Goal: Task Accomplishment & Management: Use online tool/utility

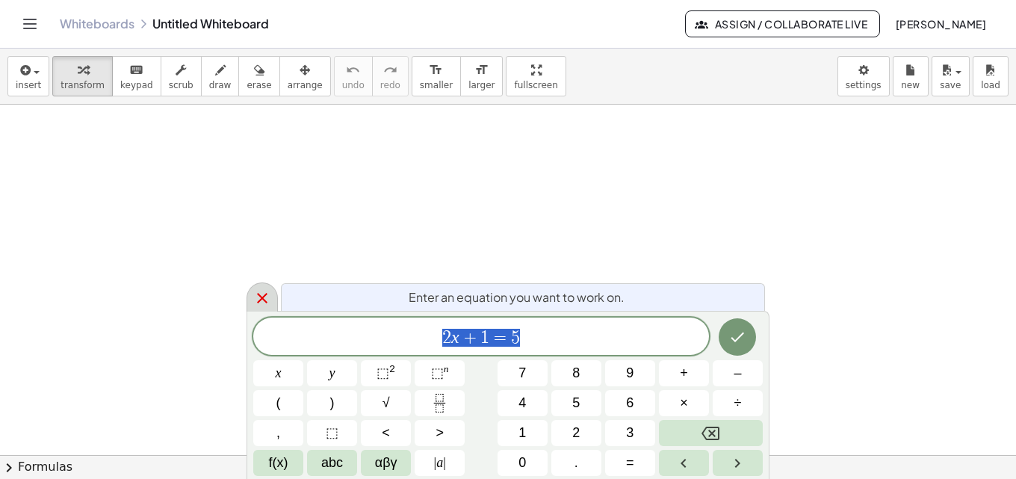
click at [257, 292] on icon at bounding box center [262, 298] width 18 height 18
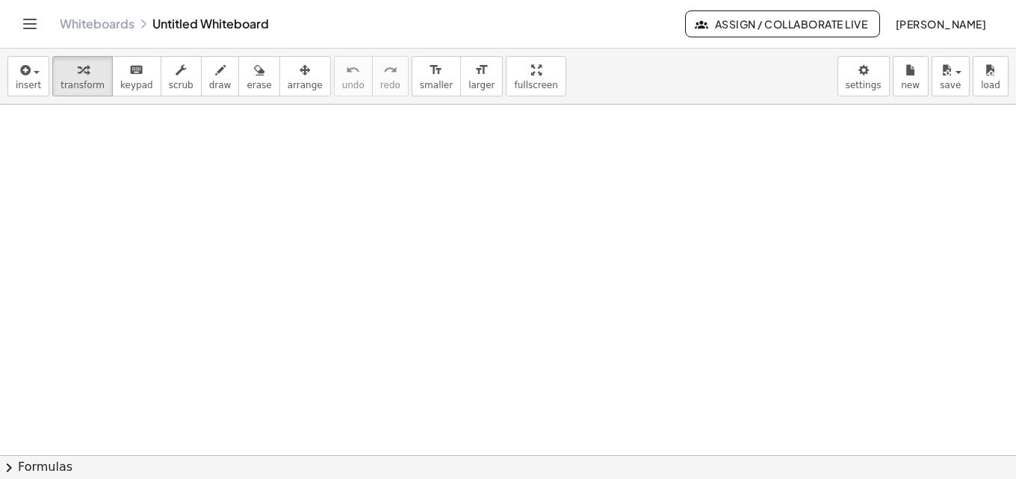
click at [114, 22] on link "Whiteboards" at bounding box center [97, 23] width 75 height 15
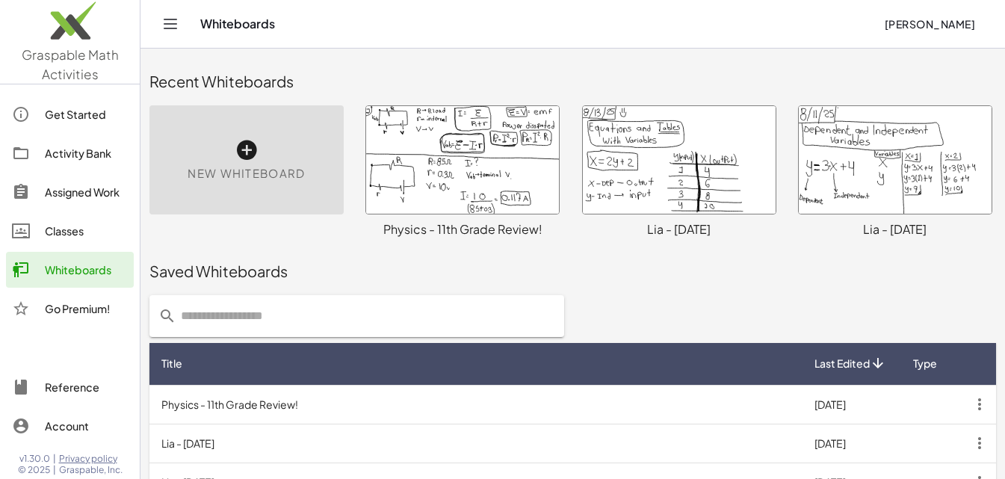
click at [242, 150] on icon at bounding box center [247, 150] width 24 height 24
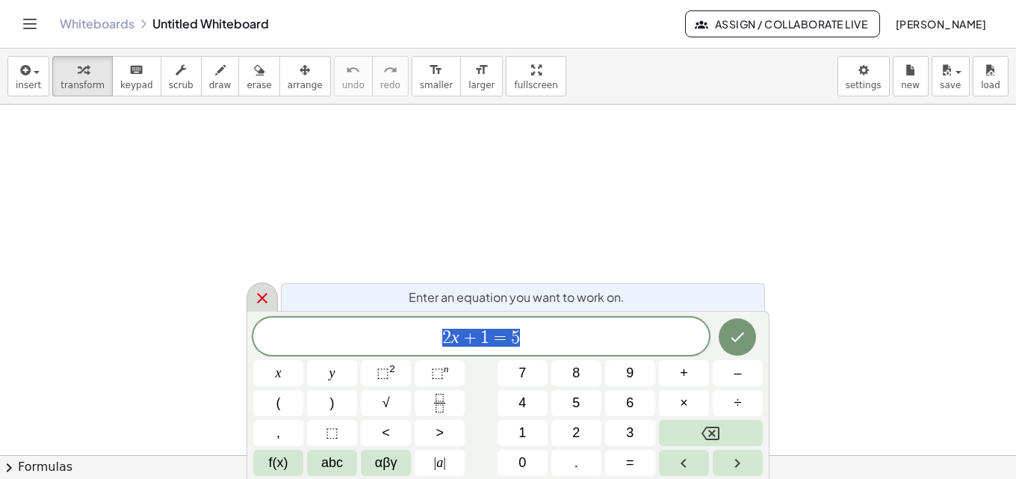
click at [265, 297] on icon at bounding box center [262, 298] width 18 height 18
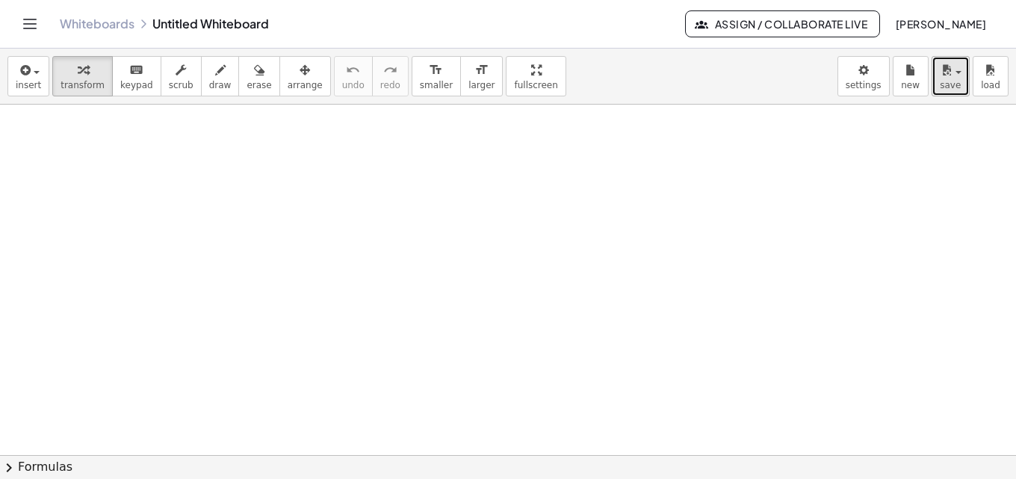
click at [962, 78] on button "save" at bounding box center [951, 76] width 38 height 40
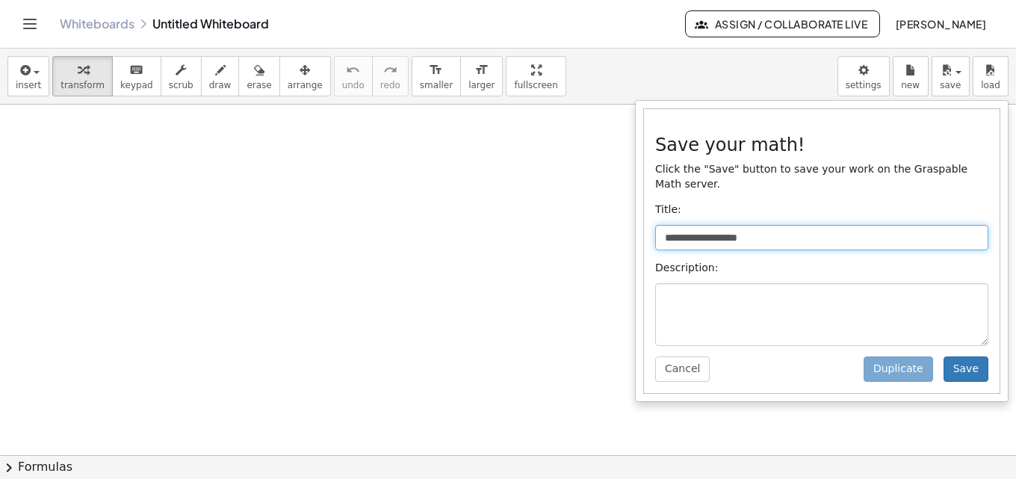
drag, startPoint x: 775, startPoint y: 223, endPoint x: 661, endPoint y: 219, distance: 114.4
click at [661, 225] on input "**********" at bounding box center [821, 237] width 333 height 25
type input "**********"
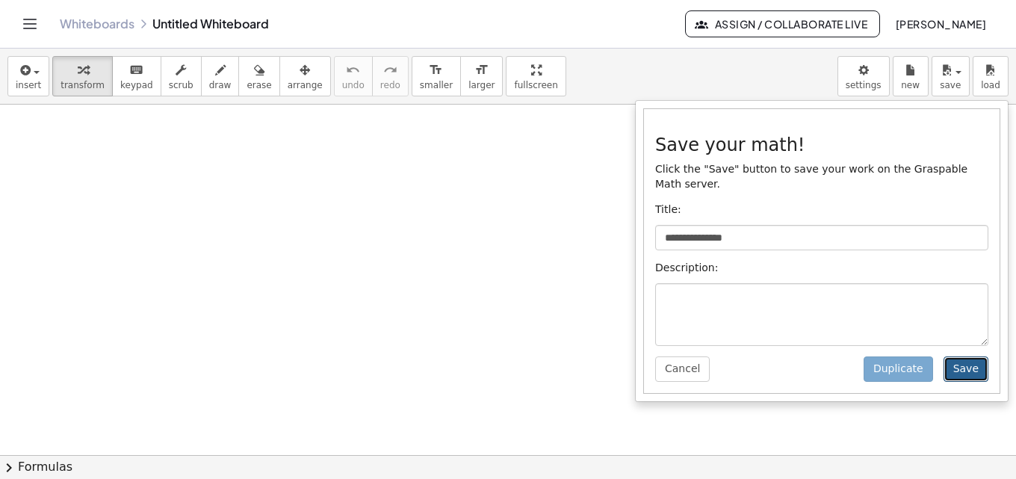
click at [964, 356] on button "Save" at bounding box center [966, 368] width 45 height 25
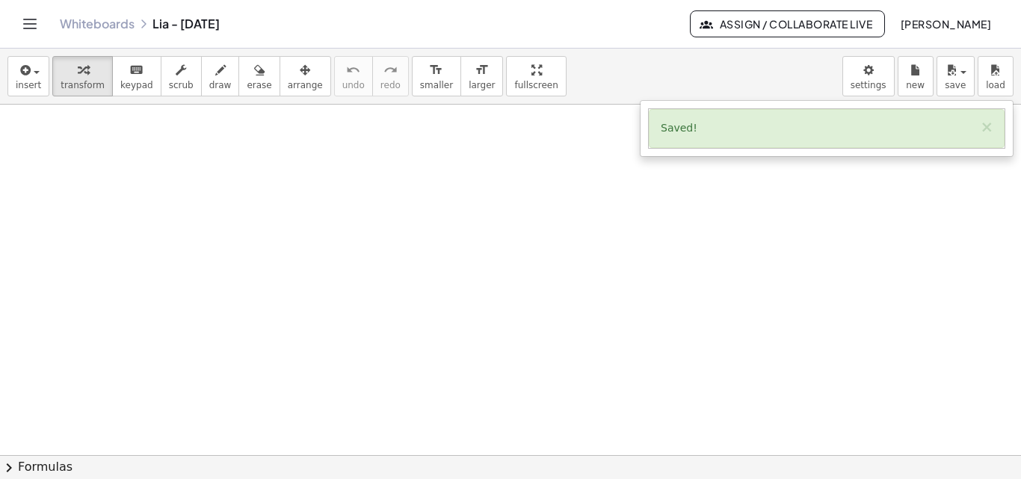
click at [40, 137] on div at bounding box center [510, 455] width 1021 height 701
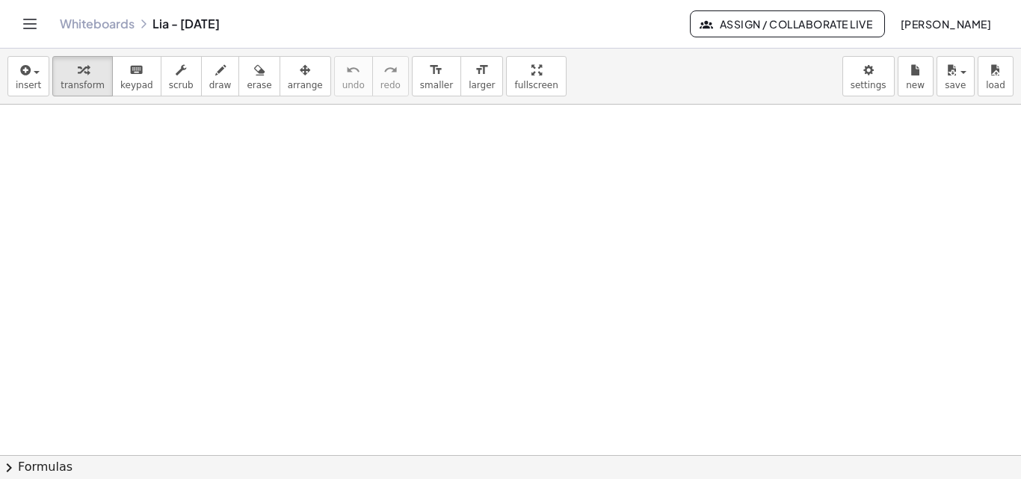
click at [29, 123] on div at bounding box center [510, 455] width 1021 height 701
click at [213, 74] on button "draw" at bounding box center [220, 76] width 39 height 40
drag, startPoint x: 21, startPoint y: 126, endPoint x: 39, endPoint y: 116, distance: 20.8
click at [34, 123] on div at bounding box center [510, 455] width 1021 height 701
drag, startPoint x: 58, startPoint y: 111, endPoint x: 46, endPoint y: 126, distance: 18.7
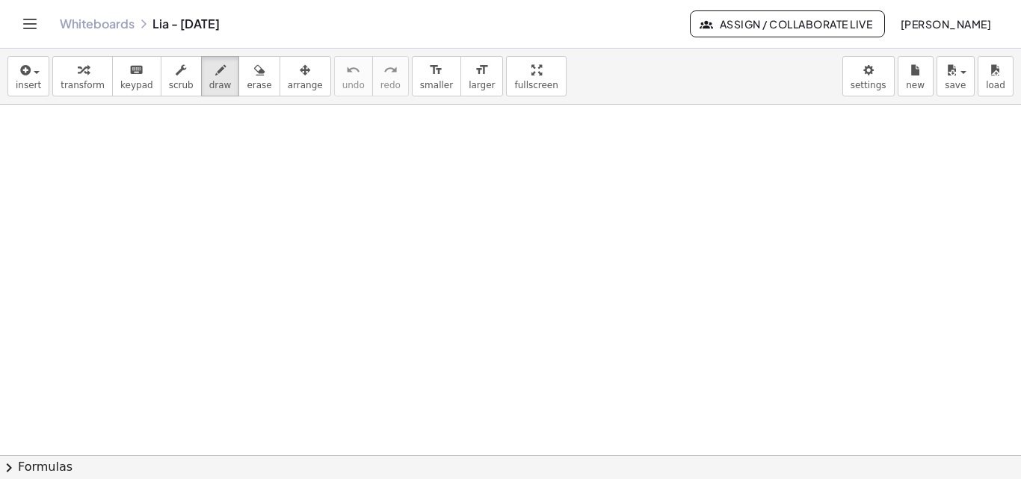
click at [45, 126] on div at bounding box center [510, 455] width 1021 height 701
click at [250, 75] on button "erase" at bounding box center [258, 76] width 41 height 40
click at [201, 78] on button "draw" at bounding box center [220, 76] width 39 height 40
click at [26, 126] on div at bounding box center [510, 455] width 1021 height 701
click at [27, 137] on div at bounding box center [510, 455] width 1021 height 701
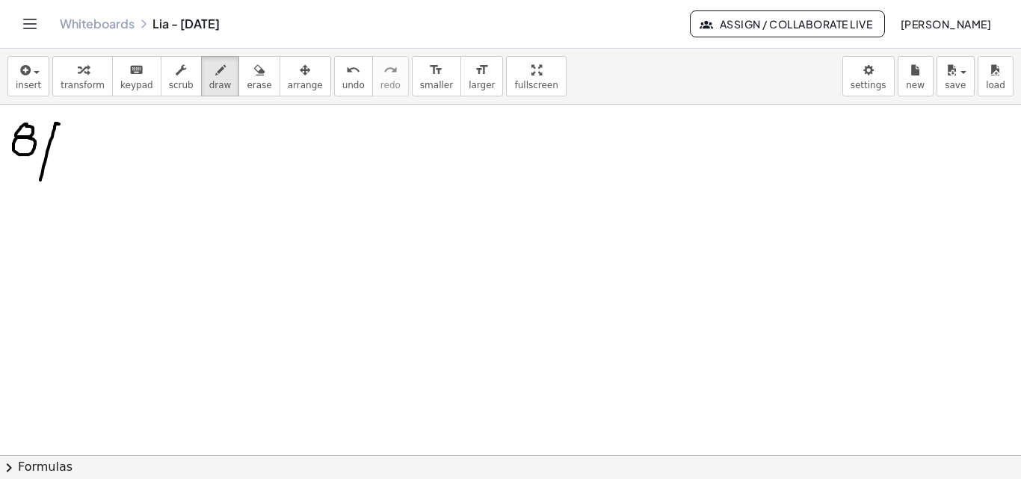
drag, startPoint x: 58, startPoint y: 124, endPoint x: 40, endPoint y: 180, distance: 58.8
click at [40, 180] on div at bounding box center [510, 455] width 1021 height 701
drag, startPoint x: 67, startPoint y: 132, endPoint x: 67, endPoint y: 153, distance: 20.9
click at [67, 153] on div at bounding box center [510, 455] width 1021 height 701
click at [85, 125] on div at bounding box center [510, 455] width 1021 height 701
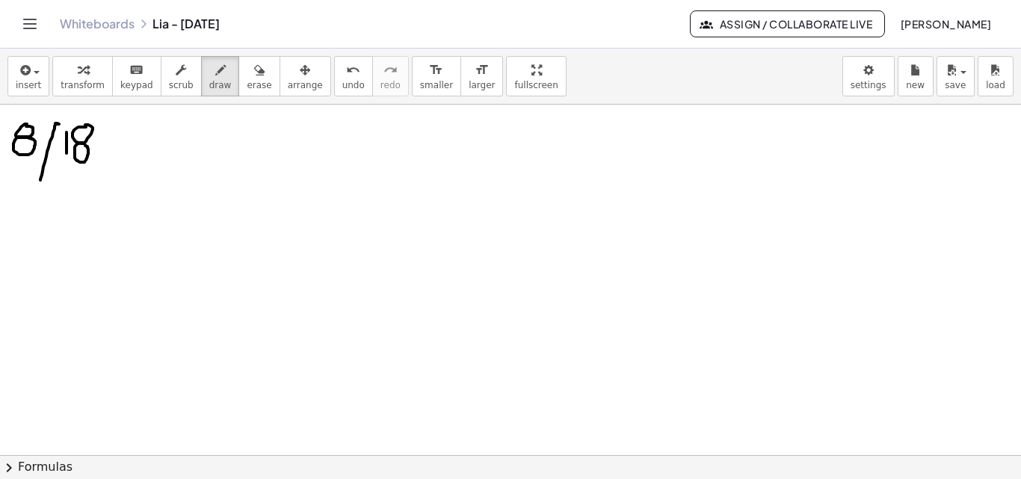
click at [80, 144] on div at bounding box center [510, 455] width 1021 height 701
drag, startPoint x: 66, startPoint y: 149, endPoint x: 67, endPoint y: 162, distance: 12.7
click at [67, 162] on div at bounding box center [510, 455] width 1021 height 701
drag, startPoint x: 109, startPoint y: 131, endPoint x: 99, endPoint y: 176, distance: 46.0
click at [99, 176] on div at bounding box center [510, 455] width 1021 height 701
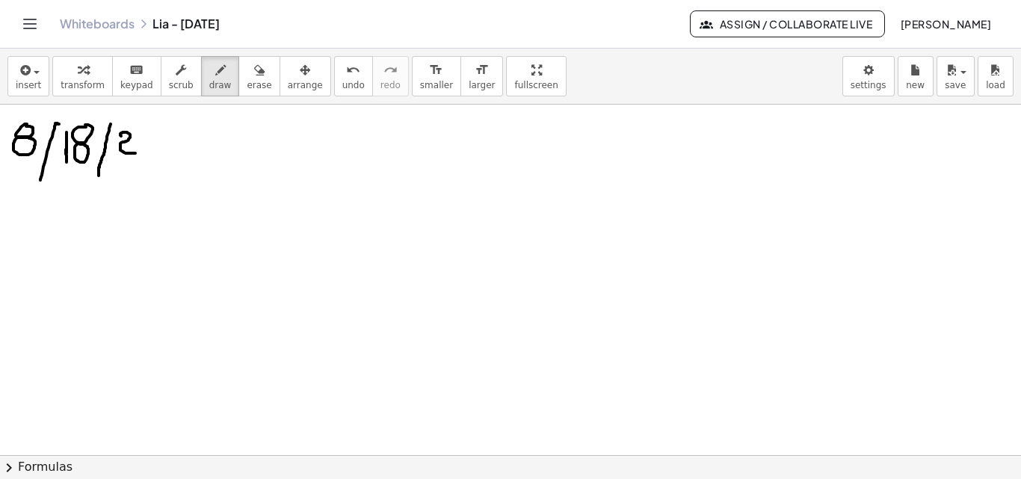
drag, startPoint x: 120, startPoint y: 135, endPoint x: 136, endPoint y: 152, distance: 23.3
click at [136, 152] on div at bounding box center [510, 455] width 1021 height 701
drag, startPoint x: 158, startPoint y: 129, endPoint x: 143, endPoint y: 150, distance: 26.8
click at [143, 150] on div at bounding box center [510, 455] width 1021 height 701
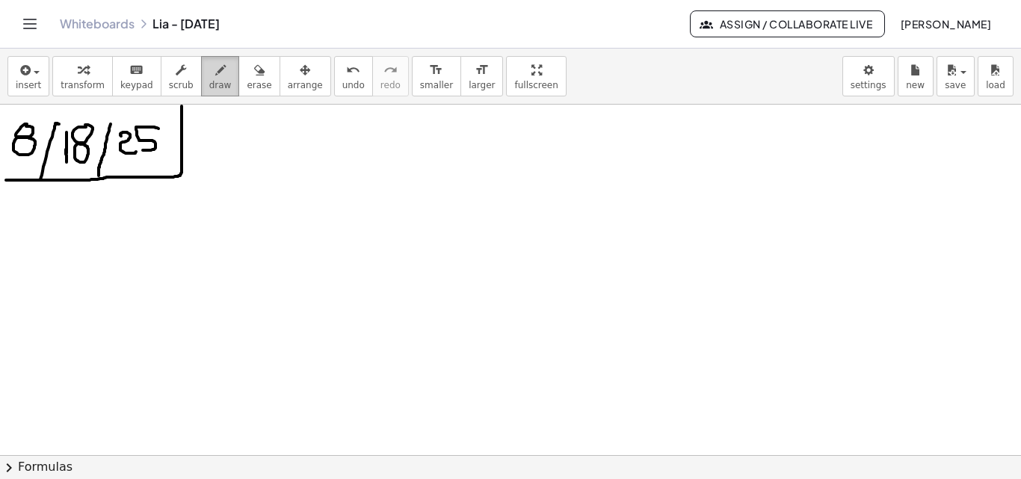
drag, startPoint x: 6, startPoint y: 180, endPoint x: 190, endPoint y: 94, distance: 202.9
click at [190, 98] on div "insert select one: Math Expression Function Text Youtube Video Graphing Geometr…" at bounding box center [510, 264] width 1021 height 430
drag, startPoint x: 56, startPoint y: 121, endPoint x: 63, endPoint y: 105, distance: 17.8
click at [63, 105] on div at bounding box center [510, 455] width 1021 height 701
drag, startPoint x: 110, startPoint y: 126, endPoint x: 119, endPoint y: 102, distance: 24.8
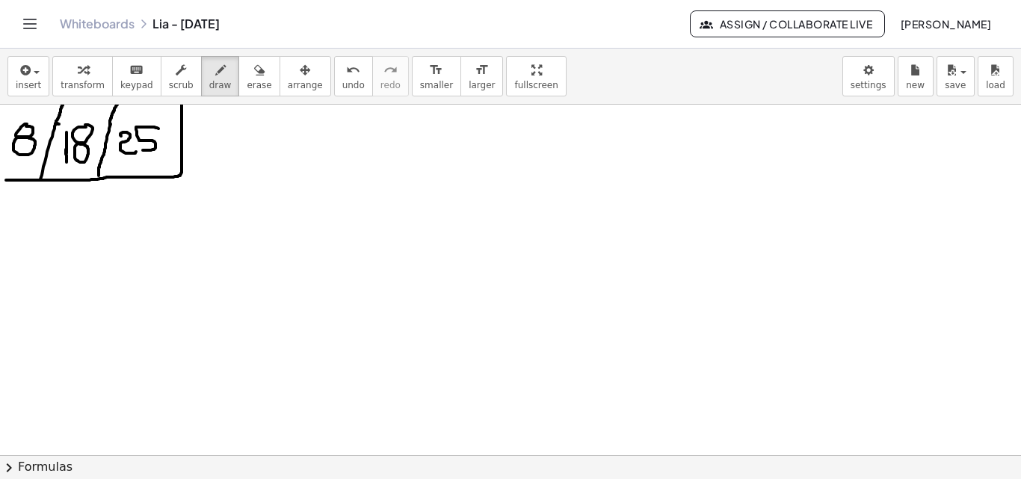
click at [119, 102] on div "insert select one: Math Expression Function Text Youtube Video Graphing Geometr…" at bounding box center [510, 264] width 1021 height 430
drag, startPoint x: 276, startPoint y: 123, endPoint x: 246, endPoint y: 148, distance: 38.8
click at [246, 148] on div at bounding box center [510, 455] width 1021 height 701
drag, startPoint x: 295, startPoint y: 121, endPoint x: 290, endPoint y: 149, distance: 28.1
click at [297, 161] on div at bounding box center [510, 455] width 1021 height 701
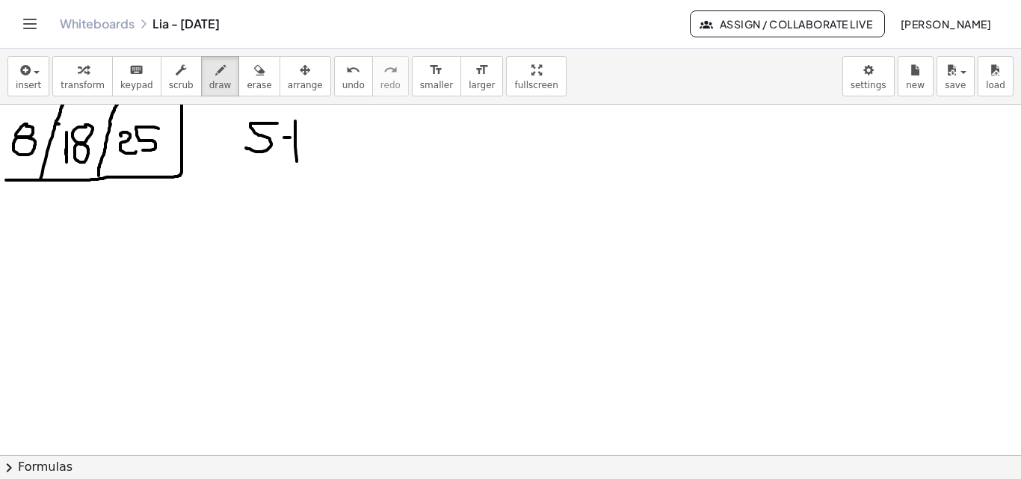
drag, startPoint x: 284, startPoint y: 137, endPoint x: 303, endPoint y: 137, distance: 19.4
click at [303, 137] on div at bounding box center [510, 455] width 1021 height 701
drag, startPoint x: 313, startPoint y: 149, endPoint x: 327, endPoint y: 144, distance: 15.1
click at [327, 144] on div at bounding box center [510, 455] width 1021 height 701
click at [356, 148] on div at bounding box center [510, 455] width 1021 height 701
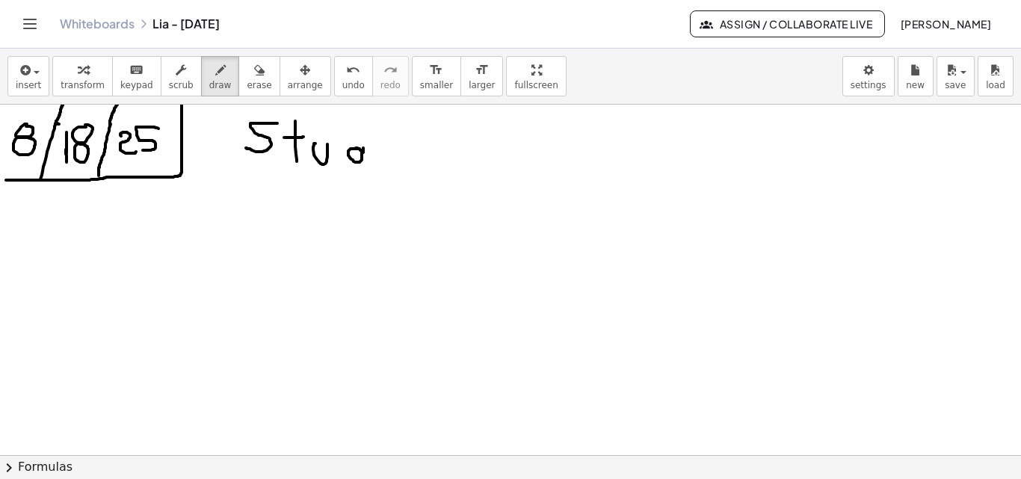
drag, startPoint x: 363, startPoint y: 148, endPoint x: 362, endPoint y: 120, distance: 28.4
click at [362, 120] on div at bounding box center [510, 455] width 1021 height 701
drag, startPoint x: 376, startPoint y: 143, endPoint x: 366, endPoint y: 168, distance: 27.2
click at [366, 169] on div at bounding box center [510, 455] width 1021 height 701
drag, startPoint x: 427, startPoint y: 130, endPoint x: 436, endPoint y: 156, distance: 27.6
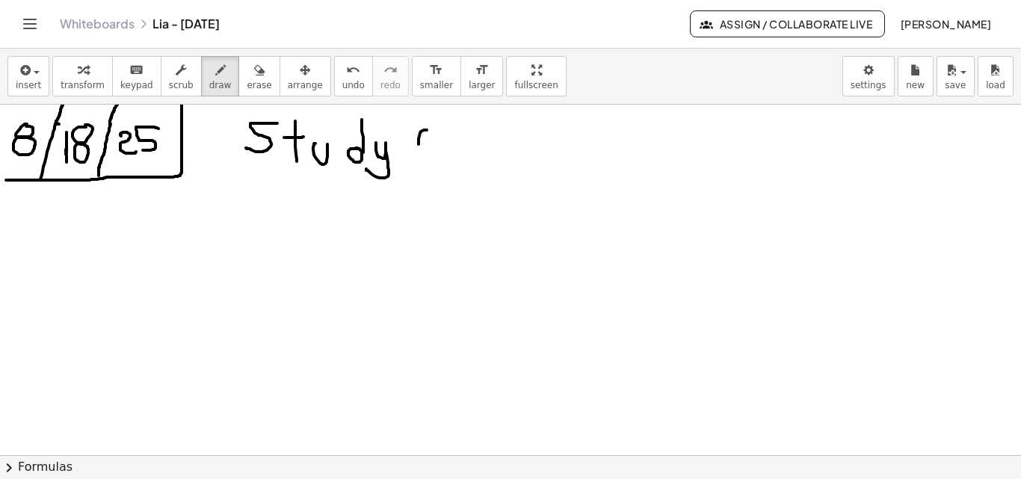
click at [436, 156] on div at bounding box center [510, 455] width 1021 height 701
drag, startPoint x: 438, startPoint y: 143, endPoint x: 449, endPoint y: 163, distance: 23.1
click at [449, 163] on div at bounding box center [510, 455] width 1021 height 701
drag, startPoint x: 457, startPoint y: 138, endPoint x: 466, endPoint y: 137, distance: 9.0
click at [466, 137] on div at bounding box center [510, 455] width 1021 height 701
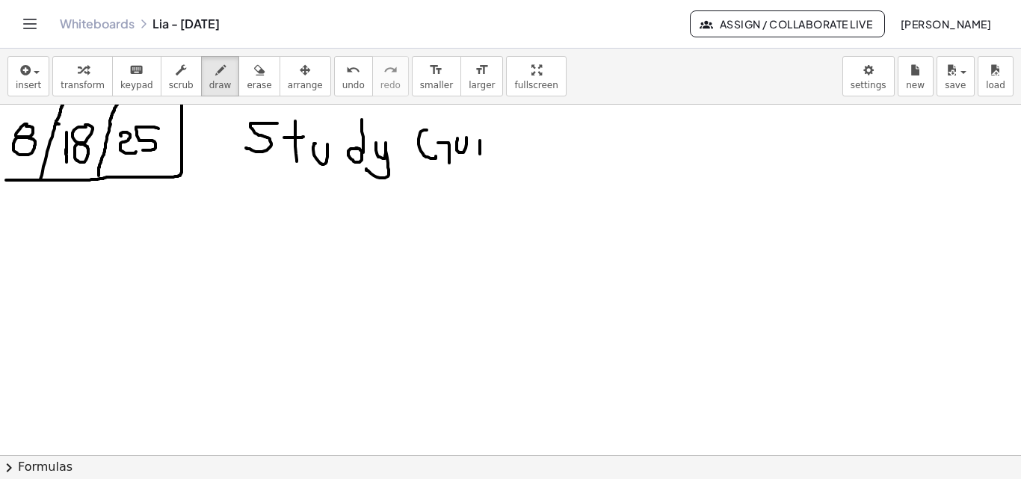
drag, startPoint x: 480, startPoint y: 140, endPoint x: 480, endPoint y: 154, distance: 13.5
click at [480, 154] on div at bounding box center [510, 455] width 1021 height 701
click at [479, 129] on div at bounding box center [510, 455] width 1021 height 701
click at [501, 137] on div at bounding box center [510, 455] width 1021 height 701
drag, startPoint x: 505, startPoint y: 140, endPoint x: 503, endPoint y: 107, distance: 33.7
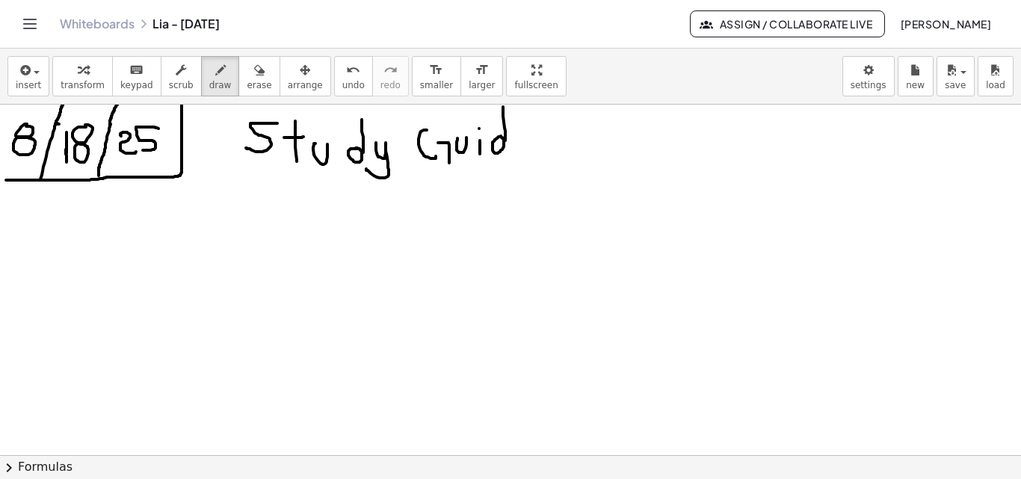
click at [503, 107] on div at bounding box center [510, 455] width 1021 height 701
drag, startPoint x: 513, startPoint y: 130, endPoint x: 510, endPoint y: 146, distance: 15.9
click at [529, 142] on div at bounding box center [510, 455] width 1021 height 701
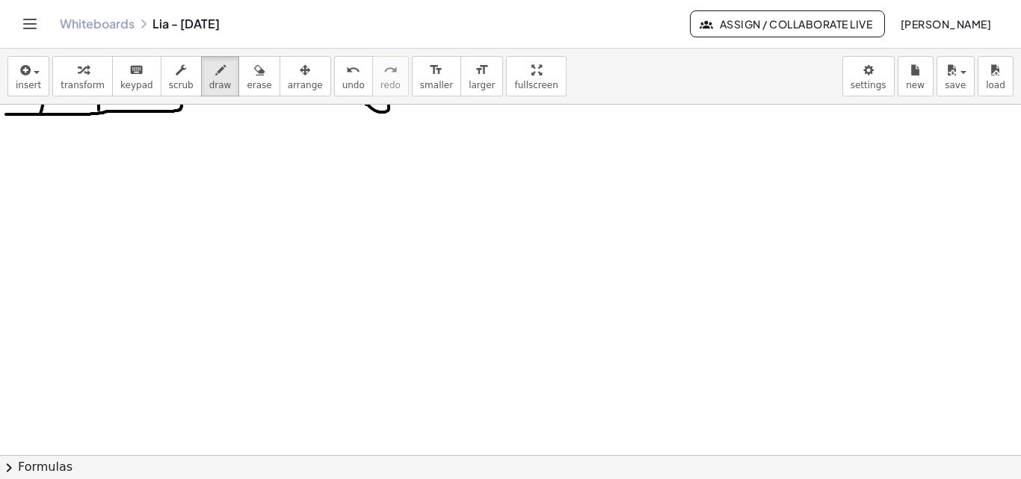
scroll to position [69, 0]
drag, startPoint x: 26, startPoint y: 137, endPoint x: 28, endPoint y: 146, distance: 8.4
click at [28, 146] on div at bounding box center [510, 386] width 1021 height 701
drag, startPoint x: 55, startPoint y: 148, endPoint x: 58, endPoint y: 156, distance: 9.0
click at [58, 156] on div at bounding box center [510, 386] width 1021 height 701
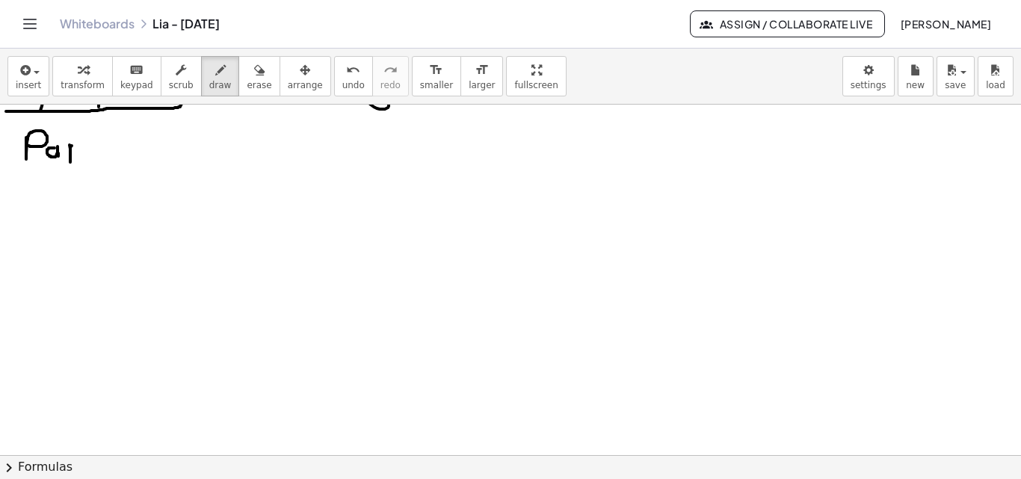
drag, startPoint x: 70, startPoint y: 152, endPoint x: 81, endPoint y: 145, distance: 13.1
click at [81, 145] on div at bounding box center [510, 386] width 1021 height 701
drag, startPoint x: 105, startPoint y: 129, endPoint x: 104, endPoint y: 158, distance: 29.2
click at [104, 158] on div at bounding box center [510, 386] width 1021 height 701
drag, startPoint x: 96, startPoint y: 147, endPoint x: 109, endPoint y: 145, distance: 12.9
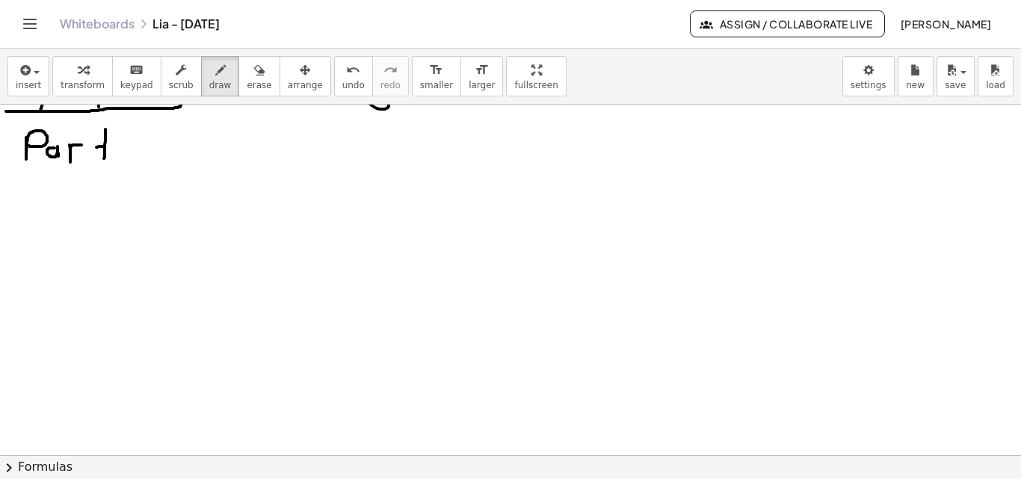
click at [109, 145] on div at bounding box center [510, 386] width 1021 height 701
drag, startPoint x: 120, startPoint y: 142, endPoint x: 141, endPoint y: 140, distance: 21.0
click at [141, 140] on div at bounding box center [510, 386] width 1021 height 701
drag, startPoint x: 149, startPoint y: 159, endPoint x: 175, endPoint y: 152, distance: 26.5
click at [179, 159] on div at bounding box center [510, 386] width 1021 height 701
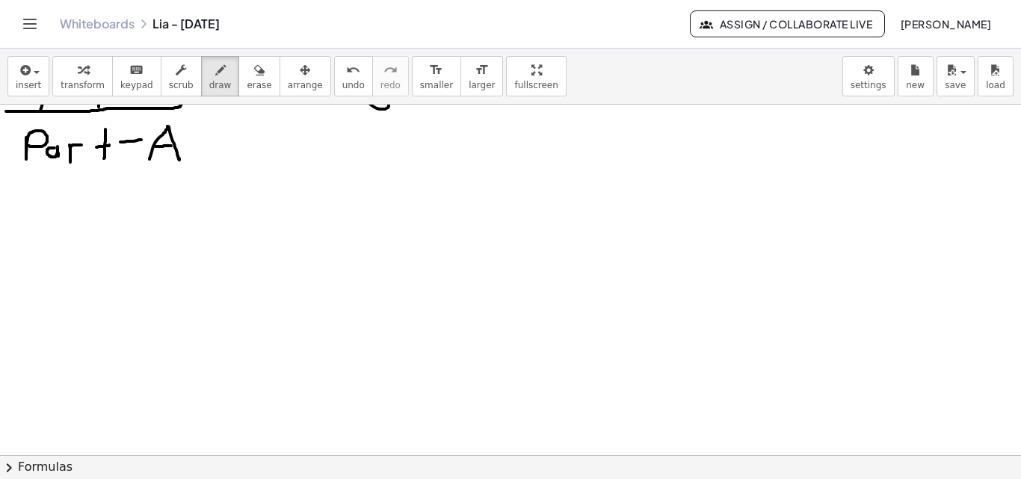
drag, startPoint x: 155, startPoint y: 146, endPoint x: 171, endPoint y: 146, distance: 15.7
click at [171, 146] on div at bounding box center [510, 386] width 1021 height 701
drag, startPoint x: 7, startPoint y: 196, endPoint x: 13, endPoint y: 214, distance: 19.6
click at [13, 214] on div at bounding box center [510, 386] width 1021 height 701
drag, startPoint x: 19, startPoint y: 189, endPoint x: 17, endPoint y: 232, distance: 42.7
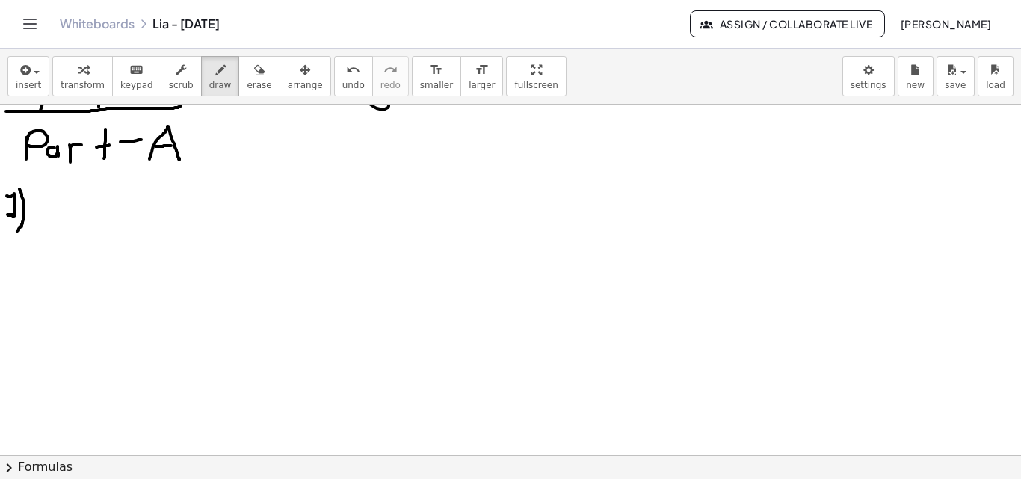
click at [17, 232] on div at bounding box center [510, 386] width 1021 height 701
drag, startPoint x: 43, startPoint y: 205, endPoint x: 63, endPoint y: 232, distance: 33.0
click at [63, 232] on div at bounding box center [510, 386] width 1021 height 701
drag, startPoint x: 55, startPoint y: 214, endPoint x: 39, endPoint y: 233, distance: 24.9
click at [39, 233] on div at bounding box center [510, 386] width 1021 height 701
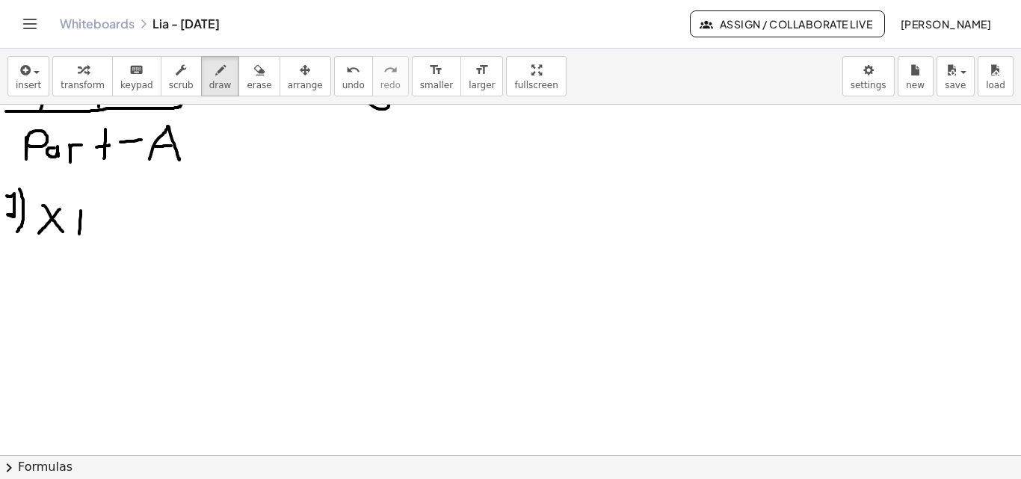
drag, startPoint x: 81, startPoint y: 211, endPoint x: 79, endPoint y: 234, distance: 23.2
click at [79, 234] on div at bounding box center [510, 386] width 1021 height 701
drag, startPoint x: 72, startPoint y: 223, endPoint x: 84, endPoint y: 223, distance: 12.7
click at [84, 223] on div at bounding box center [510, 386] width 1021 height 701
drag, startPoint x: 108, startPoint y: 211, endPoint x: 87, endPoint y: 236, distance: 32.9
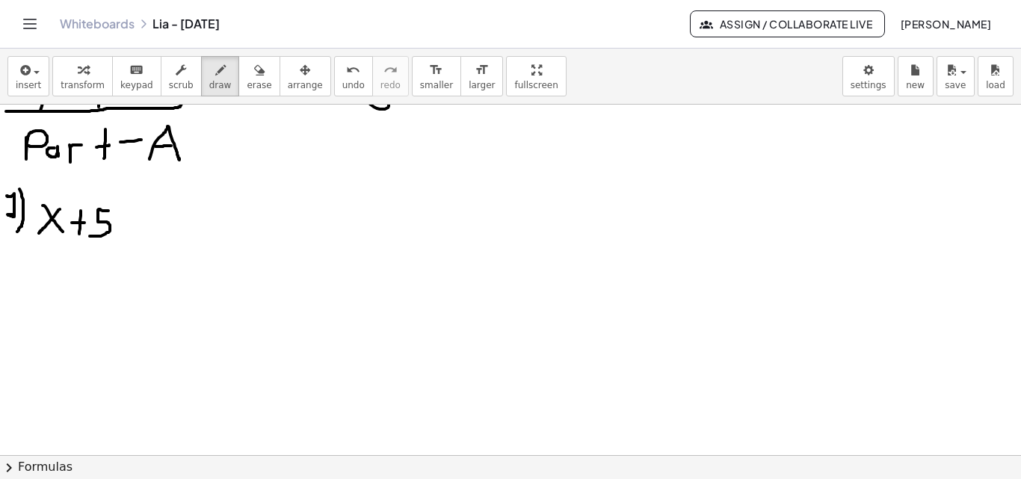
click at [87, 236] on div at bounding box center [510, 386] width 1021 height 701
drag, startPoint x: 145, startPoint y: 211, endPoint x: 148, endPoint y: 233, distance: 21.9
click at [147, 233] on div at bounding box center [510, 386] width 1021 height 701
drag
click at [170, 236] on div at bounding box center [510, 386] width 1021 height 701
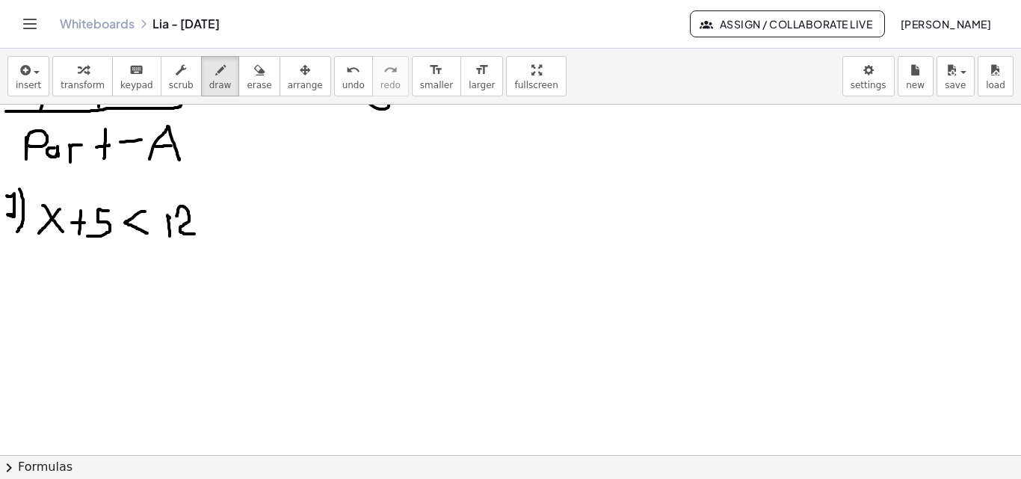
click at [191, 229] on div at bounding box center [510, 386] width 1021 height 701
click at [133, 230] on div at bounding box center [510, 386] width 1021 height 701
drag, startPoint x: 128, startPoint y: 223, endPoint x: 144, endPoint y: 235, distance: 20.3
click at [144, 235] on div at bounding box center [510, 386] width 1021 height 701
drag, startPoint x: 168, startPoint y: 214, endPoint x: 171, endPoint y: 237, distance: 22.6
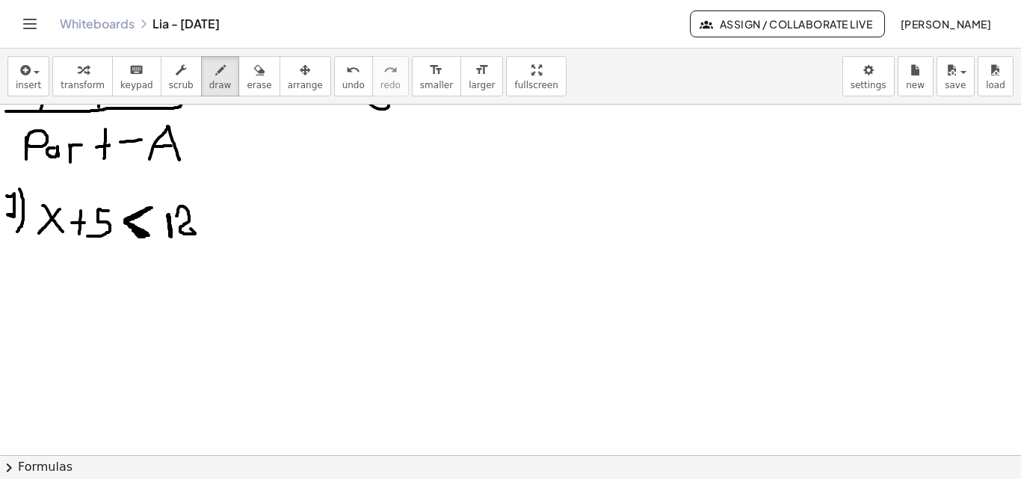
click at [171, 237] on div at bounding box center [510, 386] width 1021 height 701
drag, startPoint x: 34, startPoint y: 265, endPoint x: 49, endPoint y: 284, distance: 23.9
click at [50, 298] on div at bounding box center [510, 386] width 1021 height 701
drag, startPoint x: 53, startPoint y: 268, endPoint x: 24, endPoint y: 304, distance: 46.8
click at [24, 304] on div at bounding box center [510, 386] width 1021 height 701
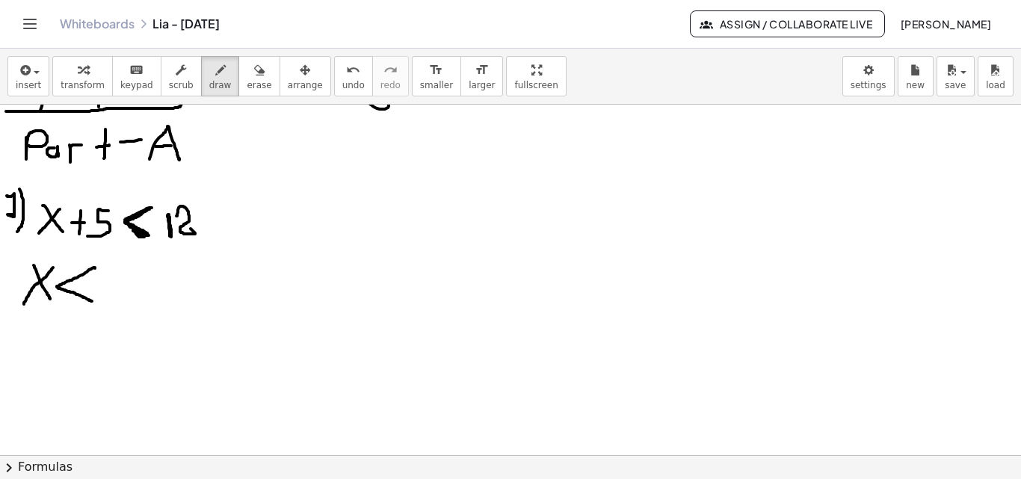
drag, startPoint x: 95, startPoint y: 268, endPoint x: 93, endPoint y: 301, distance: 33.7
click at [93, 301] on div at bounding box center [510, 386] width 1021 height 701
drag, startPoint x: 113, startPoint y: 274, endPoint x: 113, endPoint y: 300, distance: 26.2
click at [113, 300] on div at bounding box center [510, 386] width 1021 height 701
drag, startPoint x: 121, startPoint y: 276, endPoint x: 136, endPoint y: 298, distance: 26.9
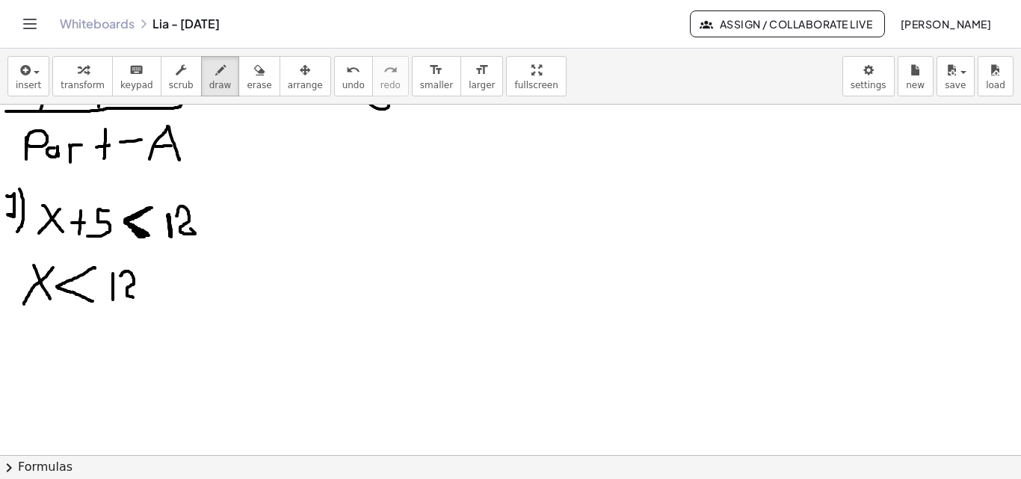
click at [136, 298] on div at bounding box center [510, 386] width 1021 height 701
drag, startPoint x: 145, startPoint y: 281, endPoint x: 155, endPoint y: 282, distance: 10.5
click at [155, 282] on div at bounding box center [510, 386] width 1021 height 701
drag, startPoint x: 169, startPoint y: 275, endPoint x: 164, endPoint y: 299, distance: 24.3
click at [164, 299] on div at bounding box center [510, 386] width 1021 height 701
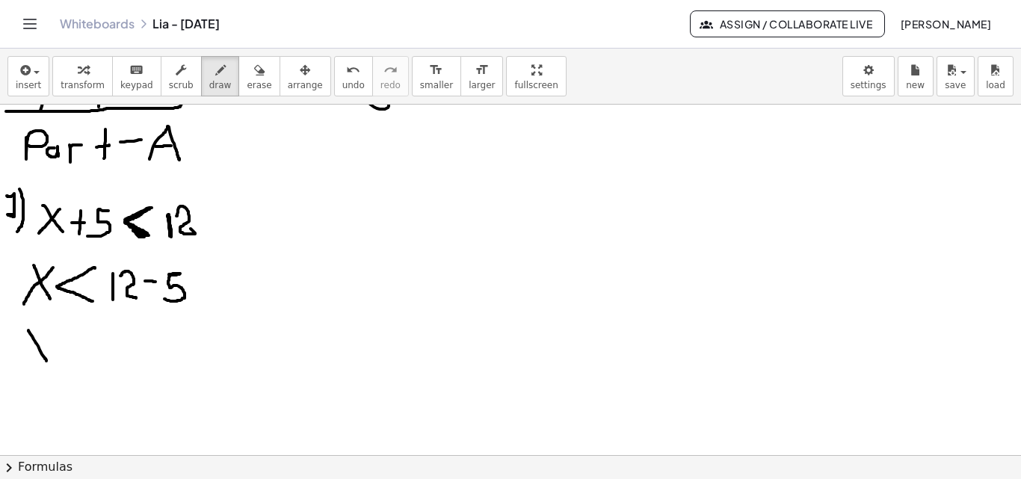
drag, startPoint x: 28, startPoint y: 330, endPoint x: 46, endPoint y: 361, distance: 35.5
click at [46, 361] on div at bounding box center [510, 386] width 1021 height 701
drag, startPoint x: 46, startPoint y: 334, endPoint x: 25, endPoint y: 356, distance: 30.6
click at [25, 356] on div at bounding box center [510, 386] width 1021 height 701
drag, startPoint x: 78, startPoint y: 331, endPoint x: 86, endPoint y: 362, distance: 32.3
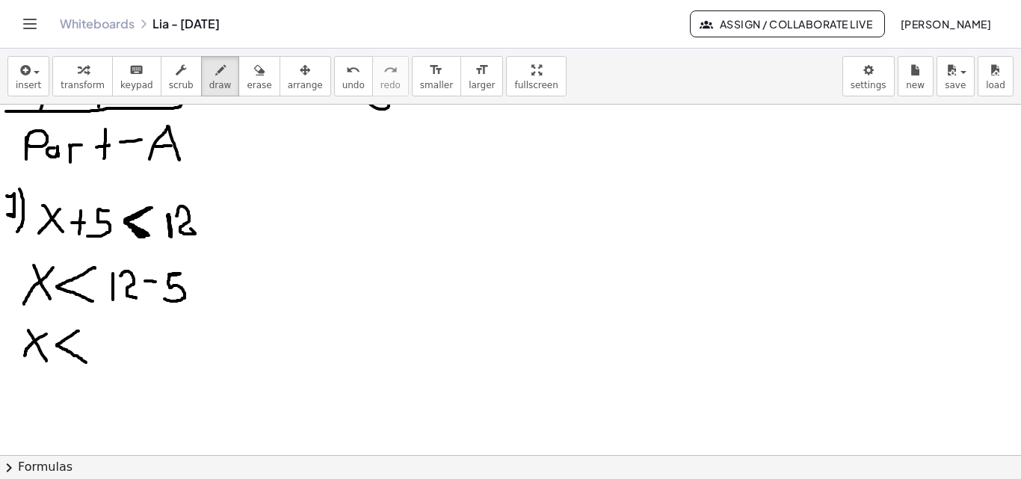
click at [86, 362] on div at bounding box center [510, 386] width 1021 height 701
drag, startPoint x: 99, startPoint y: 336, endPoint x: 108, endPoint y: 365, distance: 30.5
click at [108, 365] on div at bounding box center [510, 386] width 1021 height 701
drag, startPoint x: 105, startPoint y: 353, endPoint x: 117, endPoint y: 354, distance: 12.0
click at [117, 354] on div at bounding box center [510, 386] width 1021 height 701
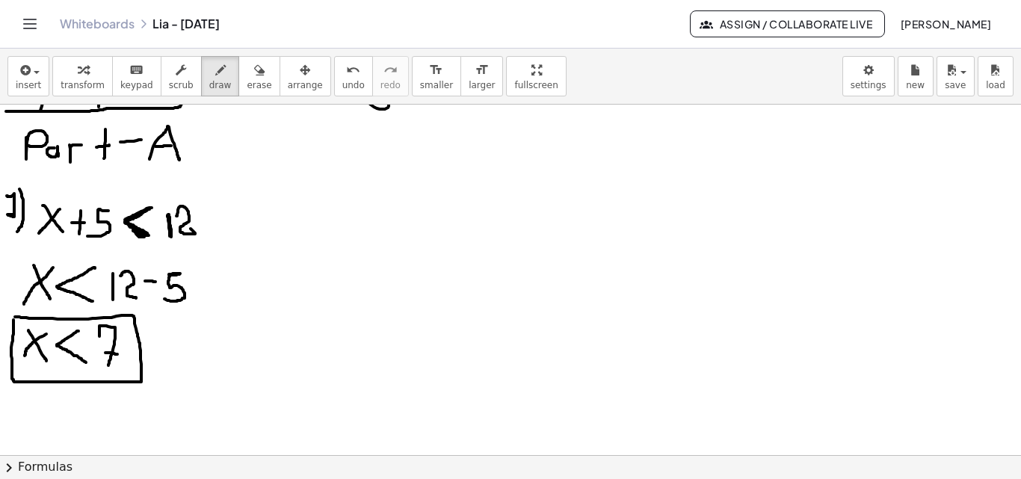
click at [14, 317] on div at bounding box center [510, 386] width 1021 height 701
drag, startPoint x: 266, startPoint y: 279, endPoint x: 491, endPoint y: 277, distance: 224.9
click at [566, 268] on div at bounding box center [510, 386] width 1021 height 701
drag, startPoint x: 263, startPoint y: 281, endPoint x: 271, endPoint y: 284, distance: 8.7
click at [271, 284] on div at bounding box center [510, 386] width 1021 height 701
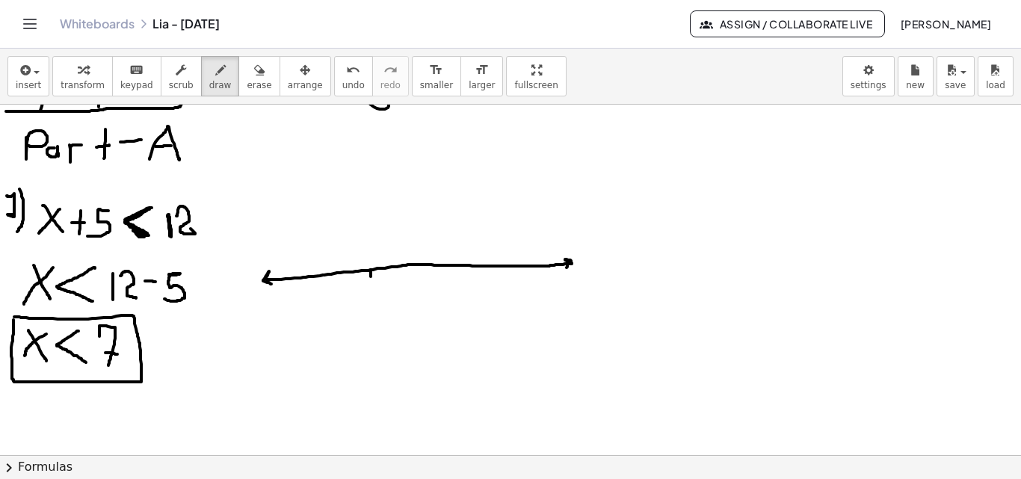
click at [371, 277] on div at bounding box center [510, 386] width 1021 height 701
click at [370, 290] on div at bounding box center [510, 386] width 1021 height 701
drag, startPoint x: 417, startPoint y: 264, endPoint x: 416, endPoint y: 274, distance: 9.7
click at [416, 274] on div at bounding box center [510, 386] width 1021 height 701
drag, startPoint x: 420, startPoint y: 282, endPoint x: 445, endPoint y: 281, distance: 24.7
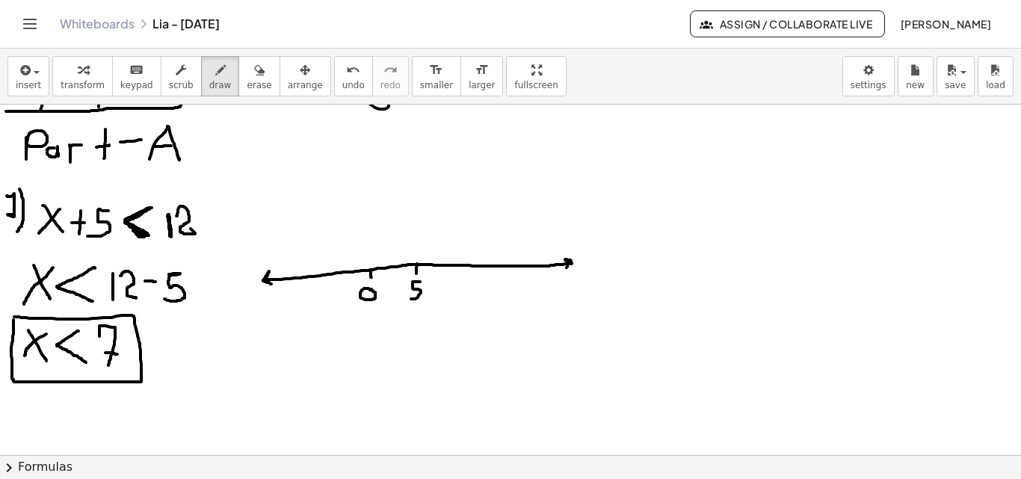
click at [408, 293] on div at bounding box center [510, 386] width 1021 height 701
drag, startPoint x: 458, startPoint y: 263, endPoint x: 458, endPoint y: 274, distance: 10.5
click at [458, 274] on div at bounding box center [510, 386] width 1021 height 701
drag, startPoint x: 456, startPoint y: 295, endPoint x: 460, endPoint y: 303, distance: 9.0
click at [460, 314] on div at bounding box center [510, 386] width 1021 height 701
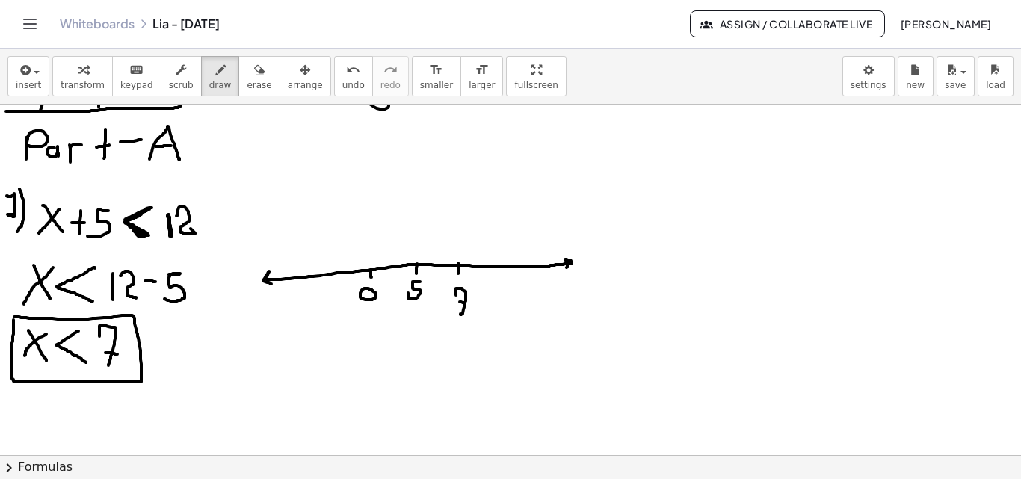
click at [465, 303] on div at bounding box center [510, 386] width 1021 height 701
drag, startPoint x: 327, startPoint y: 274, endPoint x: 329, endPoint y: 286, distance: 12.0
click at [329, 286] on div at bounding box center [510, 386] width 1021 height 701
drag, startPoint x: 318, startPoint y: 301, endPoint x: 330, endPoint y: 302, distance: 12.0
click at [330, 302] on div at bounding box center [510, 386] width 1021 height 701
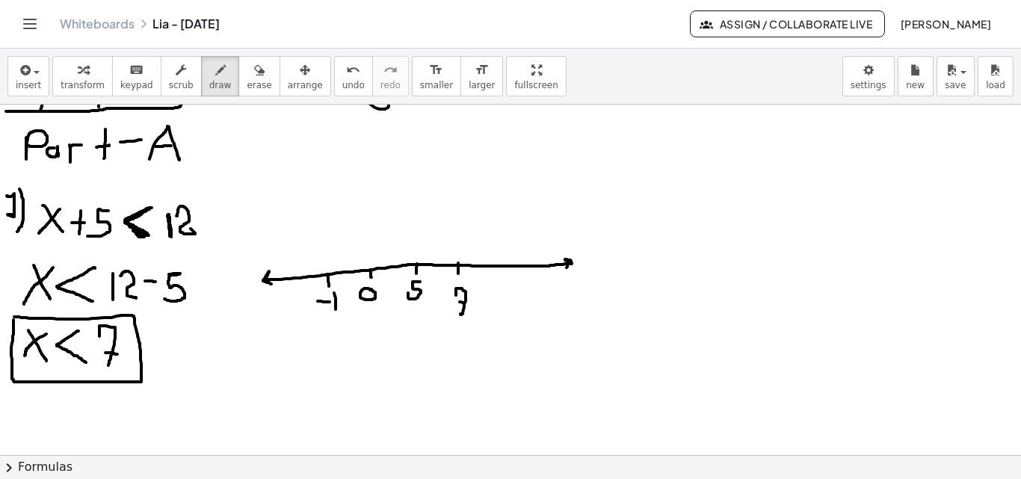
drag, startPoint x: 336, startPoint y: 298, endPoint x: 319, endPoint y: 300, distance: 16.6
click at [335, 310] on div at bounding box center [510, 386] width 1021 height 701
drag, startPoint x: 287, startPoint y: 281, endPoint x: 288, endPoint y: 290, distance: 9.1
click at [288, 290] on div at bounding box center [510, 386] width 1021 height 701
drag, startPoint x: 278, startPoint y: 309, endPoint x: 286, endPoint y: 312, distance: 8.5
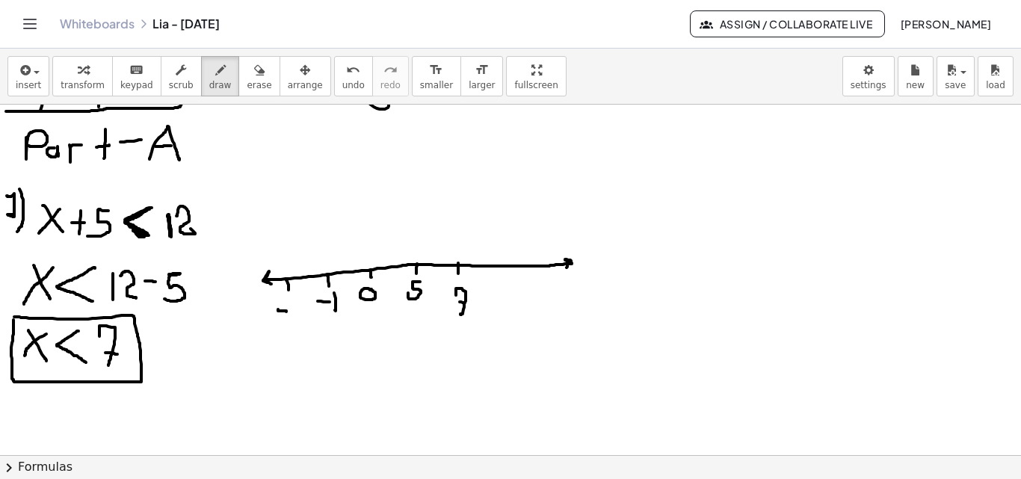
click at [286, 312] on div at bounding box center [510, 386] width 1021 height 701
drag, startPoint x: 294, startPoint y: 303, endPoint x: 301, endPoint y: 313, distance: 11.8
click at [301, 314] on div at bounding box center [510, 386] width 1021 height 701
drag, startPoint x: 496, startPoint y: 265, endPoint x: 498, endPoint y: 279, distance: 14.3
click at [497, 273] on div at bounding box center [510, 386] width 1021 height 701
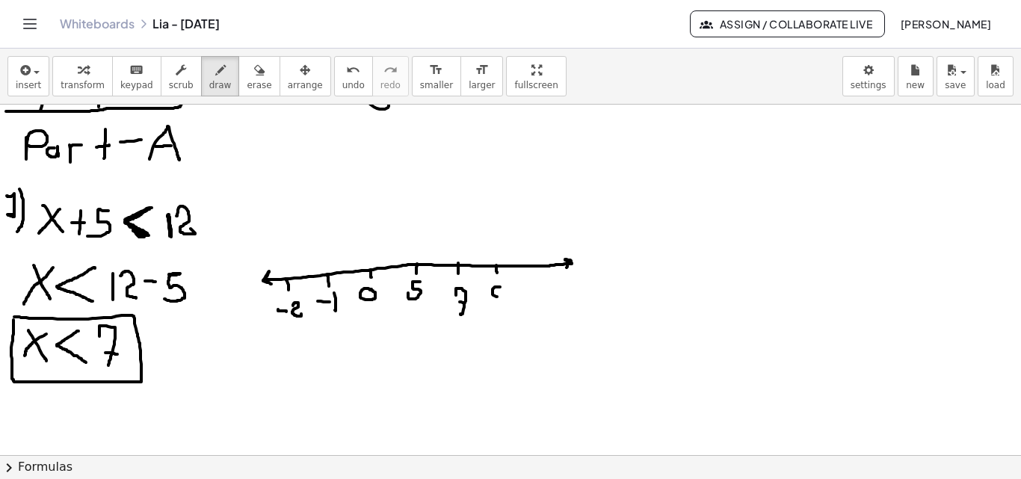
click at [498, 282] on div at bounding box center [510, 386] width 1021 height 701
drag, startPoint x: 498, startPoint y: 295, endPoint x: 495, endPoint y: 286, distance: 9.5
click at [498, 295] on div at bounding box center [510, 386] width 1021 height 701
drag, startPoint x: 463, startPoint y: 249, endPoint x: 190, endPoint y: 318, distance: 281.3
click at [461, 249] on div at bounding box center [510, 386] width 1021 height 701
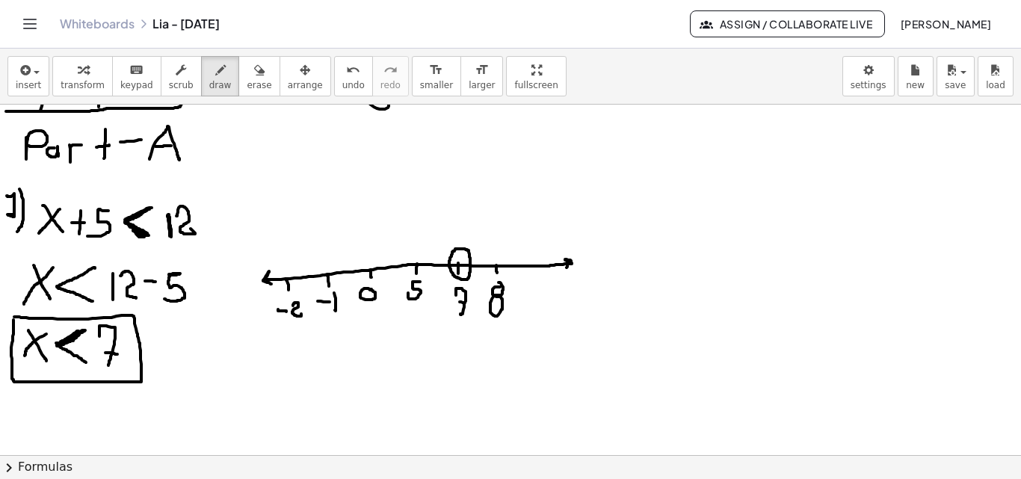
drag, startPoint x: 56, startPoint y: 343, endPoint x: 64, endPoint y: 347, distance: 8.4
click at [66, 344] on div at bounding box center [510, 386] width 1021 height 701
drag, startPoint x: 64, startPoint y: 348, endPoint x: 318, endPoint y: 325, distance: 255.1
click at [85, 359] on div at bounding box center [510, 386] width 1021 height 701
drag, startPoint x: 450, startPoint y: 258, endPoint x: 265, endPoint y: 276, distance: 185.4
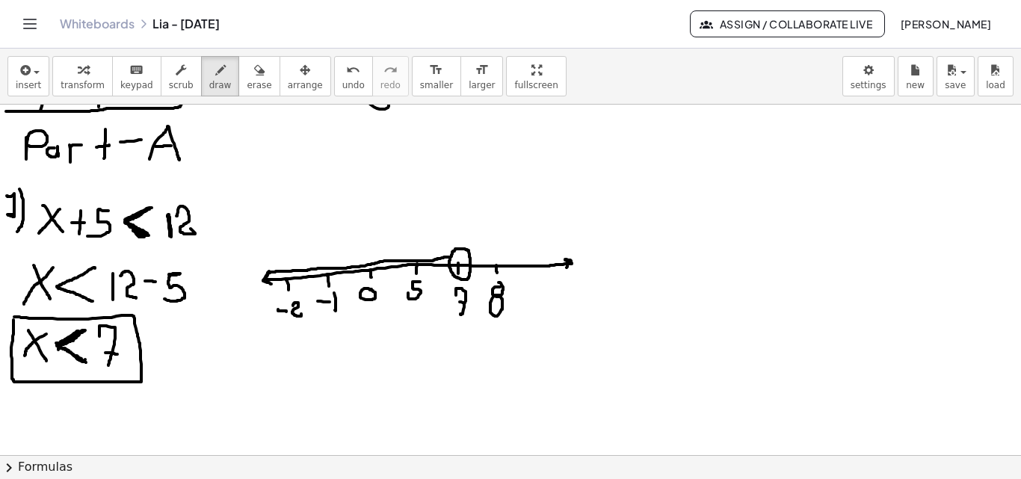
click at [265, 274] on div at bounding box center [510, 386] width 1021 height 701
drag, startPoint x: 270, startPoint y: 282, endPoint x: 447, endPoint y: 268, distance: 177.7
click at [447, 268] on div at bounding box center [510, 386] width 1021 height 701
drag, startPoint x: 276, startPoint y: 271, endPoint x: 441, endPoint y: 260, distance: 165.5
click at [441, 260] on div at bounding box center [510, 386] width 1021 height 701
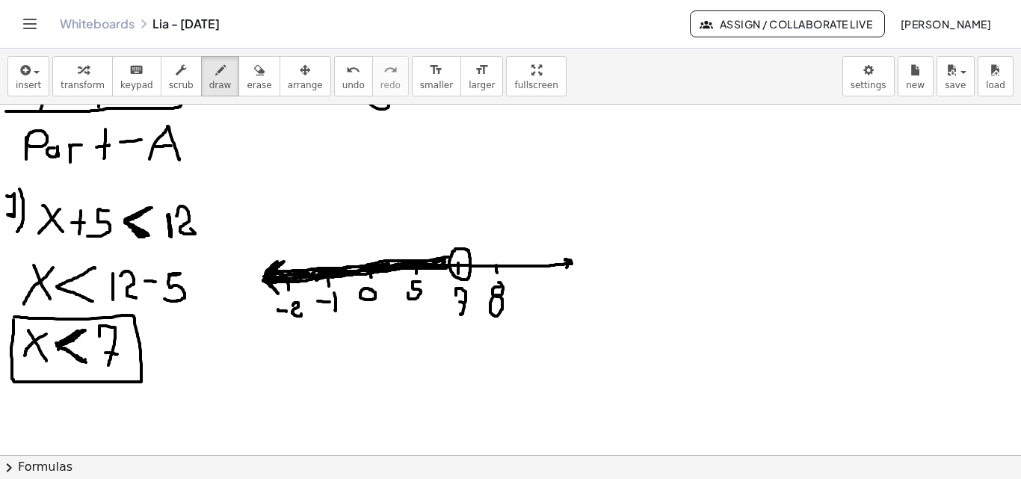
drag, startPoint x: 264, startPoint y: 276, endPoint x: 294, endPoint y: 271, distance: 31.1
click at [294, 271] on div at bounding box center [510, 386] width 1021 height 701
click at [439, 262] on div at bounding box center [510, 386] width 1021 height 701
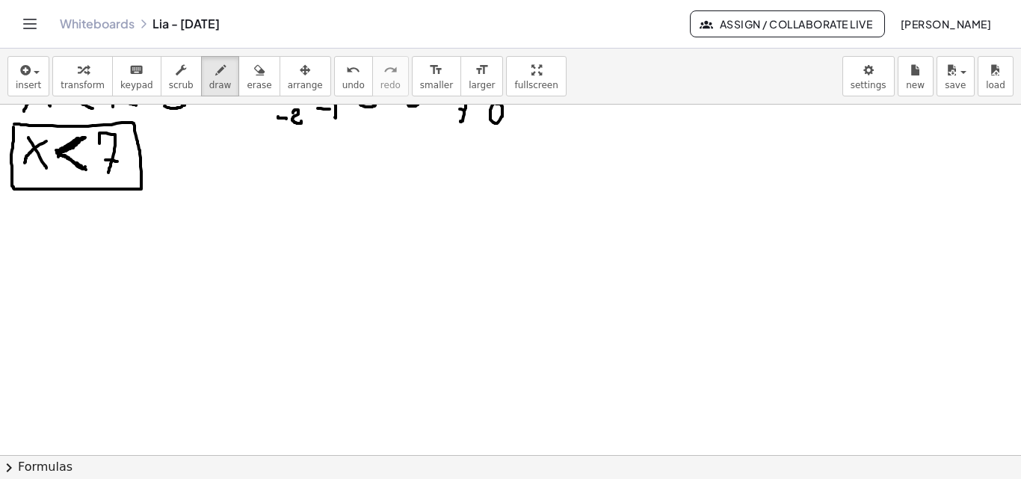
scroll to position [296, 0]
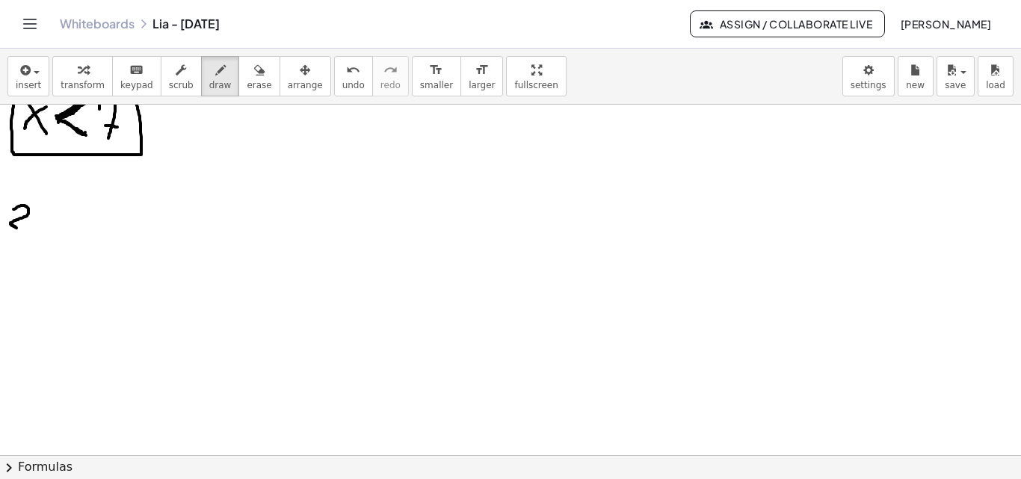
drag, startPoint x: 13, startPoint y: 209, endPoint x: 23, endPoint y: 229, distance: 22.4
click at [23, 229] on div at bounding box center [510, 159] width 1021 height 701
drag, startPoint x: 29, startPoint y: 196, endPoint x: 22, endPoint y: 241, distance: 46.2
click at [28, 240] on div at bounding box center [510, 159] width 1021 height 701
drag, startPoint x: 64, startPoint y: 214, endPoint x: 74, endPoint y: 242, distance: 30.0
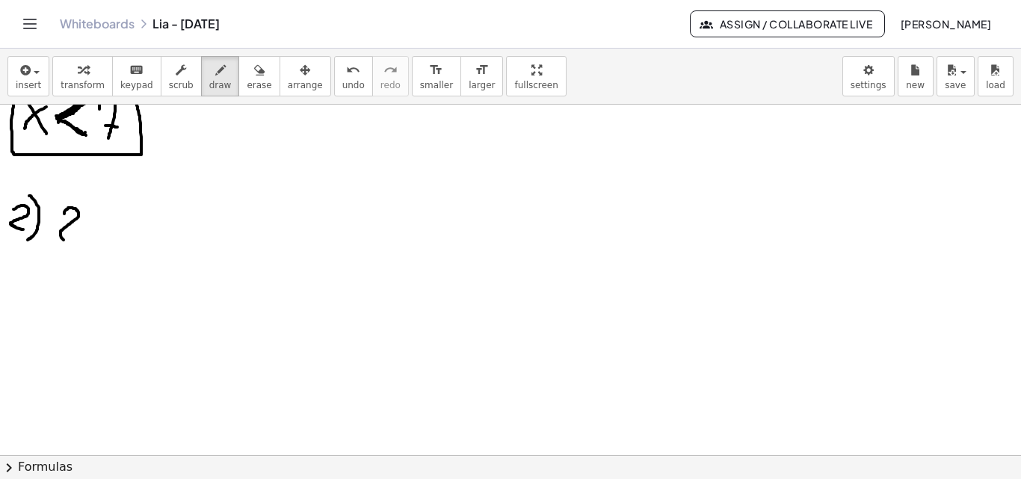
click at [74, 242] on div at bounding box center [510, 159] width 1021 height 701
drag, startPoint x: 90, startPoint y: 213, endPoint x: 114, endPoint y: 246, distance: 40.7
click at [114, 246] on div at bounding box center [510, 159] width 1021 height 701
drag, startPoint x: 103, startPoint y: 223, endPoint x: 88, endPoint y: 244, distance: 26.3
click at [88, 244] on div at bounding box center [510, 159] width 1021 height 701
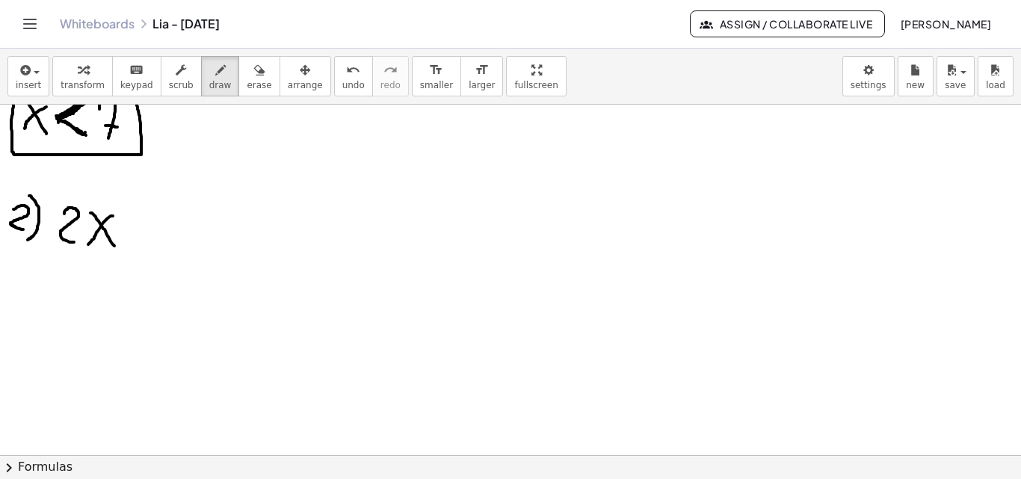
click at [81, 228] on div at bounding box center [510, 159] width 1021 height 701
drag, startPoint x: 129, startPoint y: 205, endPoint x: 129, endPoint y: 248, distance: 42.6
click at [129, 248] on div at bounding box center [510, 159] width 1021 height 701
drag, startPoint x: 182, startPoint y: 214, endPoint x: 190, endPoint y: 250, distance: 37.4
click at [190, 250] on div at bounding box center [510, 159] width 1021 height 701
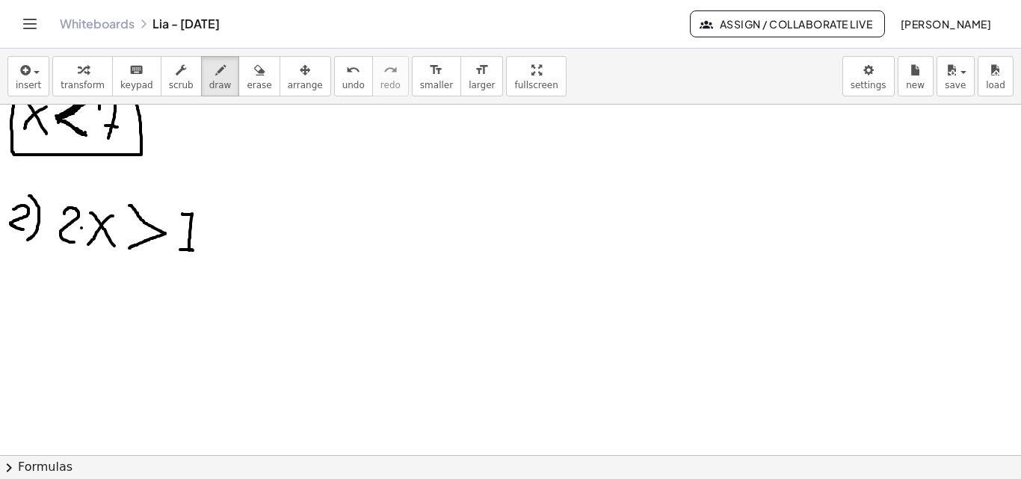
drag, startPoint x: 180, startPoint y: 250, endPoint x: 193, endPoint y: 250, distance: 12.7
click at [193, 250] on div at bounding box center [510, 159] width 1021 height 701
drag, startPoint x: 209, startPoint y: 212, endPoint x: 221, endPoint y: 247, distance: 37.1
click at [221, 247] on div at bounding box center [510, 159] width 1021 height 701
drag, startPoint x: 44, startPoint y: 293, endPoint x: 67, endPoint y: 328, distance: 41.7
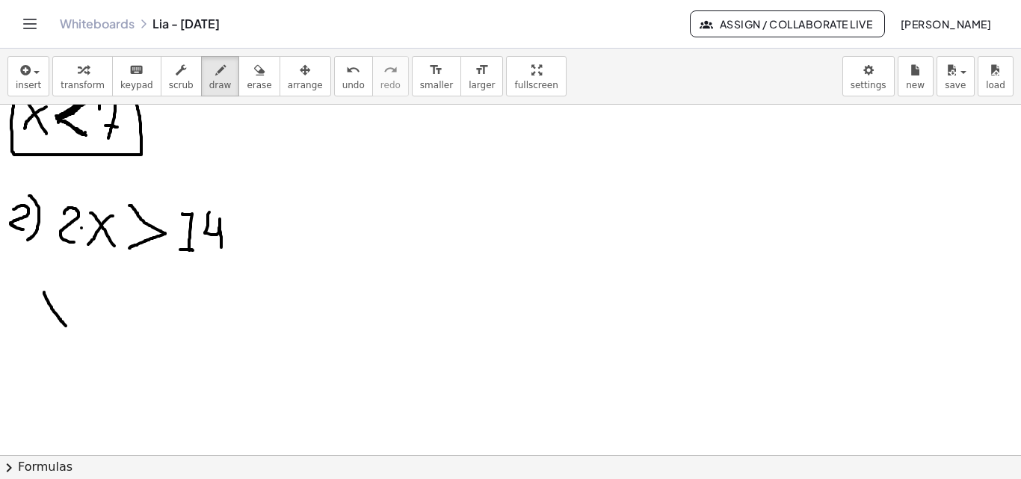
click at [67, 328] on div at bounding box center [510, 159] width 1021 height 701
drag, startPoint x: 64, startPoint y: 297, endPoint x: 43, endPoint y: 326, distance: 35.9
click at [43, 326] on div at bounding box center [510, 159] width 1021 height 701
drag, startPoint x: 78, startPoint y: 296, endPoint x: 75, endPoint y: 327, distance: 31.5
click at [75, 327] on div at bounding box center [510, 159] width 1021 height 701
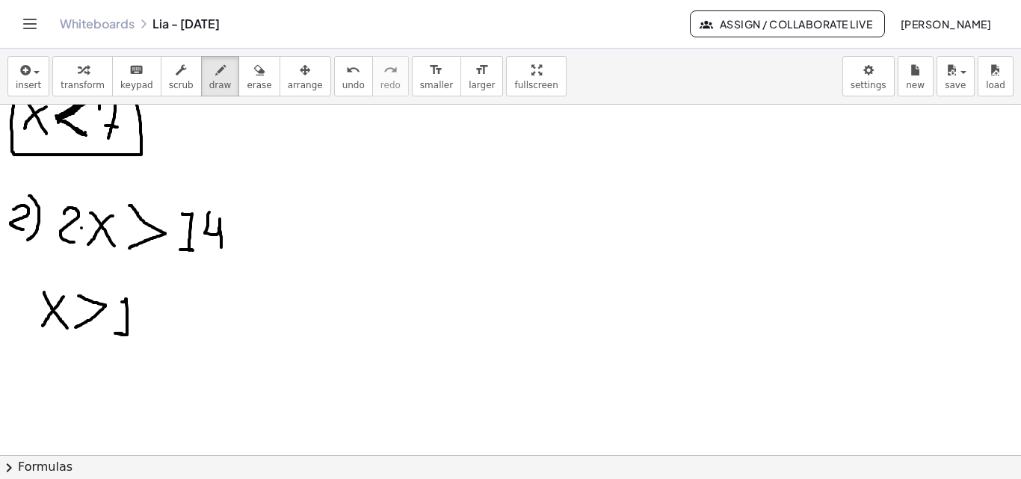
drag, startPoint x: 122, startPoint y: 302, endPoint x: 122, endPoint y: 333, distance: 31.4
click at [122, 333] on div at bounding box center [510, 159] width 1021 height 701
drag, startPoint x: 140, startPoint y: 301, endPoint x: 130, endPoint y: 345, distance: 45.3
click at [153, 333] on div at bounding box center [510, 159] width 1021 height 701
drag, startPoint x: 111, startPoint y: 348, endPoint x: 158, endPoint y: 346, distance: 47.1
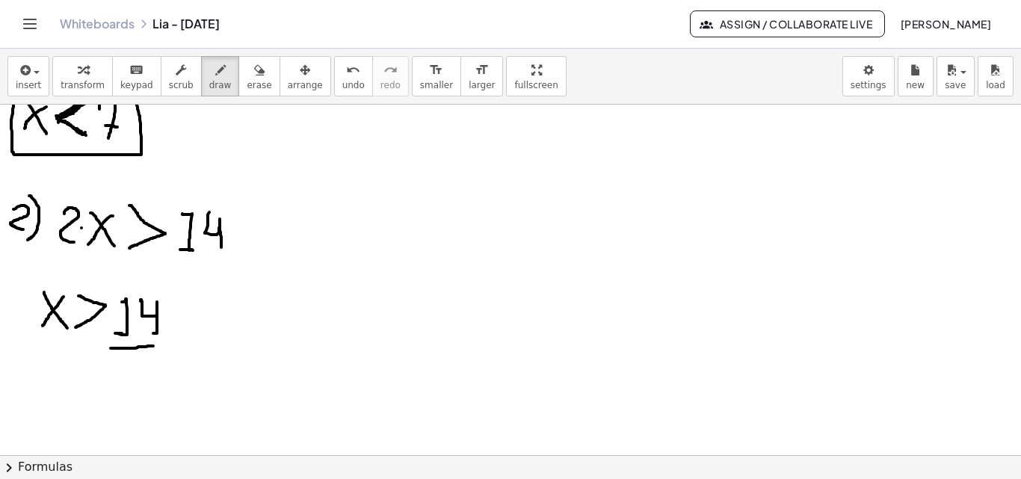
click at [158, 346] on div at bounding box center [510, 159] width 1021 height 701
drag, startPoint x: 129, startPoint y: 365, endPoint x: 152, endPoint y: 385, distance: 31.3
click at [152, 385] on div at bounding box center [510, 159] width 1021 height 701
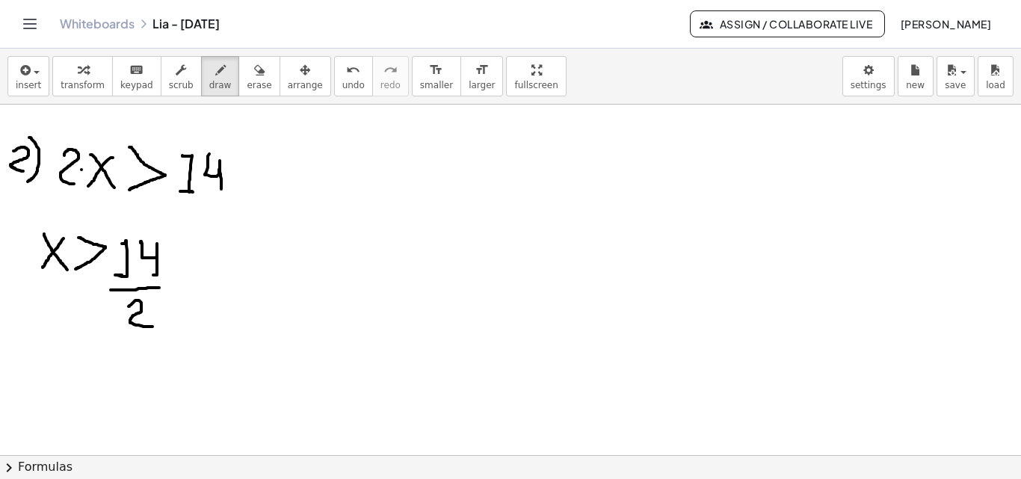
scroll to position [389, 0]
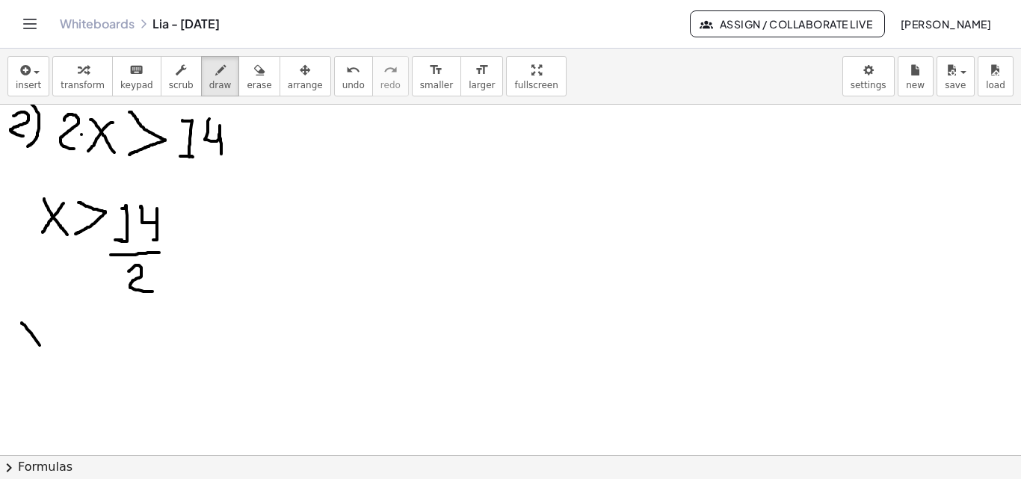
drag, startPoint x: 22, startPoint y: 323, endPoint x: 44, endPoint y: 347, distance: 33.3
click at [44, 351] on div at bounding box center [510, 240] width 1021 height 1051
drag, startPoint x: 42, startPoint y: 325, endPoint x: 25, endPoint y: 350, distance: 29.6
click at [25, 350] on div at bounding box center [510, 240] width 1021 height 1051
drag, startPoint x: 62, startPoint y: 317, endPoint x: 66, endPoint y: 344, distance: 27.9
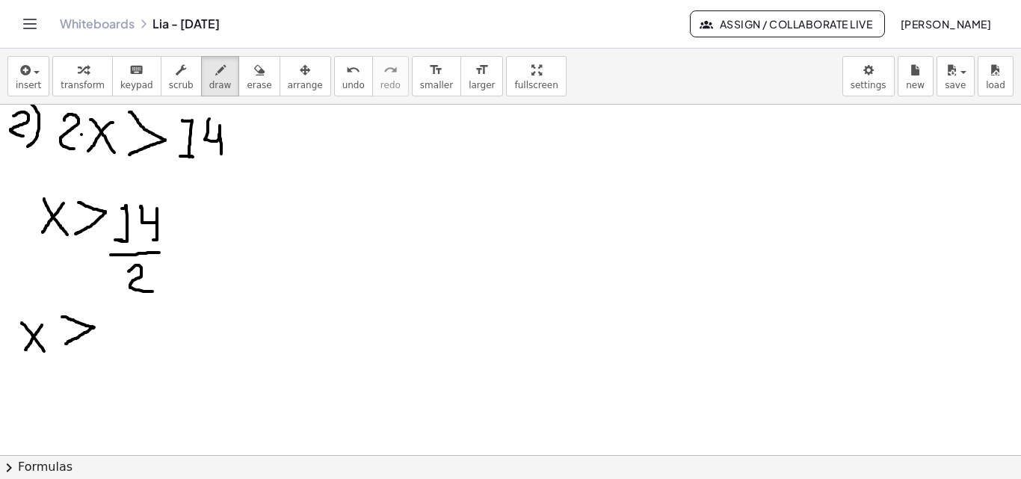
click at [66, 344] on div at bounding box center [510, 240] width 1021 height 1051
drag, startPoint x: 113, startPoint y: 324, endPoint x: 125, endPoint y: 359, distance: 37.8
click at [125, 359] on div at bounding box center [510, 240] width 1021 height 1051
click at [129, 339] on div at bounding box center [510, 240] width 1021 height 1051
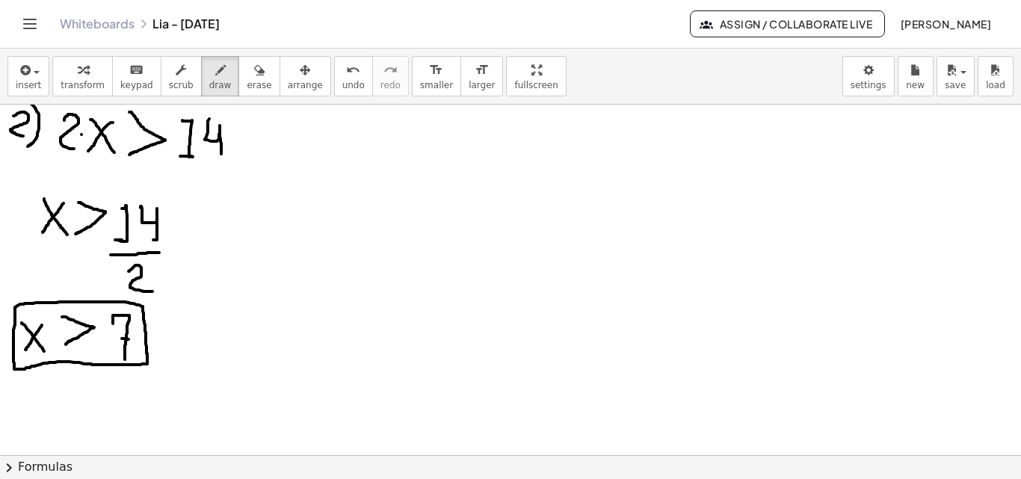
click at [147, 353] on div at bounding box center [510, 240] width 1021 height 1051
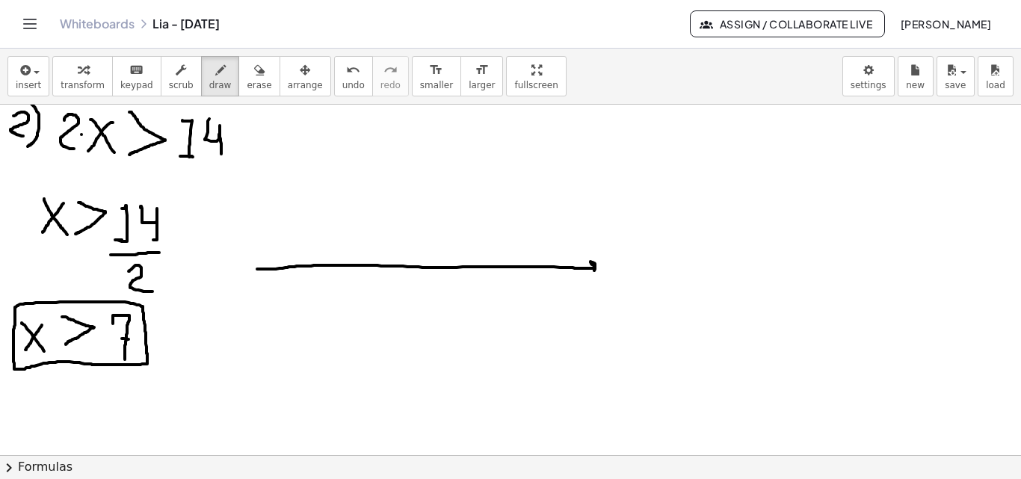
drag, startPoint x: 257, startPoint y: 269, endPoint x: 589, endPoint y: 272, distance: 331.8
click at [590, 273] on div at bounding box center [510, 240] width 1021 height 1051
drag, startPoint x: 257, startPoint y: 266, endPoint x: 381, endPoint y: 279, distance: 124.8
click at [265, 277] on div at bounding box center [510, 240] width 1021 height 1051
drag, startPoint x: 389, startPoint y: 265, endPoint x: 392, endPoint y: 279, distance: 13.6
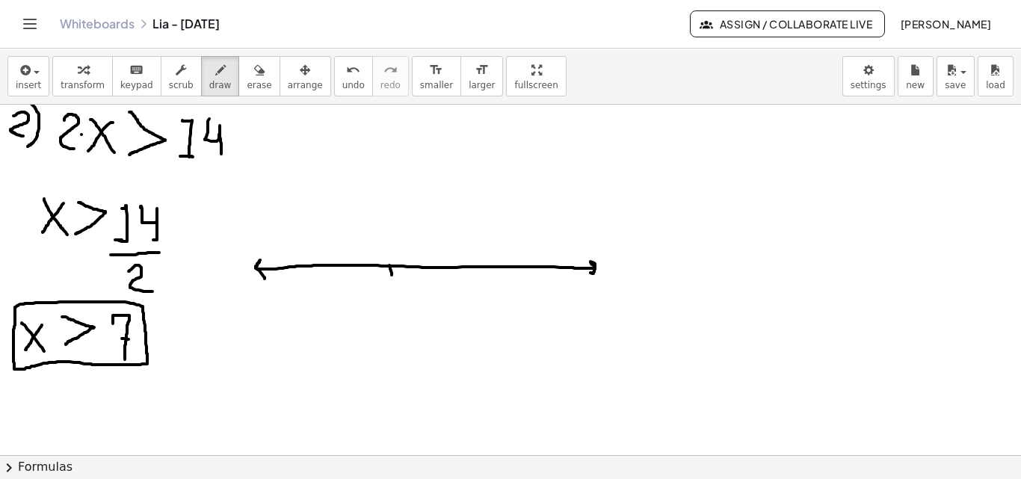
click at [392, 279] on div at bounding box center [510, 240] width 1021 height 1051
drag, startPoint x: 394, startPoint y: 300, endPoint x: 385, endPoint y: 291, distance: 12.2
click at [395, 299] on div at bounding box center [510, 240] width 1021 height 1051
drag, startPoint x: 339, startPoint y: 265, endPoint x: 340, endPoint y: 273, distance: 7.5
click at [340, 273] on div at bounding box center [510, 240] width 1021 height 1051
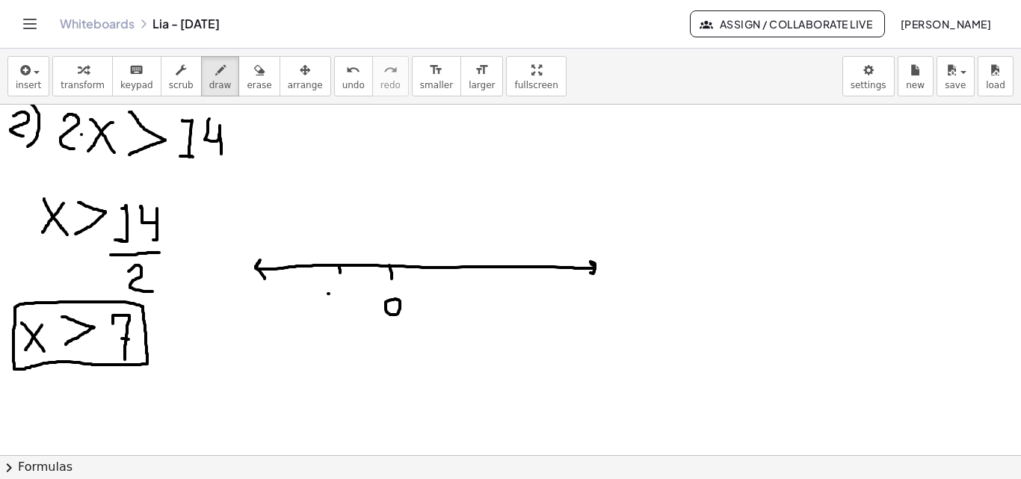
drag, startPoint x: 328, startPoint y: 294, endPoint x: 337, endPoint y: 293, distance: 9.0
click at [337, 293] on div at bounding box center [510, 240] width 1021 height 1051
drag, startPoint x: 350, startPoint y: 284, endPoint x: 345, endPoint y: 299, distance: 15.6
click at [345, 299] on div at bounding box center [510, 240] width 1021 height 1051
drag, startPoint x: 288, startPoint y: 266, endPoint x: 289, endPoint y: 274, distance: 7.5
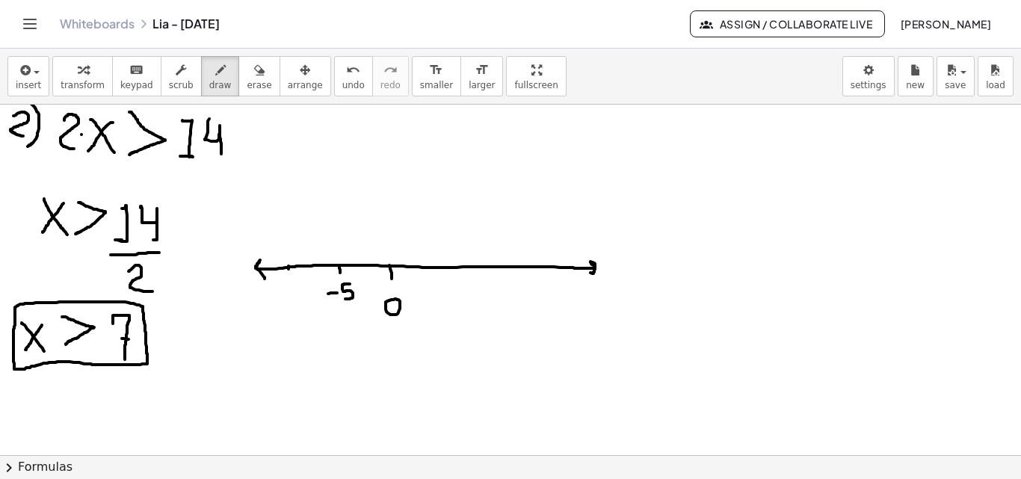
click at [289, 274] on div at bounding box center [510, 240] width 1021 height 1051
click at [283, 294] on div at bounding box center [510, 240] width 1021 height 1051
drag, startPoint x: 288, startPoint y: 285, endPoint x: 291, endPoint y: 297, distance: 12.9
click at [291, 297] on div at bounding box center [510, 240] width 1021 height 1051
click at [304, 290] on div at bounding box center [510, 240] width 1021 height 1051
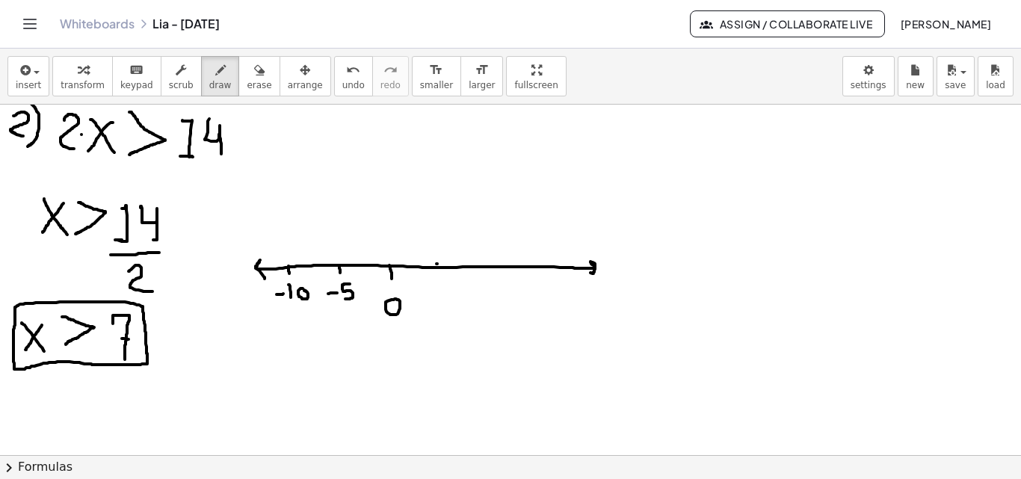
drag, startPoint x: 436, startPoint y: 264, endPoint x: 438, endPoint y: 274, distance: 9.8
click at [438, 274] on div at bounding box center [510, 240] width 1021 height 1051
drag, startPoint x: 434, startPoint y: 290, endPoint x: 430, endPoint y: 310, distance: 20.7
click at [430, 310] on div at bounding box center [510, 240] width 1021 height 1051
drag, startPoint x: 466, startPoint y: 262, endPoint x: 467, endPoint y: 274, distance: 12.0
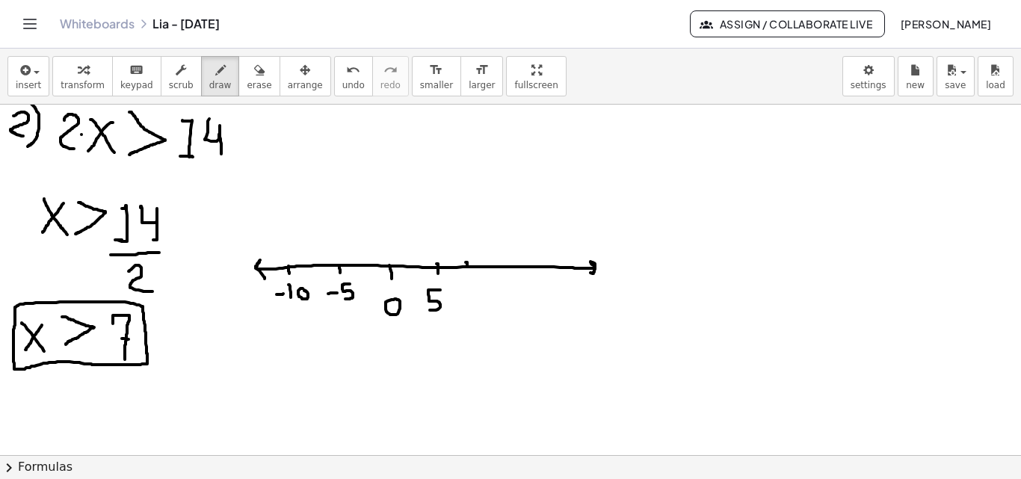
click at [468, 270] on div at bounding box center [510, 240] width 1021 height 1051
drag, startPoint x: 463, startPoint y: 291, endPoint x: 470, endPoint y: 306, distance: 15.7
click at [472, 315] on div at bounding box center [510, 240] width 1021 height 1051
click at [475, 303] on div at bounding box center [510, 240] width 1021 height 1051
drag, startPoint x: 506, startPoint y: 263, endPoint x: 506, endPoint y: 273, distance: 9.7
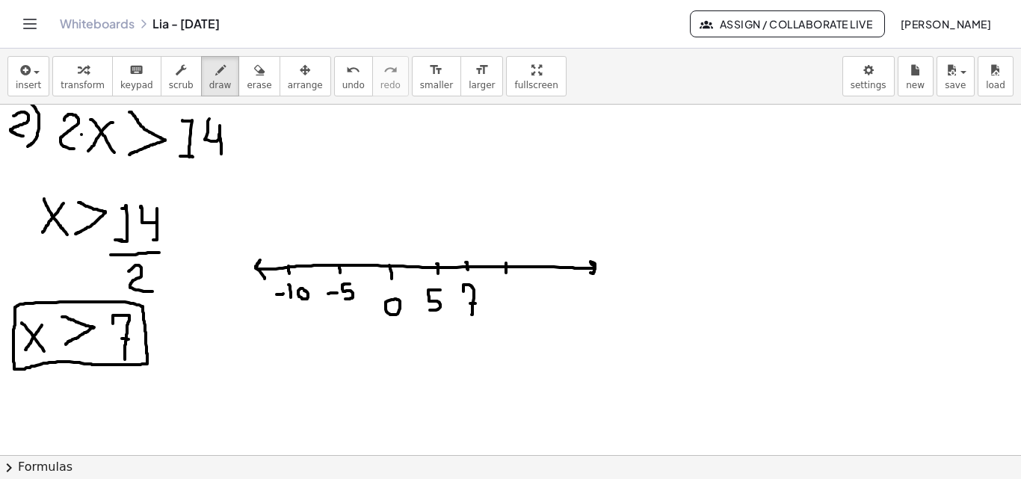
click at [506, 273] on div at bounding box center [510, 240] width 1021 height 1051
drag, startPoint x: 500, startPoint y: 293, endPoint x: 501, endPoint y: 305, distance: 12.0
click at [501, 305] on div at bounding box center [510, 240] width 1021 height 1051
click at [522, 291] on div at bounding box center [510, 240] width 1021 height 1051
click at [471, 253] on div at bounding box center [510, 240] width 1021 height 1051
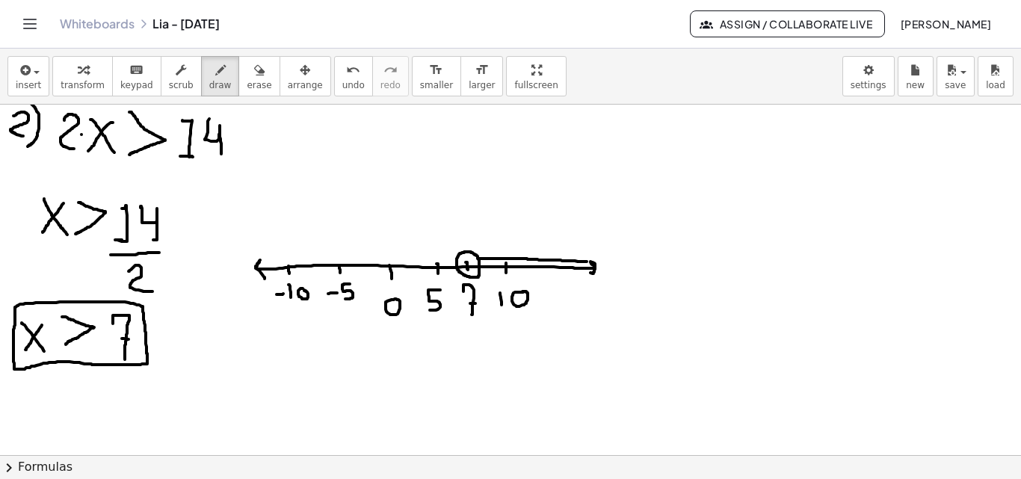
drag, startPoint x: 478, startPoint y: 259, endPoint x: 588, endPoint y: 262, distance: 110.6
click at [588, 262] on div at bounding box center [510, 240] width 1021 height 1051
drag, startPoint x: 479, startPoint y: 271, endPoint x: 590, endPoint y: 268, distance: 111.4
click at [594, 268] on div at bounding box center [510, 240] width 1021 height 1051
click at [489, 262] on div at bounding box center [510, 240] width 1021 height 1051
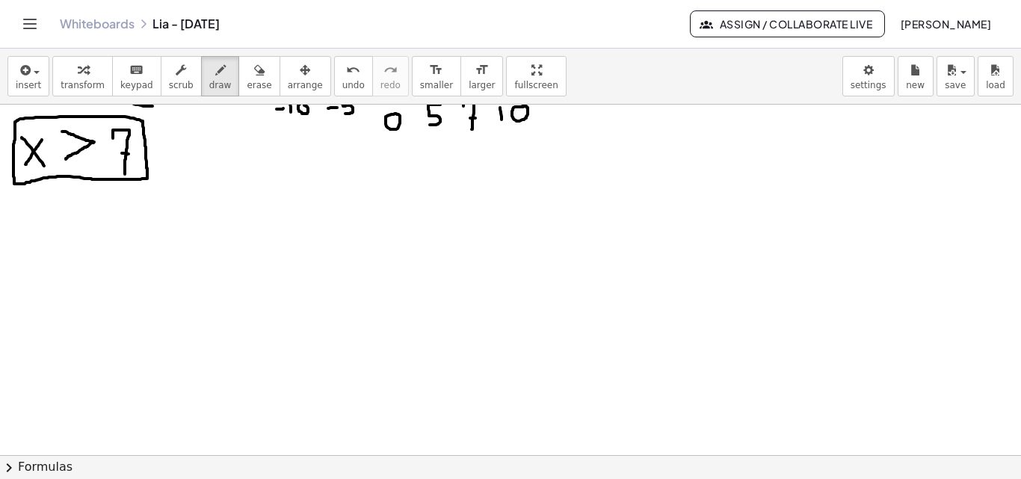
scroll to position [616, 0]
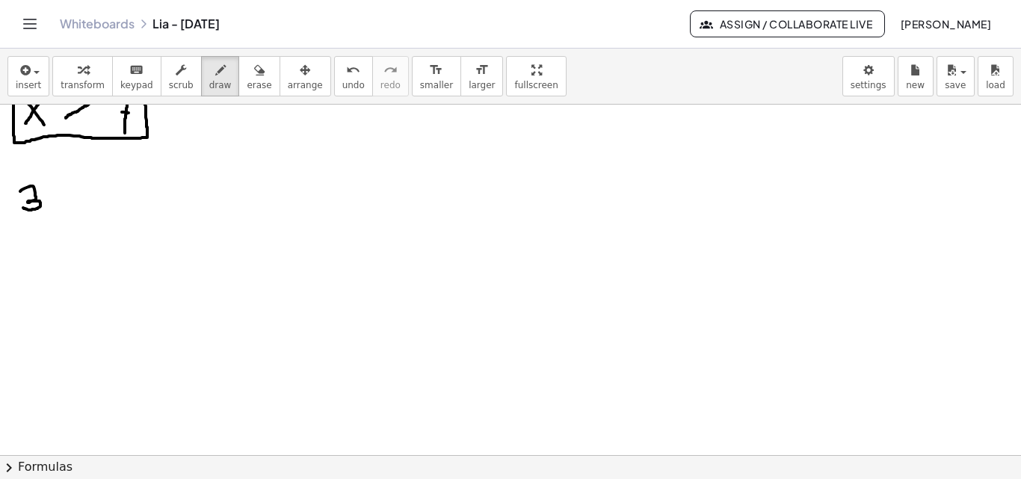
drag, startPoint x: 20, startPoint y: 191, endPoint x: 23, endPoint y: 208, distance: 16.7
click at [23, 208] on div at bounding box center [510, 14] width 1021 height 1051
drag, startPoint x: 40, startPoint y: 181, endPoint x: 41, endPoint y: 217, distance: 35.9
click at [41, 217] on div at bounding box center [510, 14] width 1021 height 1051
drag, startPoint x: 74, startPoint y: 187, endPoint x: 89, endPoint y: 214, distance: 30.8
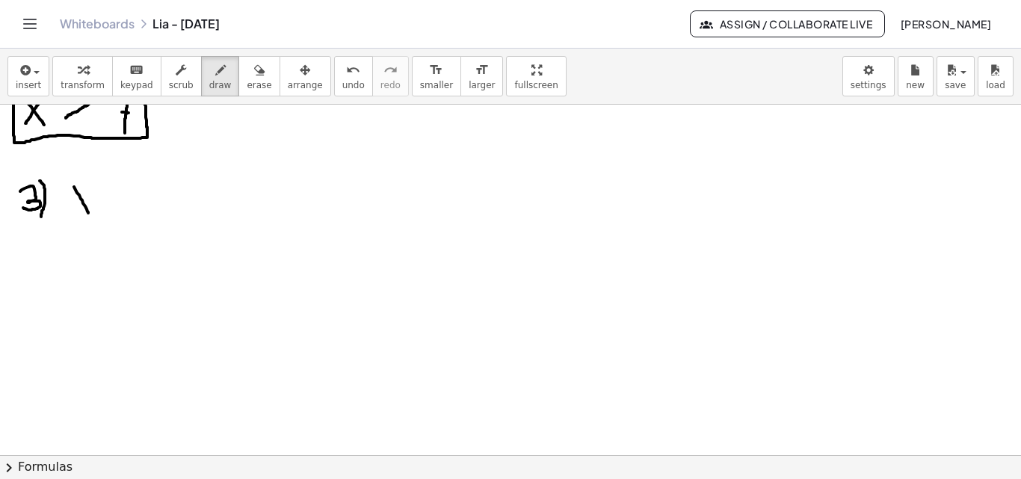
click at [89, 214] on div at bounding box center [510, 14] width 1021 height 1051
drag, startPoint x: 90, startPoint y: 181, endPoint x: 72, endPoint y: 204, distance: 29.3
click at [72, 204] on div at bounding box center [510, 14] width 1021 height 1051
drag, startPoint x: 95, startPoint y: 193, endPoint x: 110, endPoint y: 195, distance: 15.1
click at [110, 195] on div at bounding box center [510, 14] width 1021 height 1051
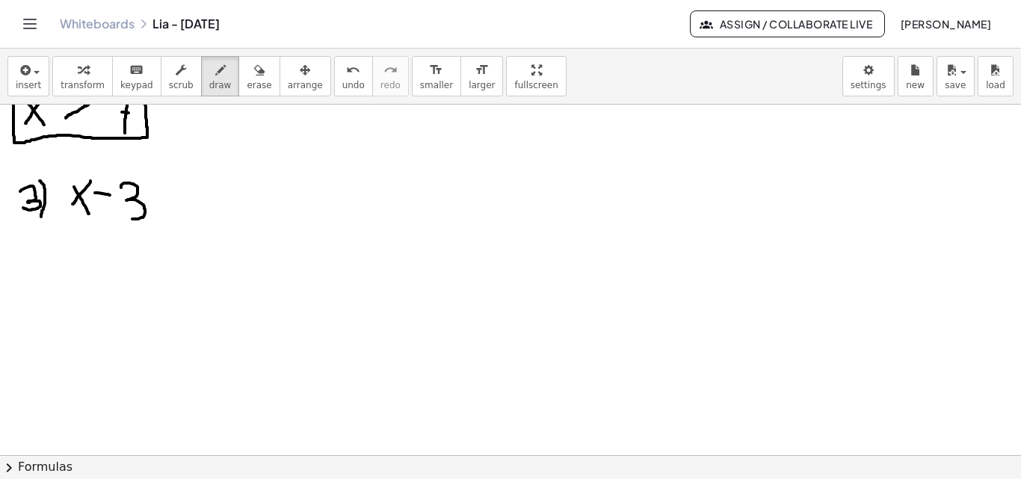
drag, startPoint x: 121, startPoint y: 188, endPoint x: 130, endPoint y: 218, distance: 31.9
click at [130, 218] on div at bounding box center [510, 14] width 1021 height 1051
drag, startPoint x: 193, startPoint y: 184, endPoint x: 191, endPoint y: 206, distance: 22.5
click at [191, 206] on div at bounding box center [510, 14] width 1021 height 1051
drag, startPoint x: 167, startPoint y: 217, endPoint x: 192, endPoint y: 217, distance: 25.4
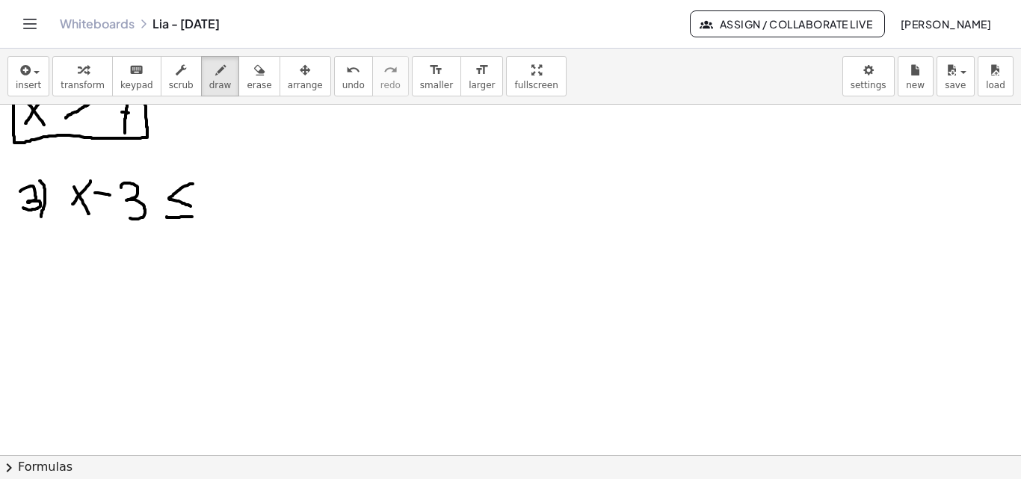
click at [192, 217] on div at bounding box center [510, 14] width 1021 height 1051
drag, startPoint x: 227, startPoint y: 183, endPoint x: 211, endPoint y: 212, distance: 33.5
click at [211, 212] on div at bounding box center [510, 14] width 1021 height 1051
drag, startPoint x: 74, startPoint y: 190, endPoint x: 67, endPoint y: 181, distance: 11.2
click at [67, 181] on div at bounding box center [510, 14] width 1021 height 1051
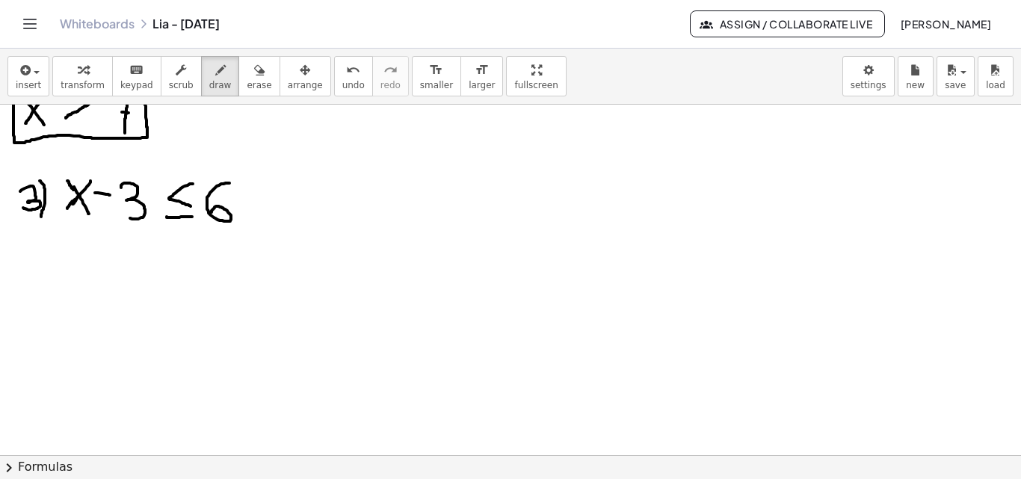
drag, startPoint x: 80, startPoint y: 196, endPoint x: 64, endPoint y: 213, distance: 23.3
click at [64, 213] on div at bounding box center [510, 14] width 1021 height 1051
drag, startPoint x: 79, startPoint y: 194, endPoint x: 90, endPoint y: 213, distance: 22.1
click at [90, 213] on div at bounding box center [510, 14] width 1021 height 1051
drag, startPoint x: 57, startPoint y: 276, endPoint x: 83, endPoint y: 312, distance: 44.4
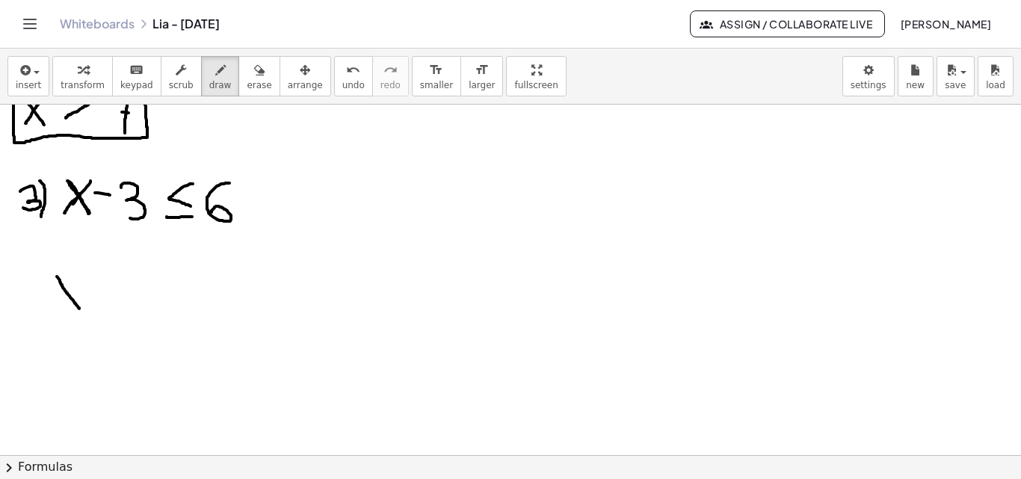
click at [83, 312] on div at bounding box center [510, 14] width 1021 height 1051
click at [80, 282] on div at bounding box center [510, 14] width 1021 height 1051
drag, startPoint x: 110, startPoint y: 285, endPoint x: 122, endPoint y: 285, distance: 12.0
click at [122, 285] on div at bounding box center [510, 14] width 1021 height 1051
drag, startPoint x: 103, startPoint y: 300, endPoint x: 122, endPoint y: 303, distance: 18.9
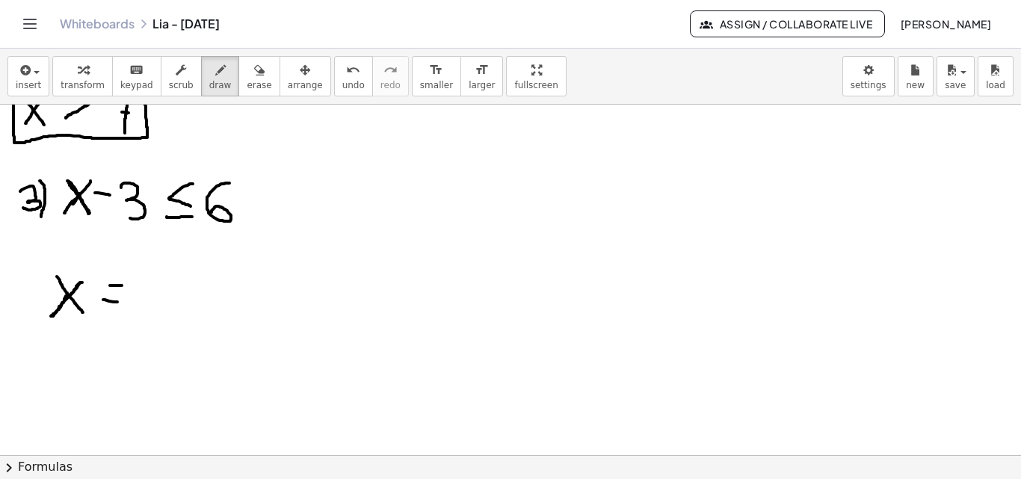
click at [122, 303] on div at bounding box center [510, 14] width 1021 height 1051
drag, startPoint x: 99, startPoint y: 283, endPoint x: 129, endPoint y: 281, distance: 30.0
click at [129, 281] on div at bounding box center [510, 14] width 1021 height 1051
drag, startPoint x: 89, startPoint y: 297, endPoint x: 120, endPoint y: 301, distance: 31.6
click at [120, 301] on div at bounding box center [510, 14] width 1021 height 1051
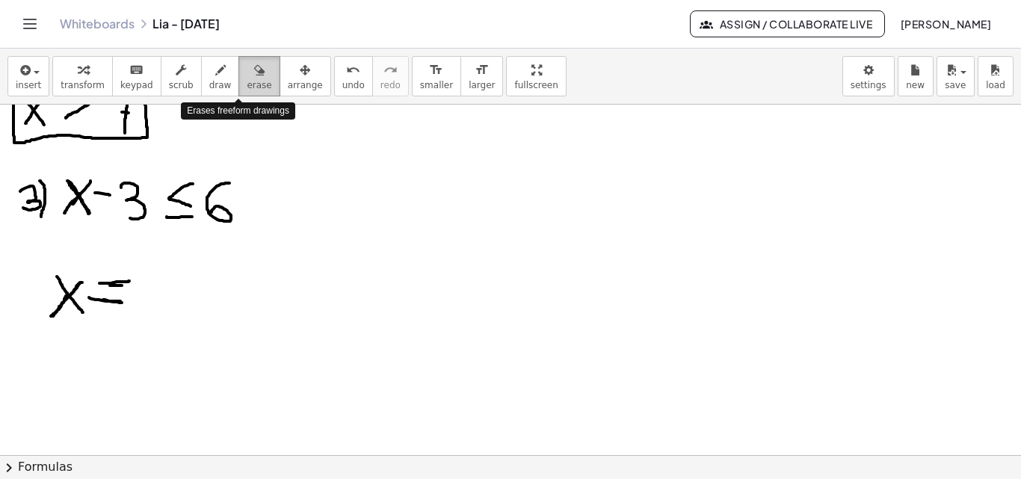
click at [254, 69] on icon "button" at bounding box center [259, 70] width 10 height 18
drag, startPoint x: 156, startPoint y: 314, endPoint x: 122, endPoint y: 294, distance: 39.9
click at [122, 294] on div at bounding box center [510, 14] width 1021 height 1051
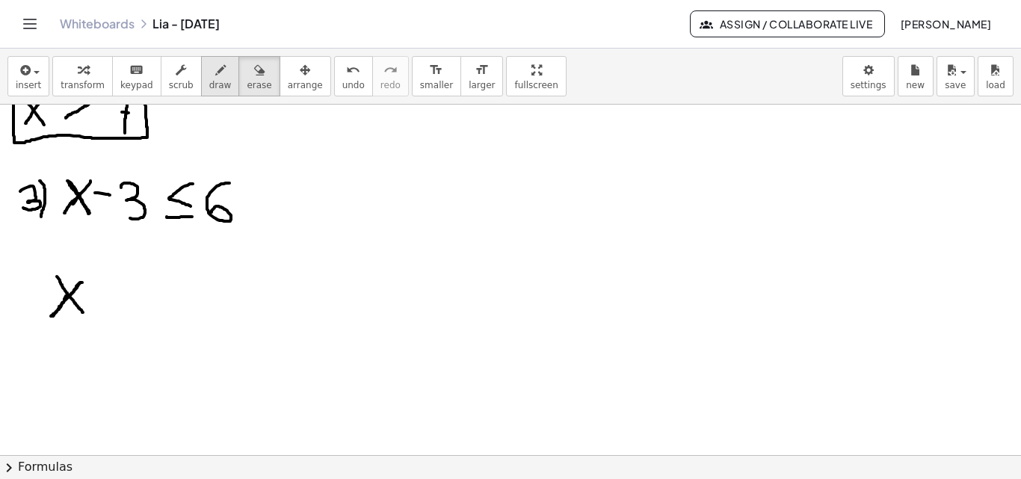
click at [201, 69] on button "draw" at bounding box center [220, 76] width 39 height 40
drag, startPoint x: 193, startPoint y: 182, endPoint x: 193, endPoint y: 205, distance: 23.2
click at [193, 205] on div at bounding box center [510, 14] width 1021 height 1051
drag, startPoint x: 166, startPoint y: 217, endPoint x: 189, endPoint y: 217, distance: 23.2
click at [190, 217] on div at bounding box center [510, 14] width 1021 height 1051
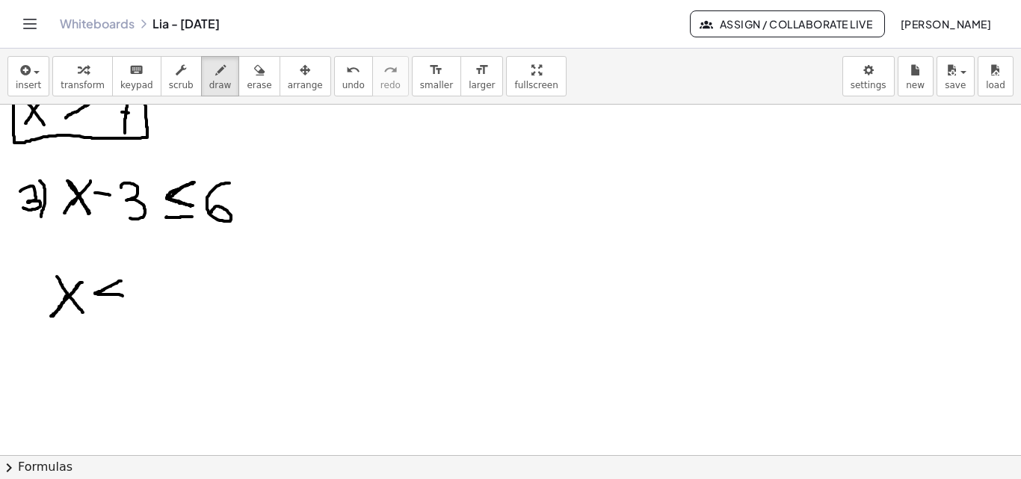
drag, startPoint x: 121, startPoint y: 281, endPoint x: 124, endPoint y: 296, distance: 15.2
click at [124, 296] on div at bounding box center [510, 14] width 1021 height 1051
drag, startPoint x: 99, startPoint y: 307, endPoint x: 129, endPoint y: 309, distance: 29.2
click at [129, 309] on div at bounding box center [510, 14] width 1021 height 1051
drag, startPoint x: 161, startPoint y: 281, endPoint x: 146, endPoint y: 300, distance: 24.1
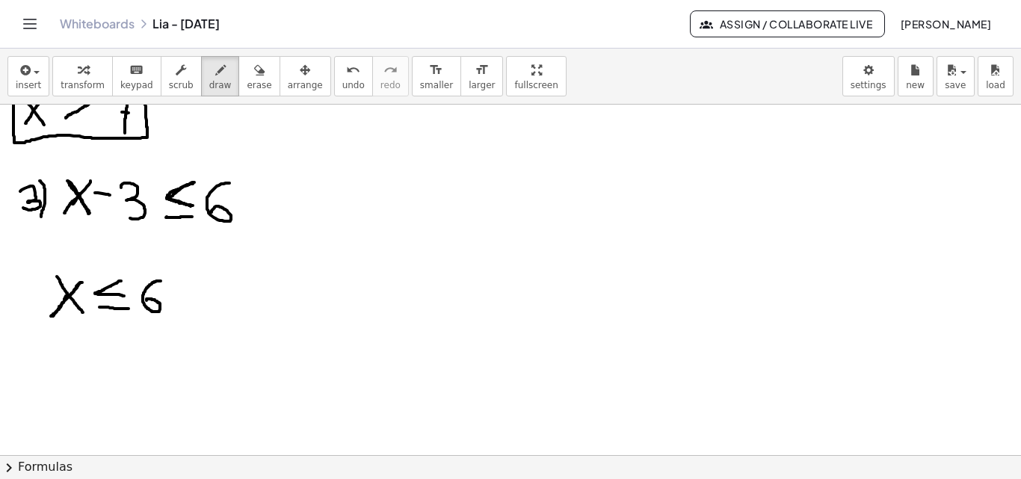
click at [146, 300] on div at bounding box center [510, 14] width 1021 height 1051
click at [93, 194] on div at bounding box center [510, 14] width 1021 height 1051
drag, startPoint x: 182, startPoint y: 283, endPoint x: 179, endPoint y: 303, distance: 19.8
click at [181, 306] on div at bounding box center [510, 14] width 1021 height 1051
drag, startPoint x: 170, startPoint y: 294, endPoint x: 190, endPoint y: 296, distance: 20.2
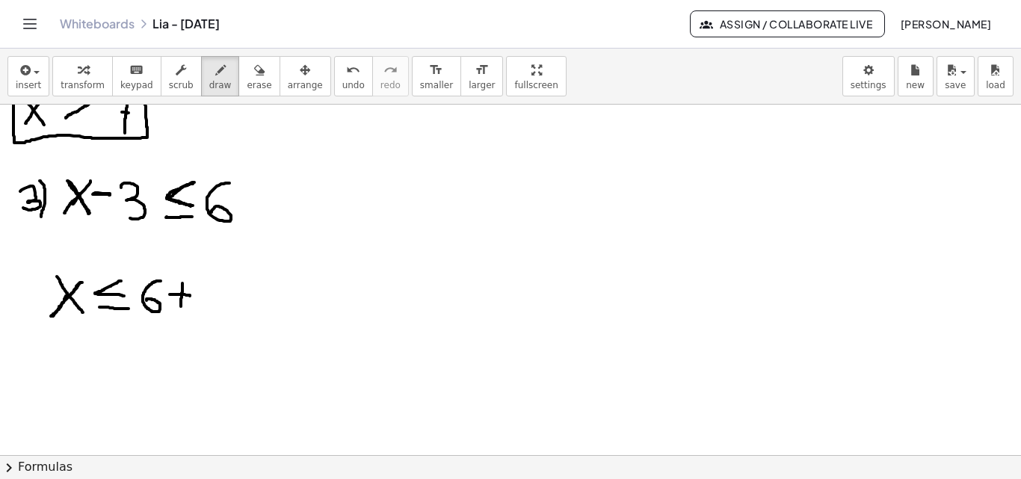
click at [190, 296] on div at bounding box center [510, 14] width 1021 height 1051
drag, startPoint x: 200, startPoint y: 282, endPoint x: 200, endPoint y: 309, distance: 26.2
click at [200, 309] on div at bounding box center [510, 14] width 1021 height 1051
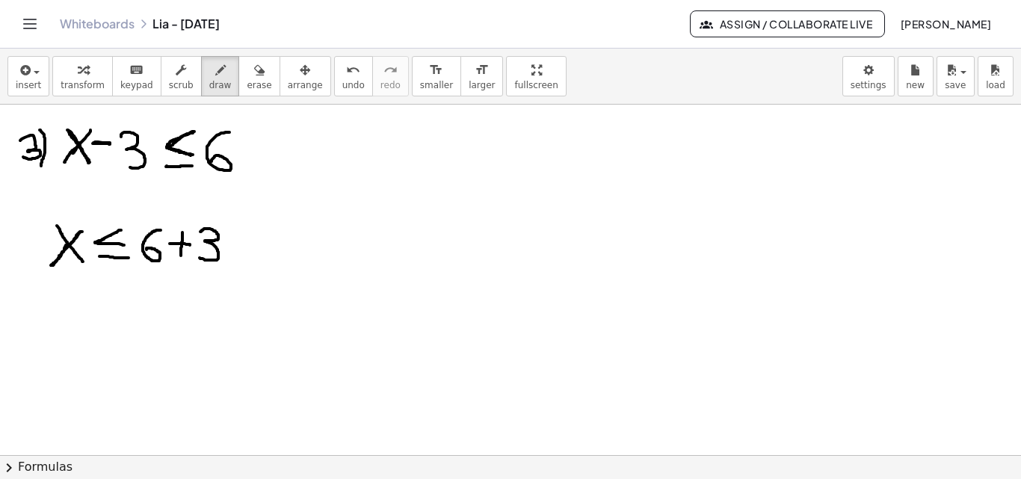
scroll to position [673, 0]
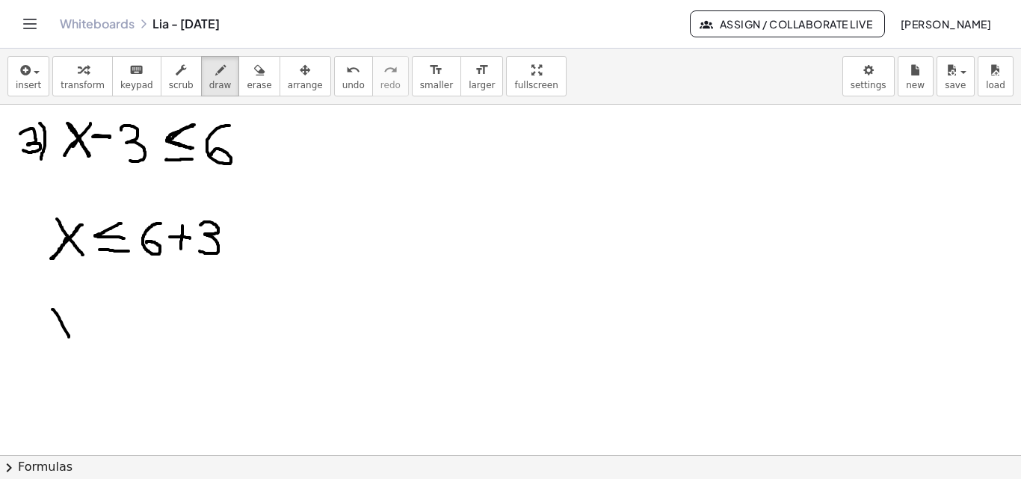
drag, startPoint x: 53, startPoint y: 309, endPoint x: 72, endPoint y: 341, distance: 36.5
drag, startPoint x: 75, startPoint y: 311, endPoint x: 52, endPoint y: 336, distance: 34.4
drag, startPoint x: 109, startPoint y: 311, endPoint x: 114, endPoint y: 330, distance: 19.2
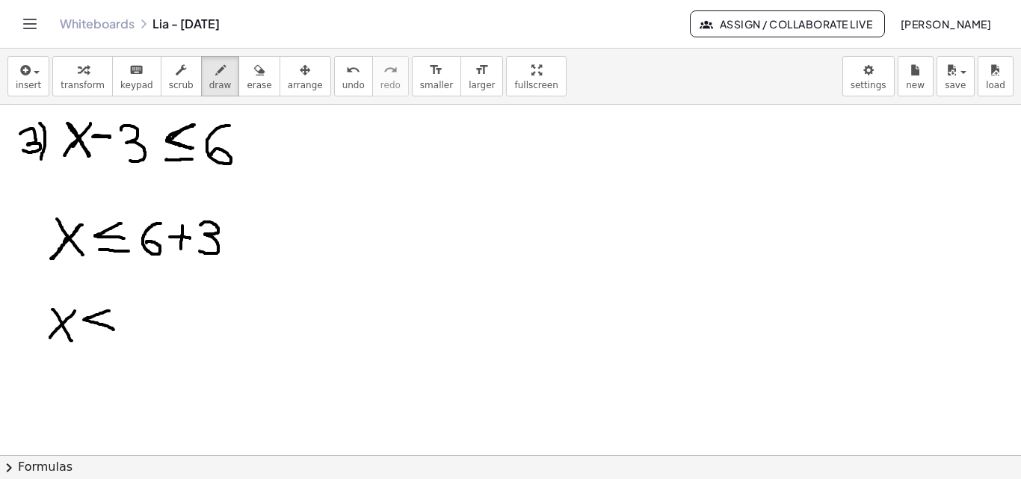
drag, startPoint x: 83, startPoint y: 338, endPoint x: 108, endPoint y: 340, distance: 25.5
drag, startPoint x: 150, startPoint y: 317, endPoint x: 152, endPoint y: 349, distance: 32.2
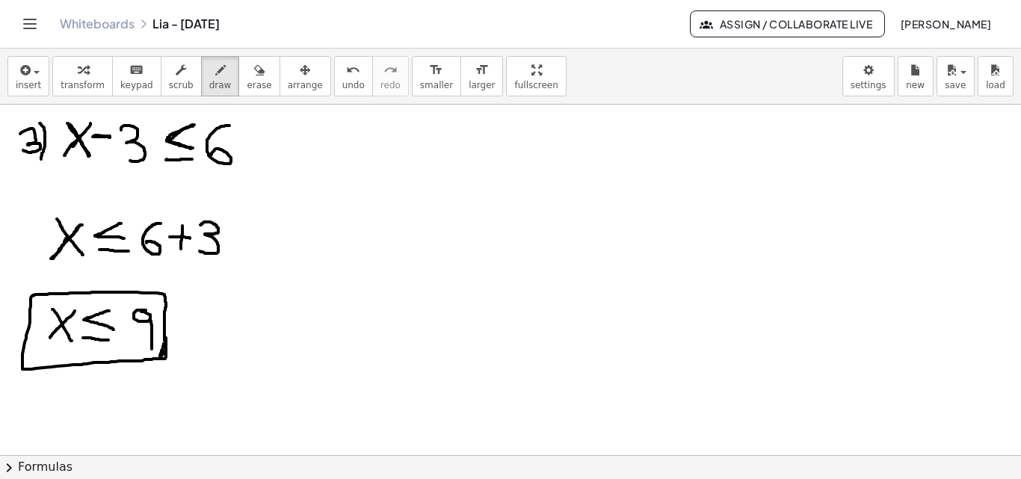
drag, startPoint x: 164, startPoint y: 330, endPoint x: 404, endPoint y: 330, distance: 239.9
drag, startPoint x: 307, startPoint y: 307, endPoint x: 548, endPoint y: 318, distance: 240.9
drag, startPoint x: 306, startPoint y: 305, endPoint x: 409, endPoint y: 317, distance: 103.1
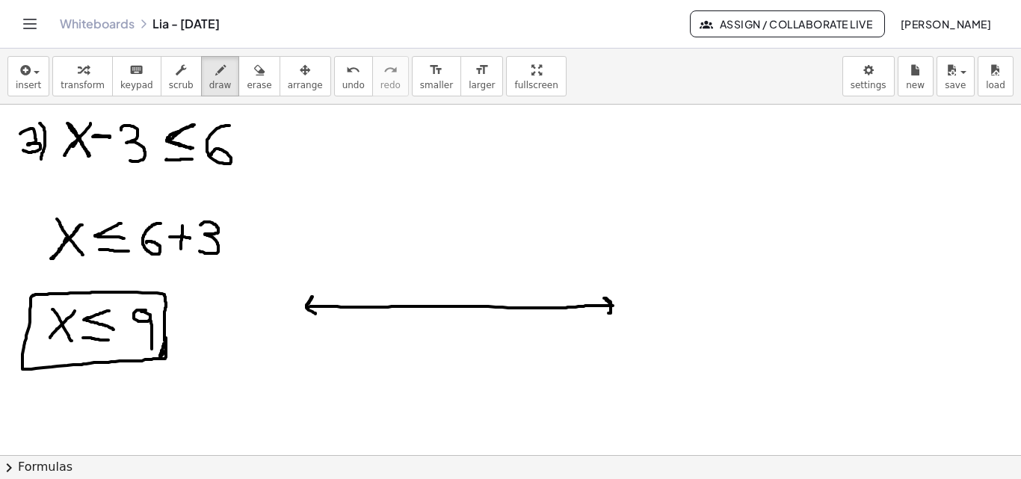
drag, startPoint x: 480, startPoint y: 322, endPoint x: 472, endPoint y: 336, distance: 15.4
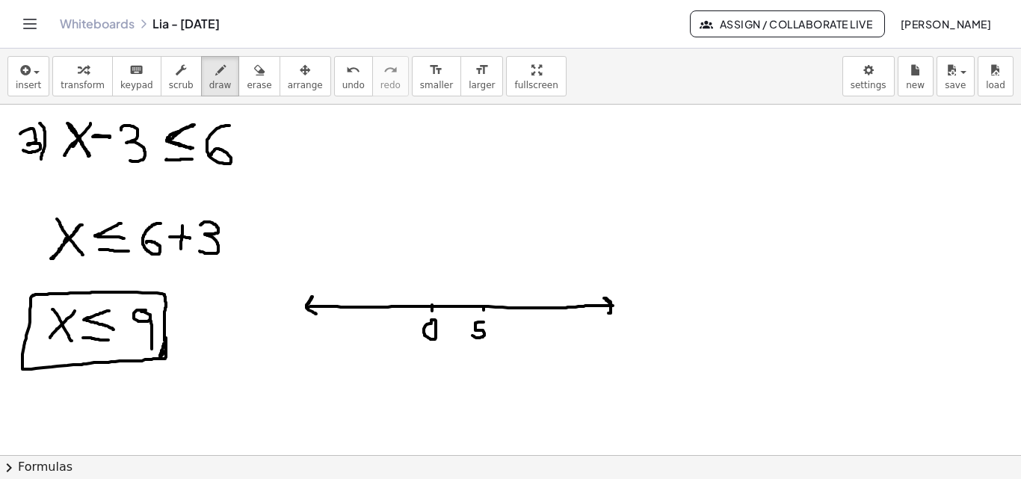
drag, startPoint x: 534, startPoint y: 306, endPoint x: 534, endPoint y: 314, distance: 8.3
drag, startPoint x: 534, startPoint y: 326, endPoint x: 486, endPoint y: 339, distance: 49.7
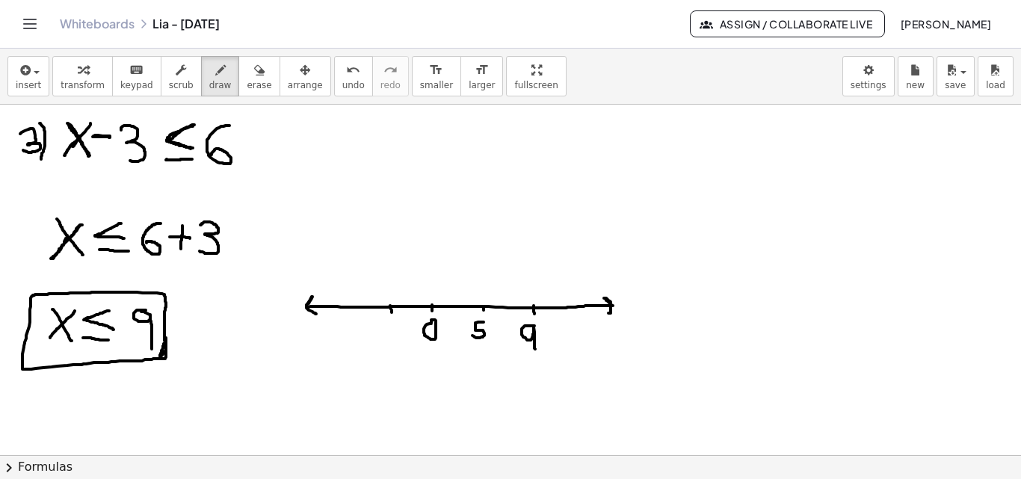
drag, startPoint x: 390, startPoint y: 306, endPoint x: 392, endPoint y: 313, distance: 7.8
drag, startPoint x: 406, startPoint y: 323, endPoint x: 395, endPoint y: 335, distance: 15.9
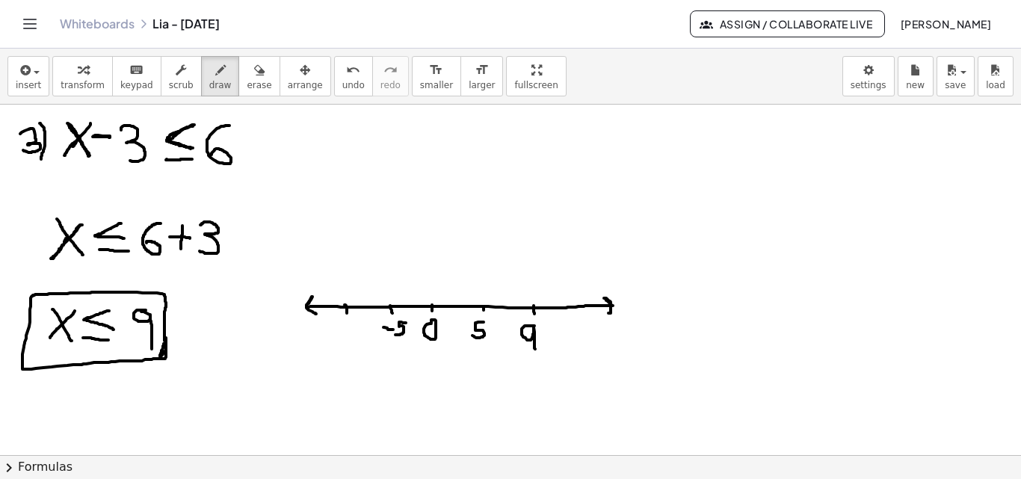
drag, startPoint x: 344, startPoint y: 305, endPoint x: 347, endPoint y: 314, distance: 9.2
drag, startPoint x: 330, startPoint y: 327, endPoint x: 341, endPoint y: 329, distance: 10.7
drag, startPoint x: 350, startPoint y: 322, endPoint x: 351, endPoint y: 337, distance: 15.0
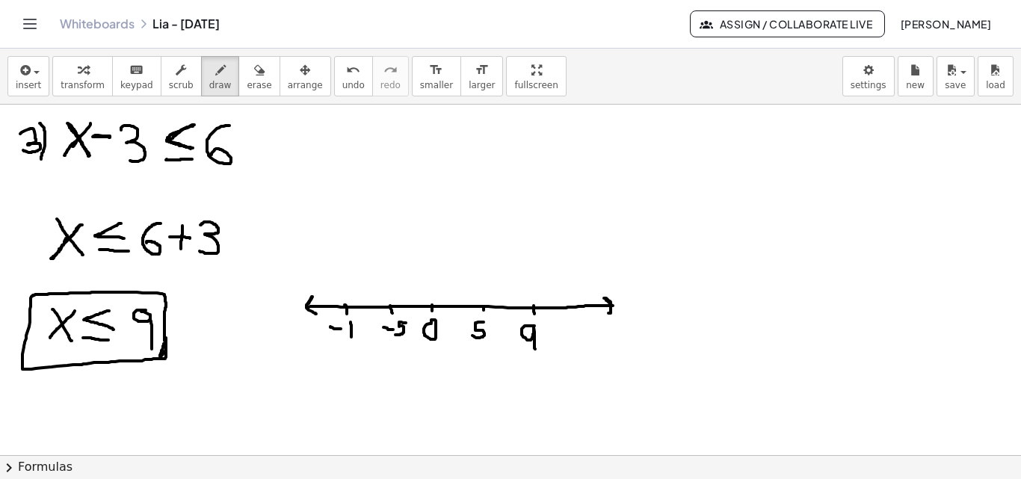
drag, startPoint x: 532, startPoint y: 294, endPoint x: 529, endPoint y: 315, distance: 21.1
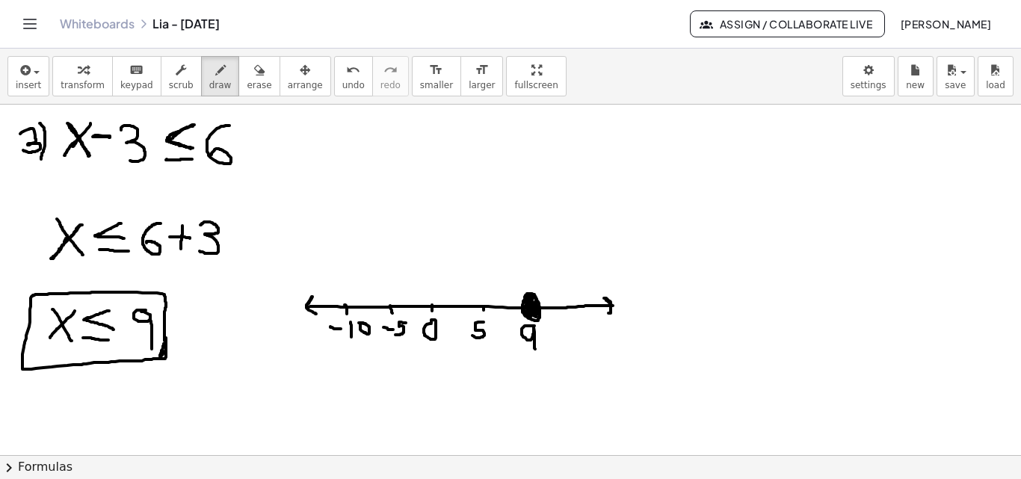
drag, startPoint x: 581, startPoint y: 323, endPoint x: 572, endPoint y: 339, distance: 18.4
drag, startPoint x: 567, startPoint y: 328, endPoint x: 569, endPoint y: 343, distance: 15.1
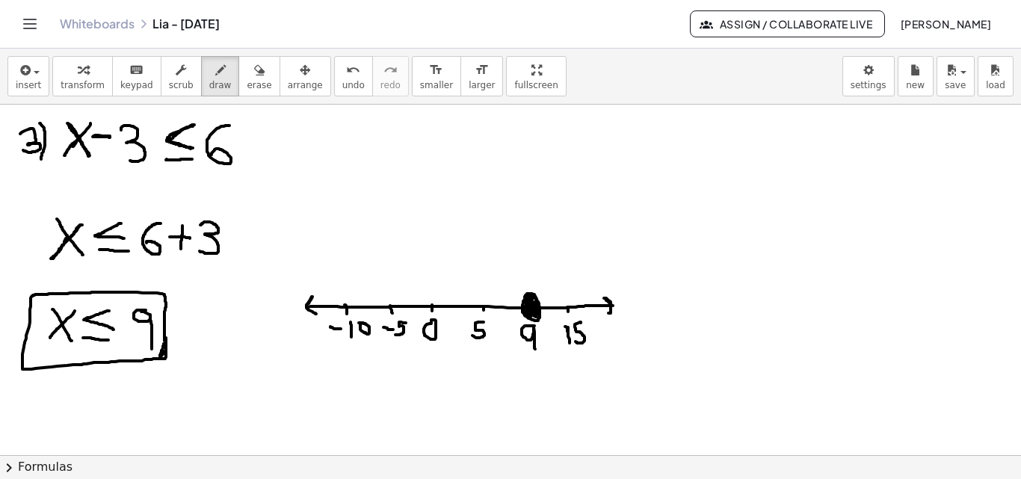
drag, startPoint x: 521, startPoint y: 300, endPoint x: 312, endPoint y: 309, distance: 209.4
drag, startPoint x: 315, startPoint y: 312, endPoint x: 522, endPoint y: 311, distance: 207.0
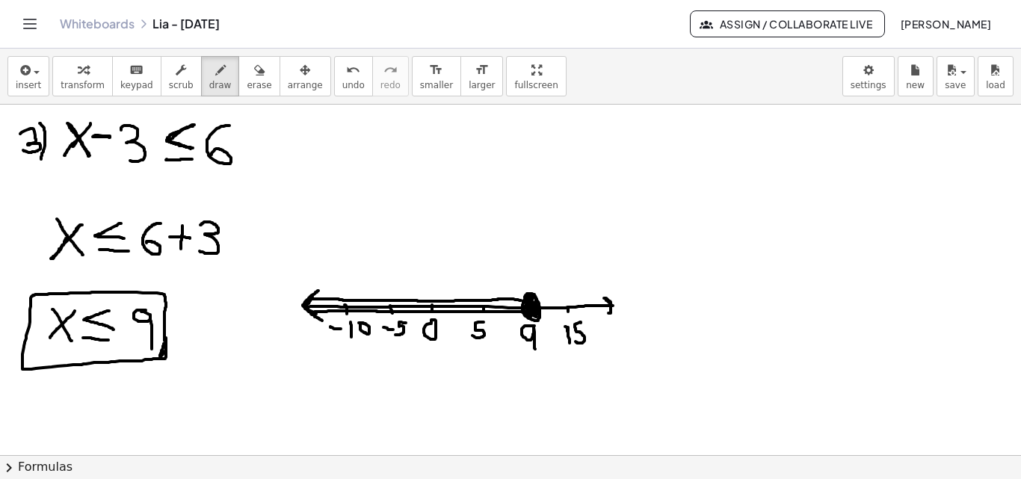
drag, startPoint x: 304, startPoint y: 306, endPoint x: 322, endPoint y: 321, distance: 23.3
drag, startPoint x: 319, startPoint y: 297, endPoint x: 486, endPoint y: 315, distance: 168.3
drag, startPoint x: 398, startPoint y: 305, endPoint x: 380, endPoint y: 306, distance: 18.0
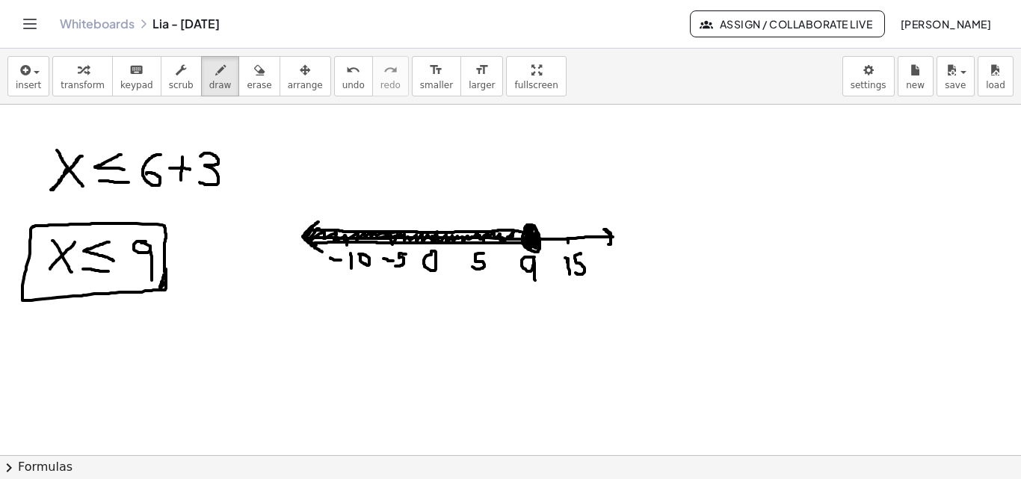
scroll to position [744, 0]
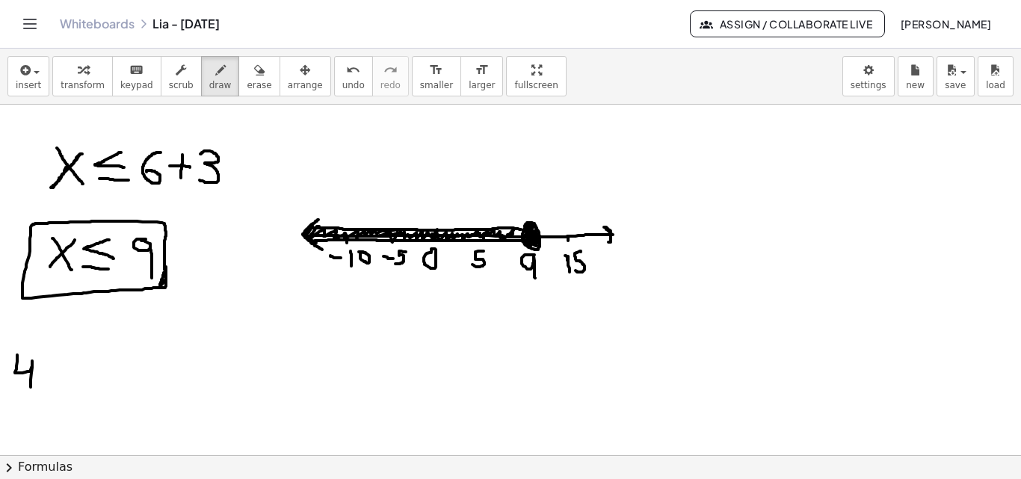
drag, startPoint x: 17, startPoint y: 355, endPoint x: 31, endPoint y: 388, distance: 35.5
click at [31, 388] on div at bounding box center [510, 61] width 1021 height 1402
drag, startPoint x: 36, startPoint y: 343, endPoint x: 41, endPoint y: 409, distance: 66.0
click at [41, 410] on div at bounding box center [510, 61] width 1021 height 1402
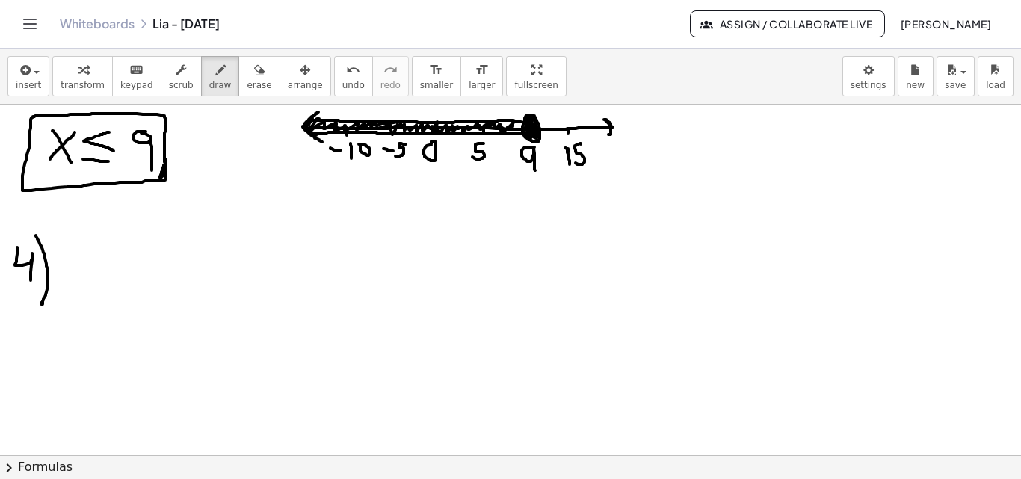
scroll to position [855, 0]
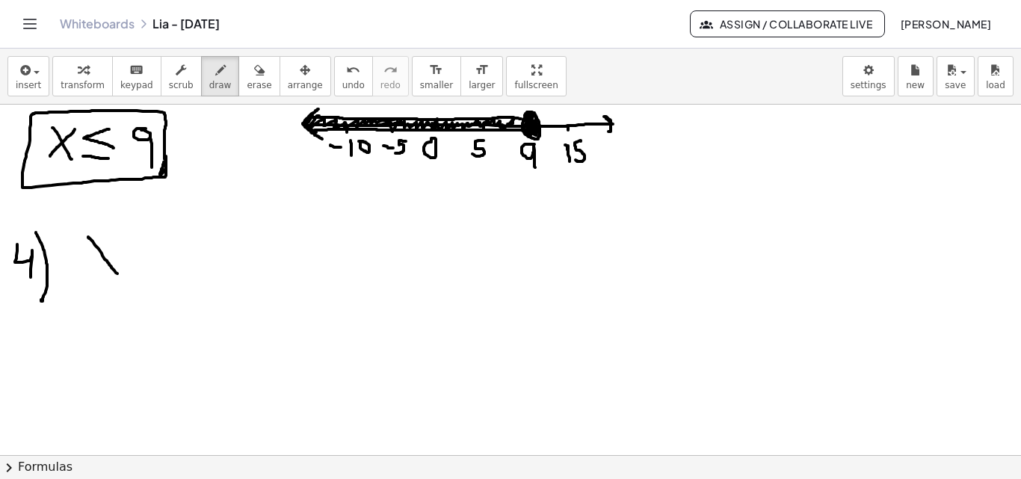
drag, startPoint x: 88, startPoint y: 237, endPoint x: 118, endPoint y: 274, distance: 47.8
drag, startPoint x: 114, startPoint y: 236, endPoint x: 90, endPoint y: 269, distance: 41.1
drag, startPoint x: 78, startPoint y: 288, endPoint x: 117, endPoint y: 292, distance: 38.4
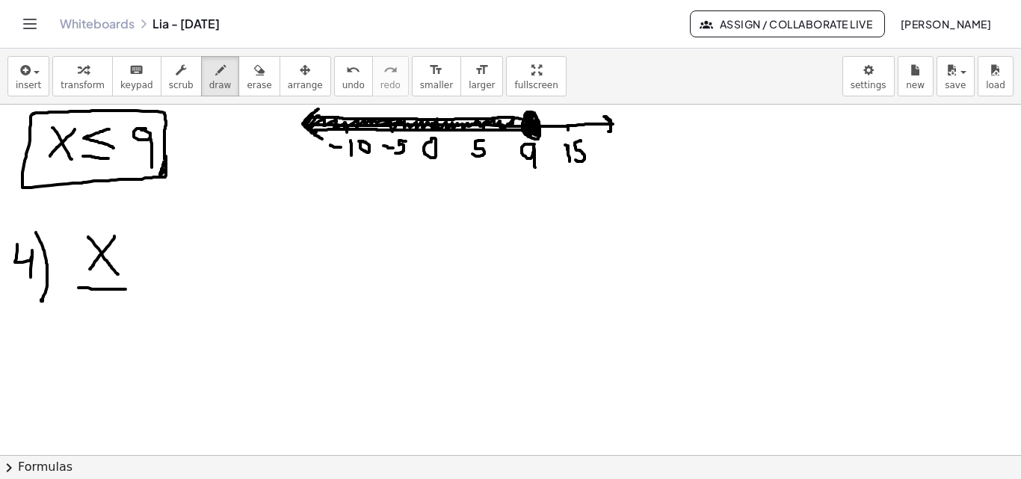
drag, startPoint x: 92, startPoint y: 302, endPoint x: 125, endPoint y: 303, distance: 32.9
drag, startPoint x: 145, startPoint y: 247, endPoint x: 143, endPoint y: 279, distance: 32.2
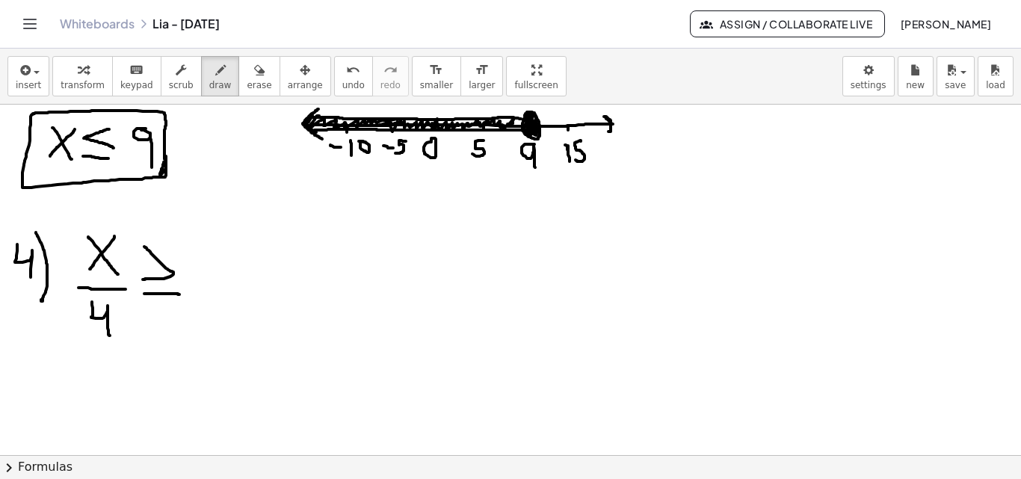
drag, startPoint x: 144, startPoint y: 294, endPoint x: 179, endPoint y: 294, distance: 35.1
drag, startPoint x: 224, startPoint y: 246, endPoint x: 205, endPoint y: 288, distance: 46.1
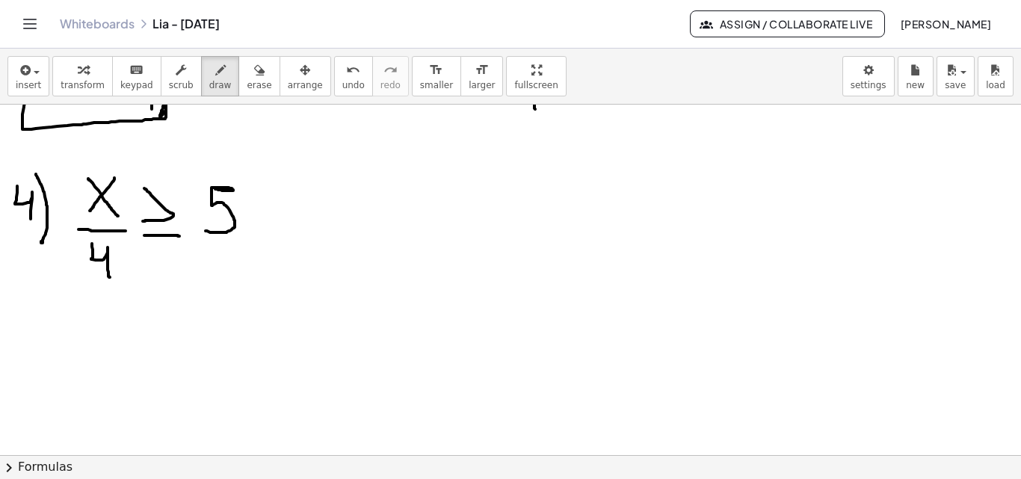
scroll to position [927, 0]
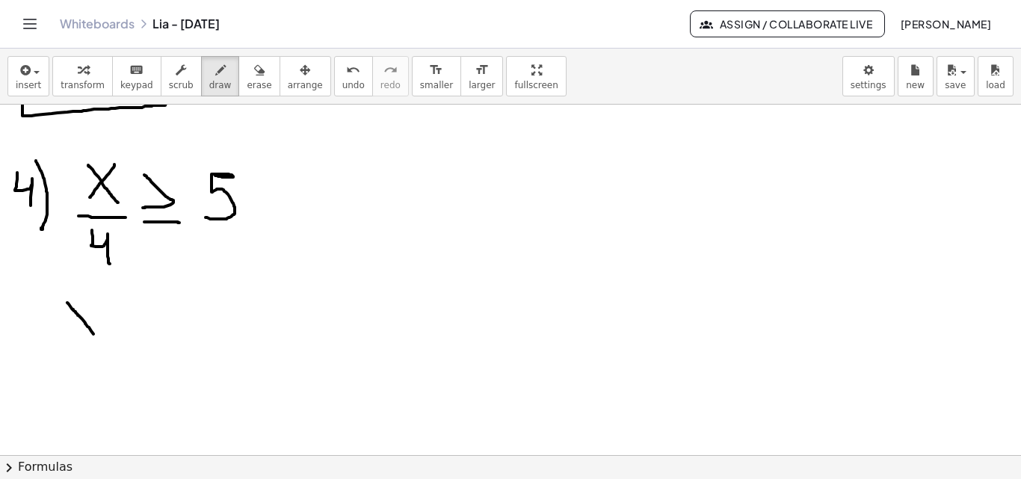
drag, startPoint x: 67, startPoint y: 303, endPoint x: 94, endPoint y: 334, distance: 41.3
drag, startPoint x: 89, startPoint y: 304, endPoint x: 69, endPoint y: 333, distance: 34.4
drag, startPoint x: 106, startPoint y: 298, endPoint x: 111, endPoint y: 320, distance: 22.1
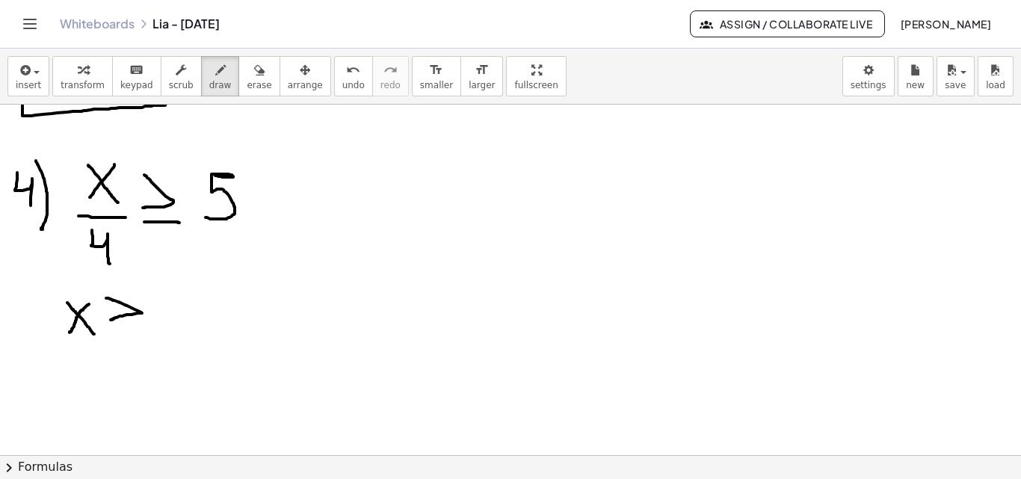
drag, startPoint x: 111, startPoint y: 334, endPoint x: 137, endPoint y: 335, distance: 26.2
drag, startPoint x: 104, startPoint y: 335, endPoint x: 139, endPoint y: 333, distance: 35.2
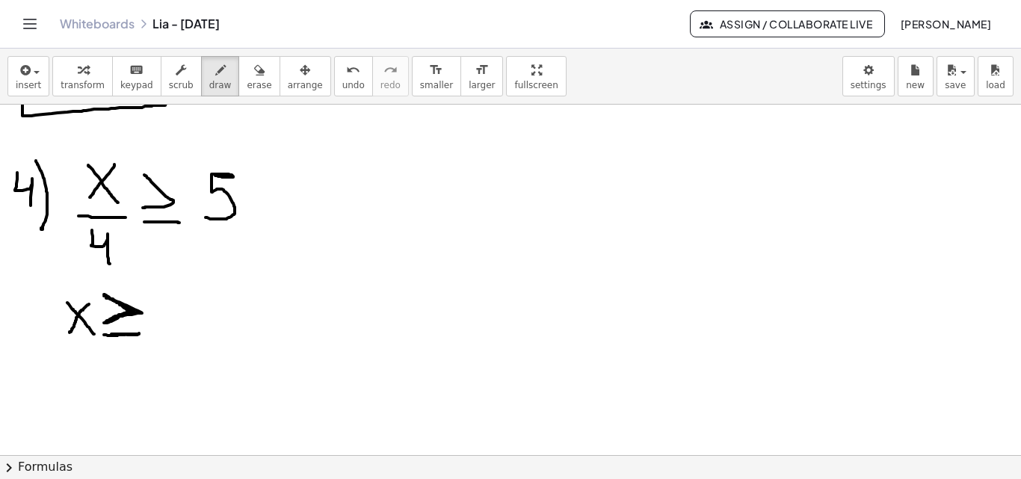
drag, startPoint x: 106, startPoint y: 333, endPoint x: 139, endPoint y: 333, distance: 32.9
drag, startPoint x: 173, startPoint y: 300, endPoint x: 161, endPoint y: 324, distance: 26.7
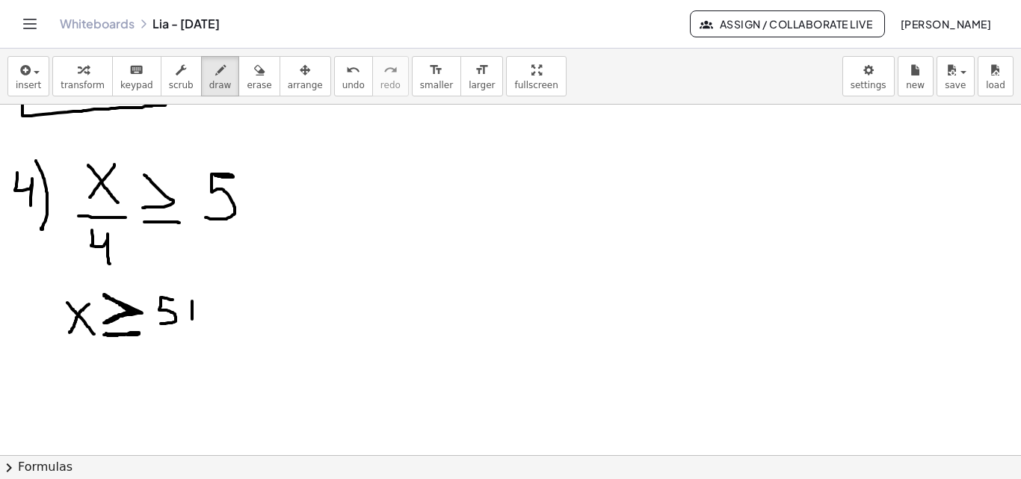
drag, startPoint x: 192, startPoint y: 301, endPoint x: 192, endPoint y: 319, distance: 17.9
click at [238, 73] on button "erase" at bounding box center [258, 76] width 41 height 40
drag, startPoint x: 269, startPoint y: 313, endPoint x: 216, endPoint y: 306, distance: 53.6
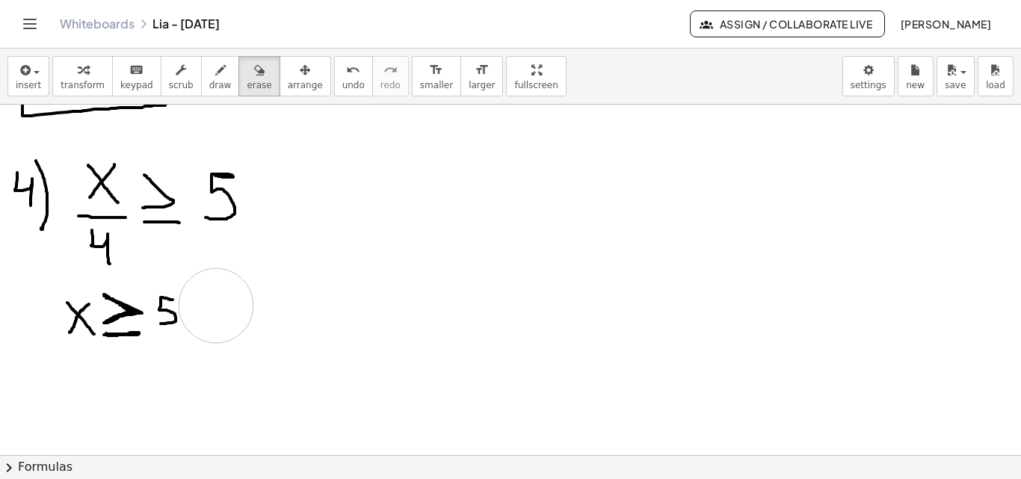
click at [209, 85] on span "draw" at bounding box center [220, 85] width 22 height 10
drag, startPoint x: 195, startPoint y: 301, endPoint x: 194, endPoint y: 333, distance: 31.4
drag, startPoint x: 205, startPoint y: 306, endPoint x: 217, endPoint y: 329, distance: 25.4
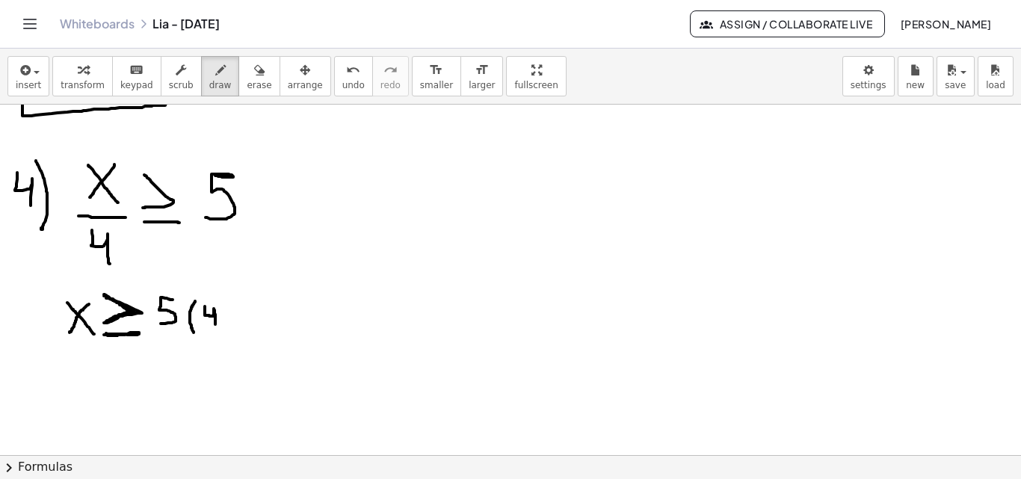
drag, startPoint x: 220, startPoint y: 301, endPoint x: 227, endPoint y: 338, distance: 37.4
drag, startPoint x: 64, startPoint y: 374, endPoint x: 77, endPoint y: 383, distance: 15.5
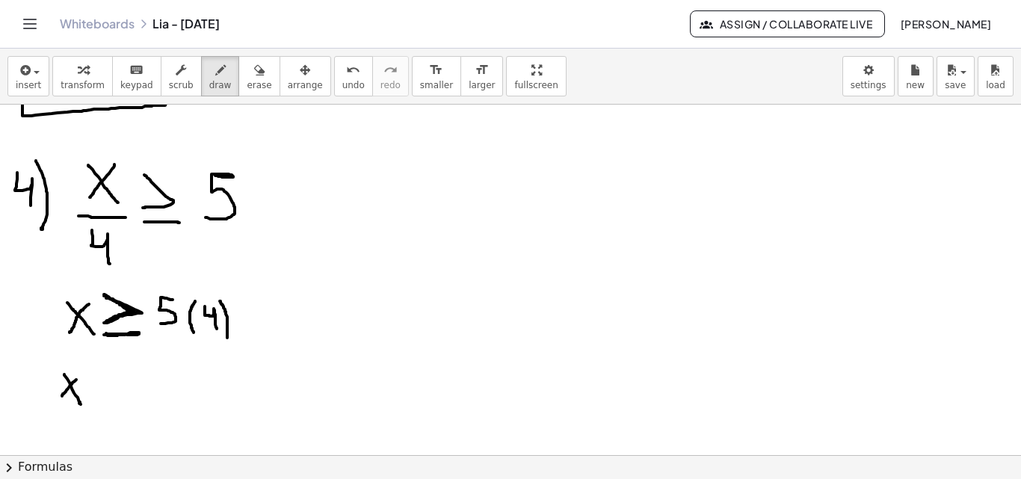
drag, startPoint x: 81, startPoint y: 374, endPoint x: 163, endPoint y: 97, distance: 288.5
click at [254, 68] on icon "button" at bounding box center [259, 70] width 10 height 18
drag, startPoint x: 96, startPoint y: 410, endPoint x: 80, endPoint y: 393, distance: 23.2
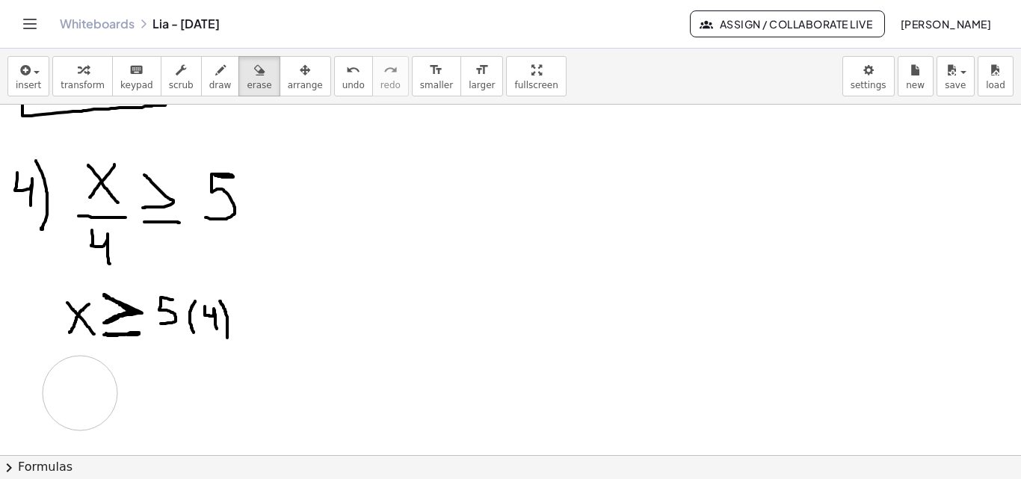
click at [215, 76] on icon "button" at bounding box center [220, 70] width 10 height 18
drag, startPoint x: 61, startPoint y: 377, endPoint x: 81, endPoint y: 411, distance: 38.8
drag, startPoint x: 79, startPoint y: 380, endPoint x: 58, endPoint y: 402, distance: 30.7
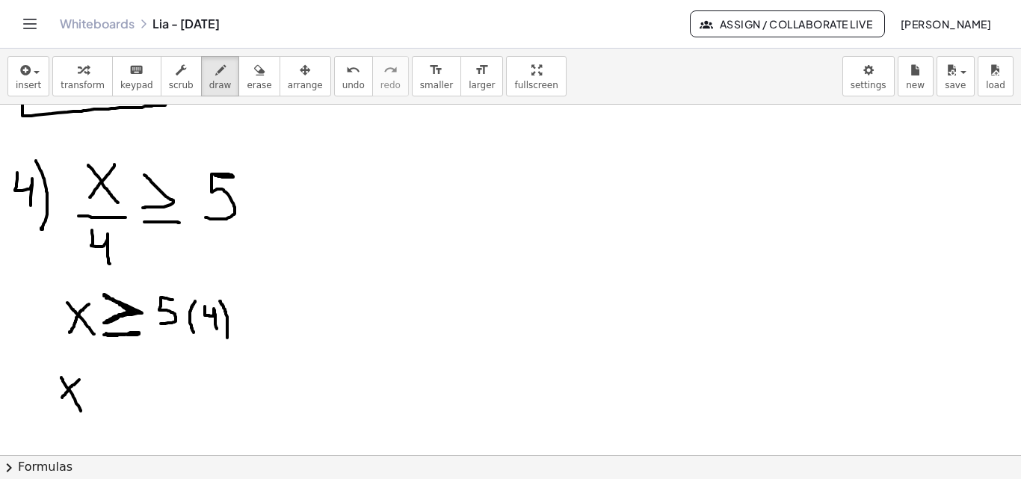
drag, startPoint x: 92, startPoint y: 376, endPoint x: 96, endPoint y: 393, distance: 17.6
drag, startPoint x: 96, startPoint y: 404, endPoint x: 122, endPoint y: 404, distance: 26.2
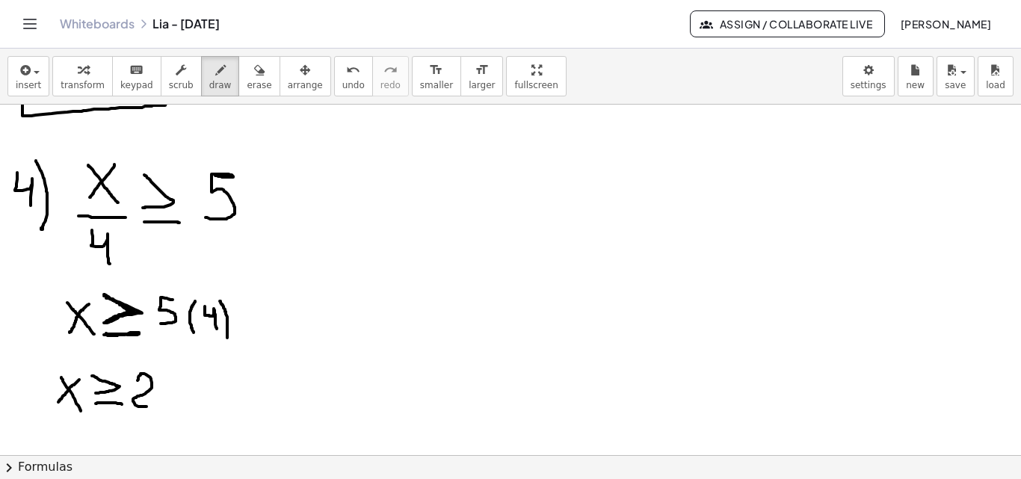
drag, startPoint x: 137, startPoint y: 380, endPoint x: 151, endPoint y: 400, distance: 23.6
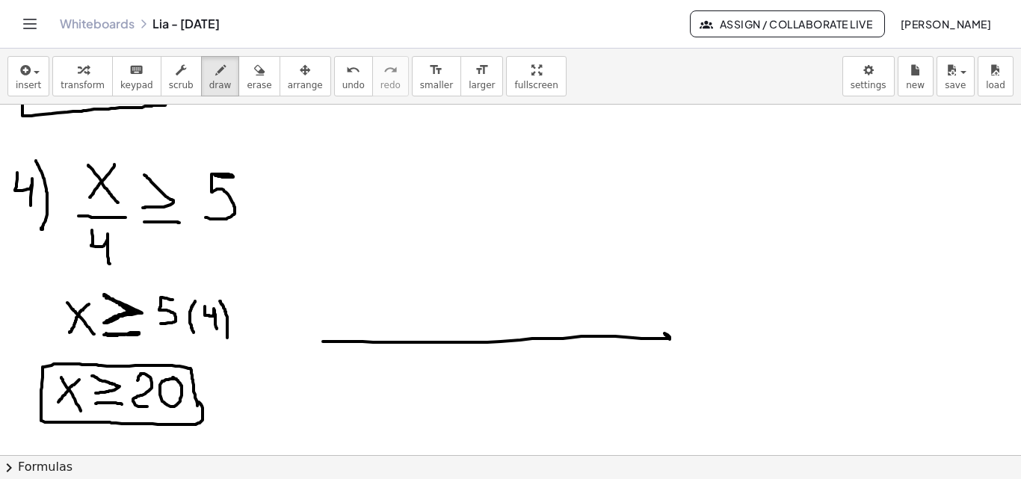
drag, startPoint x: 323, startPoint y: 342, endPoint x: 668, endPoint y: 345, distance: 345.3
drag, startPoint x: 321, startPoint y: 340, endPoint x: 429, endPoint y: 359, distance: 109.3
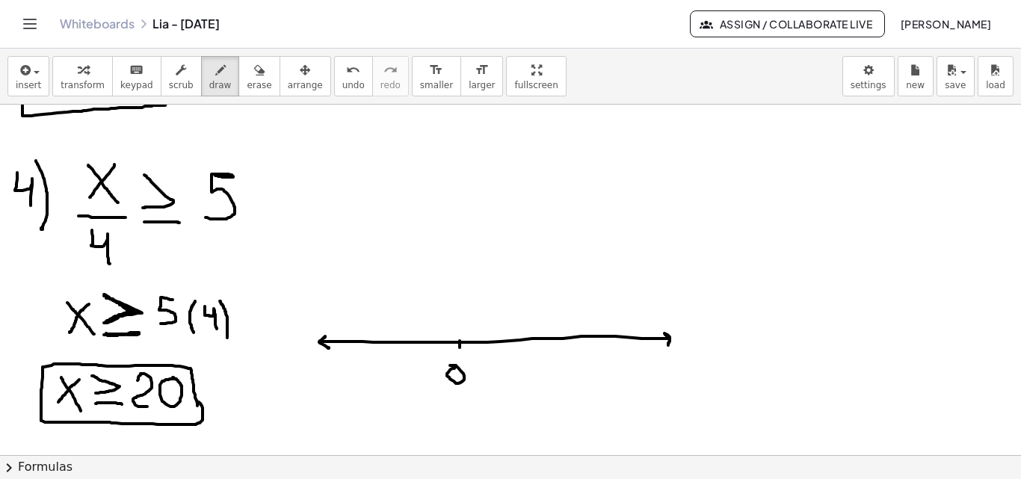
drag, startPoint x: 454, startPoint y: 368, endPoint x: 463, endPoint y: 364, distance: 10.7
drag, startPoint x: 503, startPoint y: 366, endPoint x: 504, endPoint y: 374, distance: 8.3
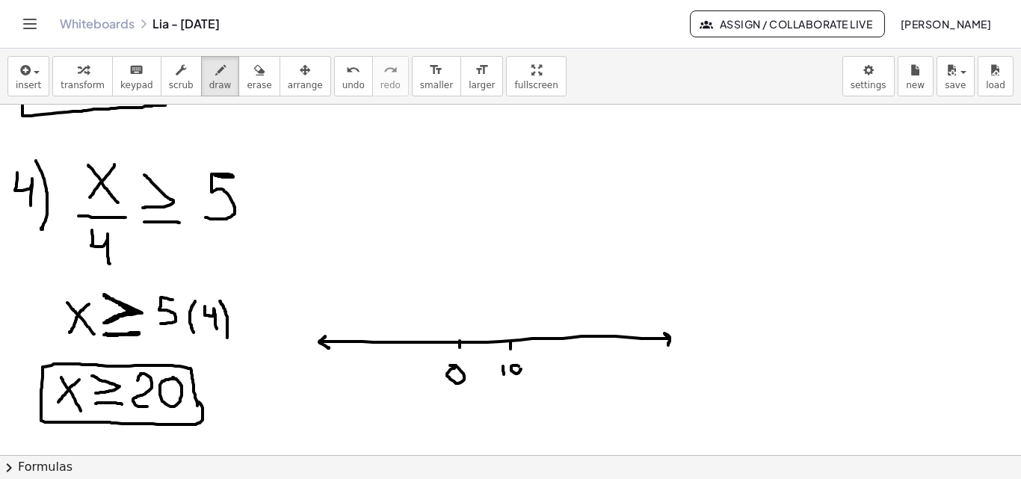
drag, startPoint x: 557, startPoint y: 359, endPoint x: 559, endPoint y: 370, distance: 11.4
drag, startPoint x: 570, startPoint y: 360, endPoint x: 590, endPoint y: 355, distance: 20.1
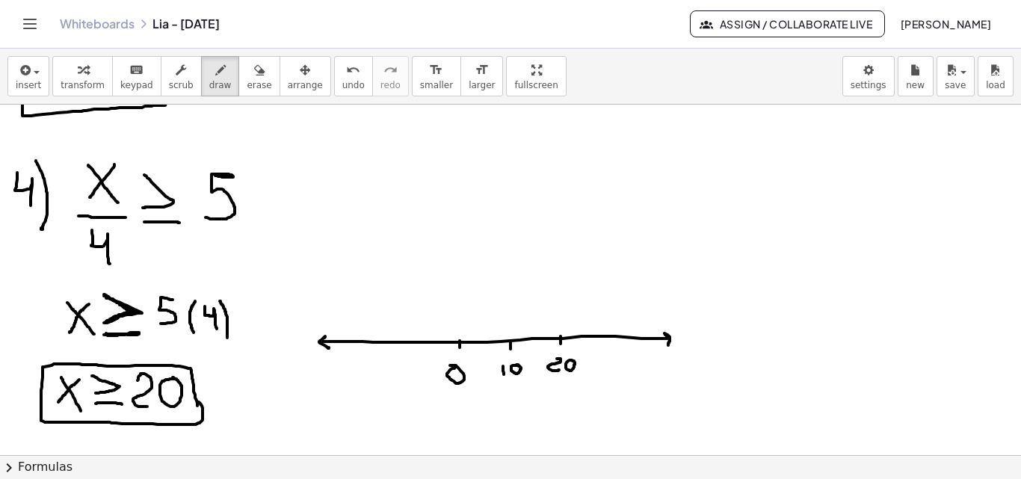
drag, startPoint x: 599, startPoint y: 359, endPoint x: 599, endPoint y: 375, distance: 16.4
drag, startPoint x: 616, startPoint y: 362, endPoint x: 608, endPoint y: 362, distance: 7.5
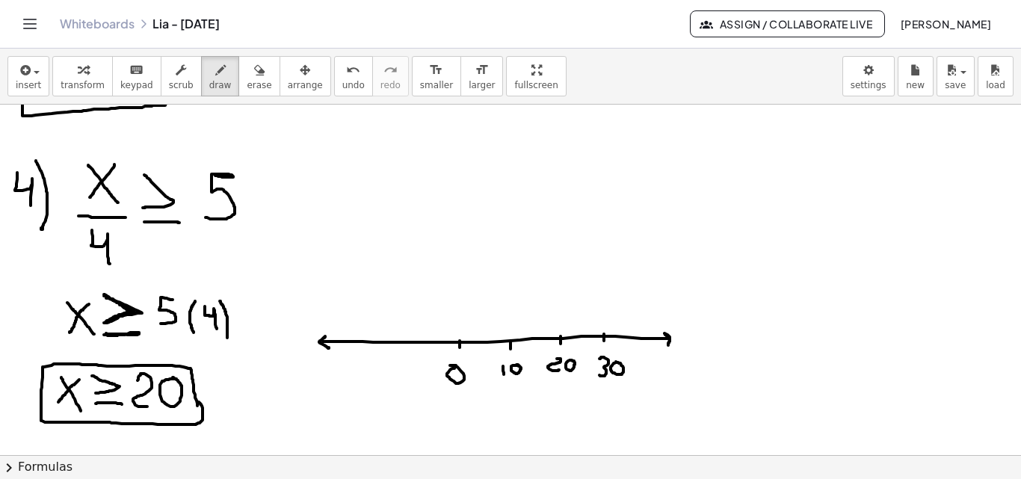
drag, startPoint x: 412, startPoint y: 362, endPoint x: 413, endPoint y: 370, distance: 7.6
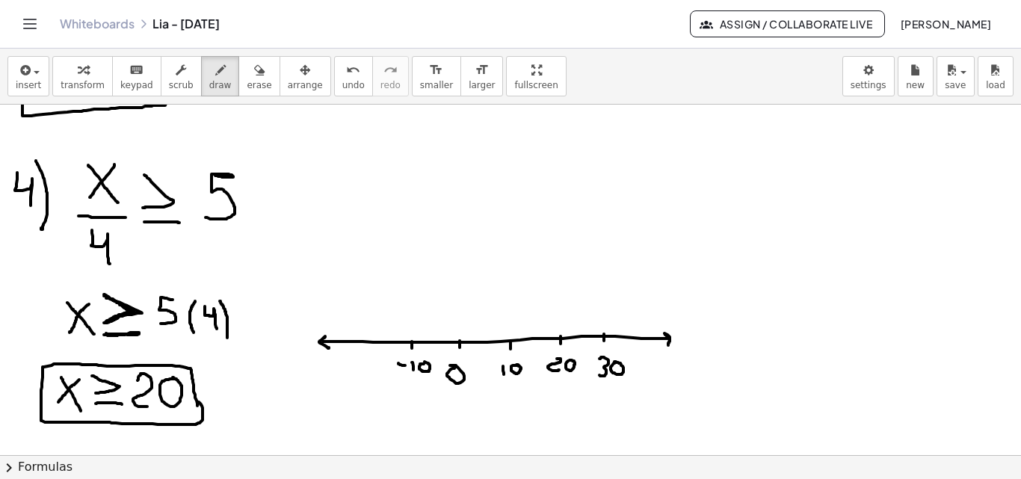
drag, startPoint x: 360, startPoint y: 340, endPoint x: 361, endPoint y: 349, distance: 9.0
drag, startPoint x: 353, startPoint y: 362, endPoint x: 361, endPoint y: 373, distance: 13.9
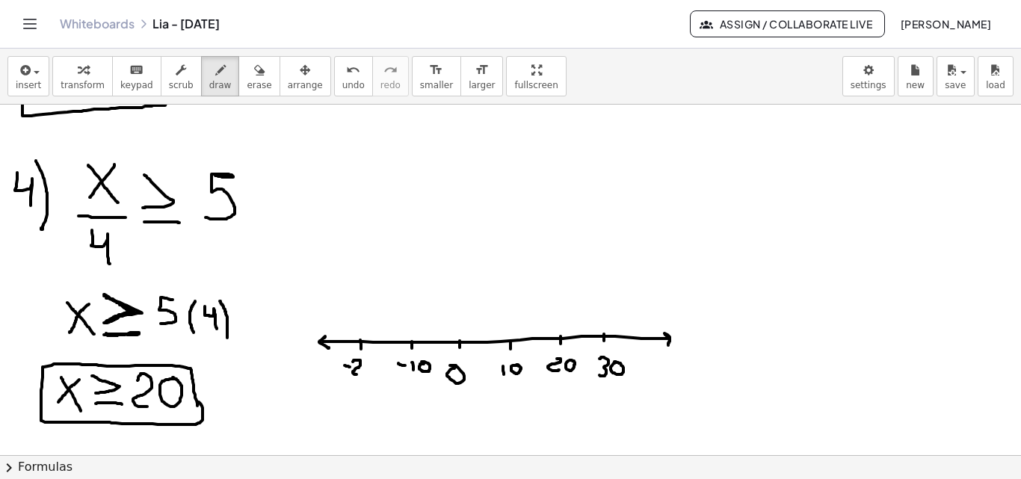
drag, startPoint x: 563, startPoint y: 327, endPoint x: 551, endPoint y: 331, distance: 12.8
drag, startPoint x: 567, startPoint y: 333, endPoint x: 661, endPoint y: 331, distance: 94.2
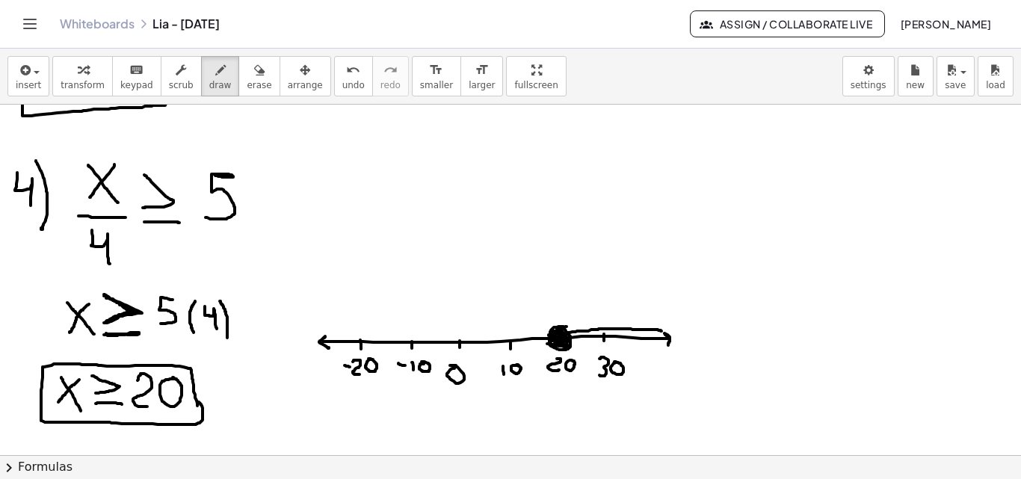
drag, startPoint x: 570, startPoint y: 341, endPoint x: 654, endPoint y: 347, distance: 83.9
drag, startPoint x: 569, startPoint y: 336, endPoint x: 661, endPoint y: 339, distance: 91.2
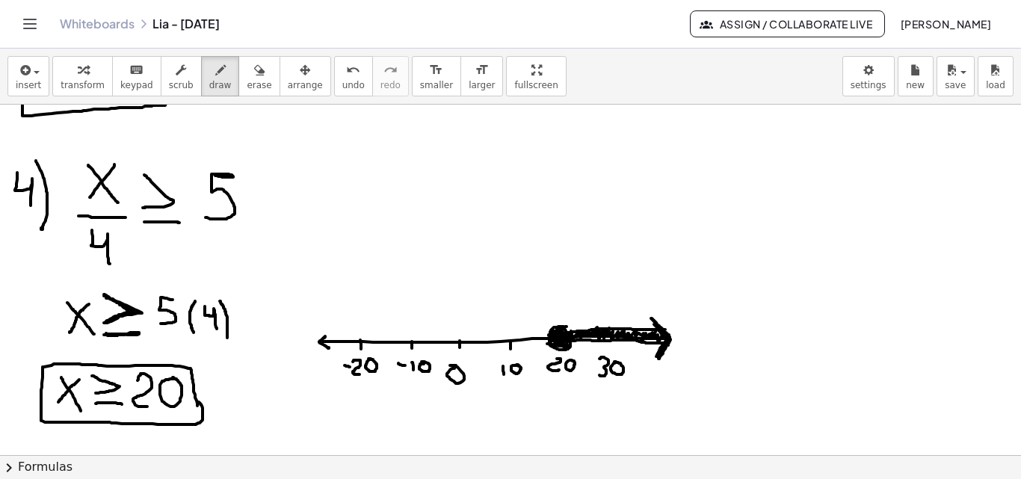
drag, startPoint x: 665, startPoint y: 330, endPoint x: 667, endPoint y: 339, distance: 9.1
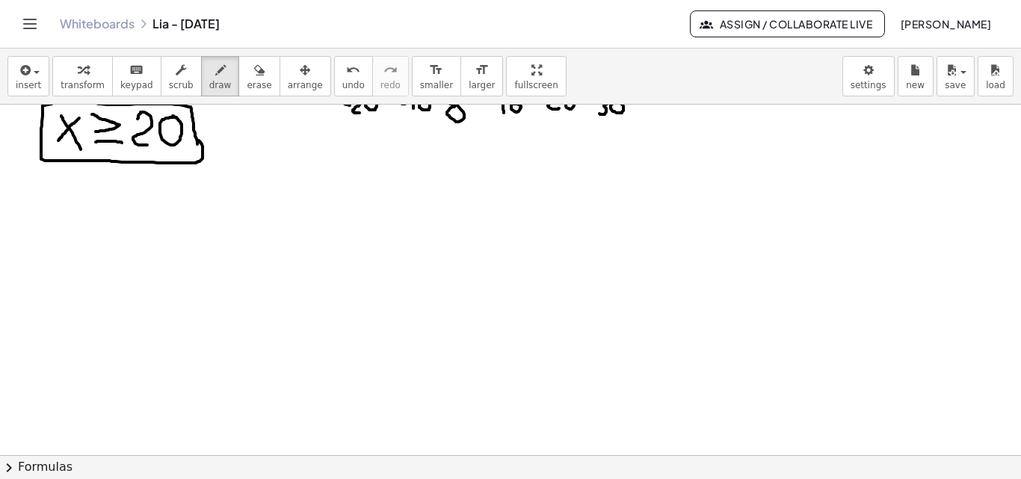
scroll to position [1227, 0]
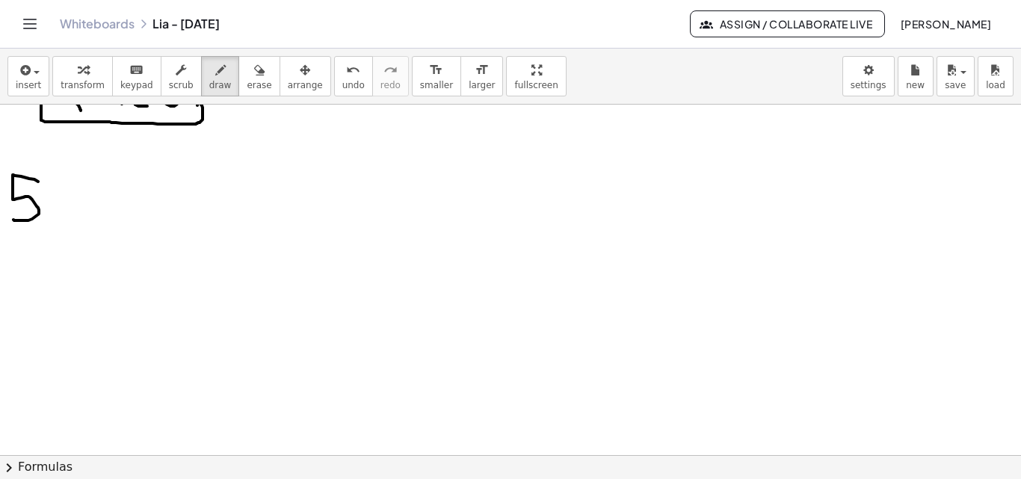
drag, startPoint x: 38, startPoint y: 182, endPoint x: 64, endPoint y: 194, distance: 28.8
drag, startPoint x: 49, startPoint y: 182, endPoint x: 37, endPoint y: 230, distance: 50.0
drag, startPoint x: 80, startPoint y: 190, endPoint x: 87, endPoint y: 220, distance: 30.6
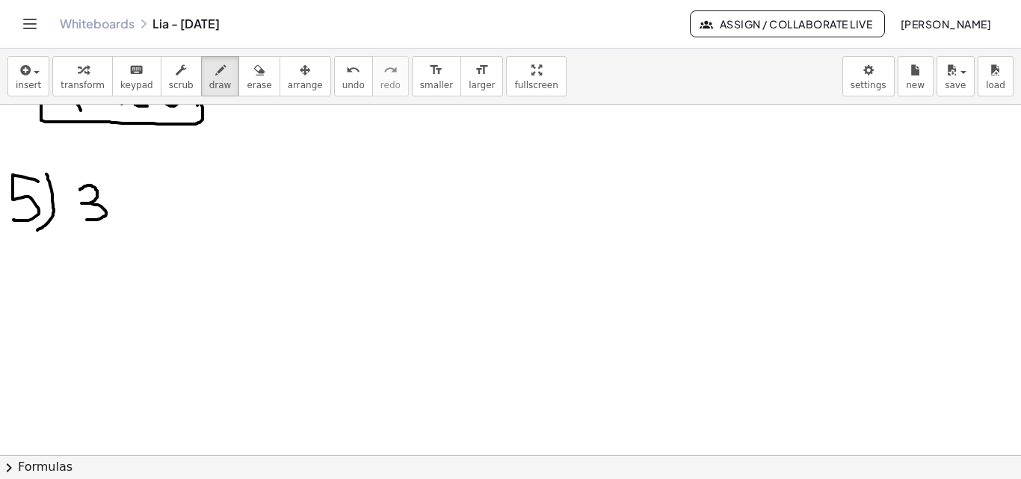
drag, startPoint x: 116, startPoint y: 191, endPoint x: 137, endPoint y: 198, distance: 22.7
drag, startPoint x: 137, startPoint y: 192, endPoint x: 116, endPoint y: 210, distance: 27.6
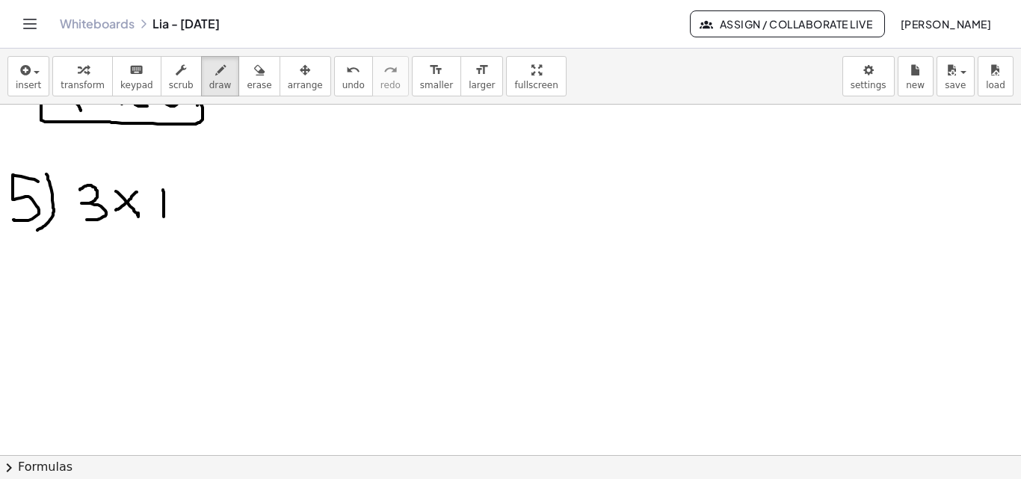
drag, startPoint x: 163, startPoint y: 190, endPoint x: 162, endPoint y: 212, distance: 22.4
drag, startPoint x: 154, startPoint y: 204, endPoint x: 176, endPoint y: 203, distance: 22.5
drag, startPoint x: 185, startPoint y: 194, endPoint x: 195, endPoint y: 216, distance: 24.1
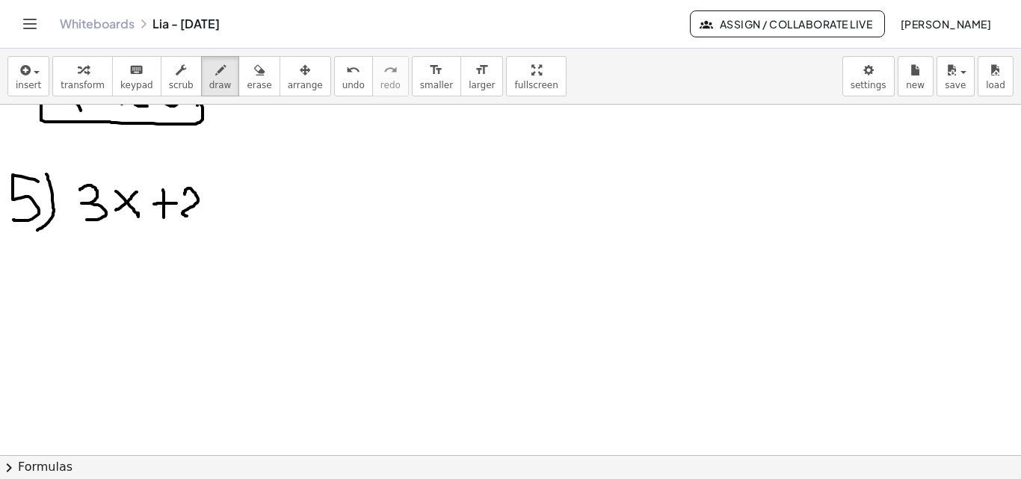
drag, startPoint x: 220, startPoint y: 188, endPoint x: 217, endPoint y: 217, distance: 30.1
drag, startPoint x: 259, startPoint y: 189, endPoint x: 265, endPoint y: 212, distance: 23.9
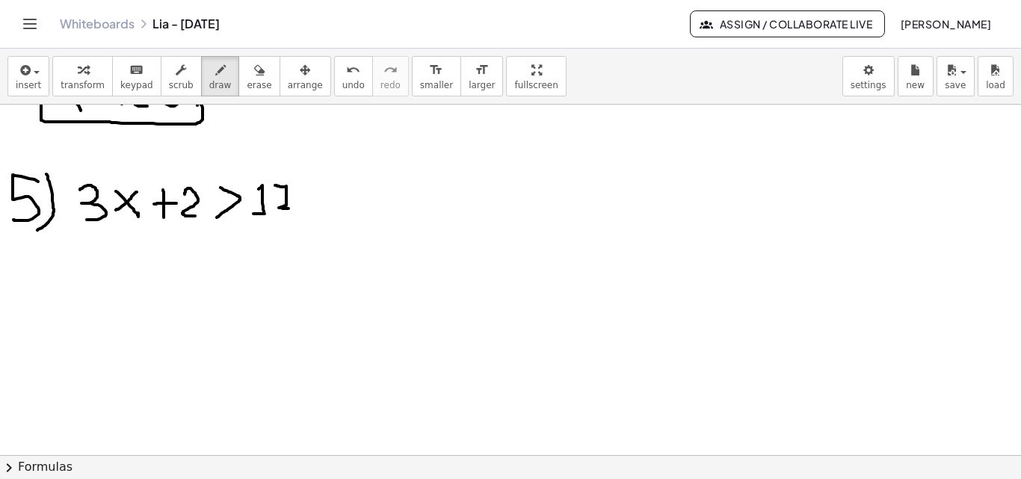
drag, startPoint x: 281, startPoint y: 187, endPoint x: 288, endPoint y: 208, distance: 22.9
click at [247, 76] on div "button" at bounding box center [259, 70] width 25 height 18
click at [213, 65] on button "draw" at bounding box center [220, 76] width 39 height 40
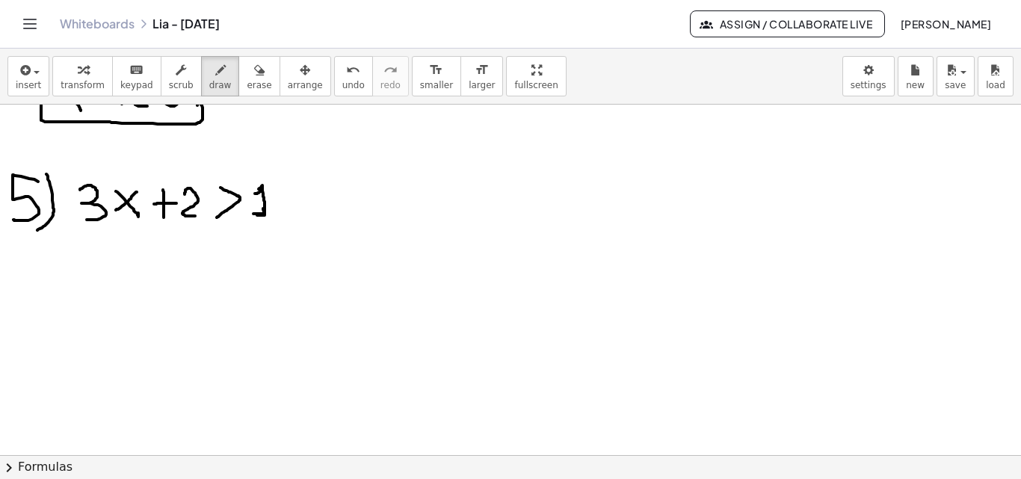
drag, startPoint x: 255, startPoint y: 194, endPoint x: 257, endPoint y: 215, distance: 21.8
drag, startPoint x: 276, startPoint y: 191, endPoint x: 279, endPoint y: 214, distance: 23.4
drag, startPoint x: 217, startPoint y: 187, endPoint x: 238, endPoint y: 199, distance: 23.5
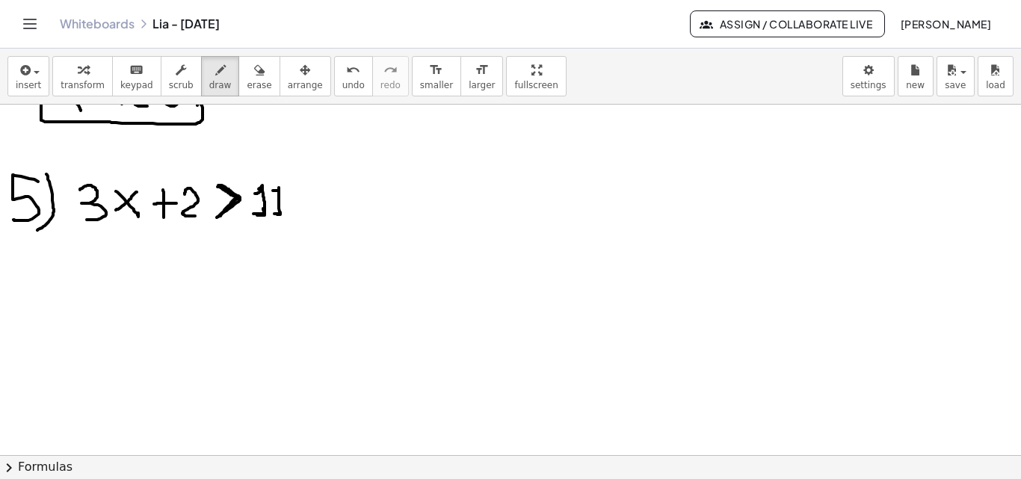
drag, startPoint x: 116, startPoint y: 190, endPoint x: 133, endPoint y: 211, distance: 27.1
drag, startPoint x: 135, startPoint y: 190, endPoint x: 114, endPoint y: 210, distance: 29.1
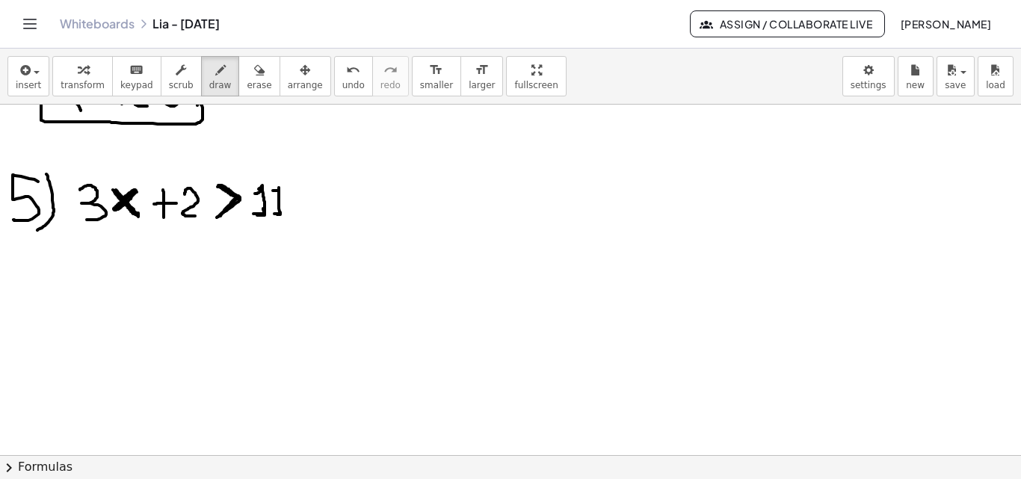
drag, startPoint x: 113, startPoint y: 190, endPoint x: 137, endPoint y: 215, distance: 35.4
drag, startPoint x: 75, startPoint y: 256, endPoint x: 74, endPoint y: 282, distance: 26.9
drag, startPoint x: 103, startPoint y: 258, endPoint x: 120, endPoint y: 280, distance: 28.2
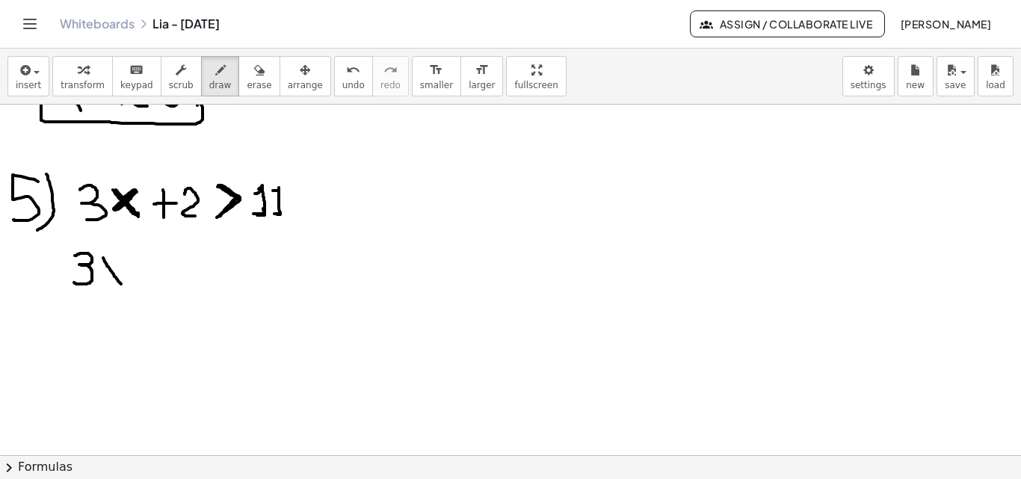
drag, startPoint x: 120, startPoint y: 261, endPoint x: 96, endPoint y: 279, distance: 29.3
drag, startPoint x: 135, startPoint y: 256, endPoint x: 132, endPoint y: 279, distance: 24.1
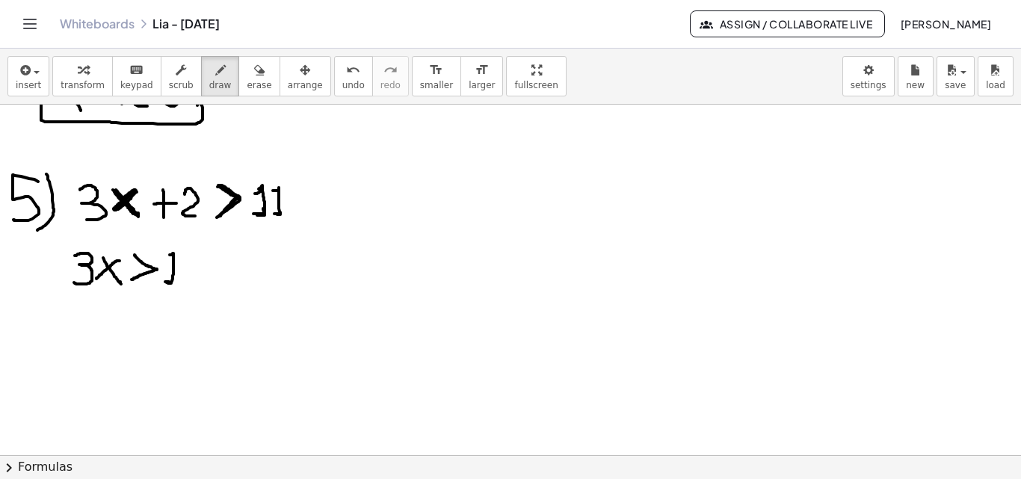
drag, startPoint x: 170, startPoint y: 255, endPoint x: 171, endPoint y: 282, distance: 26.9
drag, startPoint x: 180, startPoint y: 255, endPoint x: 188, endPoint y: 284, distance: 30.1
drag, startPoint x: 200, startPoint y: 264, endPoint x: 217, endPoint y: 266, distance: 17.3
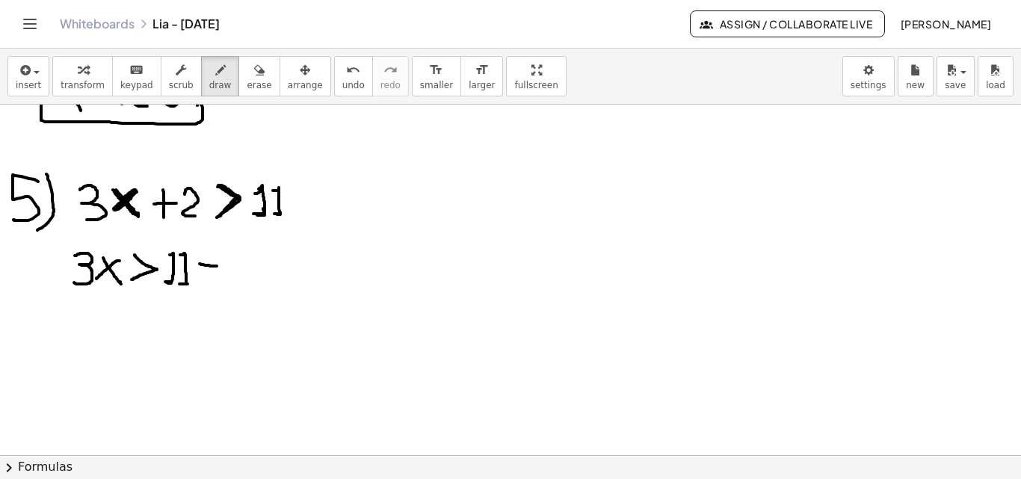
drag, startPoint x: 223, startPoint y: 255, endPoint x: 243, endPoint y: 276, distance: 28.6
drag, startPoint x: 73, startPoint y: 318, endPoint x: 75, endPoint y: 349, distance: 30.7
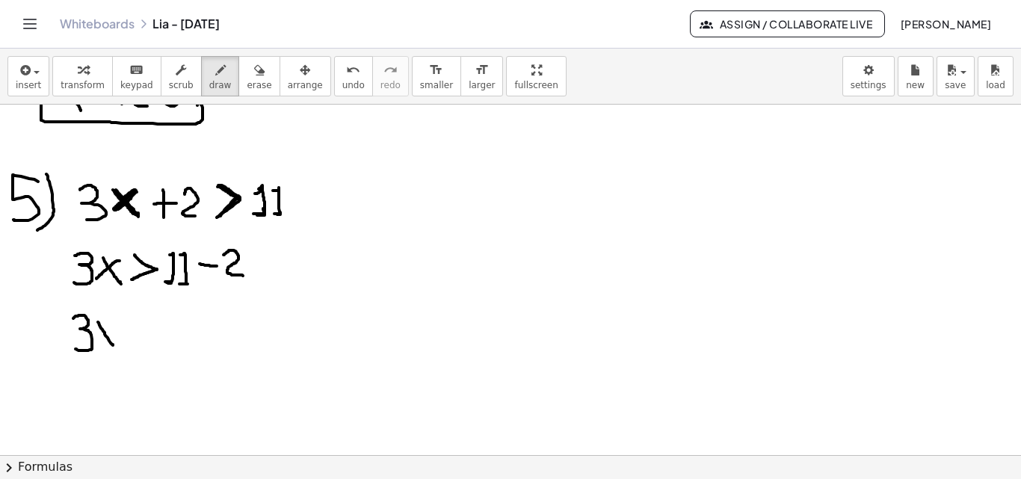
drag, startPoint x: 98, startPoint y: 322, endPoint x: 113, endPoint y: 345, distance: 27.6
drag, startPoint x: 114, startPoint y: 324, endPoint x: 97, endPoint y: 340, distance: 23.2
drag, startPoint x: 123, startPoint y: 320, endPoint x: 122, endPoint y: 343, distance: 23.2
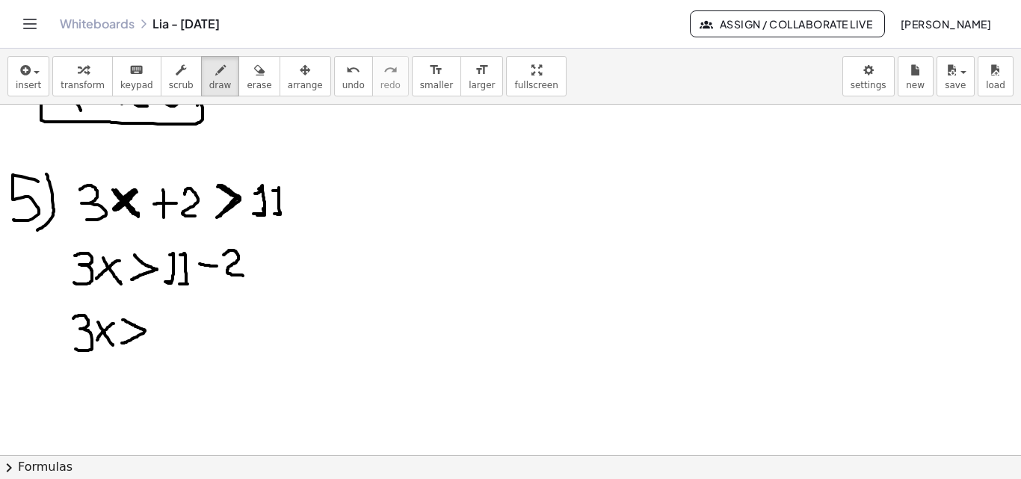
drag, startPoint x: 186, startPoint y: 319, endPoint x: 186, endPoint y: 327, distance: 8.2
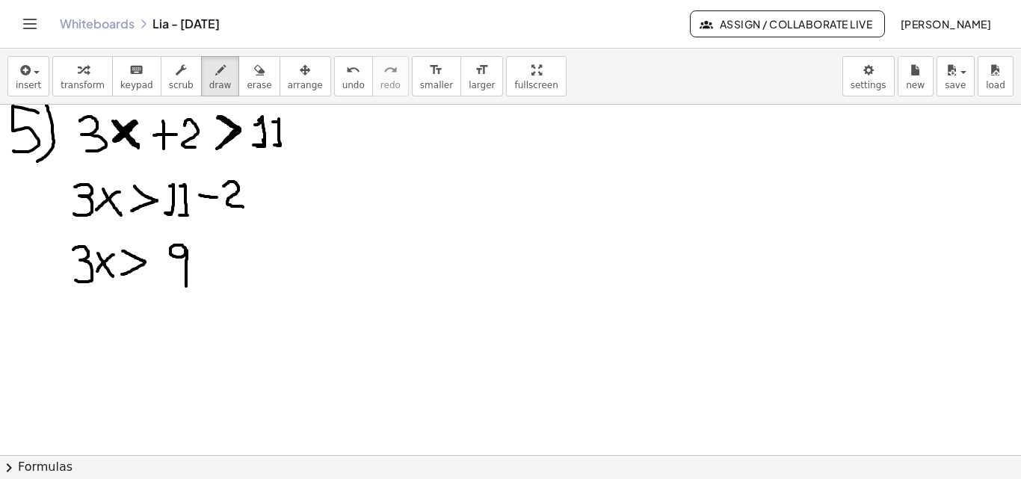
scroll to position [1291, 0]
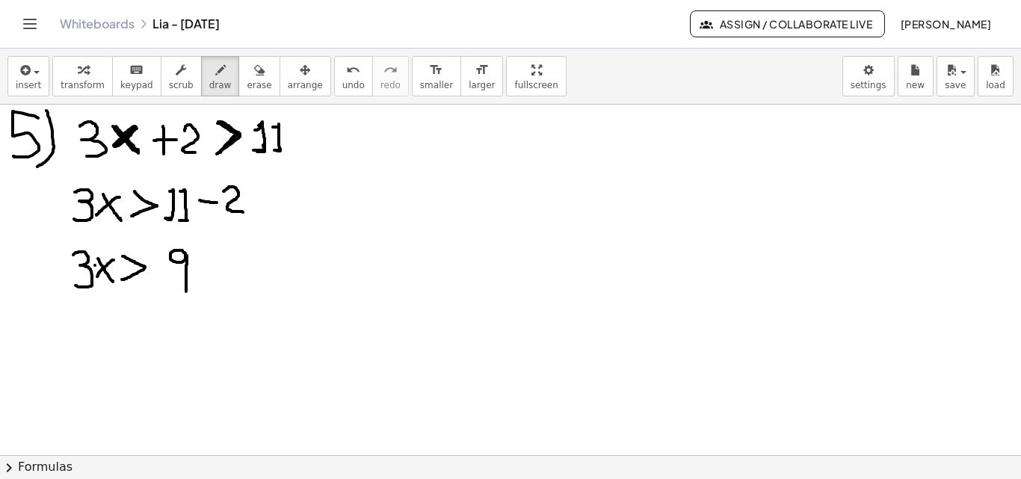
drag, startPoint x: 67, startPoint y: 308, endPoint x: 84, endPoint y: 337, distance: 33.5
drag, startPoint x: 84, startPoint y: 315, endPoint x: 64, endPoint y: 338, distance: 30.2
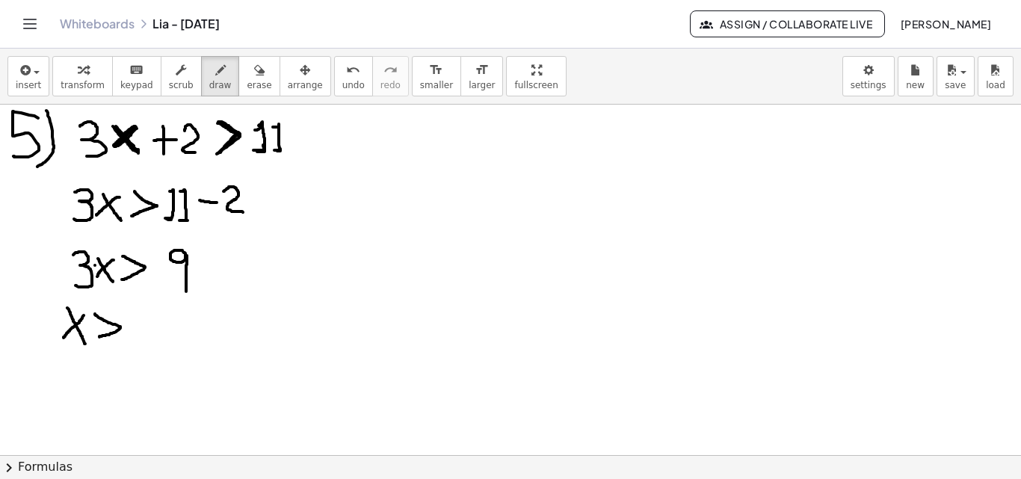
drag, startPoint x: 95, startPoint y: 314, endPoint x: 96, endPoint y: 337, distance: 23.2
drag, startPoint x: 150, startPoint y: 314, endPoint x: 152, endPoint y: 342, distance: 28.4
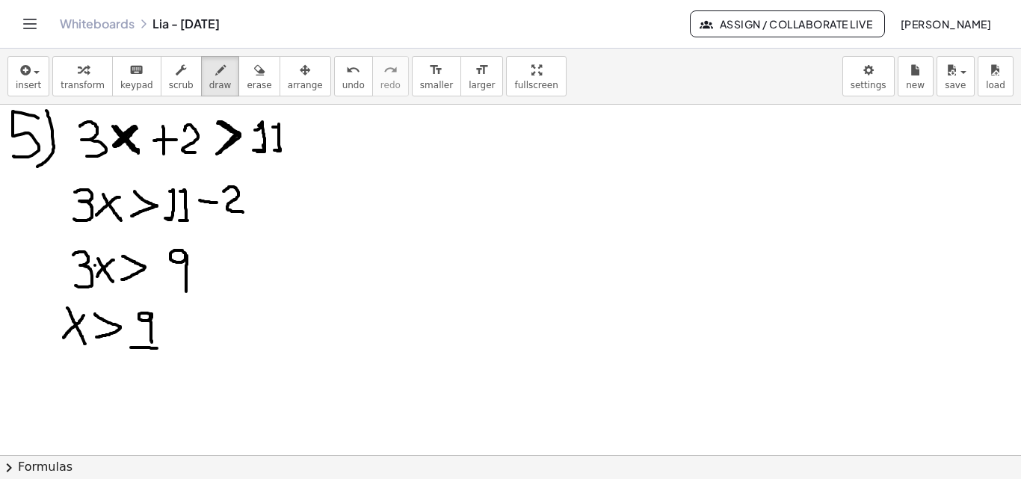
drag, startPoint x: 131, startPoint y: 347, endPoint x: 161, endPoint y: 349, distance: 30.7
drag, startPoint x: 139, startPoint y: 358, endPoint x: 122, endPoint y: 340, distance: 24.8
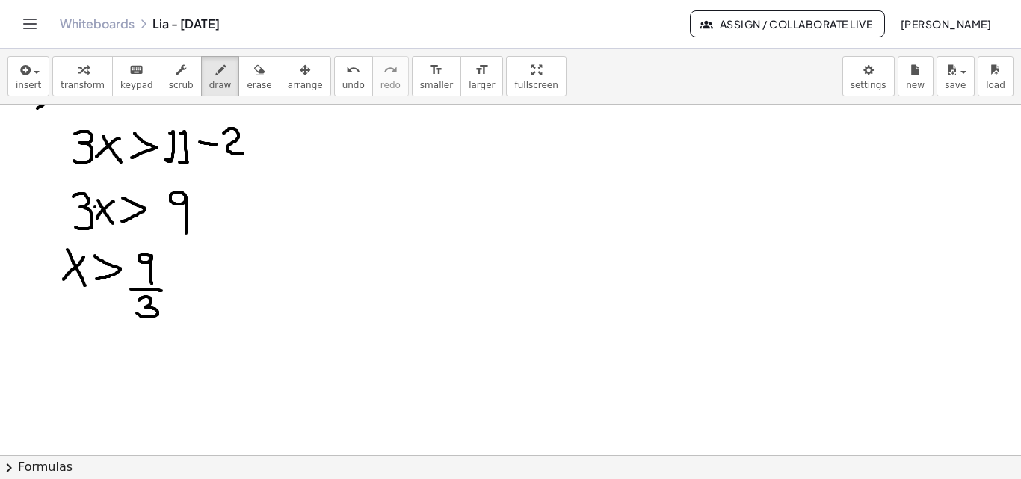
scroll to position [1356, 0]
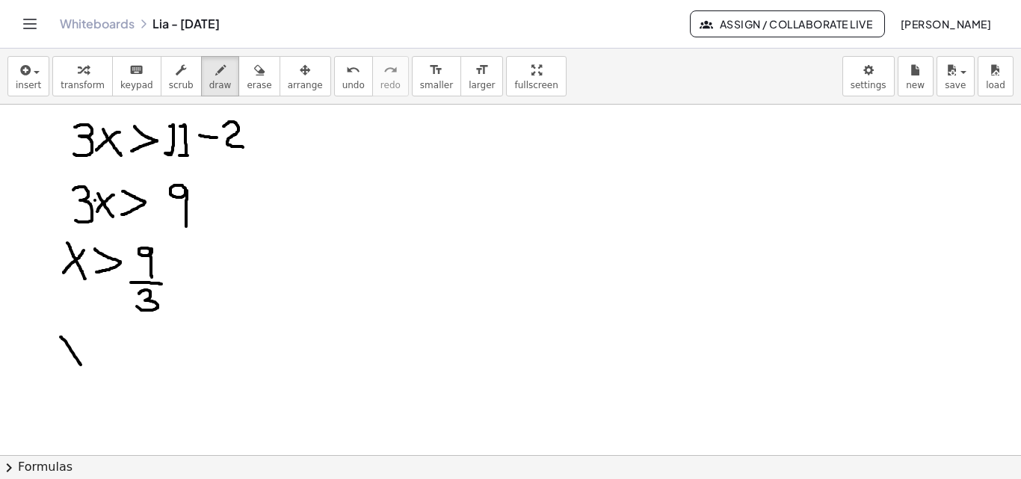
drag, startPoint x: 64, startPoint y: 340, endPoint x: 81, endPoint y: 366, distance: 31.3
drag, startPoint x: 78, startPoint y: 339, endPoint x: 64, endPoint y: 363, distance: 27.4
drag, startPoint x: 89, startPoint y: 340, endPoint x: 90, endPoint y: 365, distance: 24.7
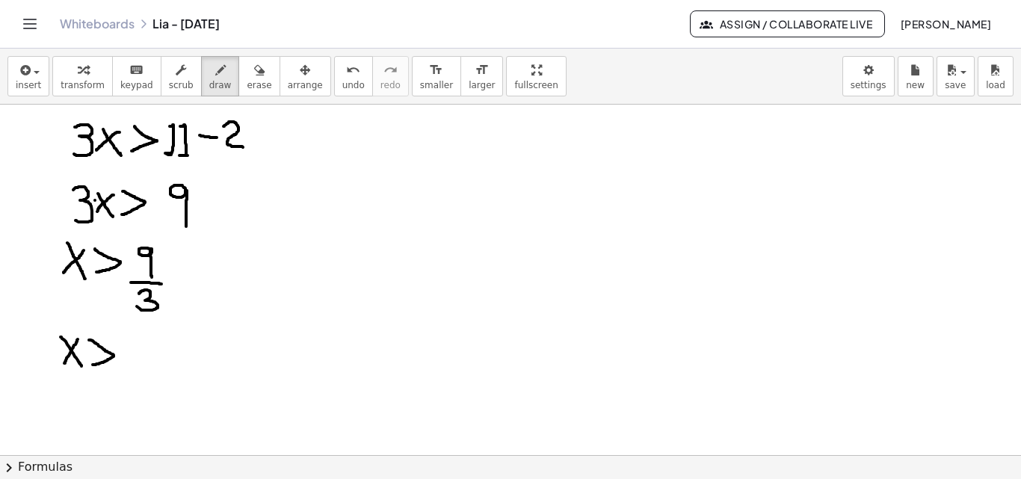
drag, startPoint x: 126, startPoint y: 344, endPoint x: 131, endPoint y: 371, distance: 27.3
drag, startPoint x: 154, startPoint y: 368, endPoint x: 826, endPoint y: 339, distance: 672.5
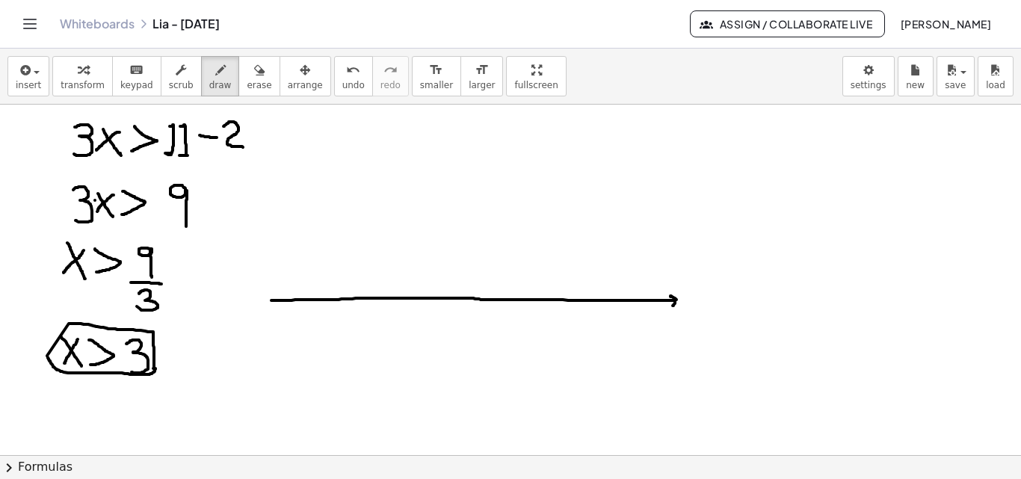
drag, startPoint x: 271, startPoint y: 300, endPoint x: 673, endPoint y: 306, distance: 401.3
drag, startPoint x: 271, startPoint y: 298, endPoint x: 276, endPoint y: 304, distance: 7.9
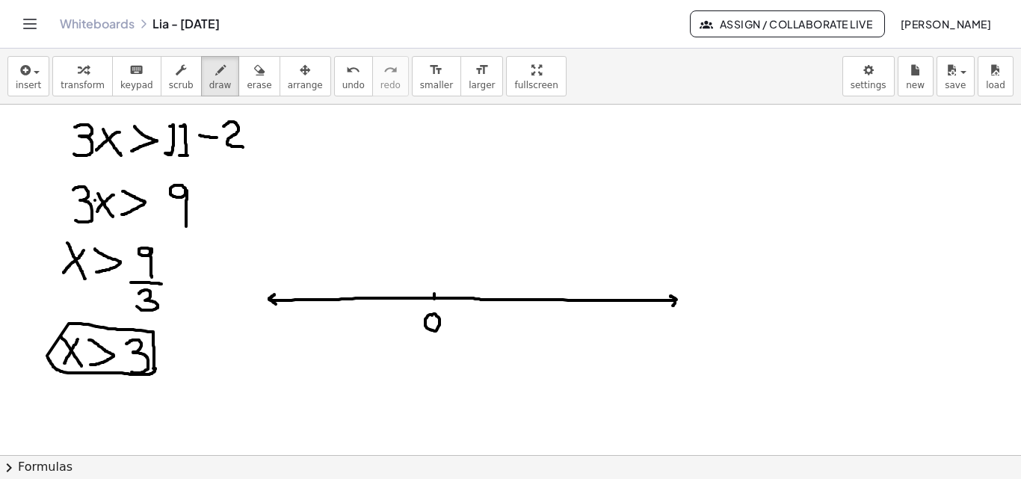
drag, startPoint x: 498, startPoint y: 297, endPoint x: 500, endPoint y: 312, distance: 15.1
drag, startPoint x: 495, startPoint y: 326, endPoint x: 499, endPoint y: 341, distance: 15.4
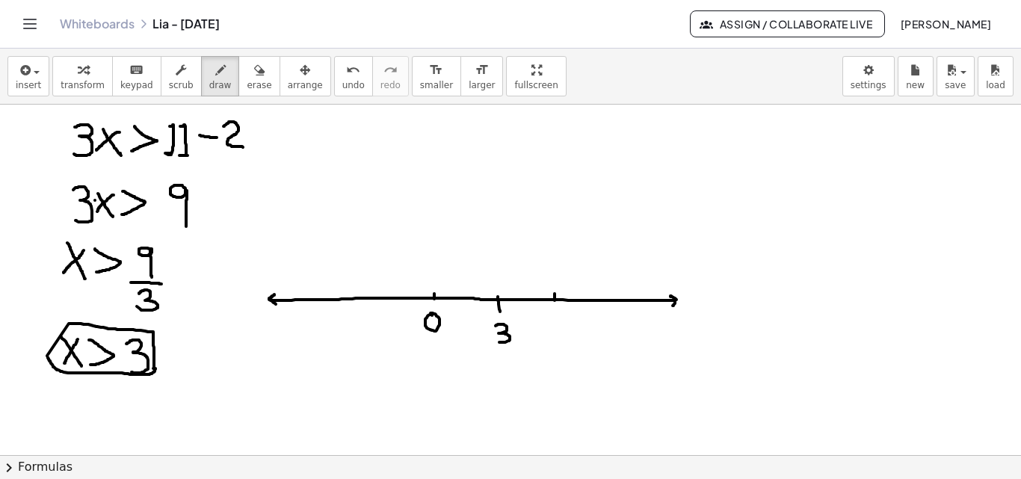
drag, startPoint x: 552, startPoint y: 317, endPoint x: 551, endPoint y: 325, distance: 8.3
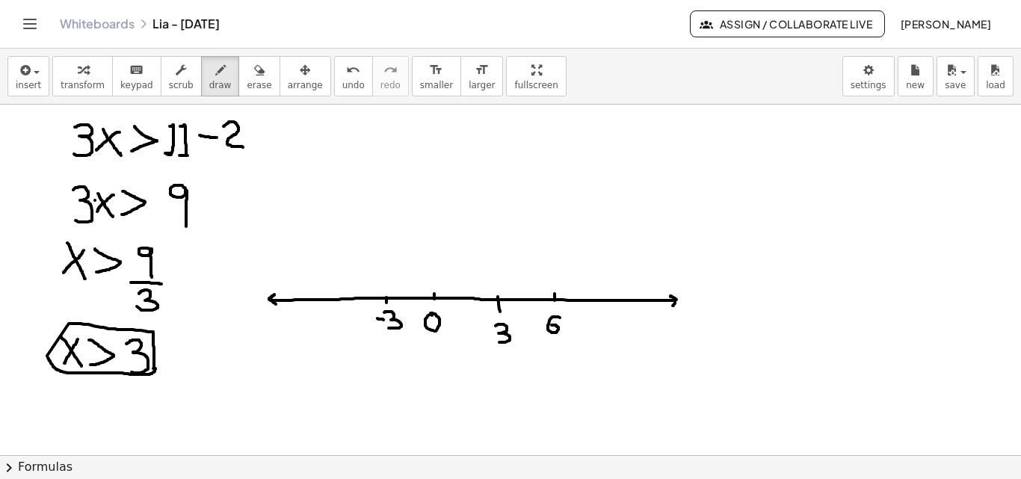
drag, startPoint x: 384, startPoint y: 312, endPoint x: 389, endPoint y: 328, distance: 16.3
drag, startPoint x: 309, startPoint y: 318, endPoint x: 317, endPoint y: 320, distance: 8.4
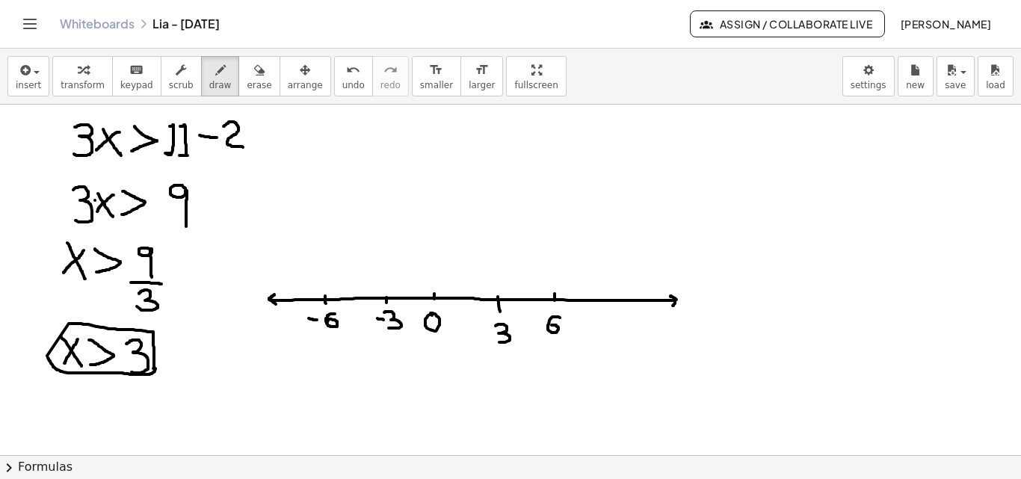
drag, startPoint x: 335, startPoint y: 314, endPoint x: 327, endPoint y: 322, distance: 11.1
drag, startPoint x: 504, startPoint y: 294, endPoint x: 667, endPoint y: 296, distance: 163.7
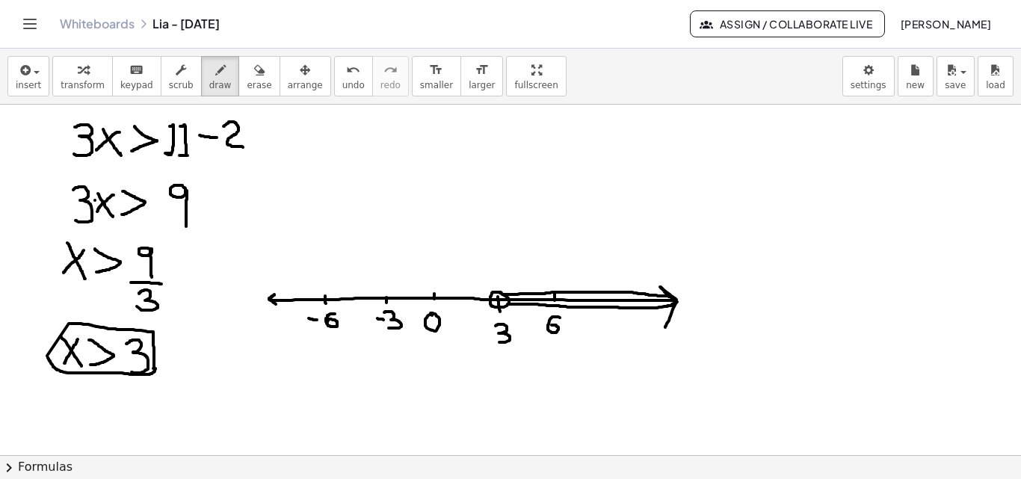
drag, startPoint x: 508, startPoint y: 304, endPoint x: 665, endPoint y: 327, distance: 158.6
drag, startPoint x: 514, startPoint y: 297, endPoint x: 540, endPoint y: 295, distance: 25.5
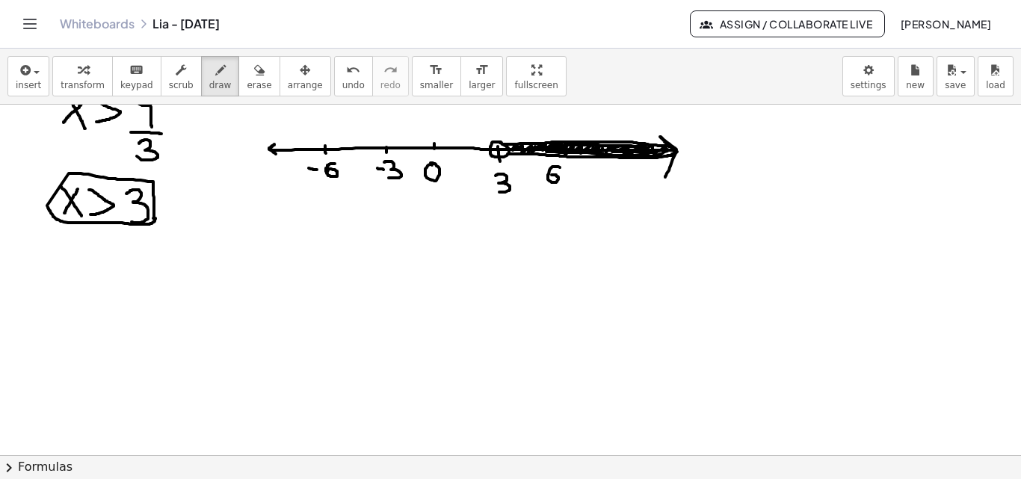
scroll to position [1541, 0]
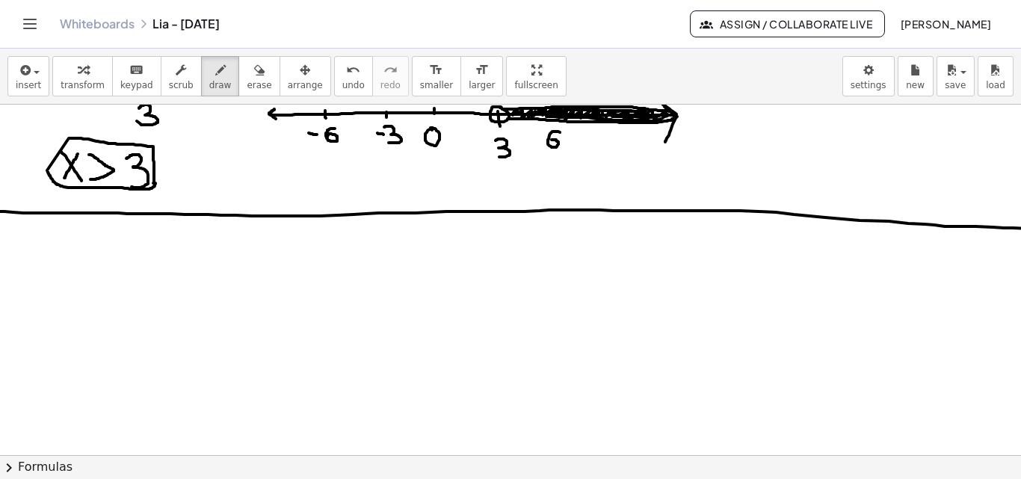
drag, startPoint x: 0, startPoint y: 211, endPoint x: 1069, endPoint y: 229, distance: 1068.8
click at [1016, 229] on html "Graspable Math Activities Get Started Activity Bank Assigned Work Classes White…" at bounding box center [510, 239] width 1021 height 479
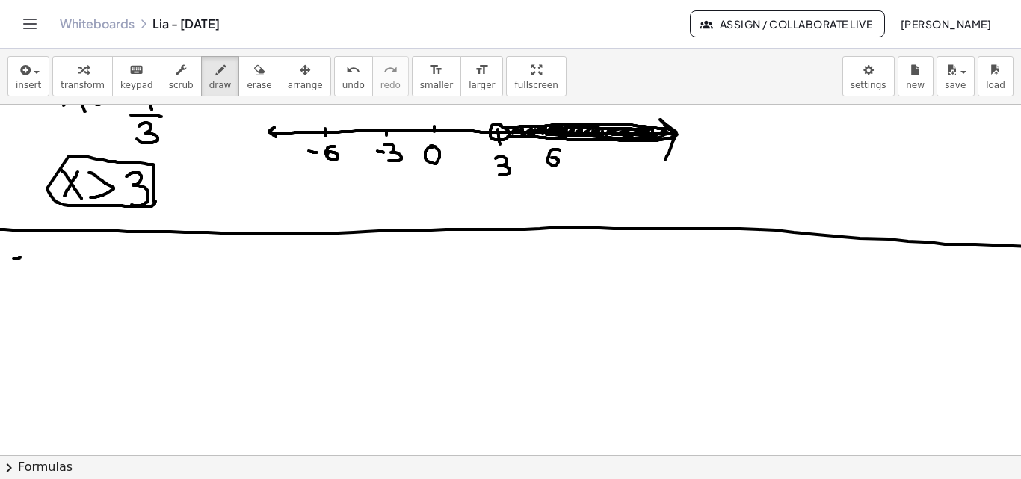
scroll to position [1542, 0]
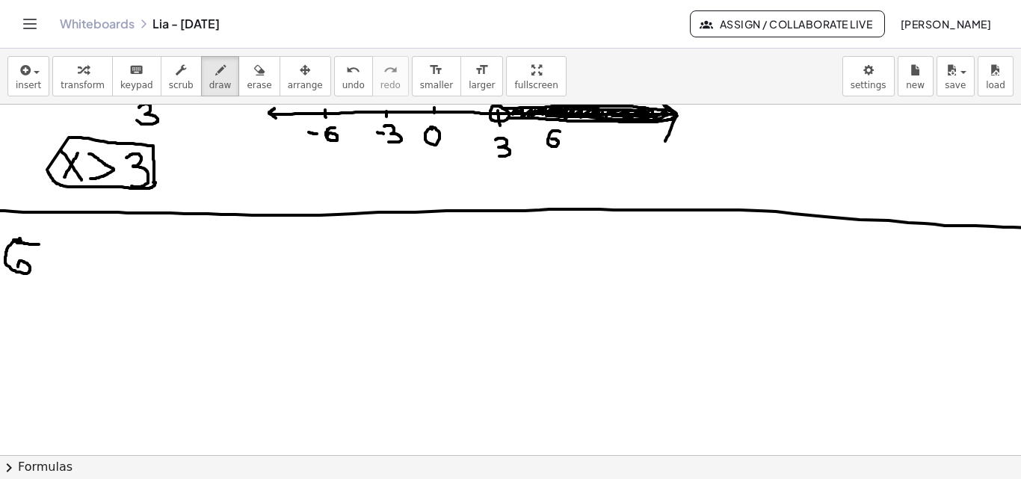
drag, startPoint x: 39, startPoint y: 244, endPoint x: 18, endPoint y: 268, distance: 31.8
drag, startPoint x: 50, startPoint y: 228, endPoint x: 28, endPoint y: 285, distance: 61.8
click at [254, 68] on icon "button" at bounding box center [259, 70] width 10 height 18
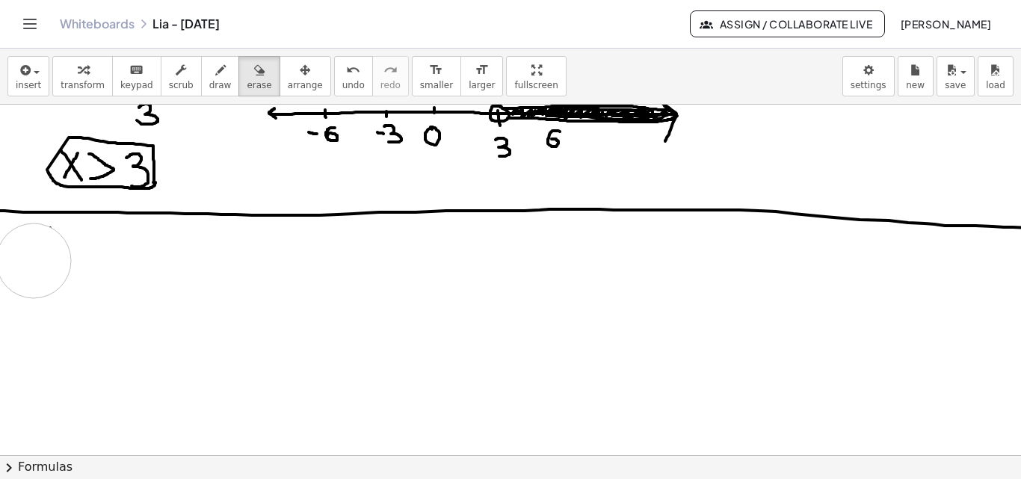
drag, startPoint x: 33, startPoint y: 291, endPoint x: 34, endPoint y: 261, distance: 30.7
click at [215, 73] on icon "button" at bounding box center [220, 70] width 10 height 18
drag, startPoint x: 36, startPoint y: 229, endPoint x: 64, endPoint y: 229, distance: 27.6
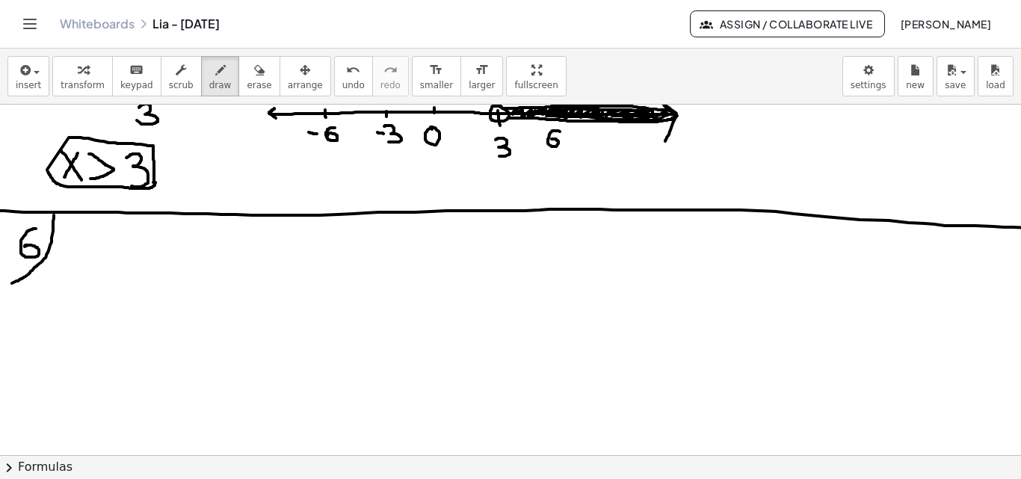
drag, startPoint x: 54, startPoint y: 215, endPoint x: 37, endPoint y: 262, distance: 49.9
drag, startPoint x: 74, startPoint y: 238, endPoint x: 98, endPoint y: 280, distance: 48.8
drag, startPoint x: 97, startPoint y: 247, endPoint x: 74, endPoint y: 272, distance: 33.8
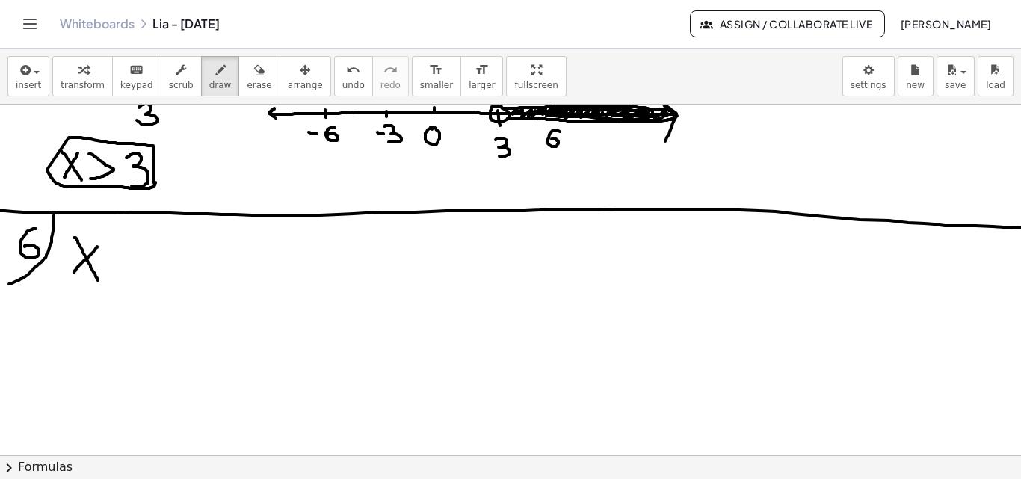
drag, startPoint x: 108, startPoint y: 258, endPoint x: 125, endPoint y: 259, distance: 16.5
drag, startPoint x: 140, startPoint y: 241, endPoint x: 148, endPoint y: 264, distance: 24.3
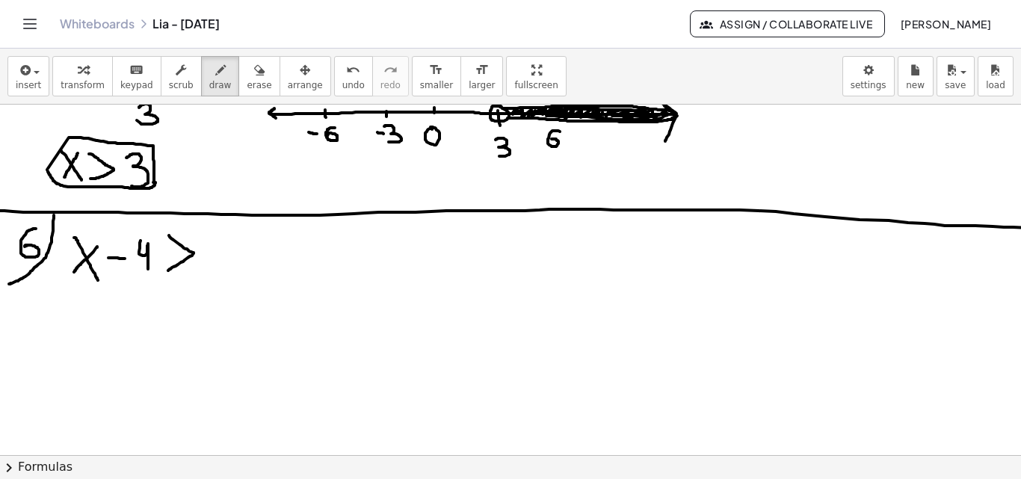
drag, startPoint x: 169, startPoint y: 235, endPoint x: 217, endPoint y: 251, distance: 50.3
drag, startPoint x: 208, startPoint y: 240, endPoint x: 220, endPoint y: 270, distance: 32.2
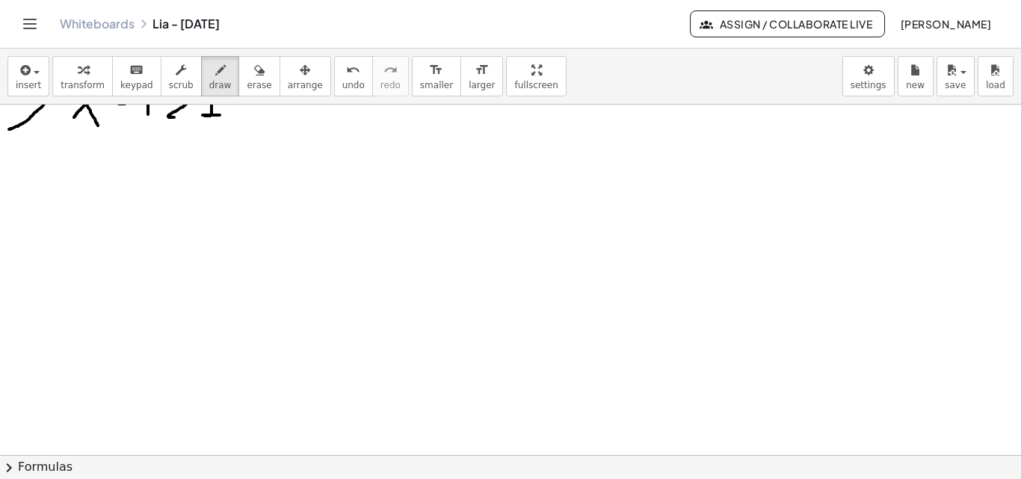
scroll to position [1692, 0]
drag, startPoint x: 8, startPoint y: 305, endPoint x: 19, endPoint y: 321, distance: 19.9
drag, startPoint x: 17, startPoint y: 311, endPoint x: 27, endPoint y: 315, distance: 10.4
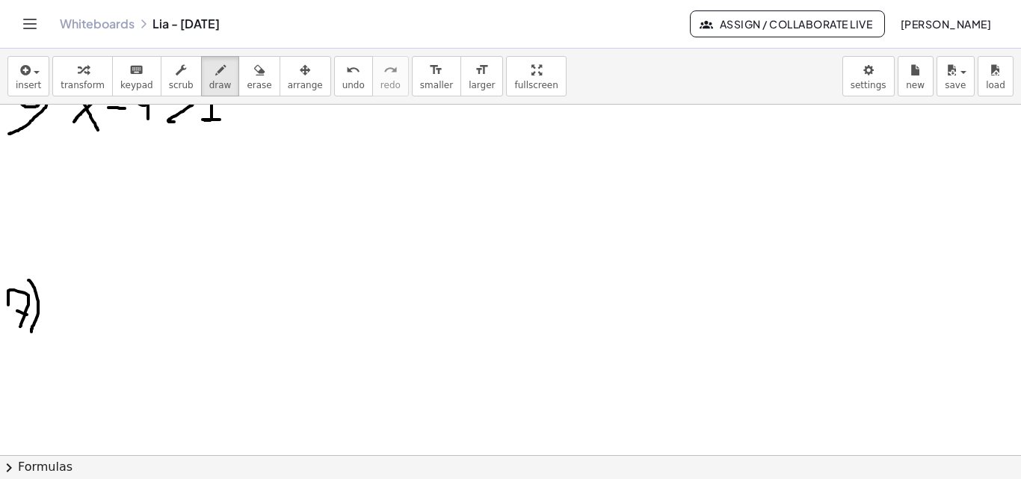
drag, startPoint x: 28, startPoint y: 280, endPoint x: 141, endPoint y: 316, distance: 118.4
drag, startPoint x: 140, startPoint y: 312, endPoint x: 137, endPoint y: 295, distance: 17.3
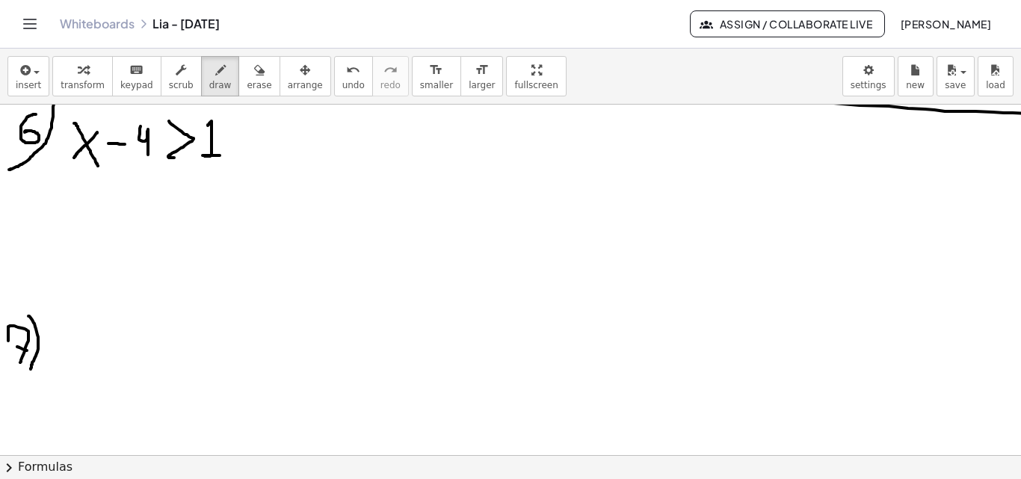
scroll to position [1645, 0]
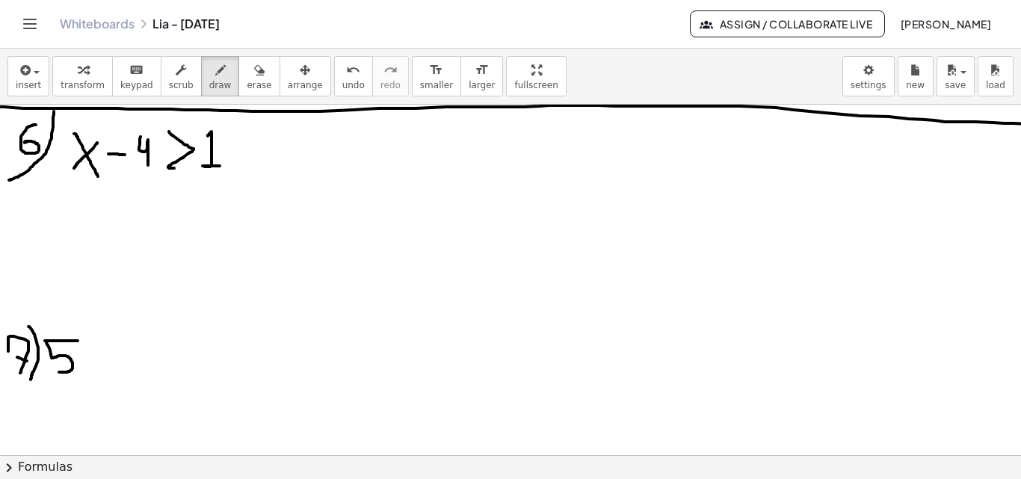
drag, startPoint x: 78, startPoint y: 341, endPoint x: 58, endPoint y: 370, distance: 35.4
drag, startPoint x: 96, startPoint y: 339, endPoint x: 117, endPoint y: 371, distance: 38.6
drag, startPoint x: 117, startPoint y: 341, endPoint x: 91, endPoint y: 366, distance: 35.9
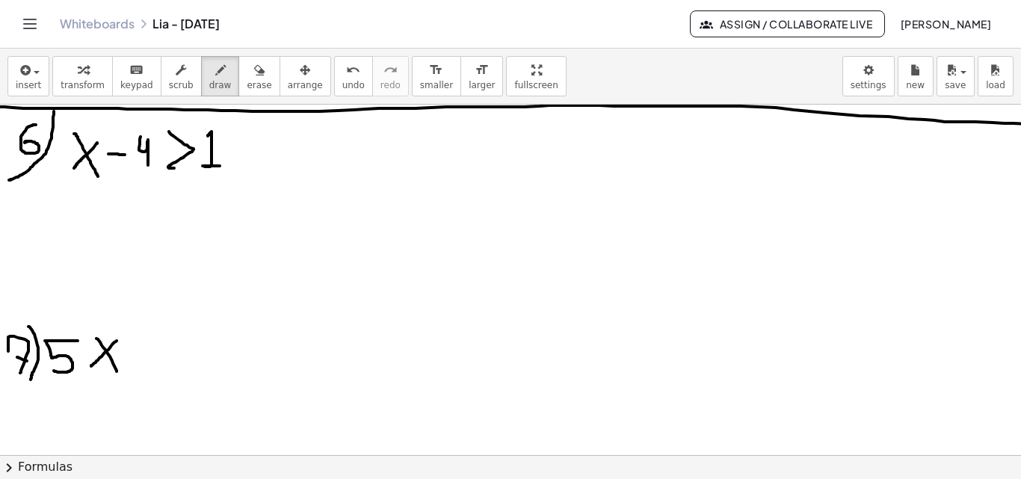
drag, startPoint x: 155, startPoint y: 342, endPoint x: 155, endPoint y: 360, distance: 18.7
drag, startPoint x: 132, startPoint y: 370, endPoint x: 156, endPoint y: 371, distance: 24.0
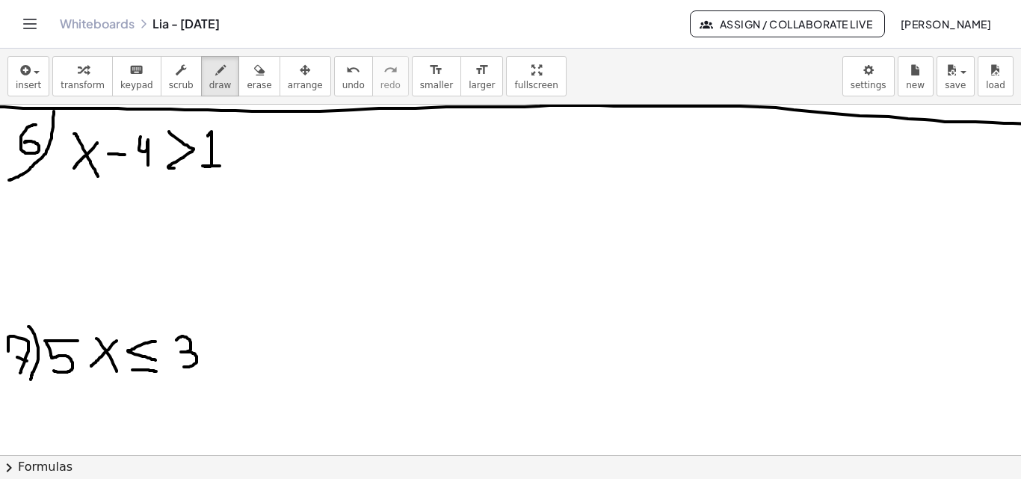
drag, startPoint x: 176, startPoint y: 340, endPoint x: 180, endPoint y: 362, distance: 22.0
drag, startPoint x: 220, startPoint y: 336, endPoint x: 207, endPoint y: 366, distance: 33.2
drag, startPoint x: 56, startPoint y: 197, endPoint x: 74, endPoint y: 232, distance: 40.1
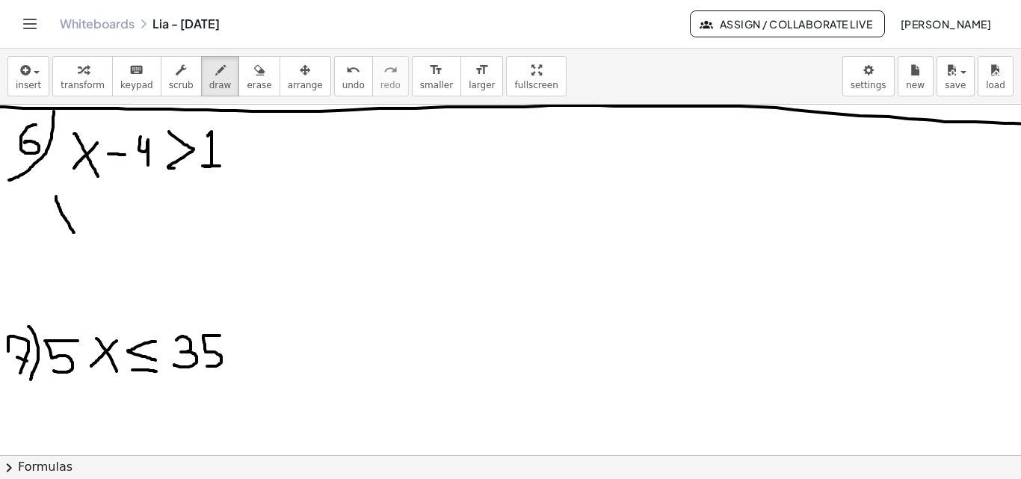
drag, startPoint x: 73, startPoint y: 206, endPoint x: 52, endPoint y: 226, distance: 29.1
drag, startPoint x: 81, startPoint y: 209, endPoint x: 84, endPoint y: 229, distance: 19.7
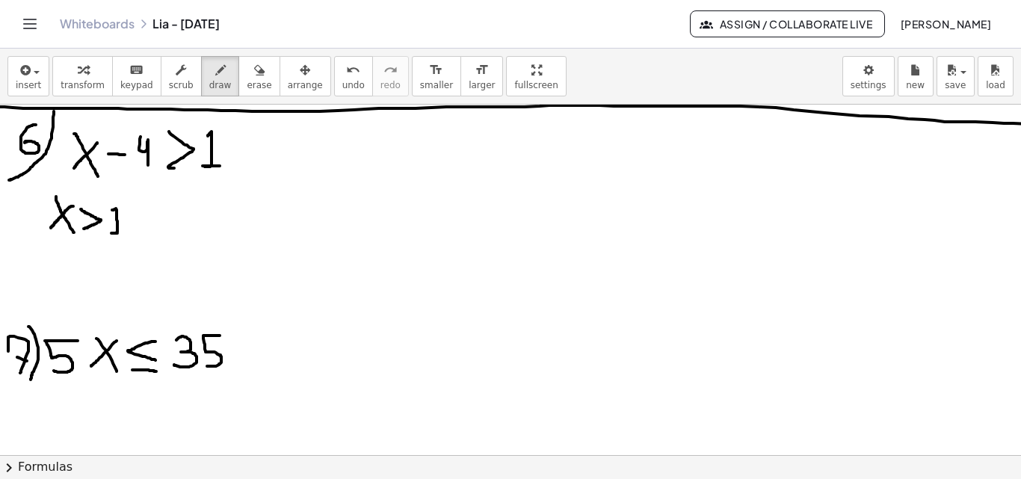
drag, startPoint x: 112, startPoint y: 210, endPoint x: 117, endPoint y: 233, distance: 23.7
drag, startPoint x: 139, startPoint y: 208, endPoint x: 139, endPoint y: 230, distance: 22.4
drag, startPoint x: 130, startPoint y: 220, endPoint x: 143, endPoint y: 220, distance: 12.7
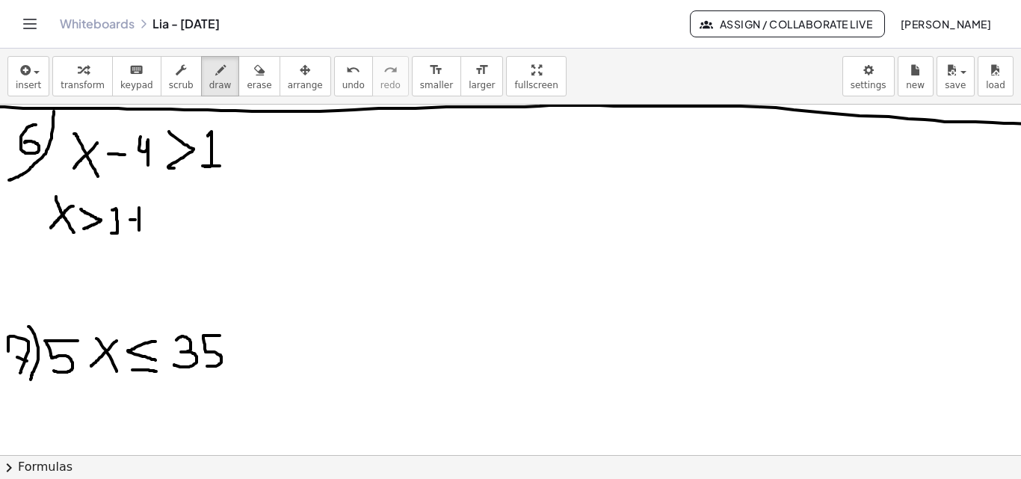
drag, startPoint x: 150, startPoint y: 206, endPoint x: 165, endPoint y: 234, distance: 31.4
drag, startPoint x: 50, startPoint y: 253, endPoint x: 64, endPoint y: 277, distance: 27.8
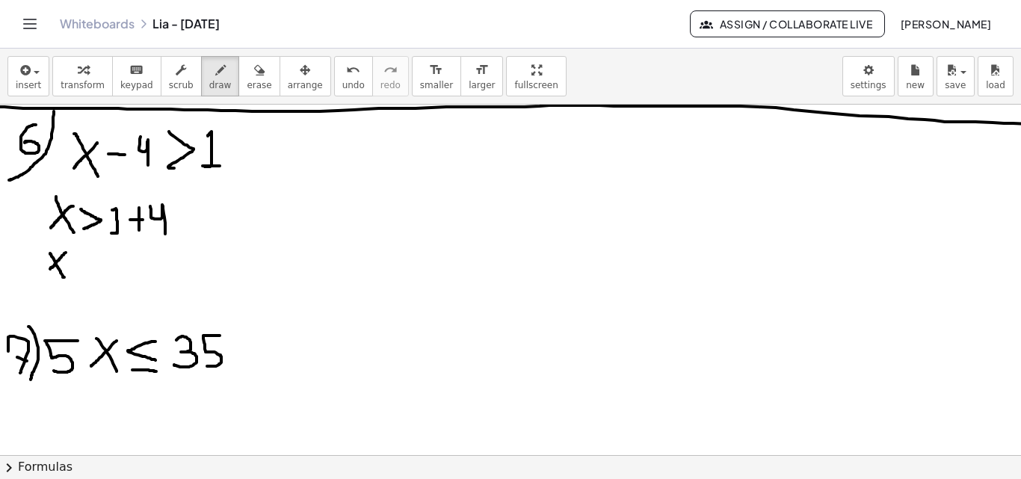
drag, startPoint x: 66, startPoint y: 253, endPoint x: 40, endPoint y: 276, distance: 34.9
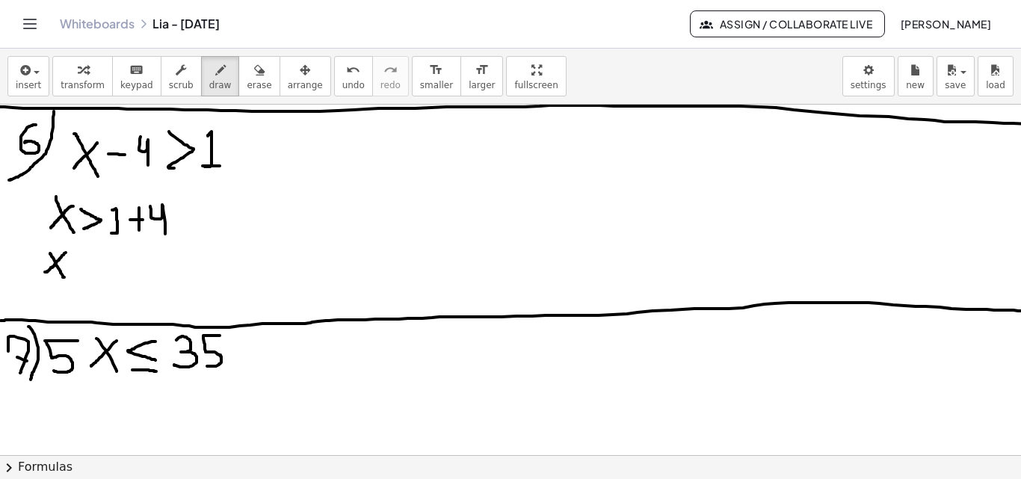
drag, startPoint x: 1, startPoint y: 321, endPoint x: 1029, endPoint y: 311, distance: 1028.3
click at [1016, 311] on html "Graspable Math Activities Get Started Activity Bank Assigned Work Classes White…" at bounding box center [510, 239] width 1021 height 479
drag, startPoint x: 78, startPoint y: 253, endPoint x: 69, endPoint y: 276, distance: 24.8
drag, startPoint x: 120, startPoint y: 253, endPoint x: 102, endPoint y: 274, distance: 27.6
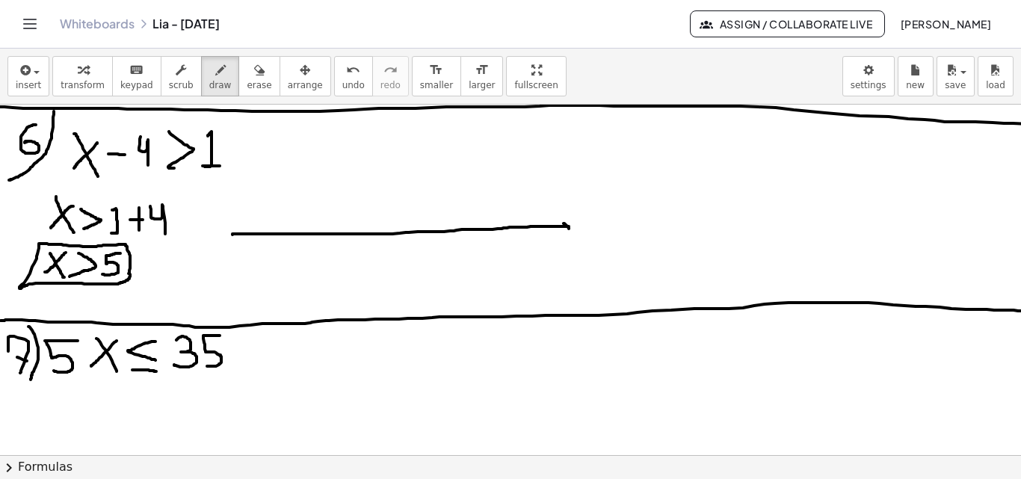
drag, startPoint x: 232, startPoint y: 235, endPoint x: 557, endPoint y: 231, distance: 325.1
drag, startPoint x: 229, startPoint y: 233, endPoint x: 237, endPoint y: 238, distance: 8.7
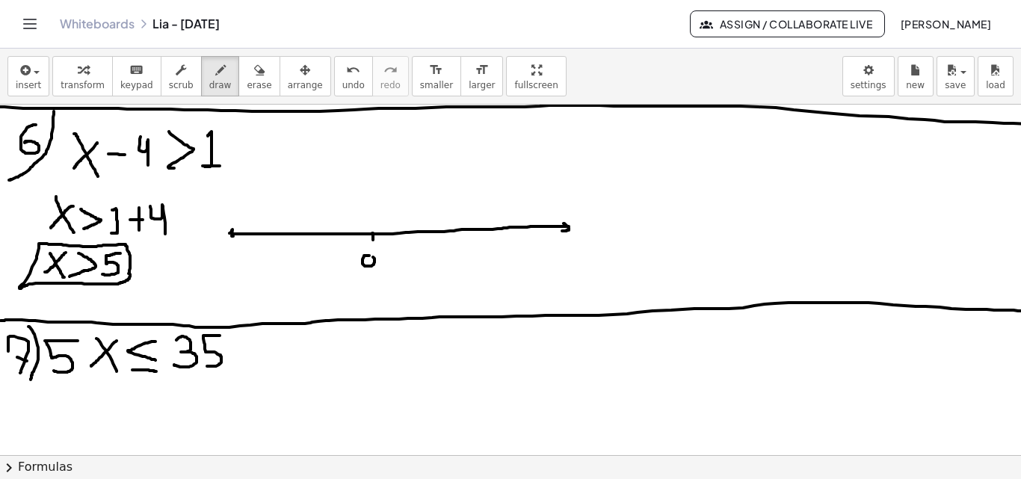
drag, startPoint x: 412, startPoint y: 229, endPoint x: 413, endPoint y: 239, distance: 10.6
drag, startPoint x: 418, startPoint y: 247, endPoint x: 412, endPoint y: 261, distance: 14.7
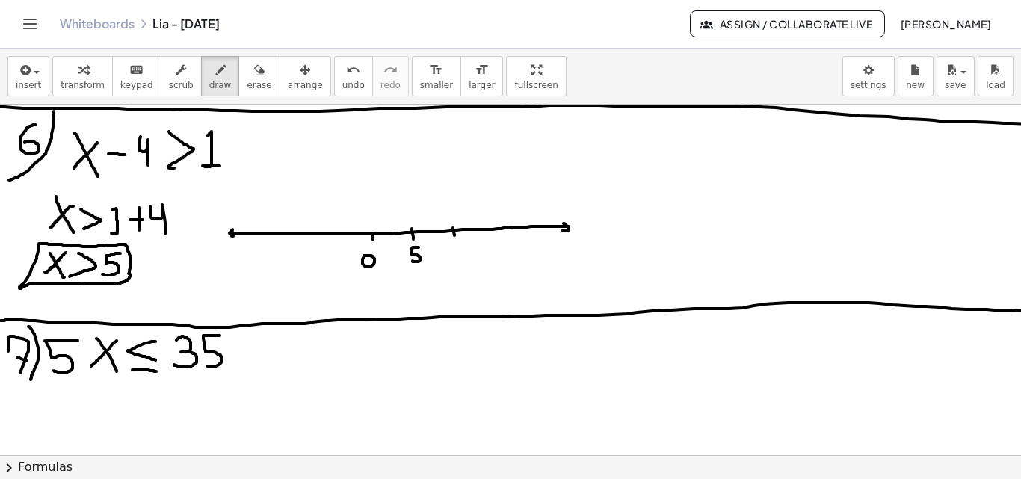
drag, startPoint x: 463, startPoint y: 252, endPoint x: 454, endPoint y: 253, distance: 9.0
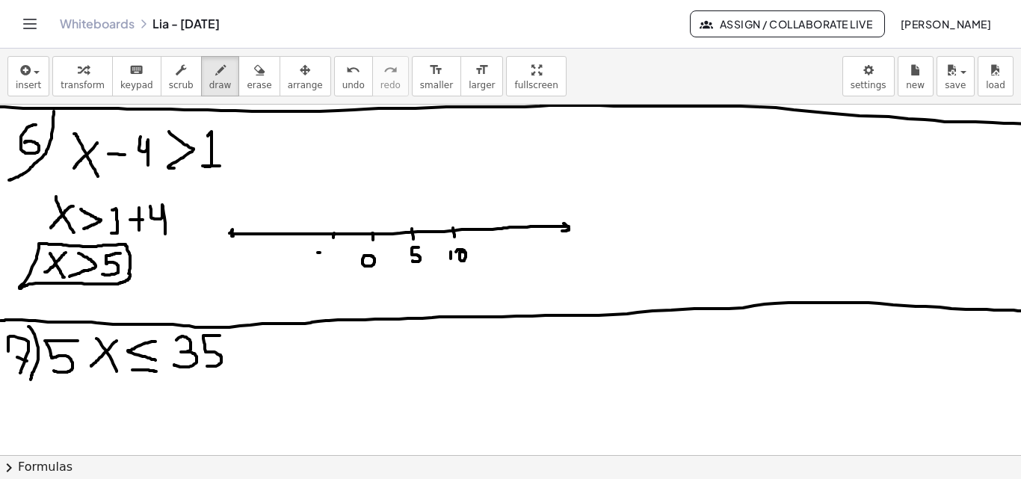
drag, startPoint x: 318, startPoint y: 253, endPoint x: 325, endPoint y: 251, distance: 7.6
drag, startPoint x: 337, startPoint y: 247, endPoint x: 330, endPoint y: 260, distance: 15.0
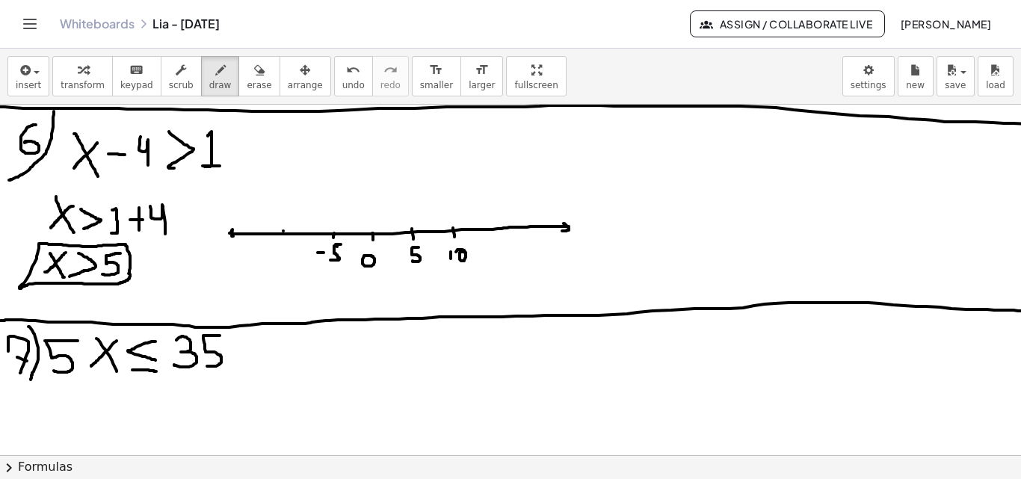
drag, startPoint x: 279, startPoint y: 243, endPoint x: 279, endPoint y: 253, distance: 9.7
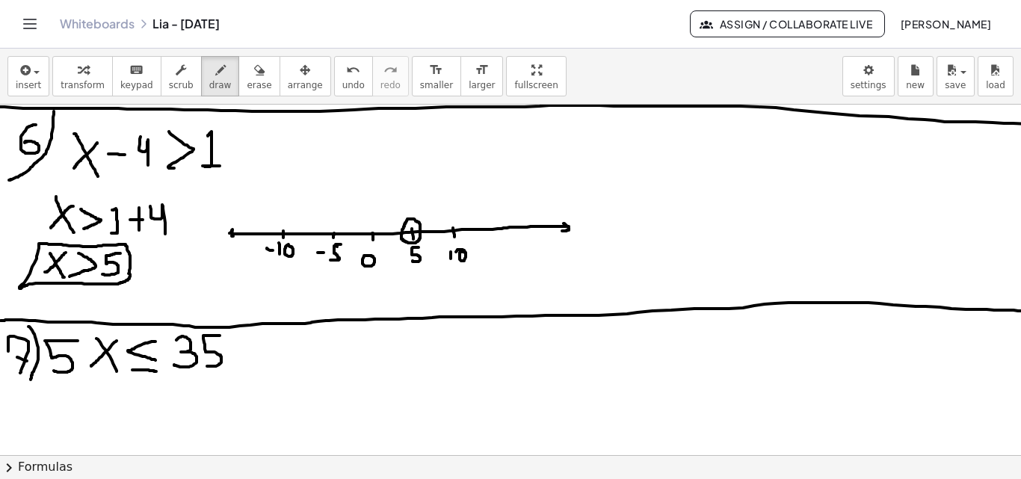
drag, startPoint x: 421, startPoint y: 227, endPoint x: 528, endPoint y: 233, distance: 107.0
drag, startPoint x: 420, startPoint y: 234, endPoint x: 488, endPoint y: 232, distance: 68.0
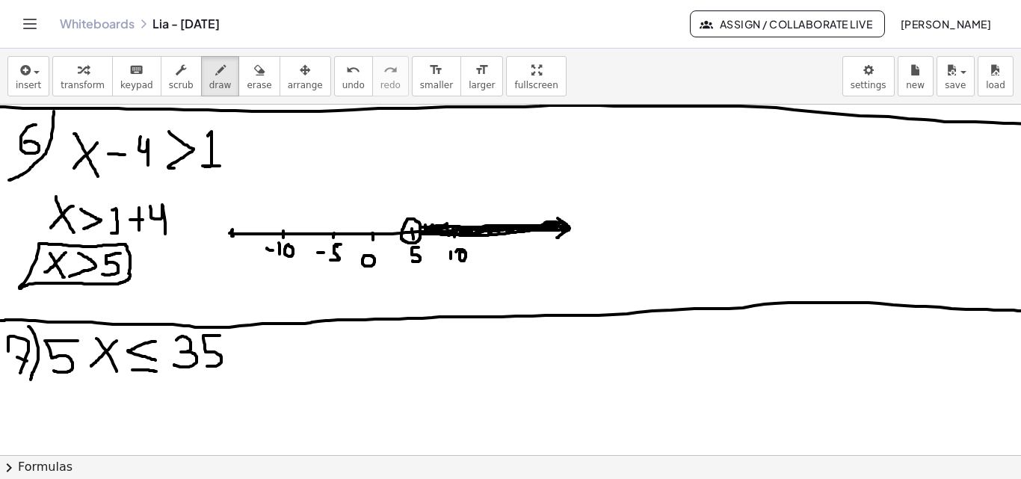
drag, startPoint x: 425, startPoint y: 226, endPoint x: 507, endPoint y: 256, distance: 86.8
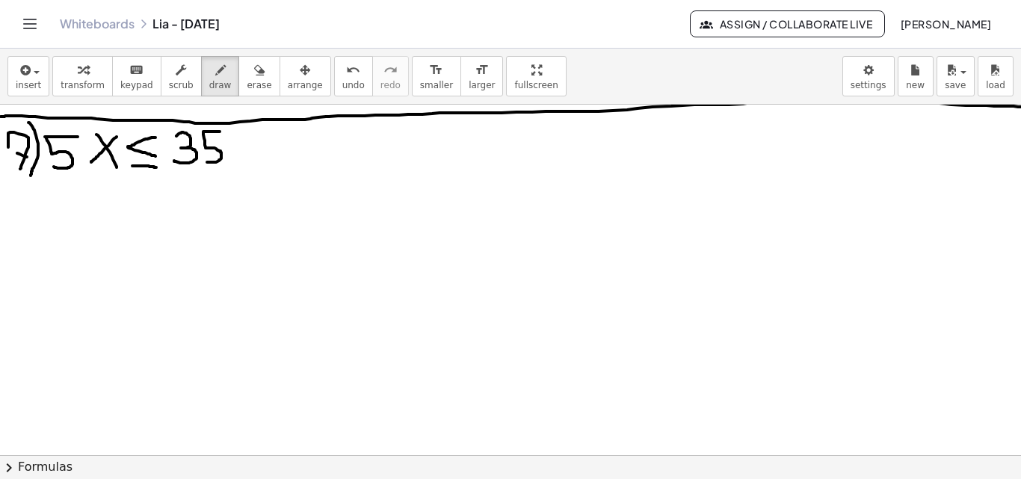
scroll to position [1851, 0]
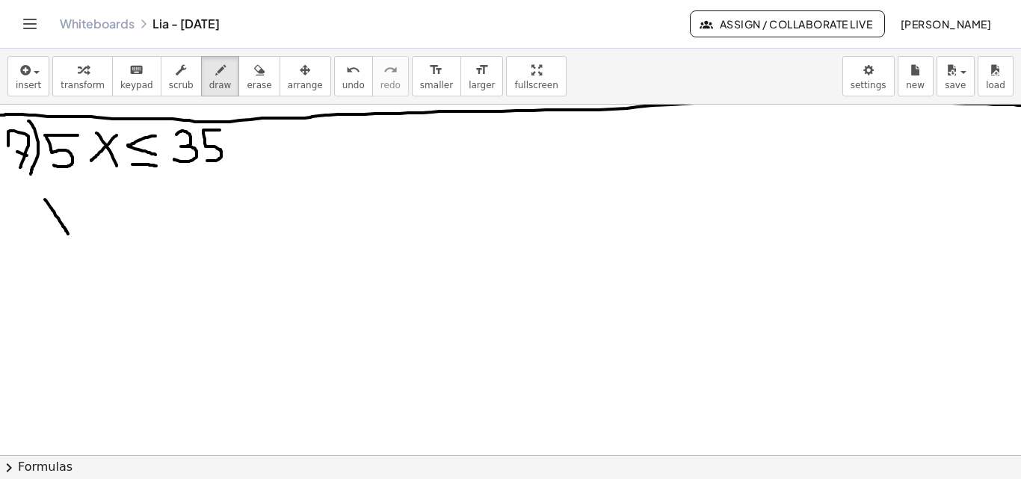
drag, startPoint x: 45, startPoint y: 200, endPoint x: 70, endPoint y: 236, distance: 44.6
drag, startPoint x: 67, startPoint y: 210, endPoint x: 45, endPoint y: 233, distance: 31.7
drag, startPoint x: 64, startPoint y: 212, endPoint x: 74, endPoint y: 203, distance: 13.7
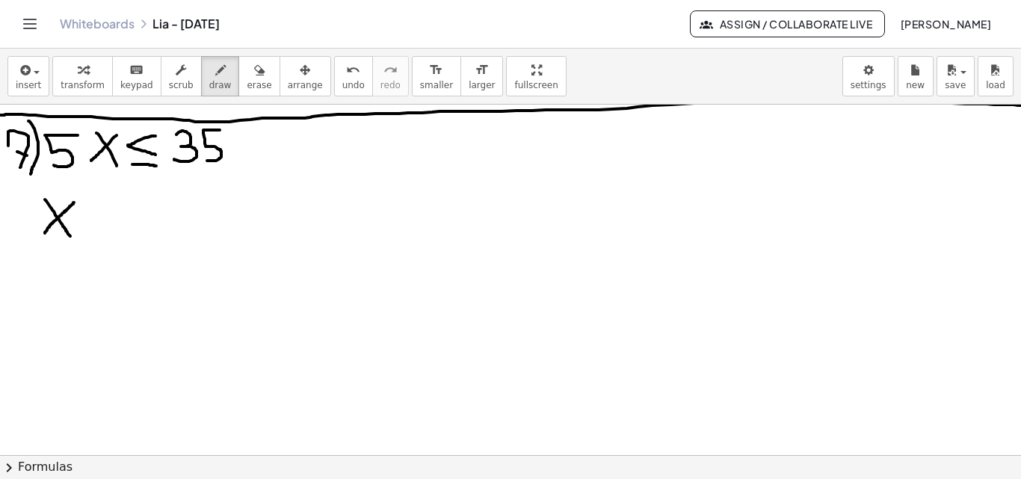
drag, startPoint x: 122, startPoint y: 204, endPoint x: 115, endPoint y: 224, distance: 21.3
drag, startPoint x: 87, startPoint y: 232, endPoint x: 113, endPoint y: 235, distance: 25.6
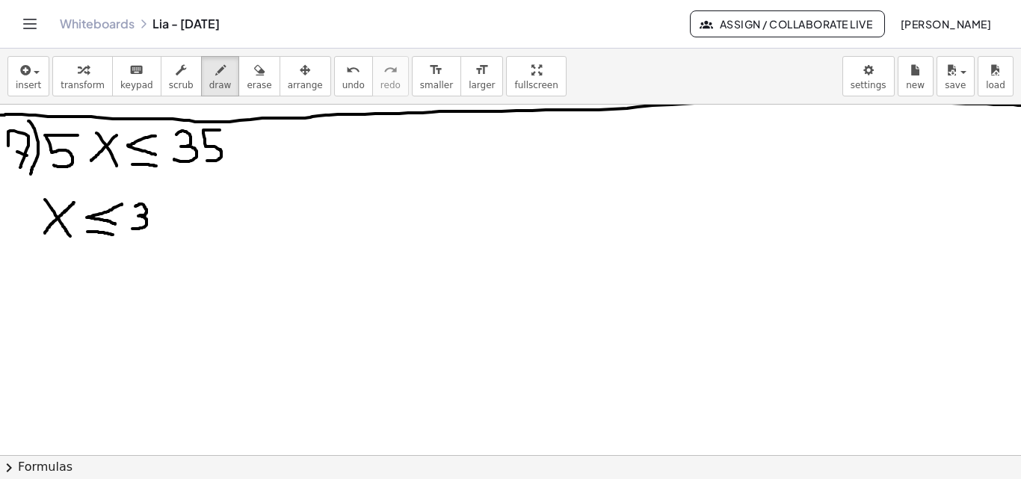
drag, startPoint x: 135, startPoint y: 206, endPoint x: 131, endPoint y: 228, distance: 22.1
drag, startPoint x: 164, startPoint y: 208, endPoint x: 149, endPoint y: 223, distance: 20.6
drag, startPoint x: 128, startPoint y: 241, endPoint x: 163, endPoint y: 241, distance: 35.1
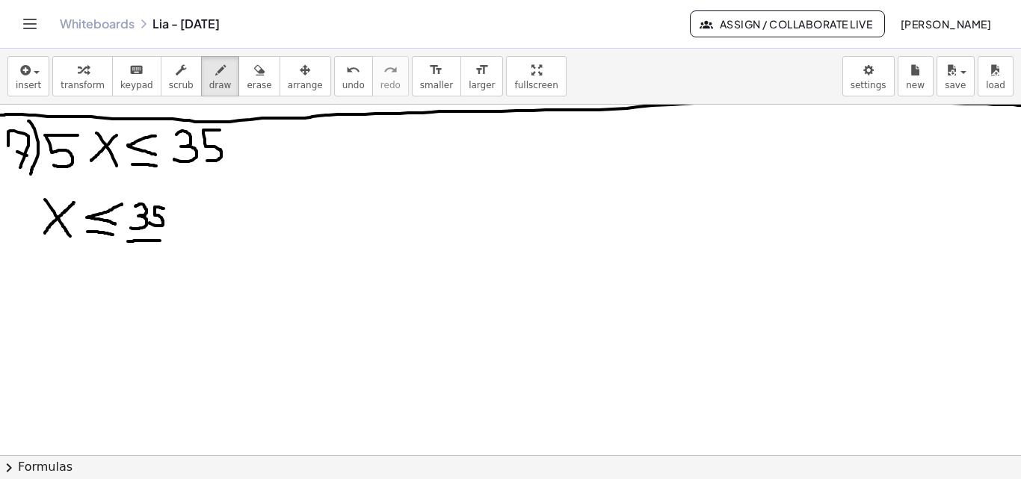
drag, startPoint x: 145, startPoint y: 248, endPoint x: 135, endPoint y: 270, distance: 24.1
drag, startPoint x: 42, startPoint y: 295, endPoint x: 58, endPoint y: 320, distance: 29.6
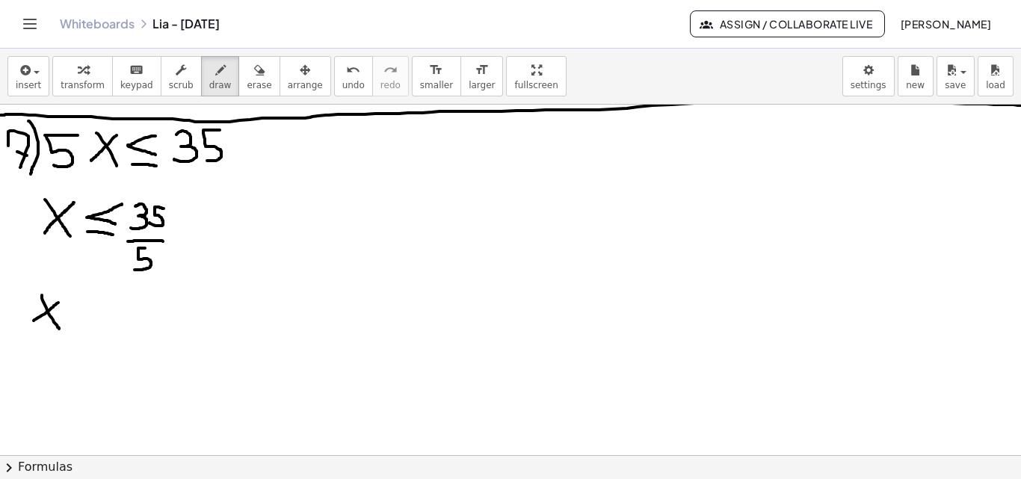
drag, startPoint x: 58, startPoint y: 303, endPoint x: 34, endPoint y: 321, distance: 30.5
drag, startPoint x: 94, startPoint y: 303, endPoint x: 78, endPoint y: 324, distance: 26.6
drag, startPoint x: 70, startPoint y: 324, endPoint x: 91, endPoint y: 328, distance: 21.3
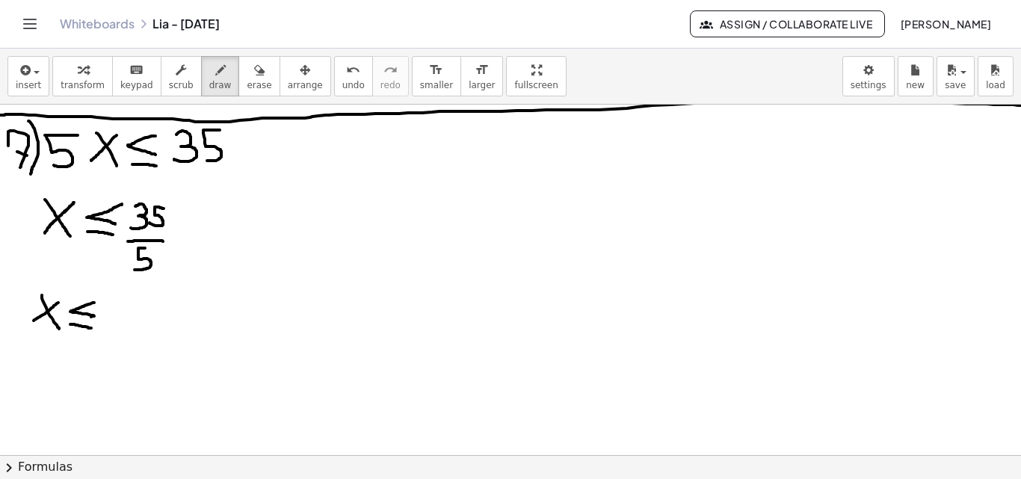
drag, startPoint x: 109, startPoint y: 309, endPoint x: 117, endPoint y: 343, distance: 35.2
drag, startPoint x: 116, startPoint y: 323, endPoint x: 131, endPoint y: 326, distance: 15.2
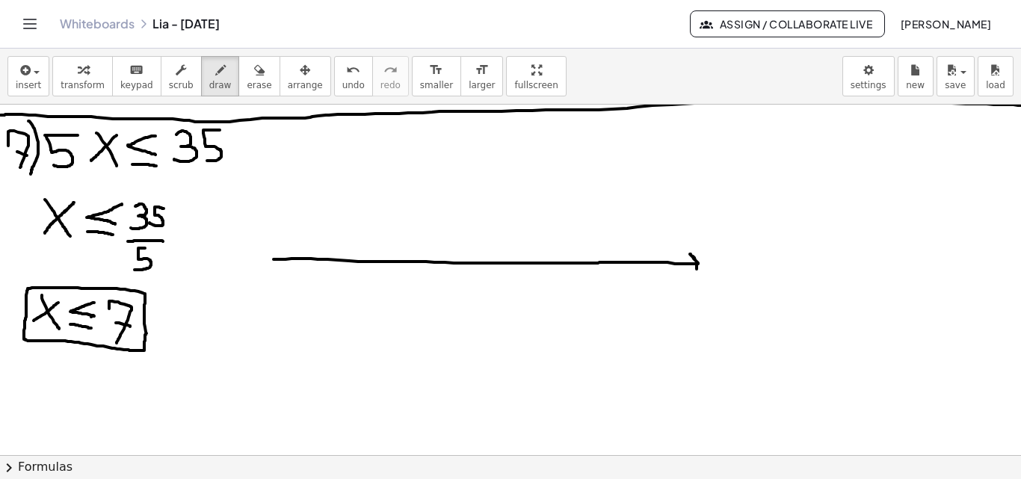
drag, startPoint x: 274, startPoint y: 259, endPoint x: 643, endPoint y: 269, distance: 369.3
drag, startPoint x: 269, startPoint y: 257, endPoint x: 279, endPoint y: 265, distance: 12.7
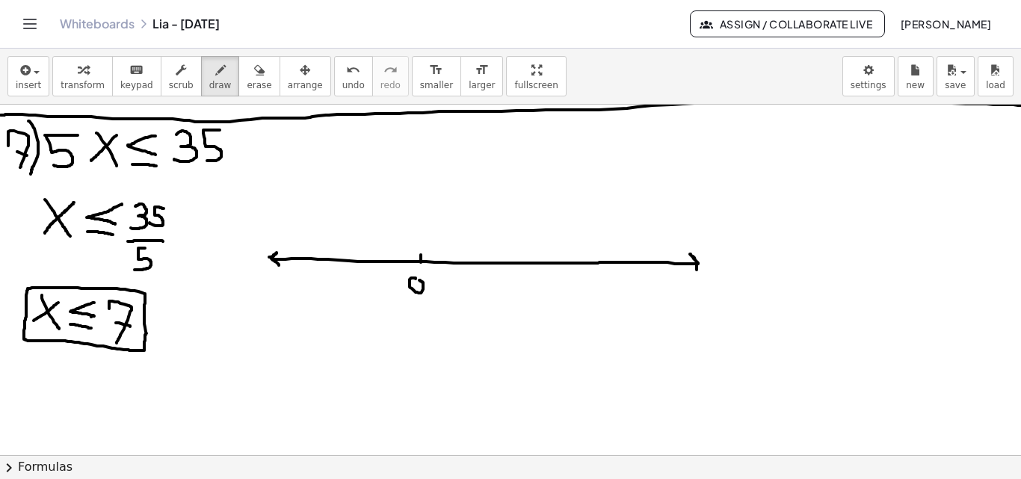
drag, startPoint x: 412, startPoint y: 278, endPoint x: 466, endPoint y: 262, distance: 56.8
drag, startPoint x: 470, startPoint y: 259, endPoint x: 470, endPoint y: 267, distance: 8.2
drag, startPoint x: 463, startPoint y: 283, endPoint x: 469, endPoint y: 301, distance: 18.9
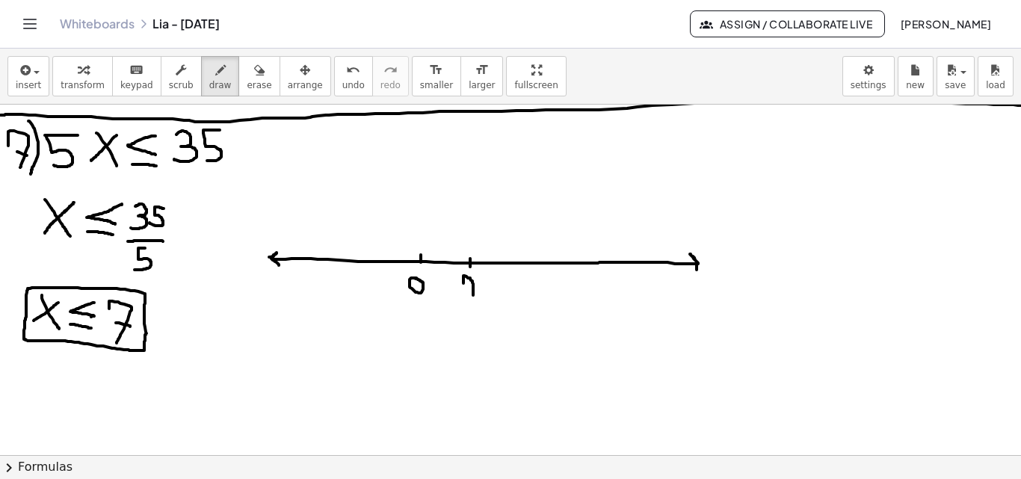
drag, startPoint x: 474, startPoint y: 291, endPoint x: 487, endPoint y: 282, distance: 15.8
drag, startPoint x: 522, startPoint y: 262, endPoint x: 522, endPoint y: 273, distance: 11.2
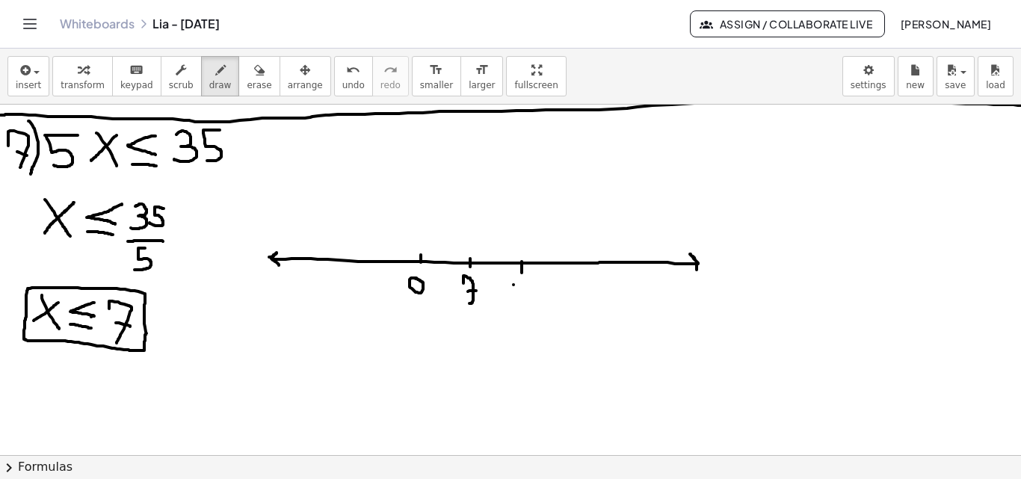
drag, startPoint x: 513, startPoint y: 285, endPoint x: 513, endPoint y: 296, distance: 11.2
drag, startPoint x: 520, startPoint y: 285, endPoint x: 474, endPoint y: 291, distance: 46.7
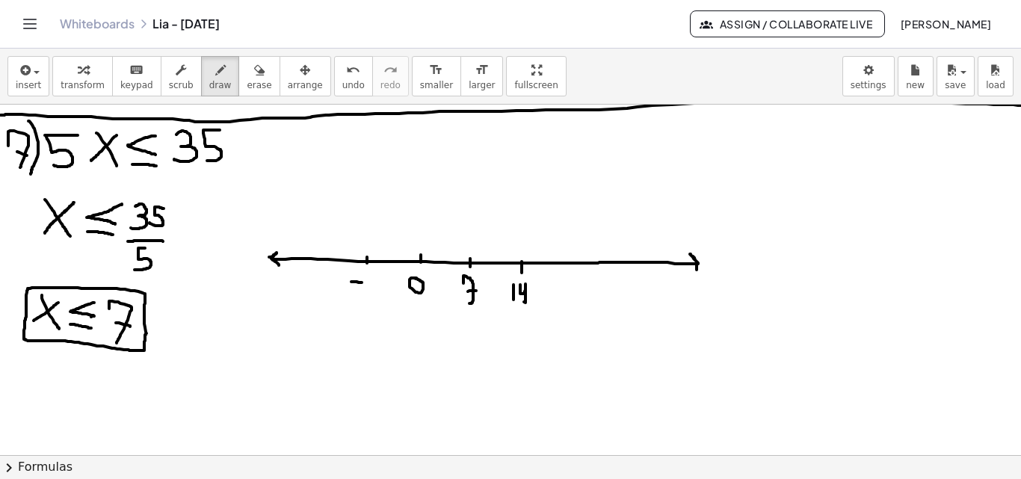
drag, startPoint x: 351, startPoint y: 282, endPoint x: 362, endPoint y: 282, distance: 10.5
drag, startPoint x: 366, startPoint y: 275, endPoint x: 371, endPoint y: 295, distance: 20.7
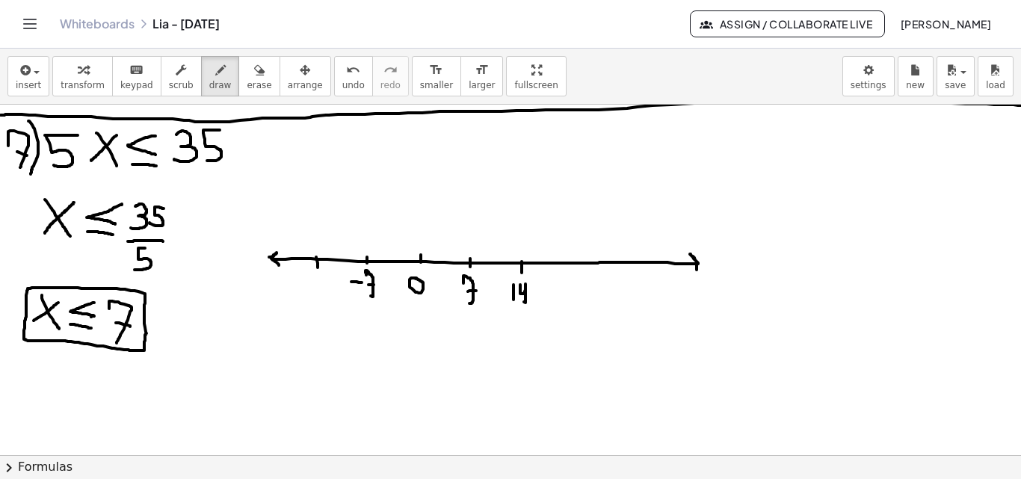
drag, startPoint x: 316, startPoint y: 258, endPoint x: 318, endPoint y: 268, distance: 9.8
drag, startPoint x: 303, startPoint y: 282, endPoint x: 310, endPoint y: 283, distance: 7.5
drag, startPoint x: 314, startPoint y: 277, endPoint x: 315, endPoint y: 289, distance: 12.0
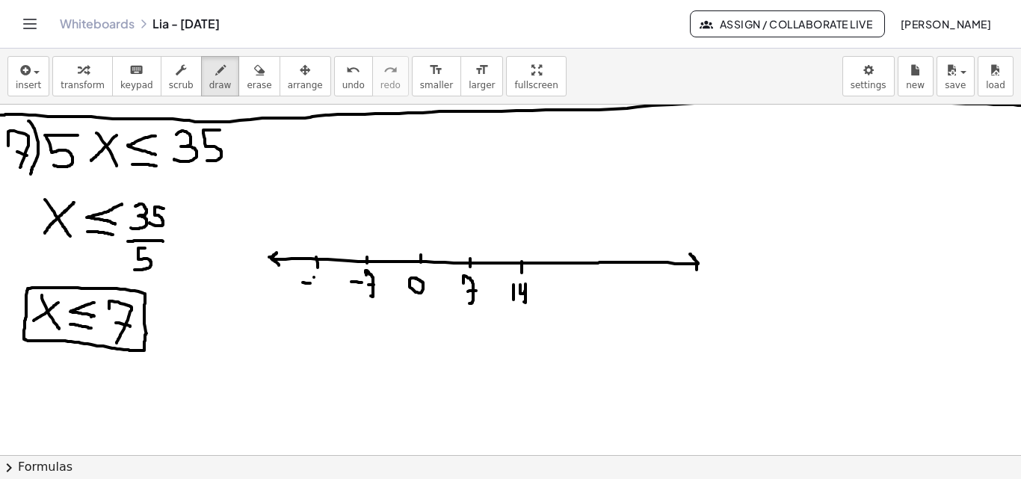
drag, startPoint x: 319, startPoint y: 277, endPoint x: 411, endPoint y: 195, distance: 123.3
drag, startPoint x: 222, startPoint y: 69, endPoint x: 371, endPoint y: 88, distance: 150.6
click at [238, 69] on button "erase" at bounding box center [258, 76] width 41 height 40
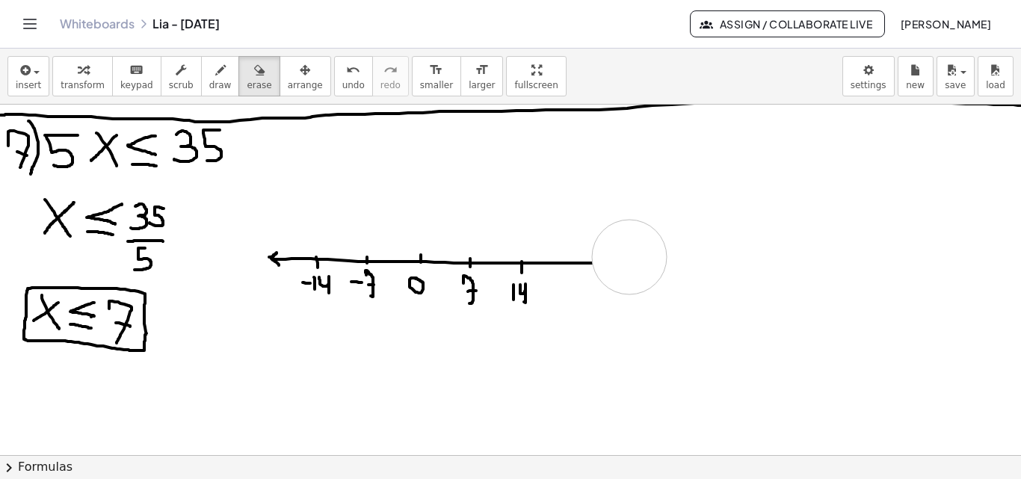
drag, startPoint x: 699, startPoint y: 261, endPoint x: 629, endPoint y: 257, distance: 69.6
click at [238, 66] on button "erase" at bounding box center [258, 76] width 41 height 40
click at [215, 69] on icon "button" at bounding box center [220, 70] width 10 height 18
drag, startPoint x: 592, startPoint y: 259, endPoint x: 591, endPoint y: 271, distance: 12.0
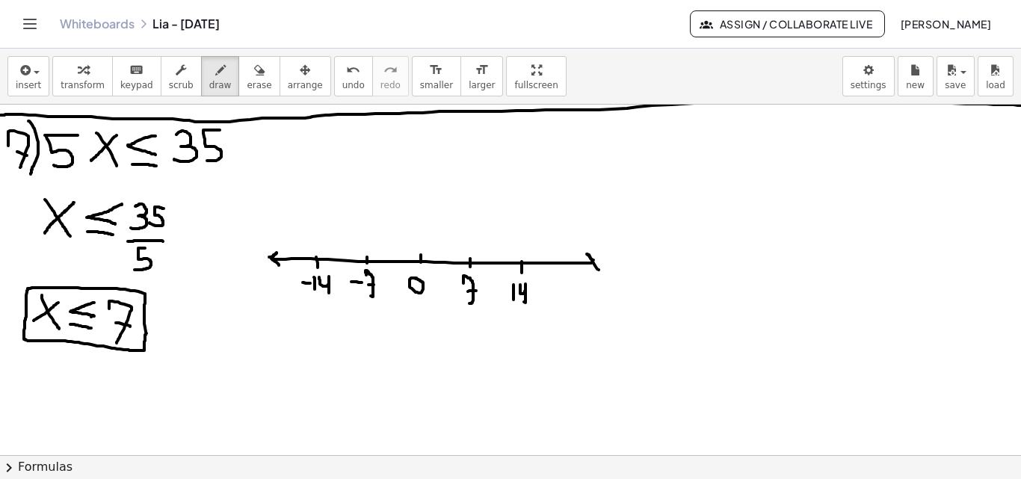
drag, startPoint x: 458, startPoint y: 259, endPoint x: 467, endPoint y: 258, distance: 9.1
drag, startPoint x: 461, startPoint y: 257, endPoint x: 276, endPoint y: 265, distance: 184.8
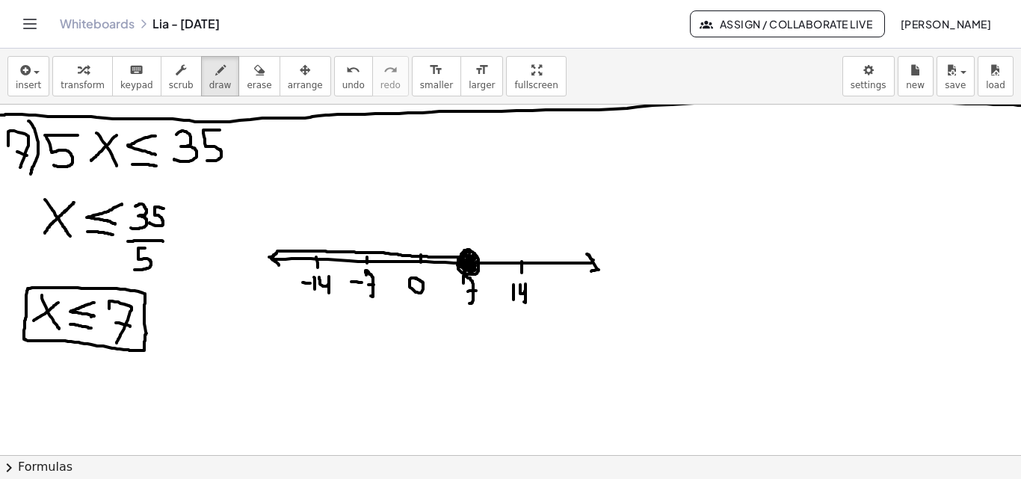
drag, startPoint x: 294, startPoint y: 256, endPoint x: 453, endPoint y: 267, distance: 159.5
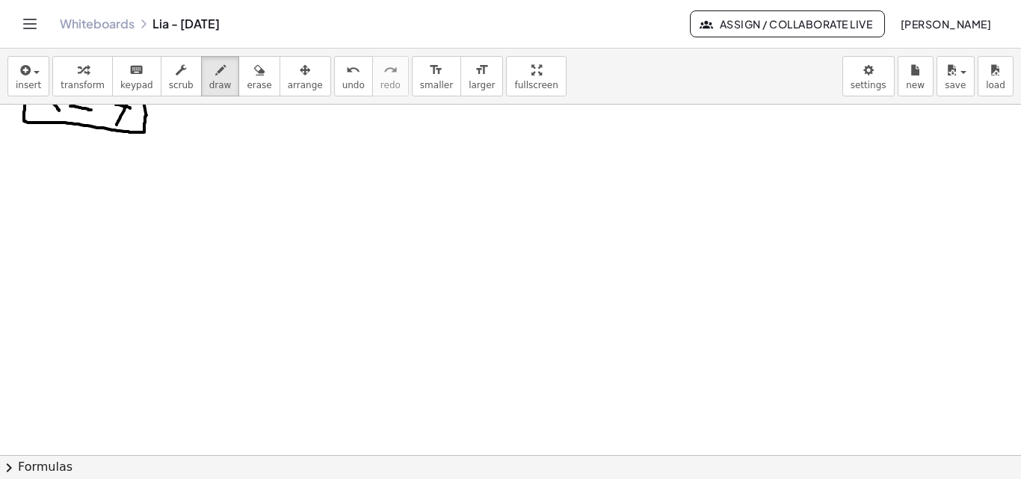
scroll to position [2070, 0]
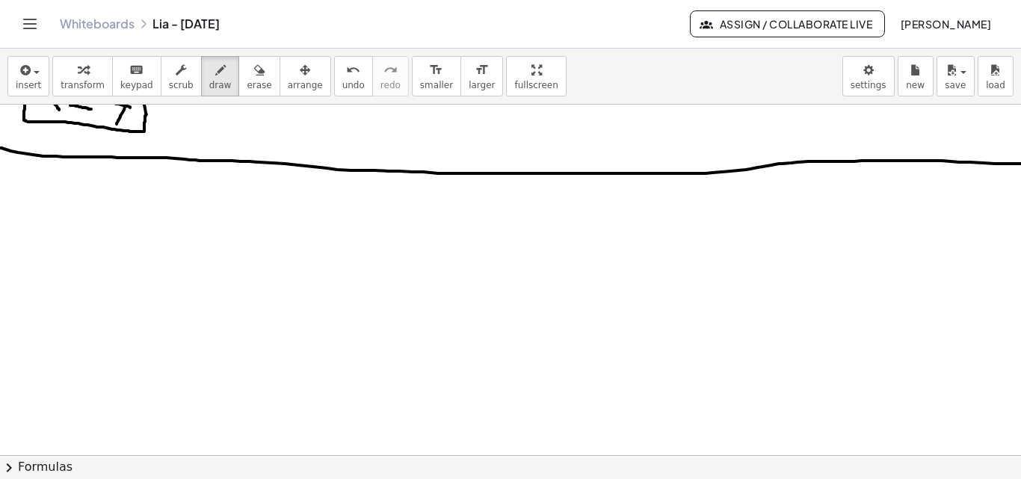
drag, startPoint x: 0, startPoint y: 148, endPoint x: 1024, endPoint y: 164, distance: 1023.9
click at [1016, 164] on html "Graspable Math Activities Get Started Activity Bank Assigned Work Classes White…" at bounding box center [510, 239] width 1021 height 479
drag, startPoint x: 132, startPoint y: 344, endPoint x: 132, endPoint y: 322, distance: 21.7
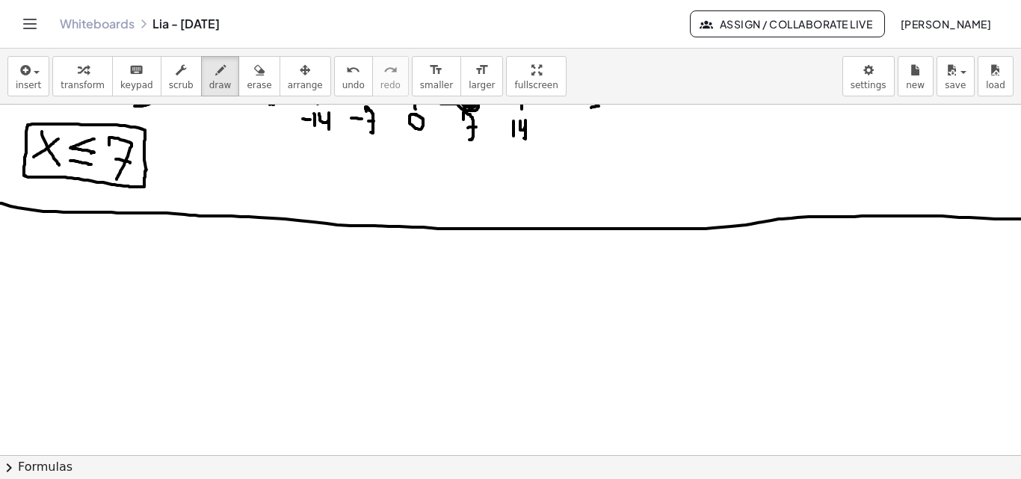
scroll to position [2017, 0]
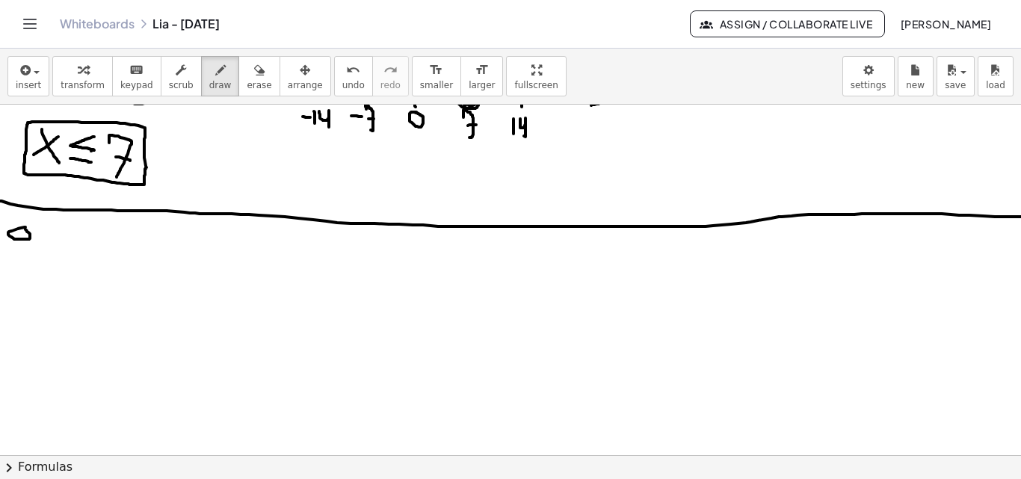
drag, startPoint x: 36, startPoint y: 220, endPoint x: 20, endPoint y: 273, distance: 55.3
drag, startPoint x: 58, startPoint y: 253, endPoint x: 79, endPoint y: 256, distance: 21.9
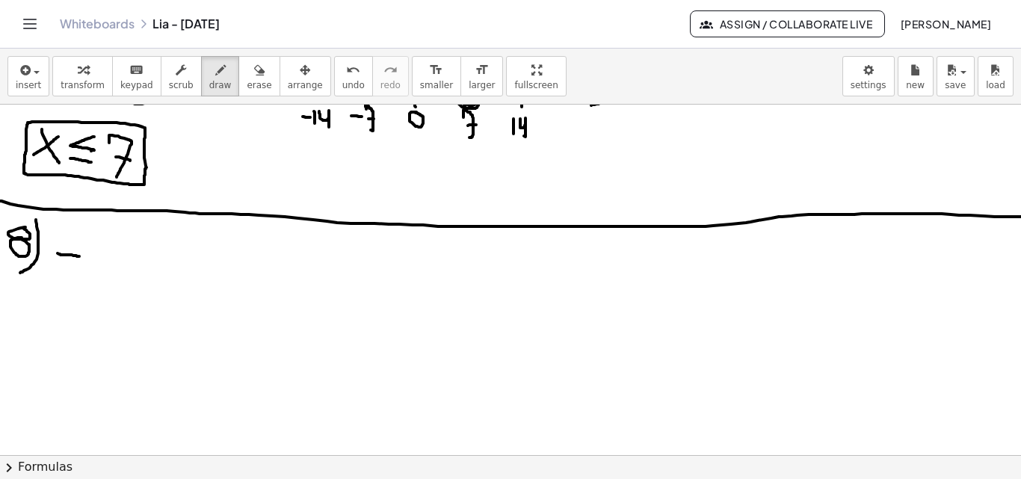
drag, startPoint x: 84, startPoint y: 245, endPoint x: 96, endPoint y: 271, distance: 27.8
drag, startPoint x: 113, startPoint y: 247, endPoint x: 129, endPoint y: 270, distance: 28.4
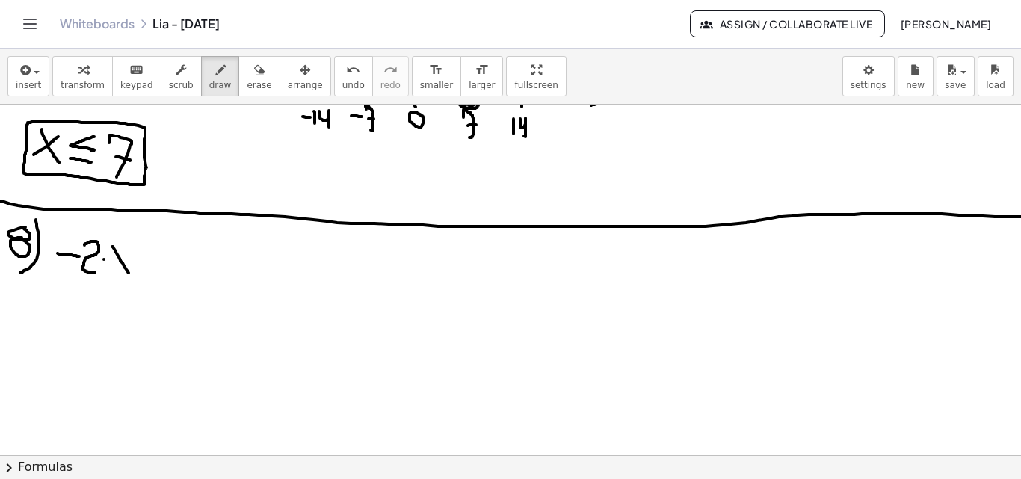
drag, startPoint x: 131, startPoint y: 252, endPoint x: 108, endPoint y: 268, distance: 28.0
drag, startPoint x: 150, startPoint y: 247, endPoint x: 147, endPoint y: 276, distance: 28.6
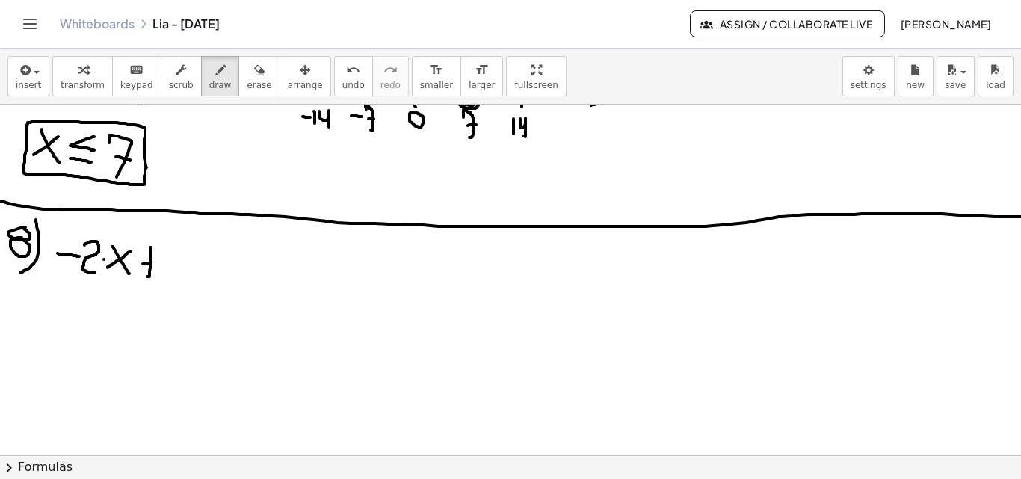
drag, startPoint x: 143, startPoint y: 264, endPoint x: 155, endPoint y: 264, distance: 12.7
drag, startPoint x: 169, startPoint y: 253, endPoint x: 170, endPoint y: 278, distance: 24.7
drag, startPoint x: 209, startPoint y: 249, endPoint x: 212, endPoint y: 282, distance: 33.0
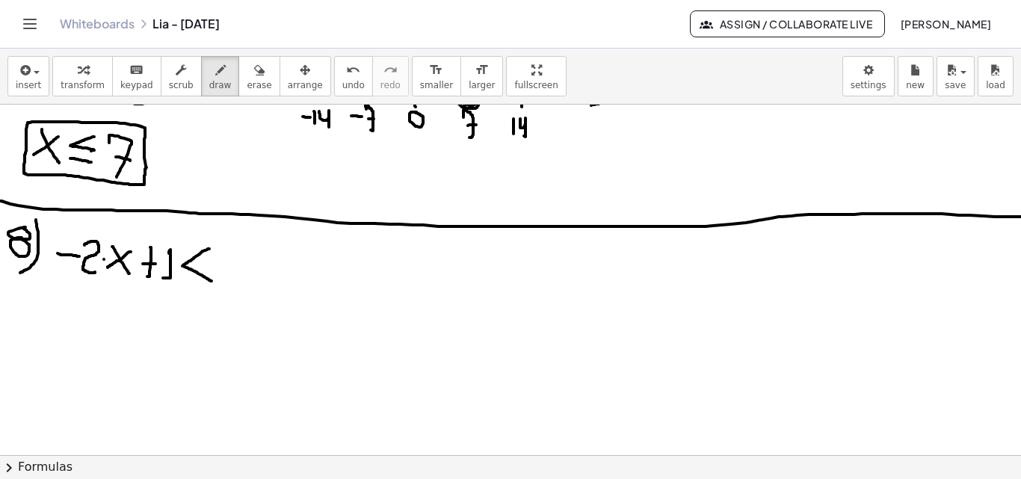
drag, startPoint x: 246, startPoint y: 244, endPoint x: 236, endPoint y: 286, distance: 43.7
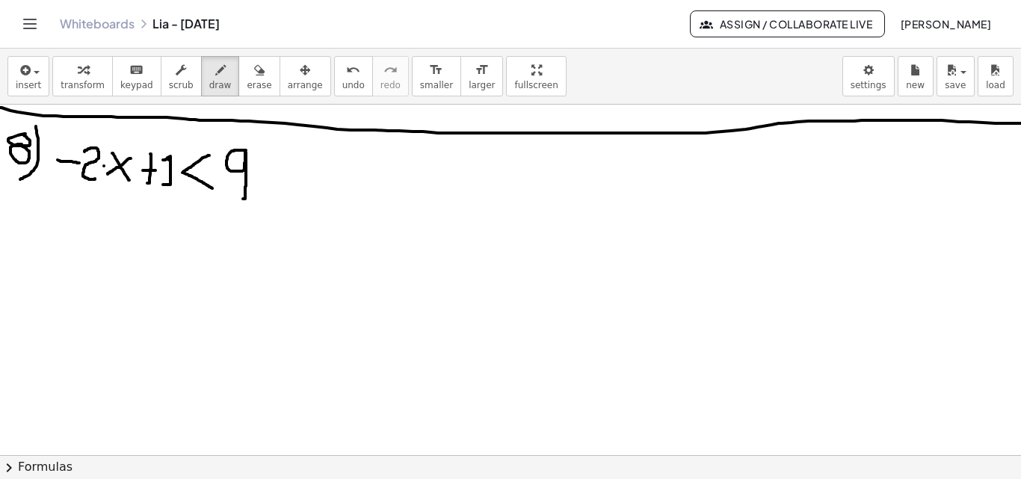
scroll to position [2113, 0]
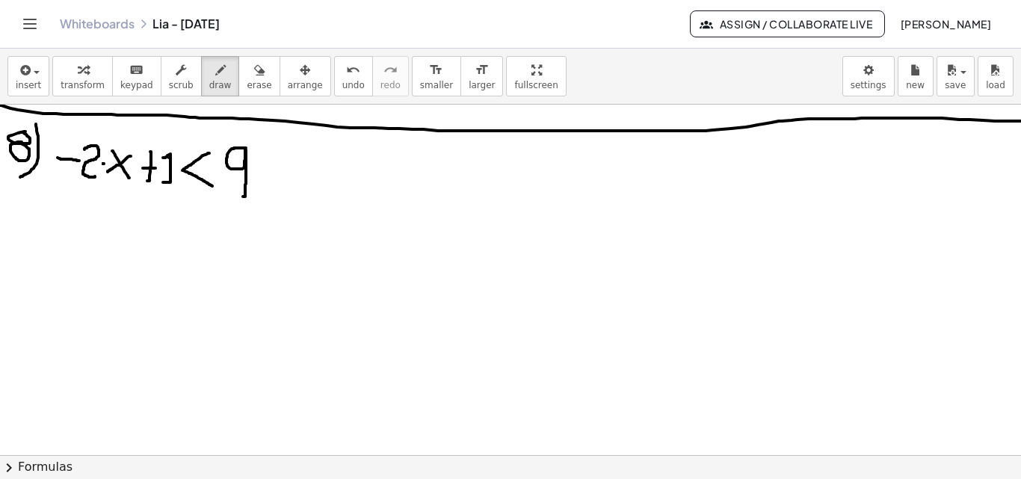
drag, startPoint x: 58, startPoint y: 160, endPoint x: 76, endPoint y: 161, distance: 18.7
drag, startPoint x: 216, startPoint y: 150, endPoint x: 209, endPoint y: 185, distance: 35.8
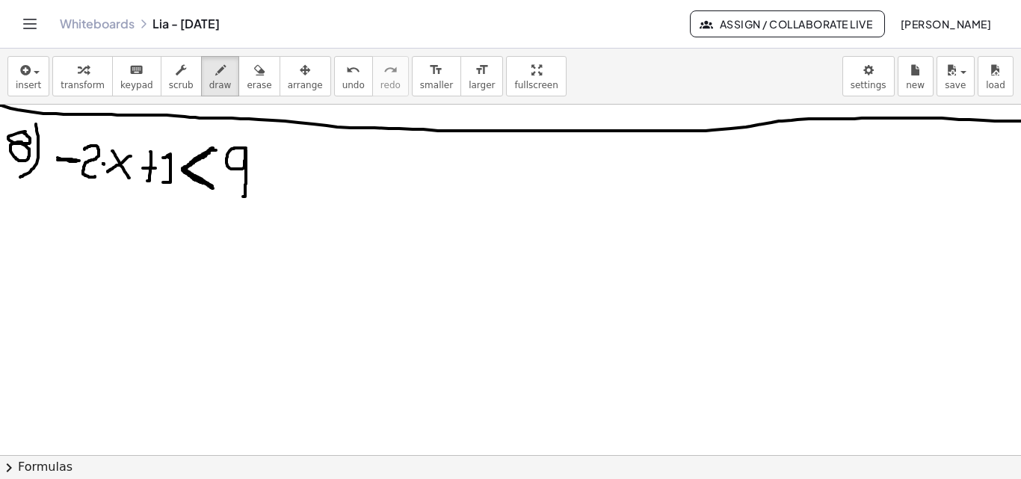
drag, startPoint x: 52, startPoint y: 226, endPoint x: 65, endPoint y: 226, distance: 12.7
drag, startPoint x: 69, startPoint y: 217, endPoint x: 84, endPoint y: 231, distance: 20.1
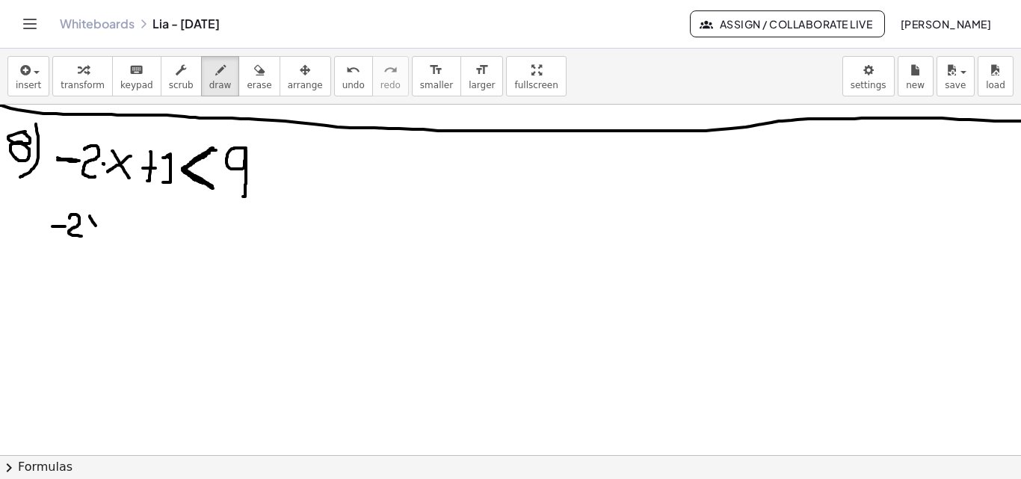
drag, startPoint x: 90, startPoint y: 216, endPoint x: 105, endPoint y: 219, distance: 15.2
drag, startPoint x: 105, startPoint y: 219, endPoint x: 86, endPoint y: 232, distance: 23.0
drag, startPoint x: 129, startPoint y: 219, endPoint x: 127, endPoint y: 238, distance: 19.6
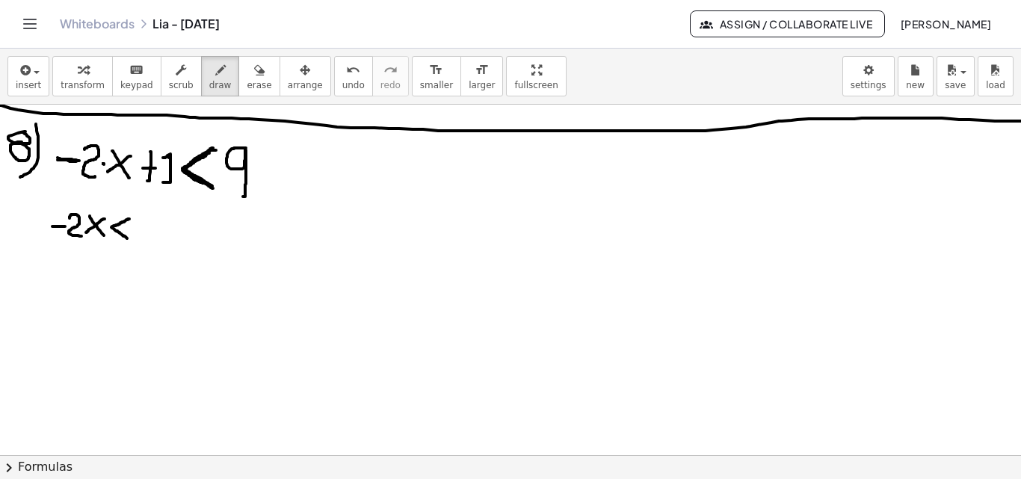
drag, startPoint x: 149, startPoint y: 218, endPoint x: 149, endPoint y: 247, distance: 28.4
drag, startPoint x: 155, startPoint y: 229, endPoint x: 173, endPoint y: 230, distance: 17.3
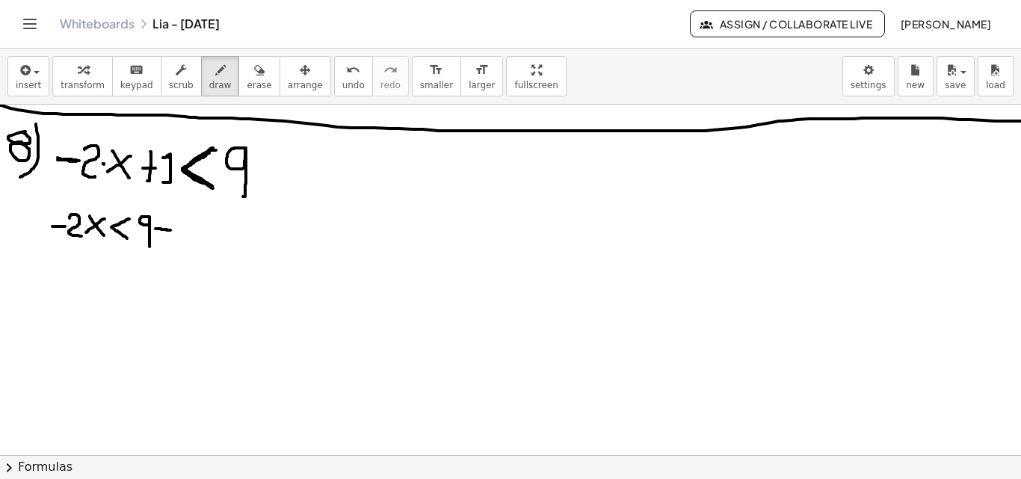
drag, startPoint x: 178, startPoint y: 223, endPoint x: 187, endPoint y: 245, distance: 23.5
drag, startPoint x: 45, startPoint y: 275, endPoint x: 56, endPoint y: 276, distance: 11.2
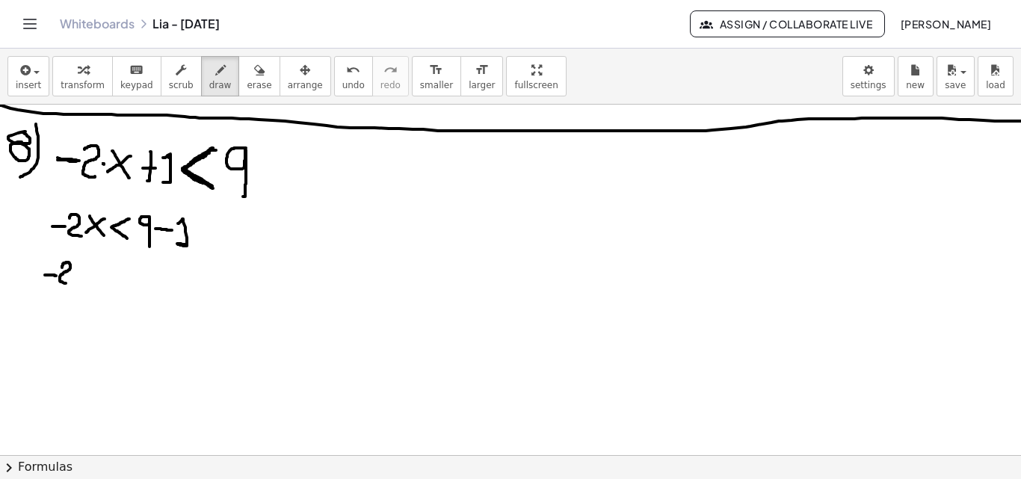
drag, startPoint x: 62, startPoint y: 268, endPoint x: 72, endPoint y: 283, distance: 18.5
drag, startPoint x: 78, startPoint y: 265, endPoint x: 90, endPoint y: 271, distance: 13.1
drag, startPoint x: 90, startPoint y: 268, endPoint x: 76, endPoint y: 280, distance: 18.6
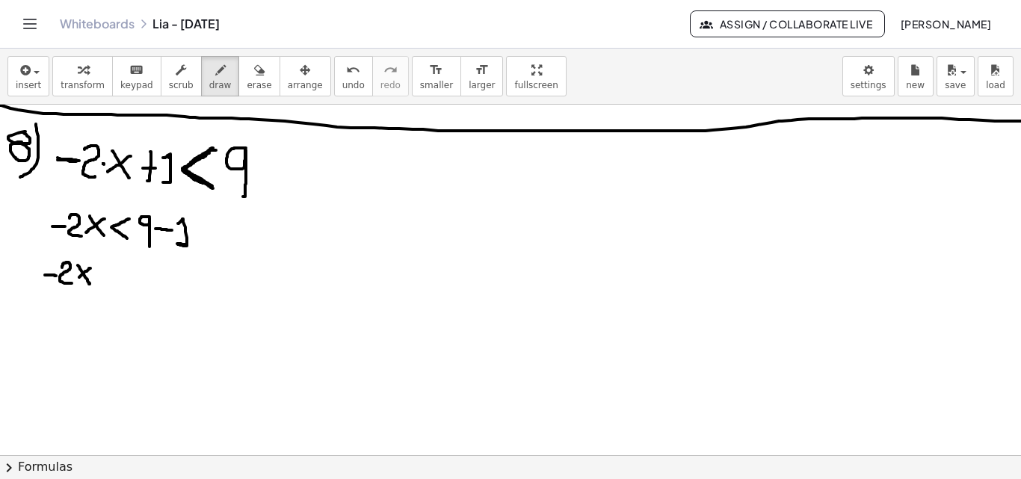
drag, startPoint x: 111, startPoint y: 266, endPoint x: 115, endPoint y: 284, distance: 18.3
drag, startPoint x: 97, startPoint y: 275, endPoint x: 114, endPoint y: 284, distance: 19.4
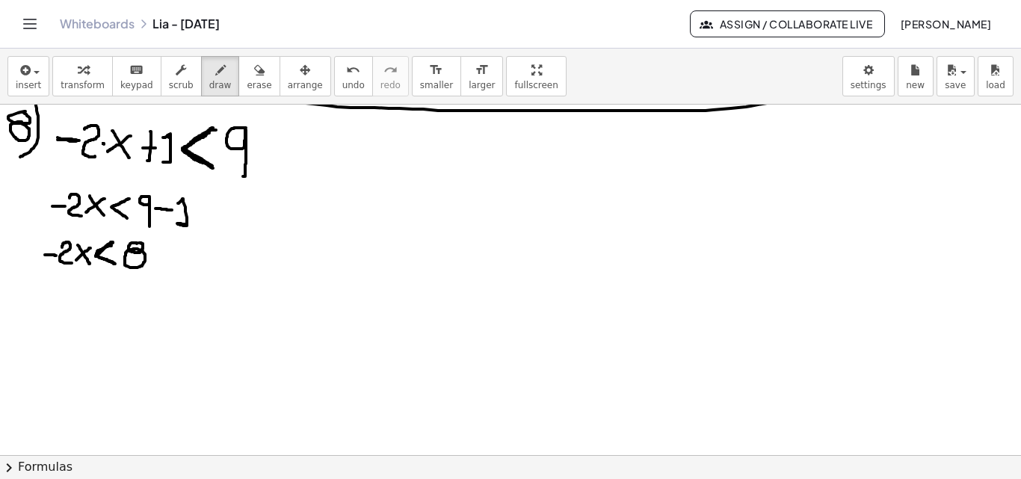
scroll to position [2137, 0]
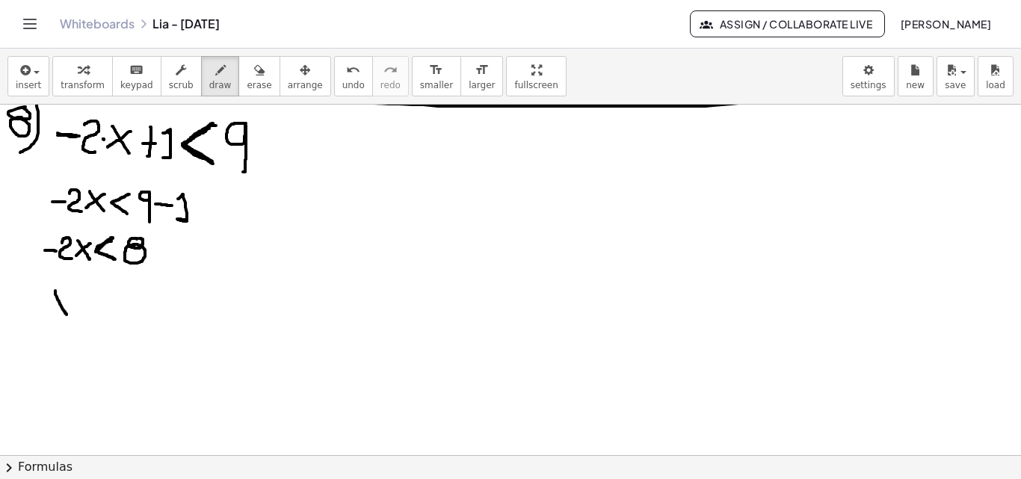
drag, startPoint x: 55, startPoint y: 291, endPoint x: 67, endPoint y: 315, distance: 26.4
drag, startPoint x: 68, startPoint y: 295, endPoint x: 46, endPoint y: 312, distance: 27.2
drag, startPoint x: 81, startPoint y: 294, endPoint x: 72, endPoint y: 321, distance: 28.1
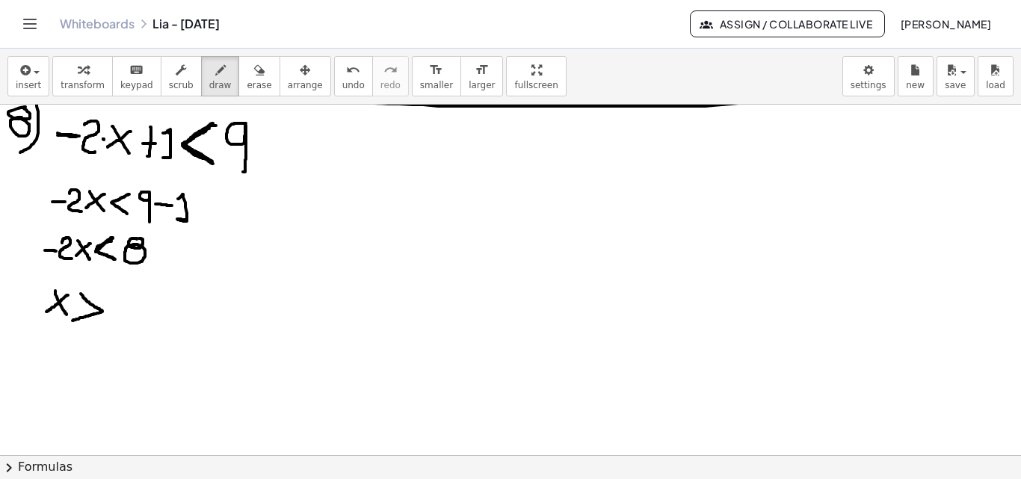
drag, startPoint x: 110, startPoint y: 329, endPoint x: 154, endPoint y: 333, distance: 44.2
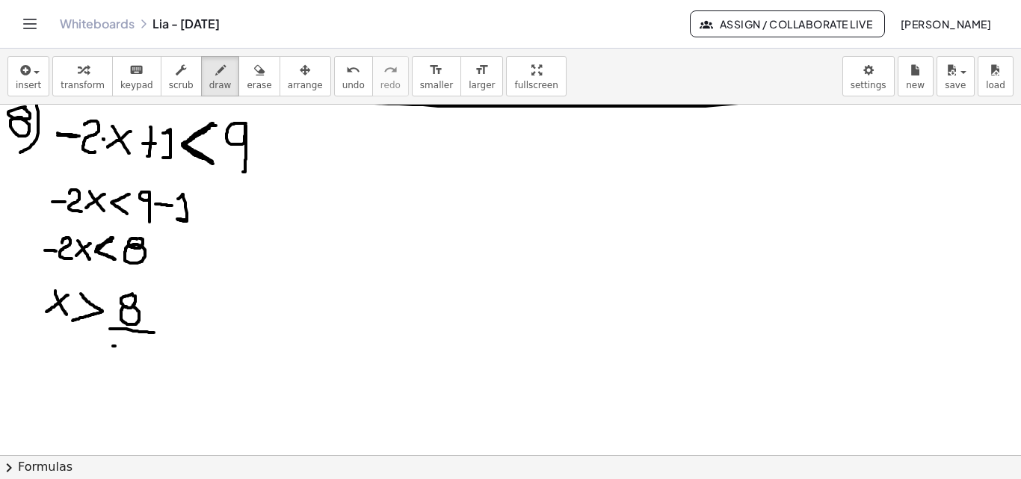
drag, startPoint x: 126, startPoint y: 341, endPoint x: 137, endPoint y: 359, distance: 21.1
drag, startPoint x: 97, startPoint y: 248, endPoint x: 113, endPoint y: 257, distance: 18.1
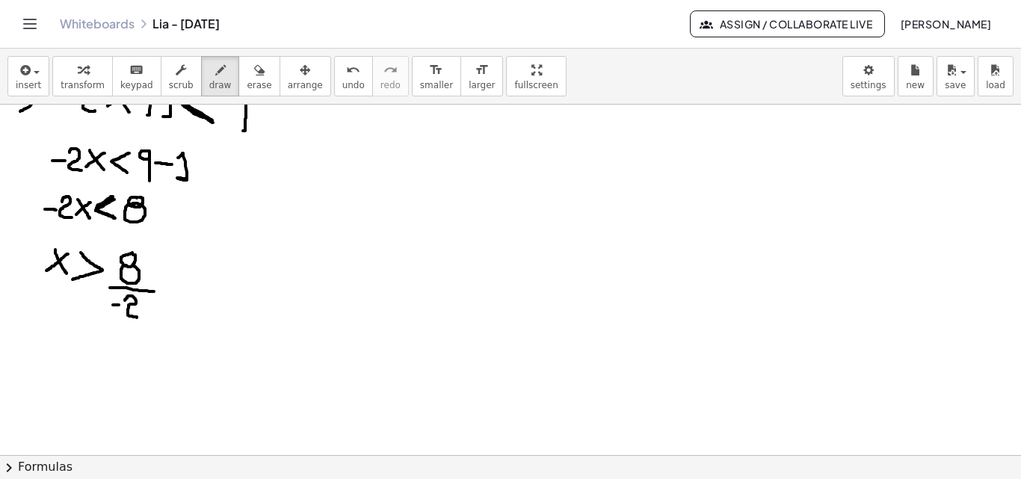
scroll to position [2206, 0]
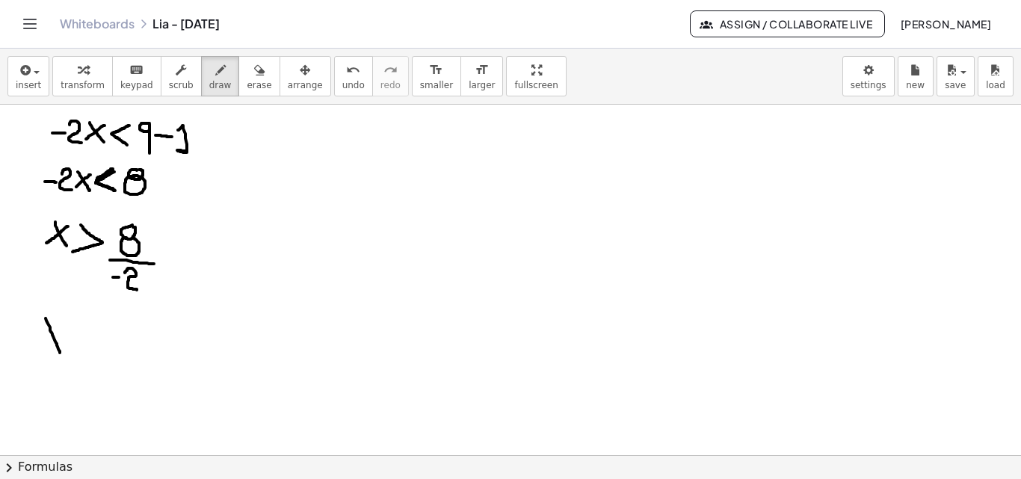
drag, startPoint x: 46, startPoint y: 318, endPoint x: 60, endPoint y: 353, distance: 37.2
drag, startPoint x: 60, startPoint y: 325, endPoint x: 37, endPoint y: 344, distance: 30.2
drag, startPoint x: 76, startPoint y: 330, endPoint x: 72, endPoint y: 353, distance: 24.2
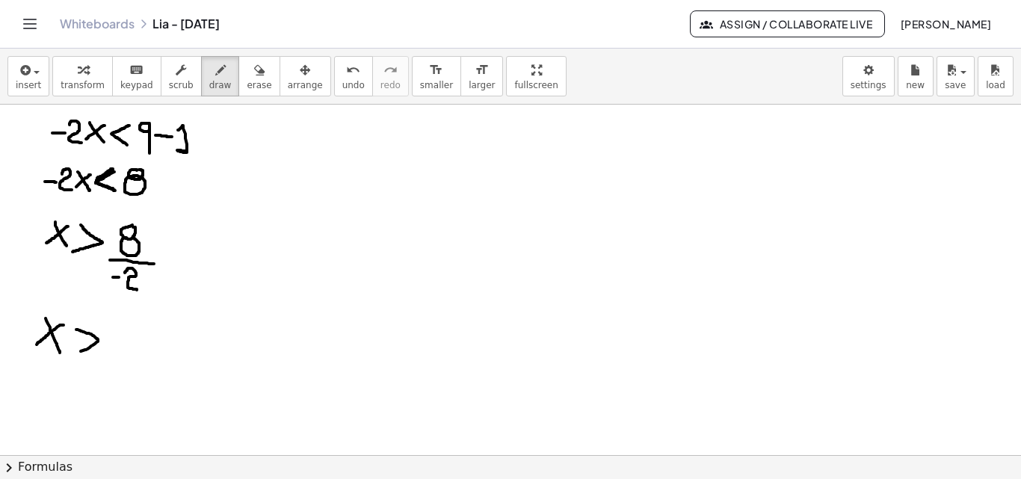
drag, startPoint x: 108, startPoint y: 344, endPoint x: 122, endPoint y: 345, distance: 13.5
drag, startPoint x: 133, startPoint y: 328, endPoint x: 150, endPoint y: 353, distance: 30.1
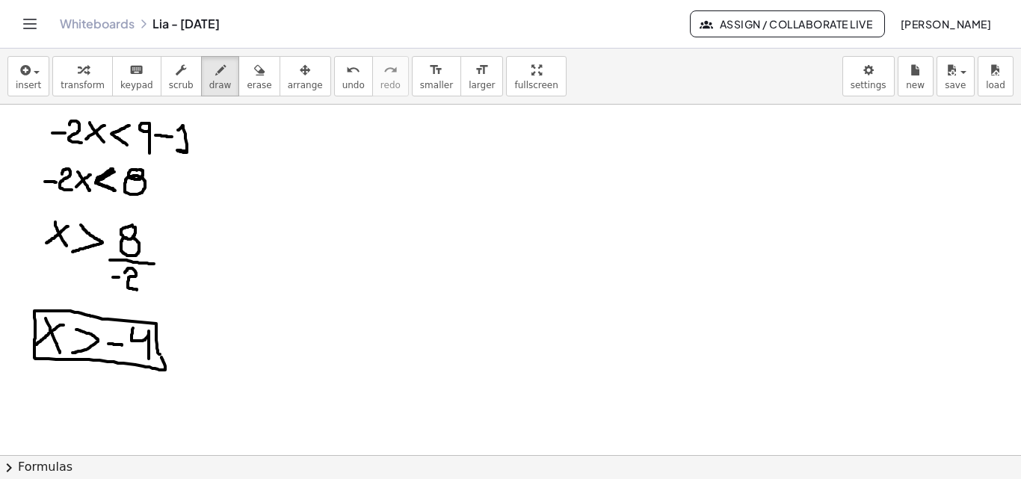
drag, startPoint x: 158, startPoint y: 353, endPoint x: 165, endPoint y: 347, distance: 9.1
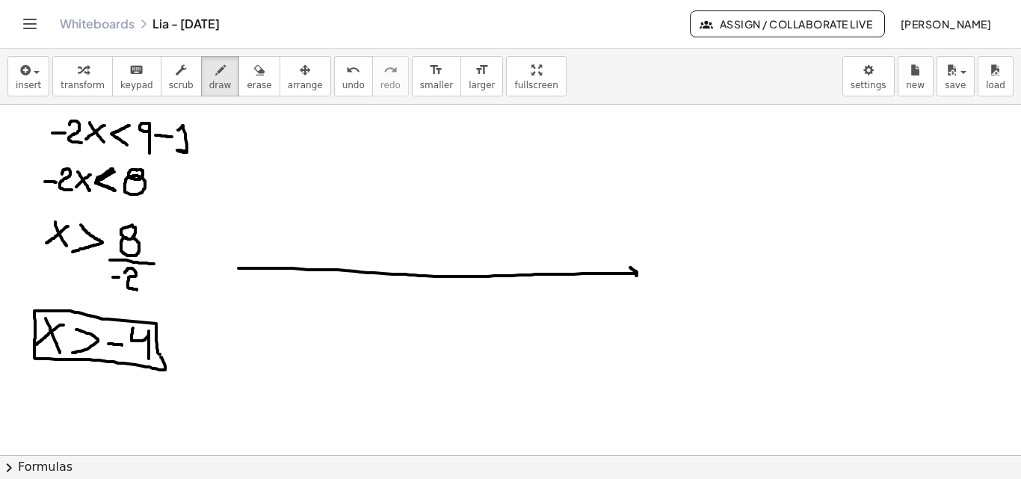
drag, startPoint x: 238, startPoint y: 268, endPoint x: 634, endPoint y: 279, distance: 396.2
drag, startPoint x: 241, startPoint y: 265, endPoint x: 253, endPoint y: 285, distance: 23.8
drag, startPoint x: 416, startPoint y: 270, endPoint x: 416, endPoint y: 279, distance: 9.7
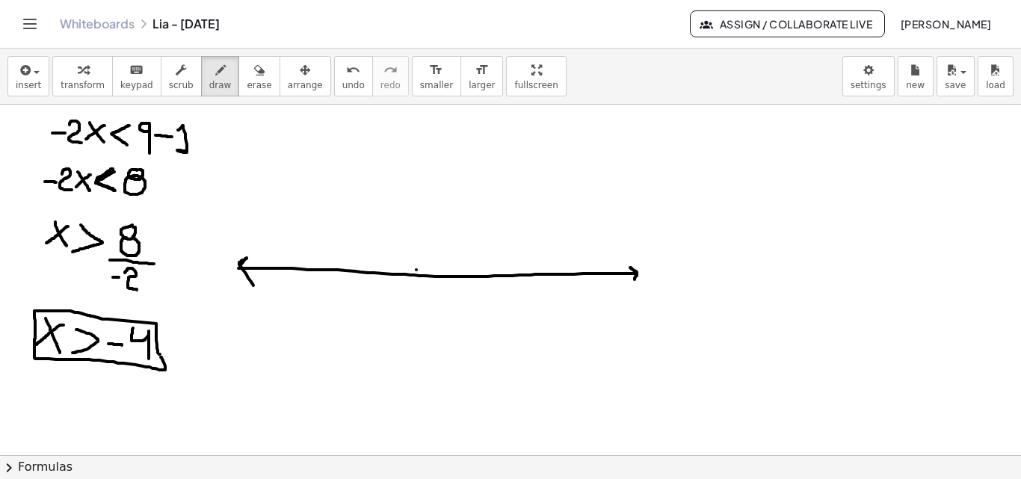
drag, startPoint x: 402, startPoint y: 292, endPoint x: 430, endPoint y: 289, distance: 27.8
drag, startPoint x: 466, startPoint y: 297, endPoint x: 477, endPoint y: 306, distance: 14.8
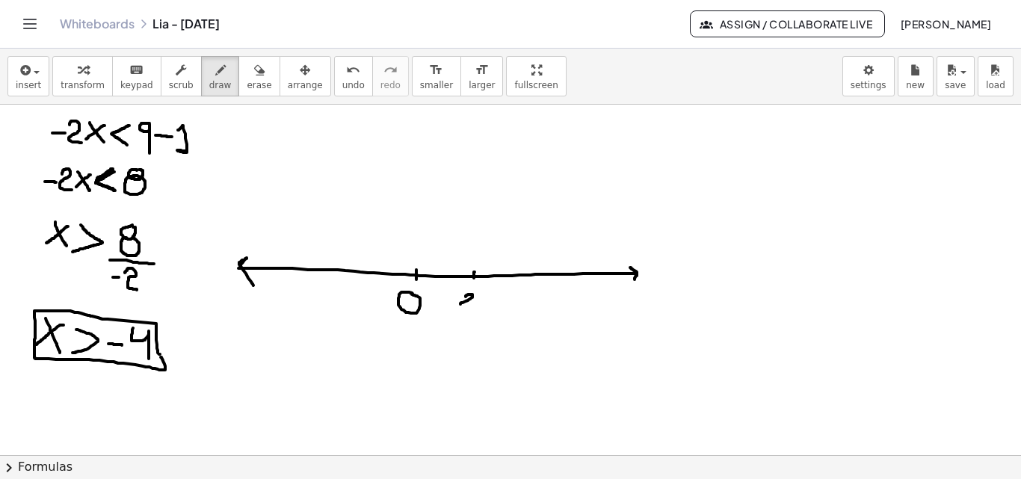
drag, startPoint x: 508, startPoint y: 297, endPoint x: 520, endPoint y: 306, distance: 14.5
drag, startPoint x: 548, startPoint y: 279, endPoint x: 548, endPoint y: 290, distance: 11.2
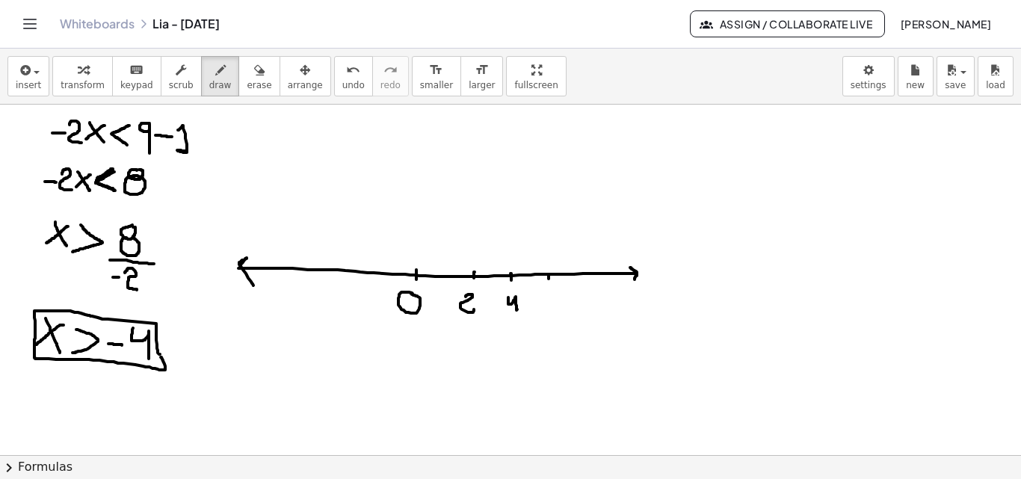
drag, startPoint x: 548, startPoint y: 295, endPoint x: 545, endPoint y: 303, distance: 8.7
drag, startPoint x: 354, startPoint y: 293, endPoint x: 362, endPoint y: 294, distance: 8.4
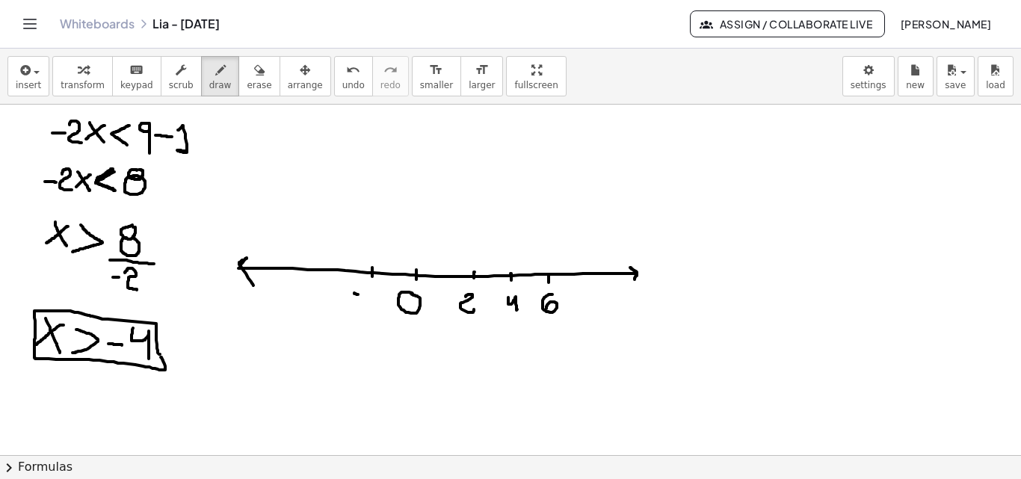
drag, startPoint x: 365, startPoint y: 291, endPoint x: 377, endPoint y: 306, distance: 19.6
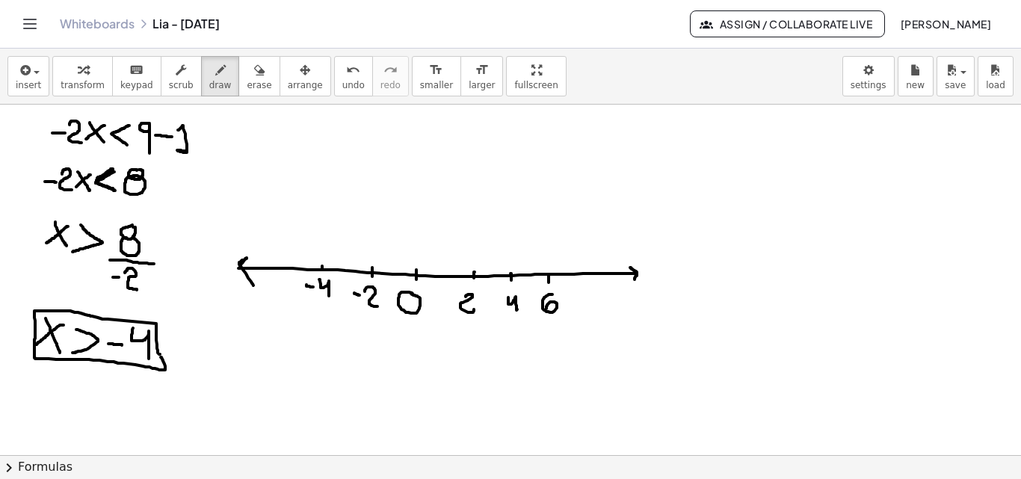
drag, startPoint x: 319, startPoint y: 279, endPoint x: 313, endPoint y: 285, distance: 8.5
drag, startPoint x: 273, startPoint y: 263, endPoint x: 274, endPoint y: 271, distance: 8.3
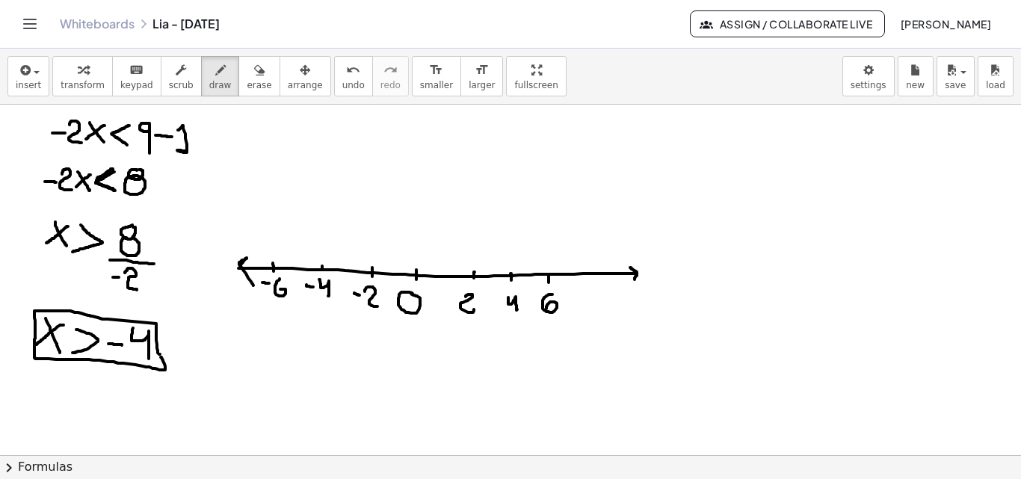
drag, startPoint x: 279, startPoint y: 279, endPoint x: 279, endPoint y: 291, distance: 12.0
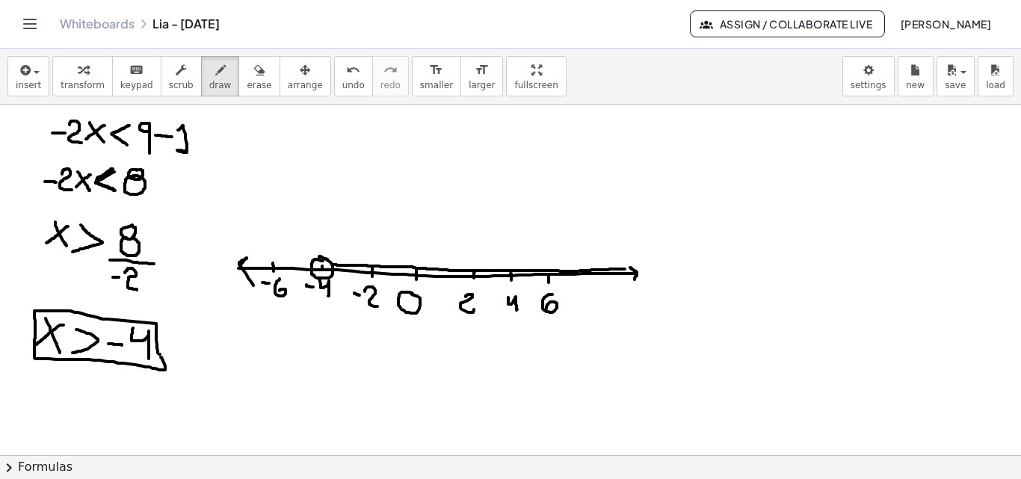
drag, startPoint x: 332, startPoint y: 265, endPoint x: 632, endPoint y: 269, distance: 300.4
drag, startPoint x: 332, startPoint y: 273, endPoint x: 622, endPoint y: 269, distance: 290.0
drag, startPoint x: 636, startPoint y: 271, endPoint x: 628, endPoint y: 288, distance: 18.4
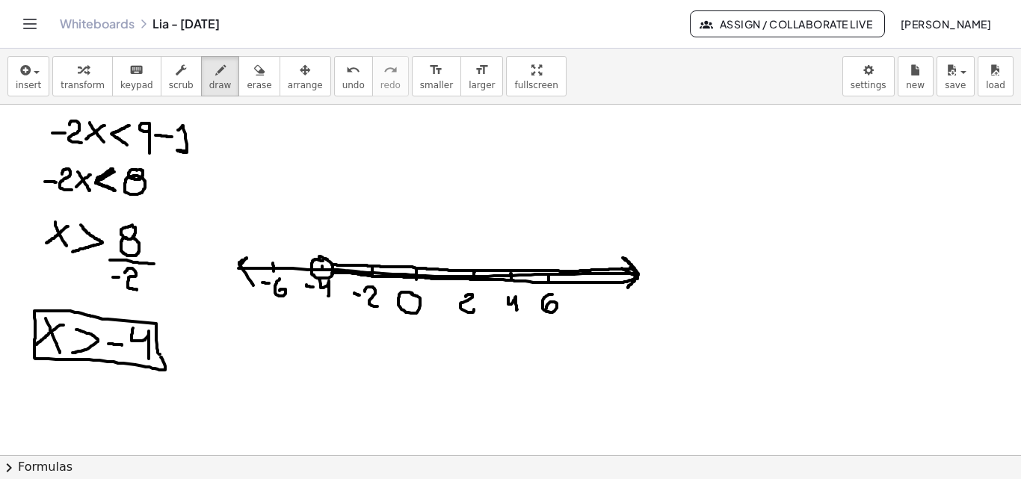
drag, startPoint x: 333, startPoint y: 266, endPoint x: 426, endPoint y: 274, distance: 93.7
drag, startPoint x: 625, startPoint y: 274, endPoint x: 616, endPoint y: 279, distance: 10.4
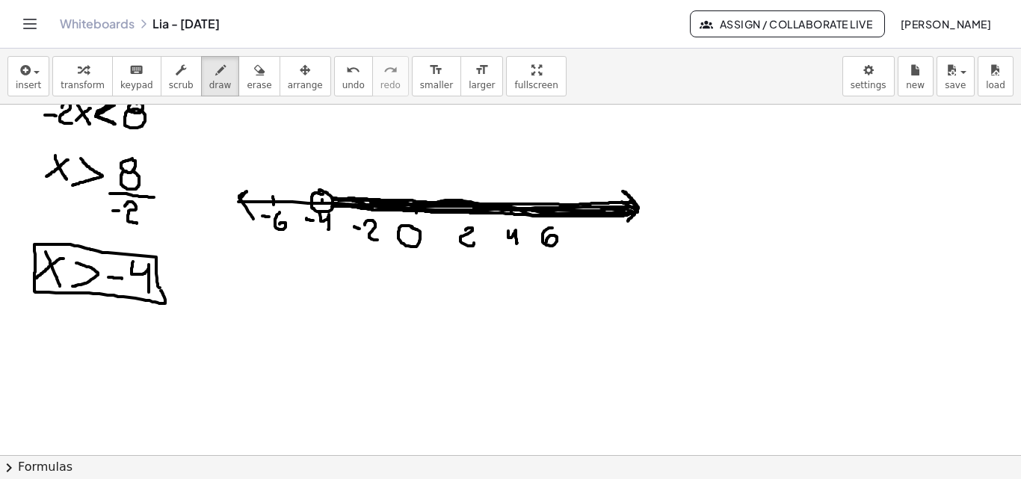
scroll to position [2284, 0]
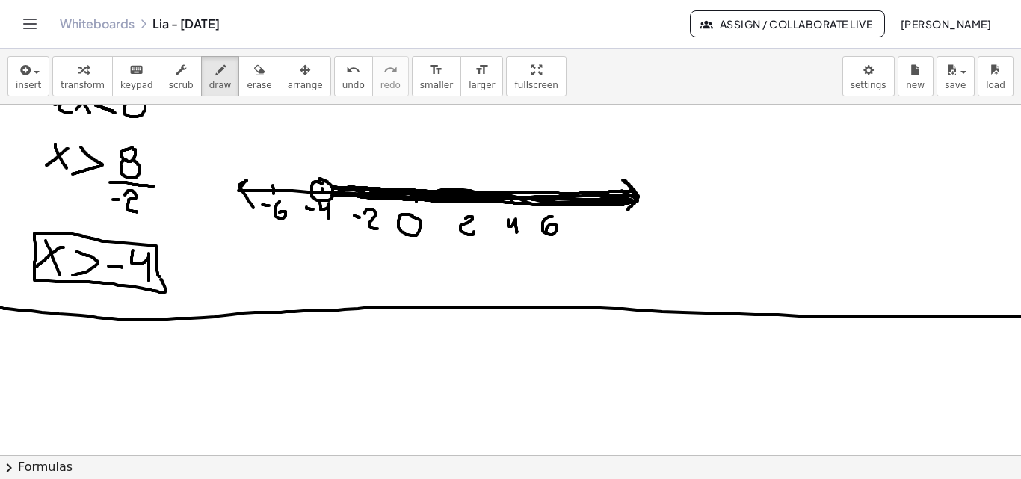
drag, startPoint x: 0, startPoint y: 307, endPoint x: 1082, endPoint y: 319, distance: 1082.1
click at [1016, 319] on html "Graspable Math Activities Get Started Activity Bank Assigned Work Classes White…" at bounding box center [510, 239] width 1021 height 479
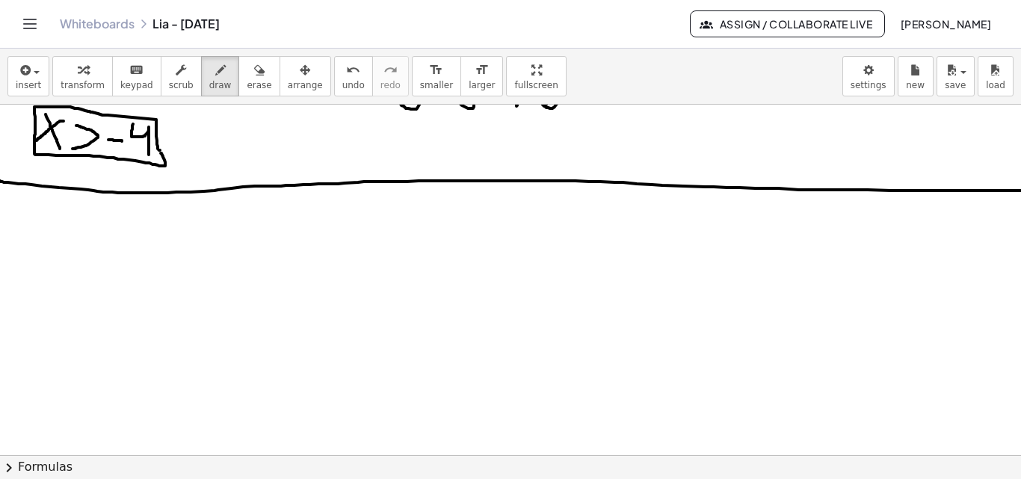
scroll to position [2420, 0]
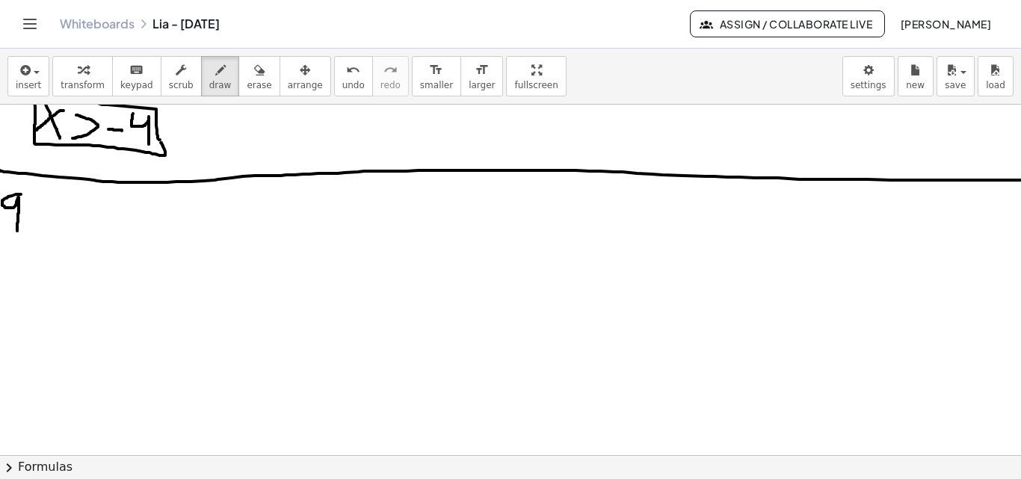
drag, startPoint x: 21, startPoint y: 194, endPoint x: 17, endPoint y: 232, distance: 38.3
drag, startPoint x: 31, startPoint y: 182, endPoint x: 0, endPoint y: 268, distance: 91.5
drag, startPoint x: 64, startPoint y: 214, endPoint x: 99, endPoint y: 241, distance: 43.8
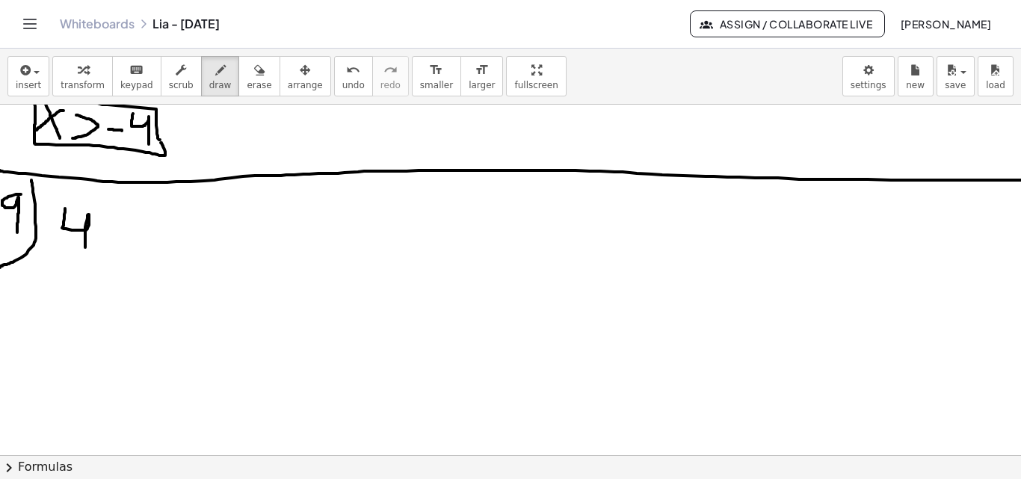
drag, startPoint x: 107, startPoint y: 216, endPoint x: 130, endPoint y: 249, distance: 40.2
drag, startPoint x: 130, startPoint y: 223, endPoint x: 105, endPoint y: 252, distance: 38.7
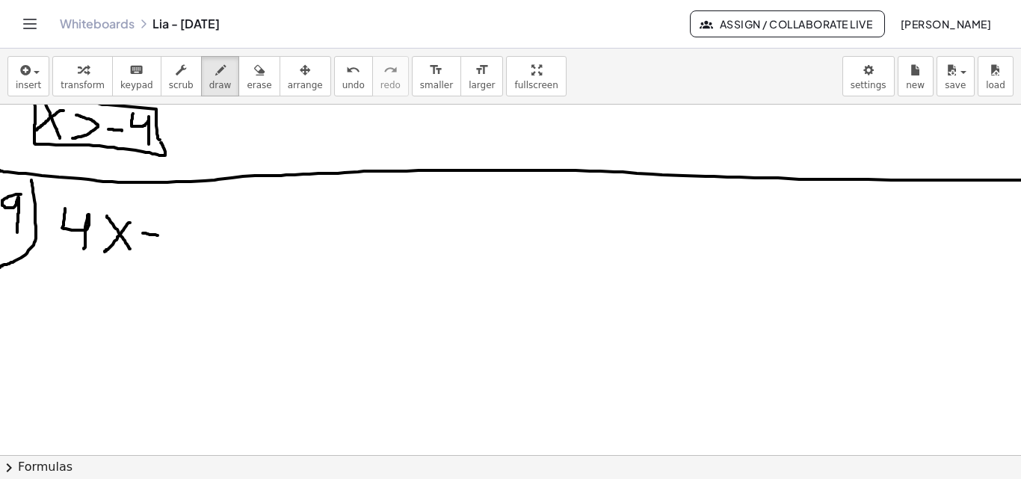
drag, startPoint x: 143, startPoint y: 233, endPoint x: 172, endPoint y: 230, distance: 29.3
drag, startPoint x: 205, startPoint y: 218, endPoint x: 188, endPoint y: 247, distance: 33.2
drag, startPoint x: 229, startPoint y: 213, endPoint x: 217, endPoint y: 242, distance: 31.5
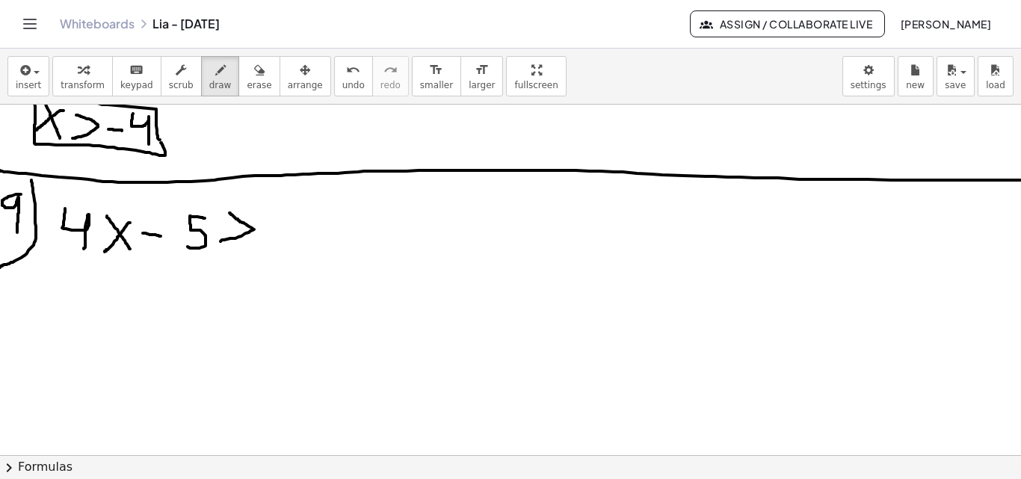
drag, startPoint x: 220, startPoint y: 247, endPoint x: 258, endPoint y: 249, distance: 37.4
drag, startPoint x: 281, startPoint y: 221, endPoint x: 288, endPoint y: 250, distance: 29.9
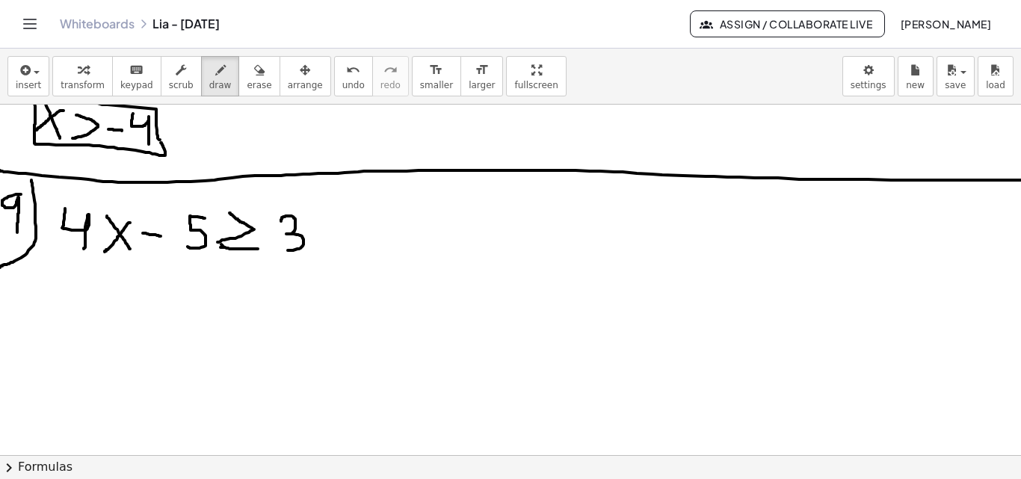
drag, startPoint x: 241, startPoint y: 75, endPoint x: 233, endPoint y: 89, distance: 16.4
click at [254, 76] on icon "button" at bounding box center [259, 70] width 10 height 18
click at [209, 84] on span "draw" at bounding box center [220, 85] width 22 height 10
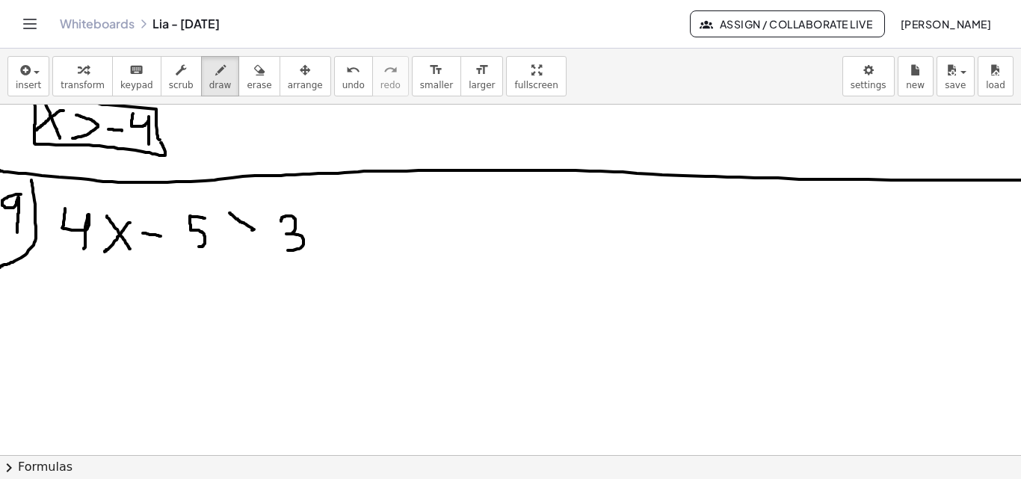
drag, startPoint x: 194, startPoint y: 230, endPoint x: 194, endPoint y: 247, distance: 16.5
drag, startPoint x: 219, startPoint y: 241, endPoint x: 237, endPoint y: 244, distance: 18.2
drag, startPoint x: 223, startPoint y: 252, endPoint x: 259, endPoint y: 252, distance: 35.9
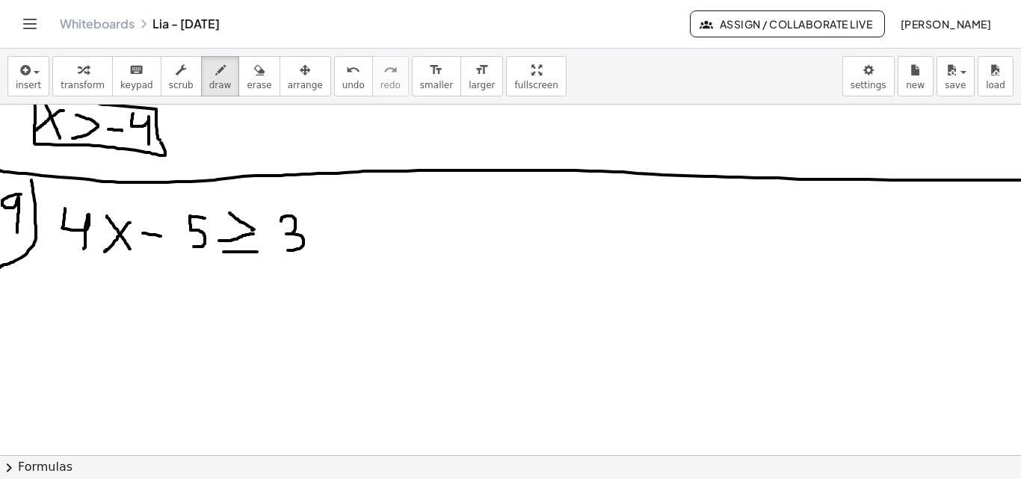
drag, startPoint x: 1, startPoint y: 149, endPoint x: 4, endPoint y: 158, distance: 9.7
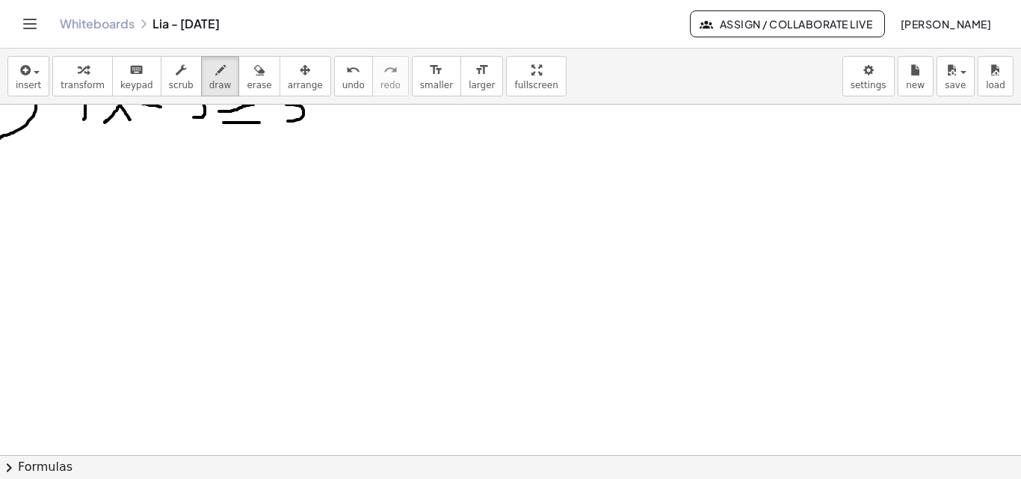
scroll to position [2551, 0]
drag, startPoint x: 4, startPoint y: 350, endPoint x: 3, endPoint y: 368, distance: 18.0
drag, startPoint x: 34, startPoint y: 343, endPoint x: 29, endPoint y: 380, distance: 37.7
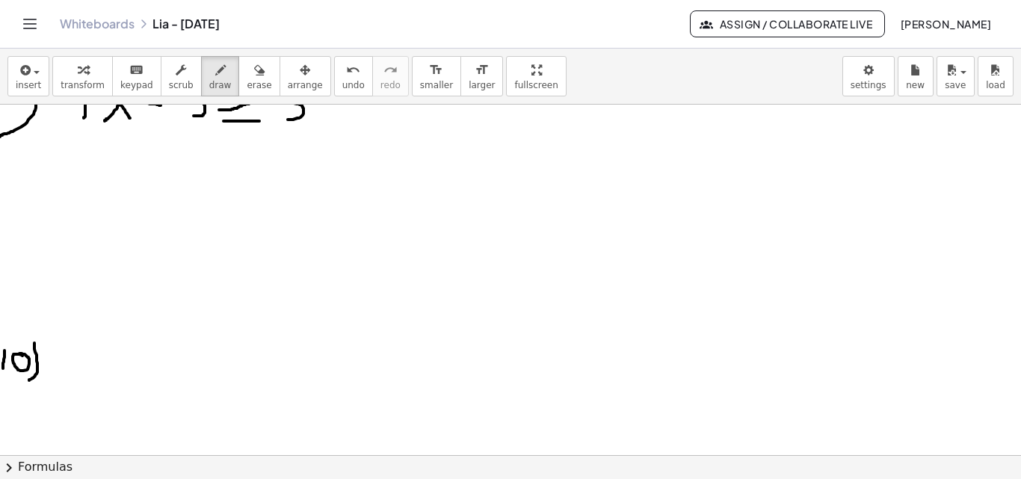
drag, startPoint x: 90, startPoint y: 350, endPoint x: 75, endPoint y: 375, distance: 28.8
drag, startPoint x: 102, startPoint y: 356, endPoint x: 120, endPoint y: 380, distance: 29.4
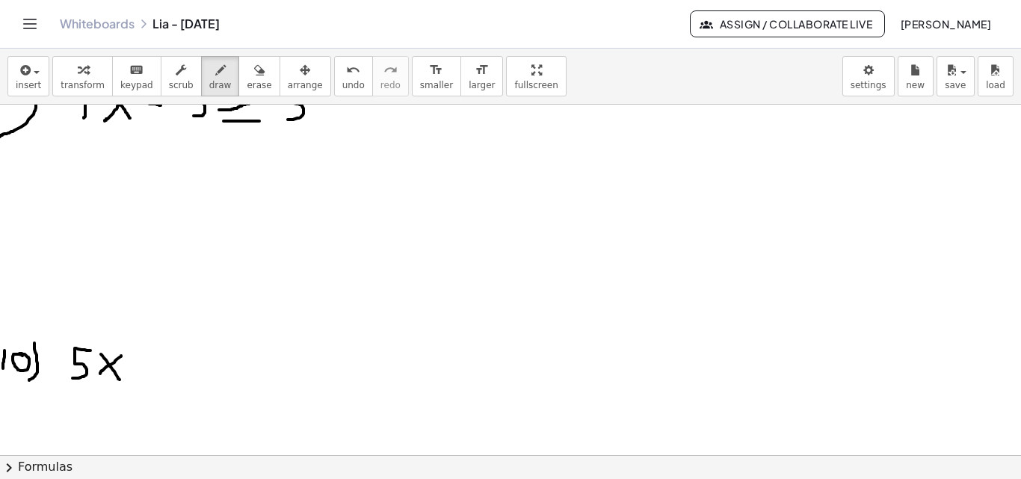
drag, startPoint x: 111, startPoint y: 365, endPoint x: 100, endPoint y: 374, distance: 13.8
drag, startPoint x: 141, startPoint y: 358, endPoint x: 141, endPoint y: 377, distance: 18.7
drag, startPoint x: 133, startPoint y: 366, endPoint x: 149, endPoint y: 367, distance: 16.5
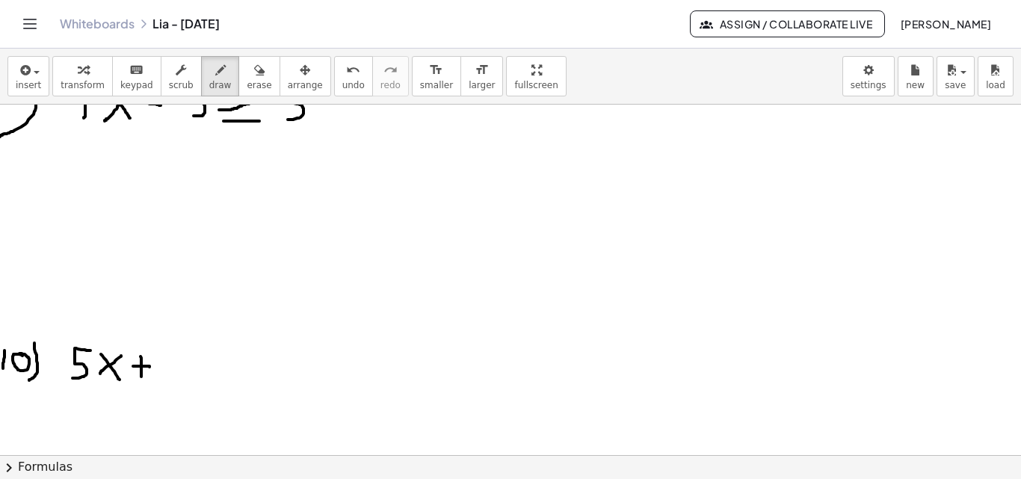
drag, startPoint x: 206, startPoint y: 351, endPoint x: 200, endPoint y: 375, distance: 24.8
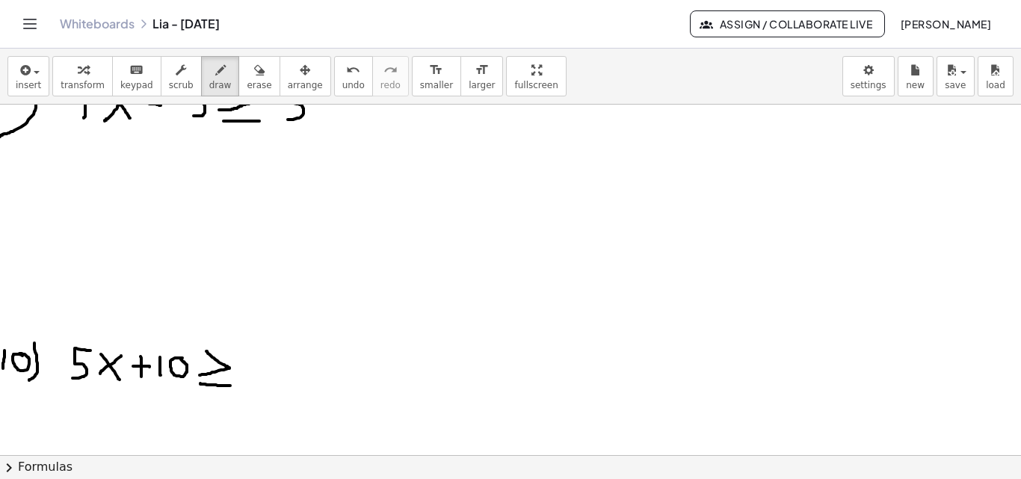
drag, startPoint x: 200, startPoint y: 383, endPoint x: 230, endPoint y: 386, distance: 30.0
drag, startPoint x: 248, startPoint y: 357, endPoint x: 263, endPoint y: 383, distance: 29.5
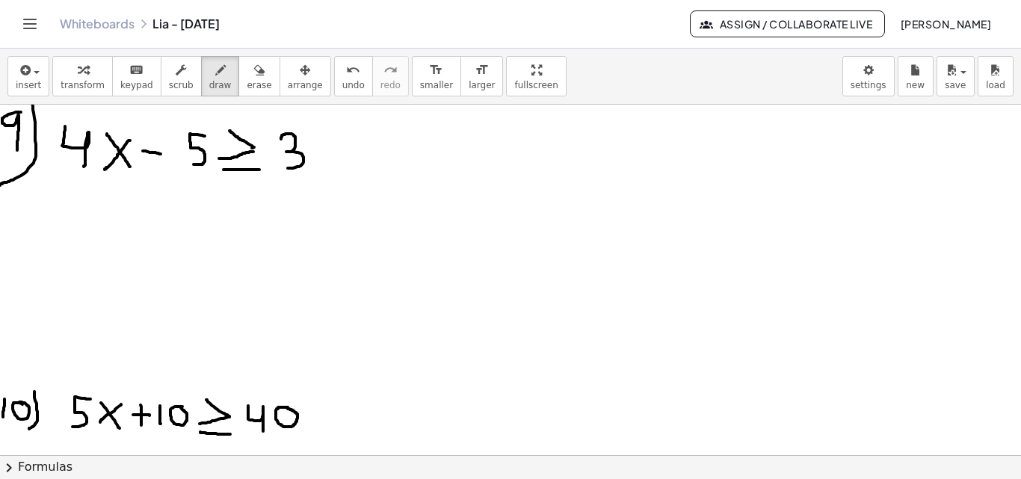
scroll to position [2501, 0]
drag, startPoint x: 64, startPoint y: 198, endPoint x: 78, endPoint y: 235, distance: 39.0
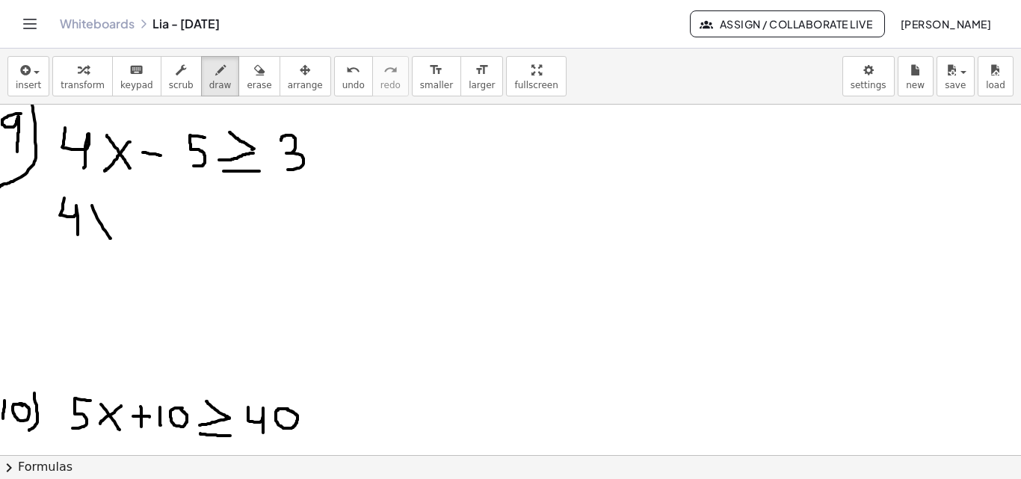
drag, startPoint x: 92, startPoint y: 205, endPoint x: 111, endPoint y: 238, distance: 37.8
drag, startPoint x: 108, startPoint y: 211, endPoint x: 85, endPoint y: 233, distance: 31.7
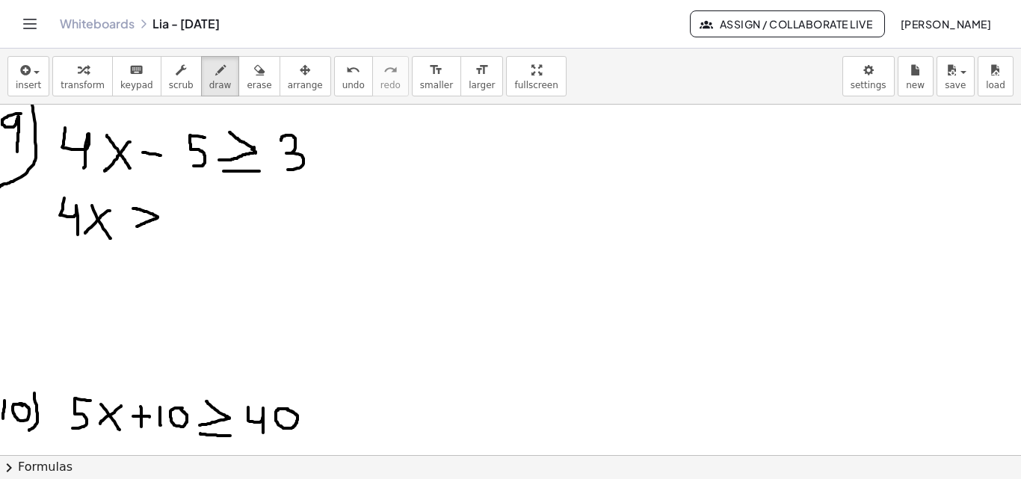
drag, startPoint x: 133, startPoint y: 208, endPoint x: 132, endPoint y: 227, distance: 18.7
drag, startPoint x: 133, startPoint y: 238, endPoint x: 157, endPoint y: 241, distance: 24.0
drag, startPoint x: 171, startPoint y: 215, endPoint x: 176, endPoint y: 235, distance: 20.7
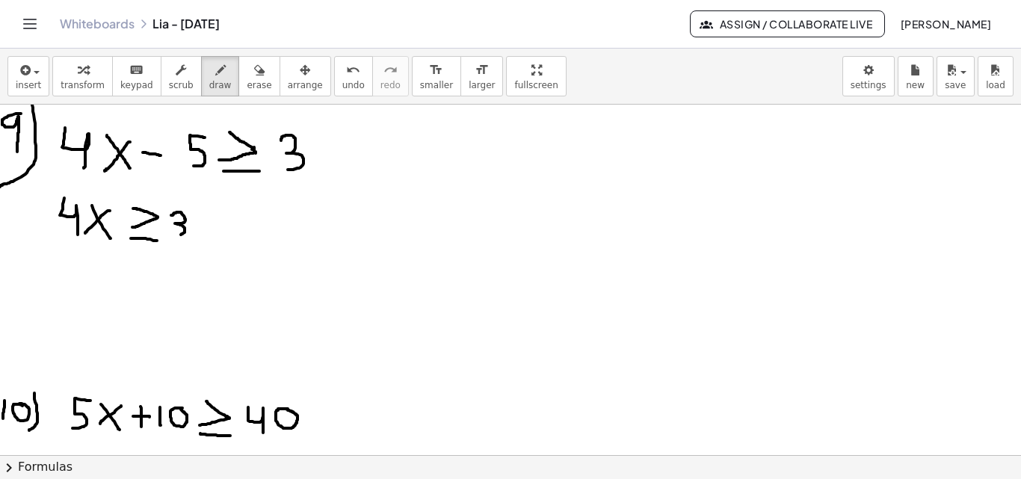
drag, startPoint x: 200, startPoint y: 219, endPoint x: 200, endPoint y: 235, distance: 15.7
drag, startPoint x: 196, startPoint y: 227, endPoint x: 206, endPoint y: 226, distance: 10.6
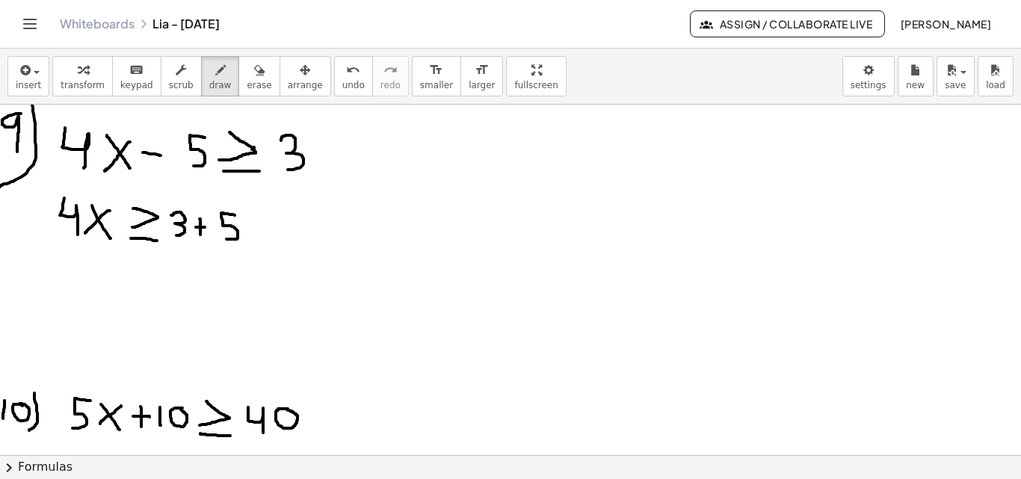
drag, startPoint x: 228, startPoint y: 214, endPoint x: 226, endPoint y: 239, distance: 25.5
drag, startPoint x: 57, startPoint y: 260, endPoint x: 68, endPoint y: 284, distance: 26.4
drag, startPoint x: 79, startPoint y: 263, endPoint x: 93, endPoint y: 287, distance: 27.8
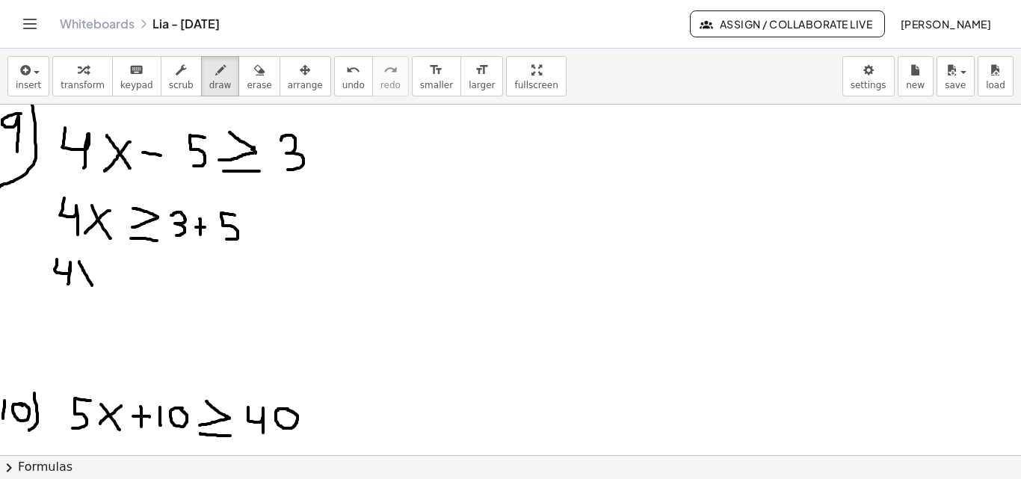
drag, startPoint x: 84, startPoint y: 276, endPoint x: 93, endPoint y: 265, distance: 13.9
drag, startPoint x: 108, startPoint y: 263, endPoint x: 107, endPoint y: 281, distance: 18.0
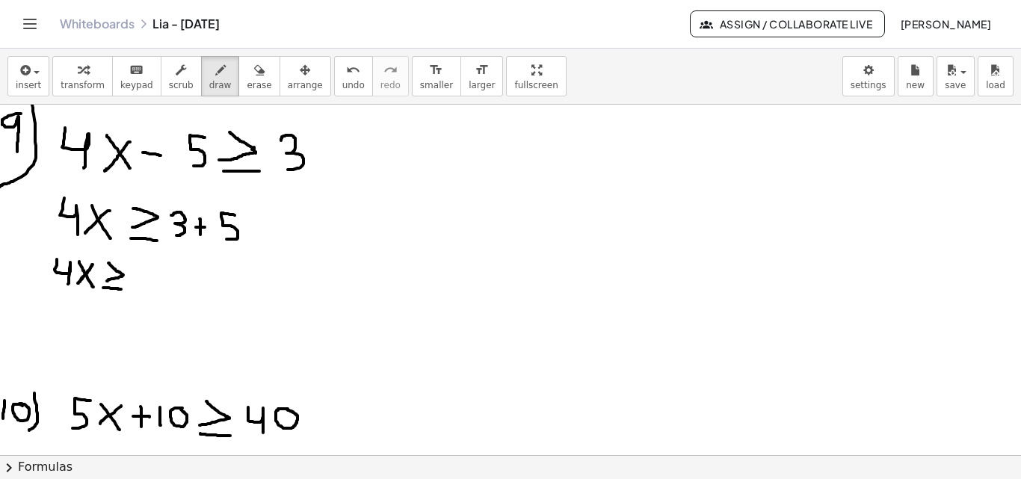
drag, startPoint x: 103, startPoint y: 288, endPoint x: 123, endPoint y: 290, distance: 20.3
drag, startPoint x: 147, startPoint y: 279, endPoint x: 137, endPoint y: 279, distance: 9.7
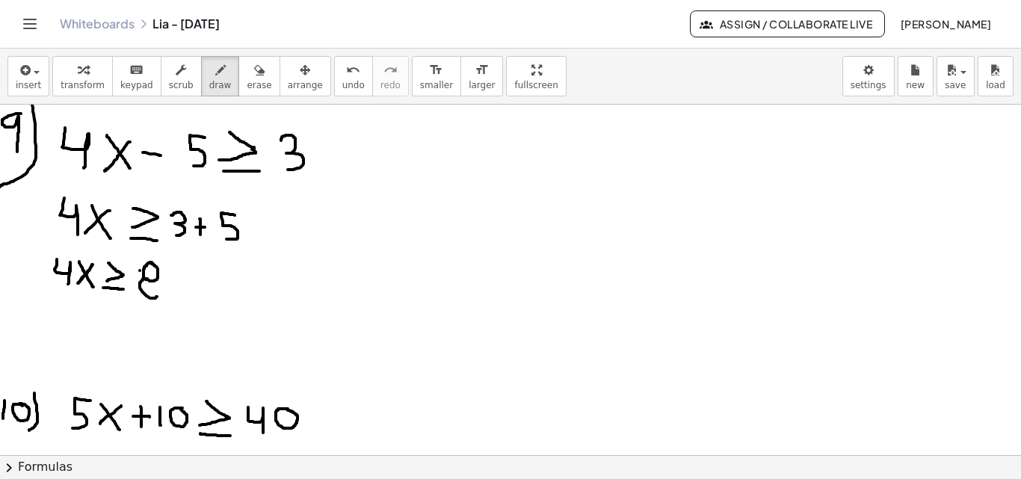
drag, startPoint x: 65, startPoint y: 306, endPoint x: 74, endPoint y: 330, distance: 25.5
drag, startPoint x: 80, startPoint y: 312, endPoint x: 58, endPoint y: 327, distance: 27.4
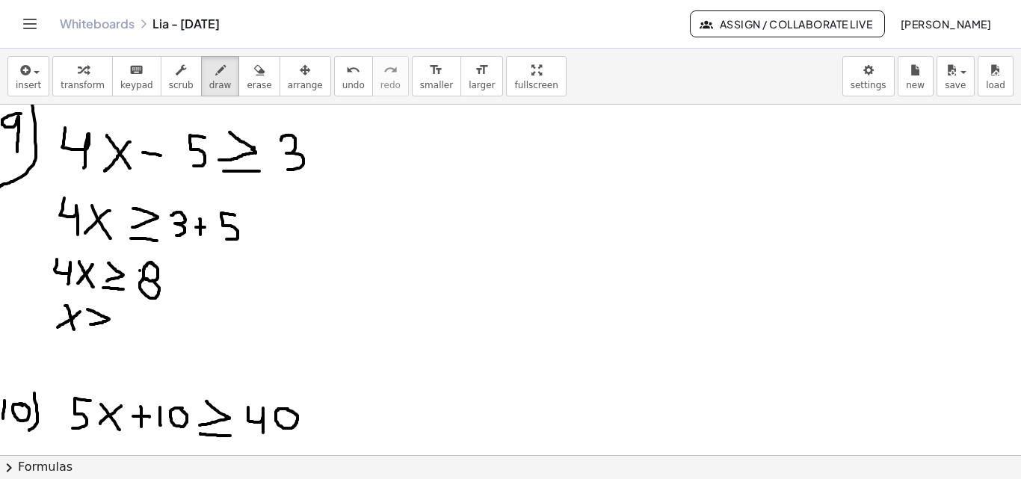
drag, startPoint x: 87, startPoint y: 309, endPoint x: 88, endPoint y: 324, distance: 15.0
drag, startPoint x: 81, startPoint y: 333, endPoint x: 102, endPoint y: 333, distance: 20.2
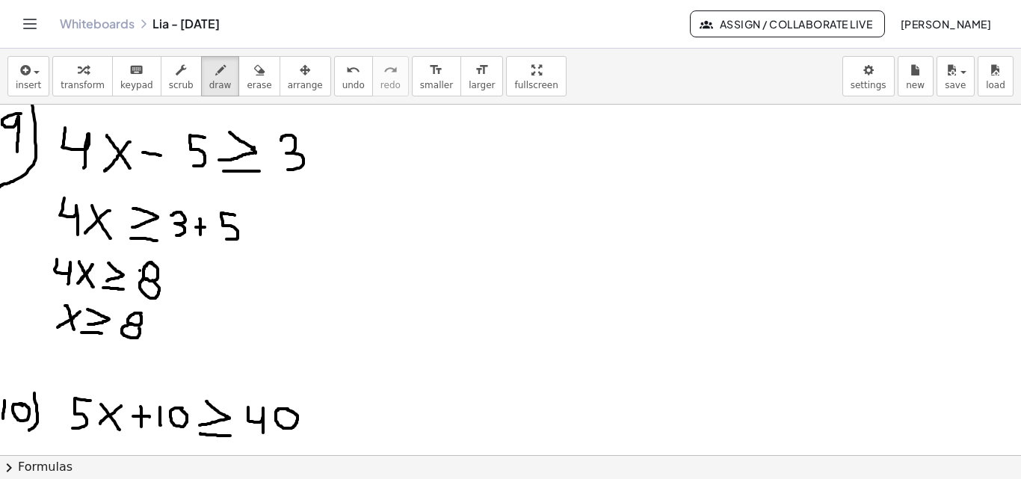
drag, startPoint x: 115, startPoint y: 344, endPoint x: 140, endPoint y: 347, distance: 24.9
drag, startPoint x: 117, startPoint y: 354, endPoint x: 153, endPoint y: 344, distance: 37.4
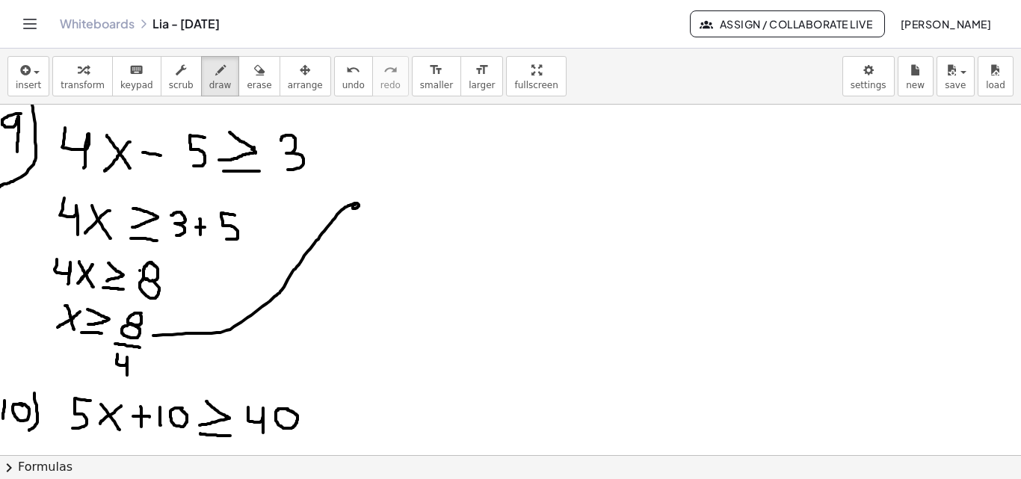
drag, startPoint x: 153, startPoint y: 336, endPoint x: 355, endPoint y: 207, distance: 239.2
drag, startPoint x: 379, startPoint y: 191, endPoint x: 397, endPoint y: 195, distance: 18.3
drag, startPoint x: 398, startPoint y: 193, endPoint x: 375, endPoint y: 214, distance: 30.7
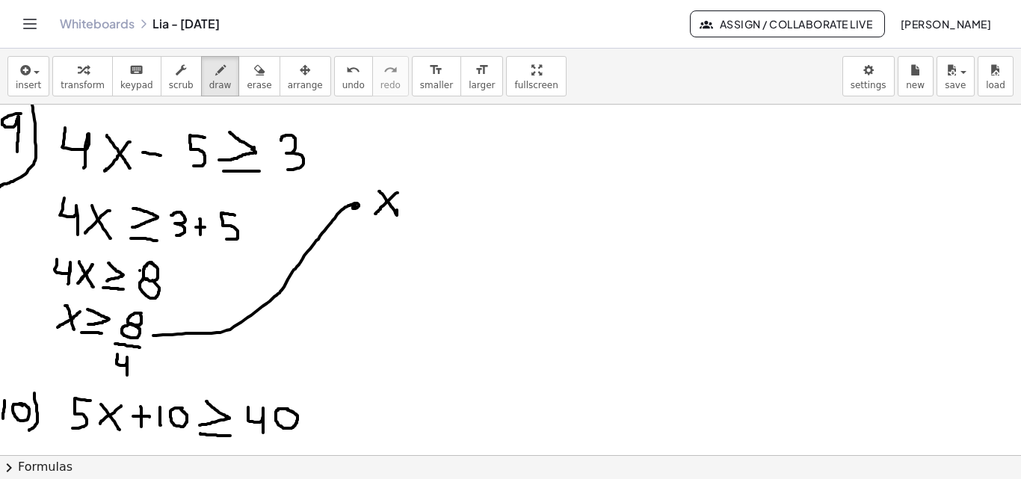
drag, startPoint x: 412, startPoint y: 188, endPoint x: 418, endPoint y: 203, distance: 16.1
drag, startPoint x: 410, startPoint y: 214, endPoint x: 433, endPoint y: 215, distance: 23.2
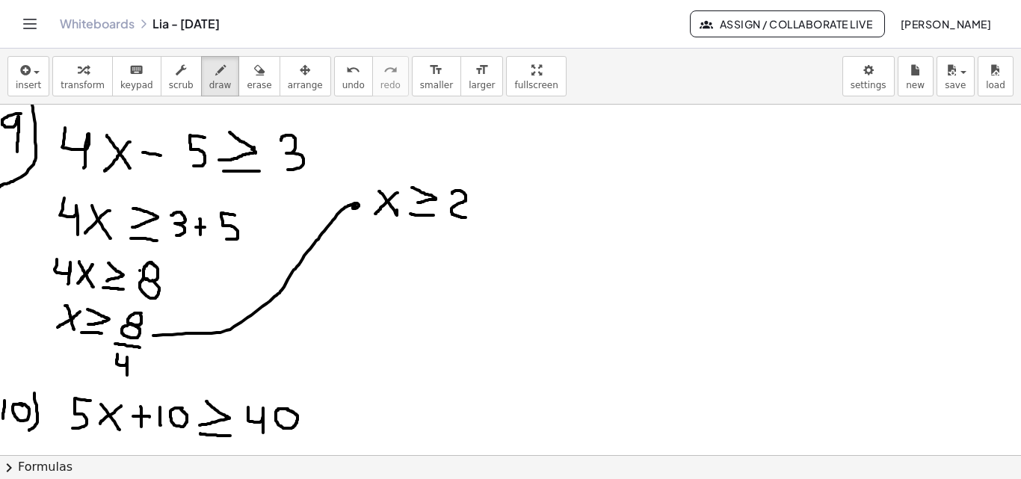
drag, startPoint x: 452, startPoint y: 194, endPoint x: 466, endPoint y: 217, distance: 27.8
drag, startPoint x: 486, startPoint y: 217, endPoint x: 478, endPoint y: 220, distance: 8.0
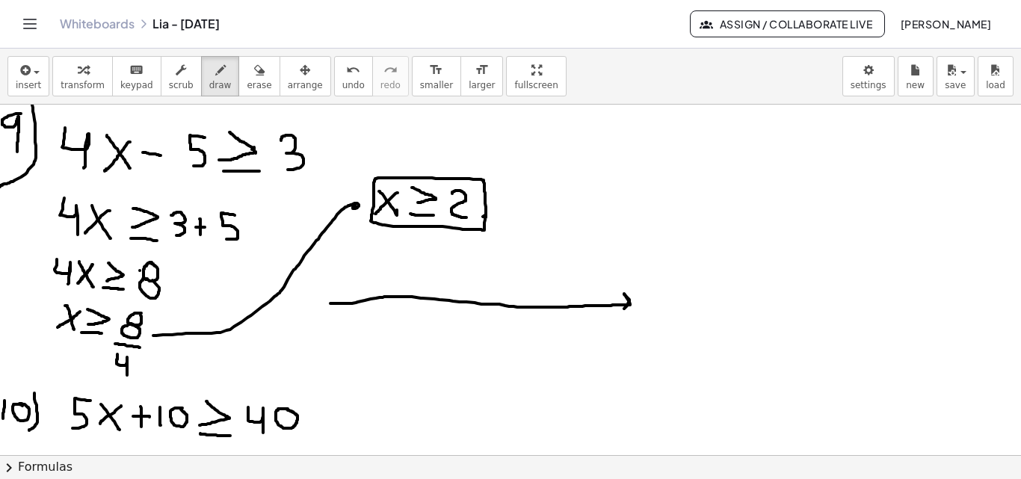
drag, startPoint x: 342, startPoint y: 303, endPoint x: 568, endPoint y: 314, distance: 225.9
drag, startPoint x: 330, startPoint y: 299, endPoint x: 333, endPoint y: 309, distance: 10.4
drag, startPoint x: 453, startPoint y: 297, endPoint x: 452, endPoint y: 306, distance: 9.7
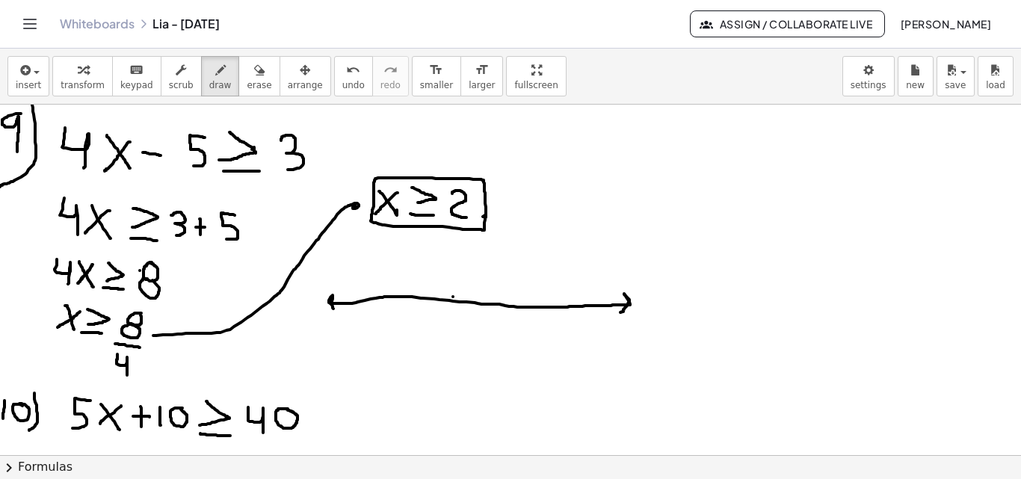
drag, startPoint x: 487, startPoint y: 326, endPoint x: 519, endPoint y: 321, distance: 32.6
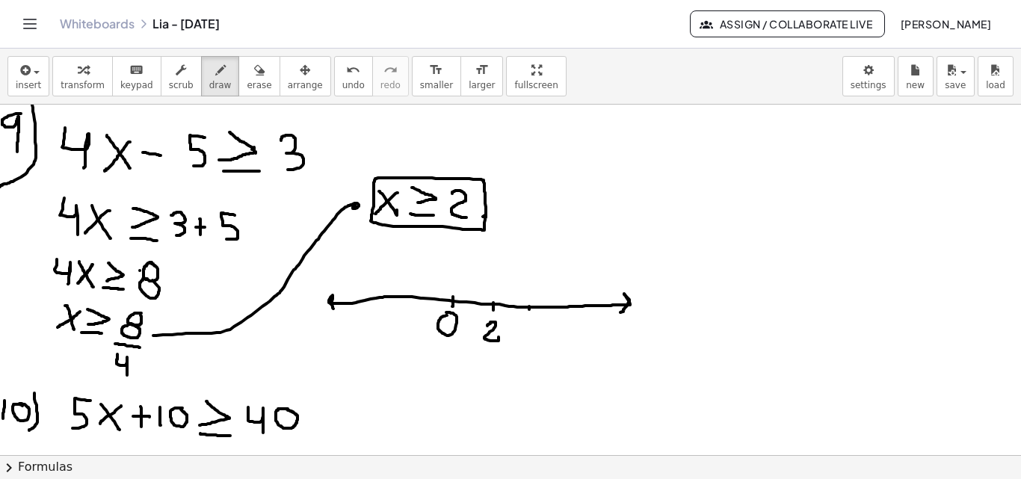
drag, startPoint x: 524, startPoint y: 327, endPoint x: 546, endPoint y: 330, distance: 21.9
drag, startPoint x: 572, startPoint y: 321, endPoint x: 548, endPoint y: 336, distance: 27.2
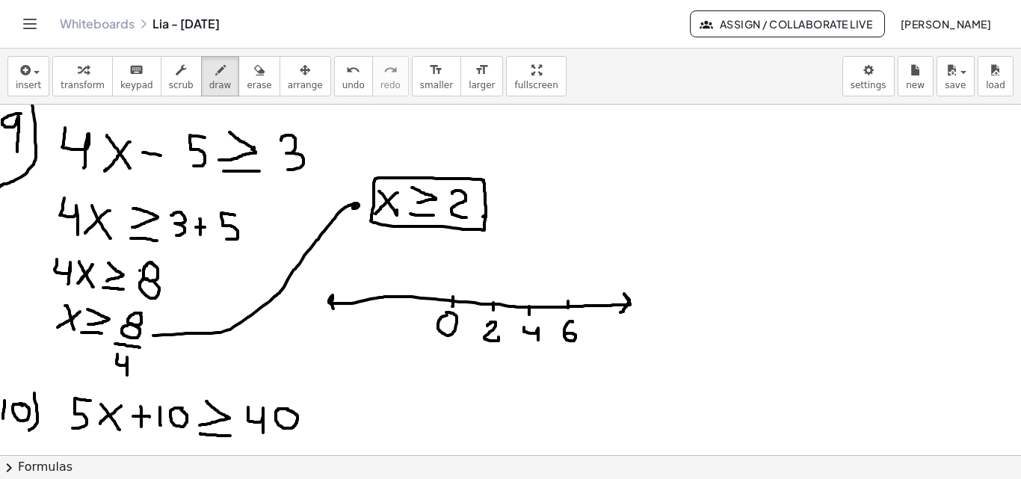
drag, startPoint x: 539, startPoint y: 331, endPoint x: 538, endPoint y: 323, distance: 8.3
drag, startPoint x: 411, startPoint y: 292, endPoint x: 407, endPoint y: 308, distance: 16.3
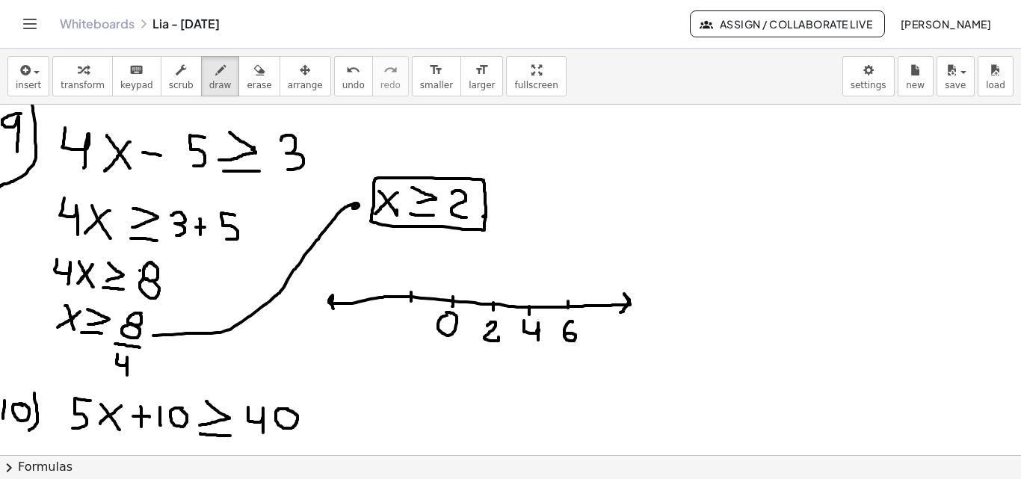
drag, startPoint x: 411, startPoint y: 314, endPoint x: 412, endPoint y: 326, distance: 12.0
click at [254, 73] on icon "button" at bounding box center [259, 70] width 10 height 18
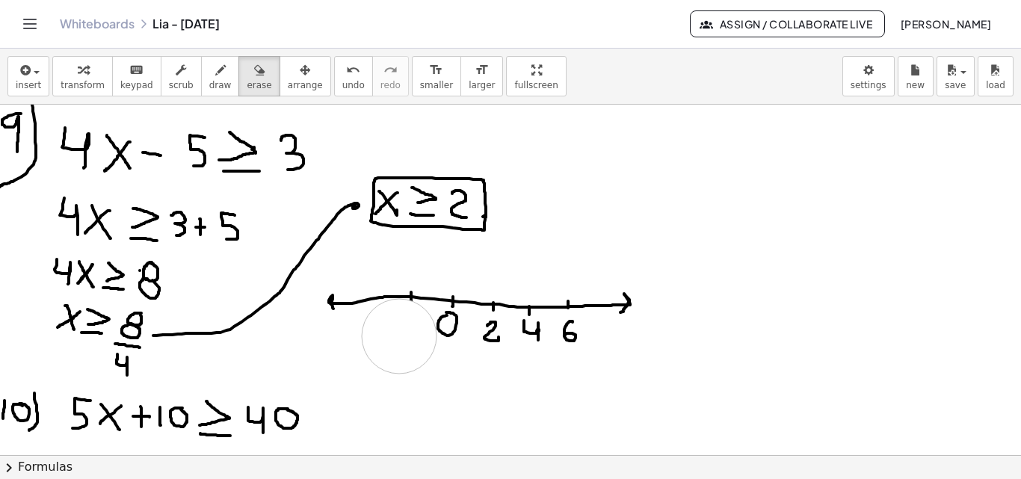
drag, startPoint x: 391, startPoint y: 339, endPoint x: 399, endPoint y: 336, distance: 8.7
click at [215, 75] on icon "button" at bounding box center [220, 70] width 10 height 18
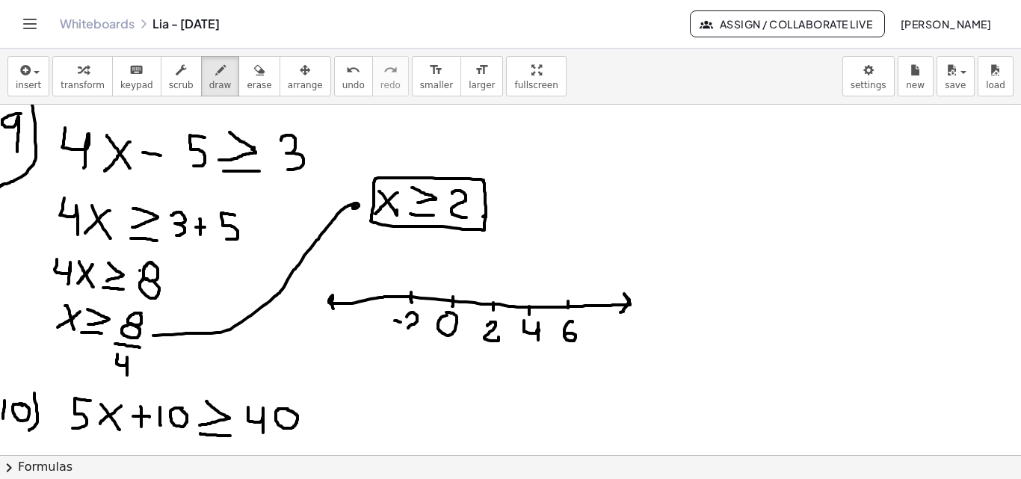
drag, startPoint x: 407, startPoint y: 317, endPoint x: 418, endPoint y: 333, distance: 19.3
drag, startPoint x: 350, startPoint y: 327, endPoint x: 359, endPoint y: 328, distance: 9.0
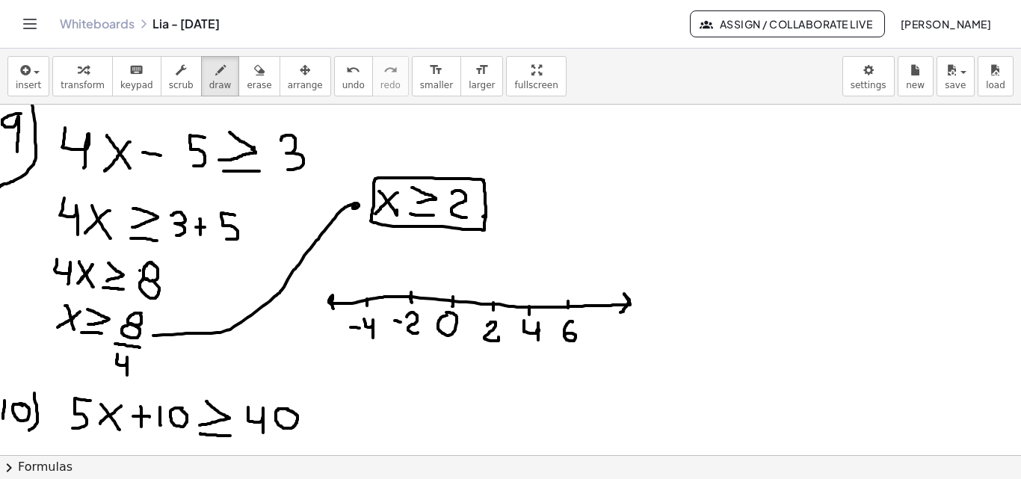
drag, startPoint x: 364, startPoint y: 319, endPoint x: 373, endPoint y: 338, distance: 20.7
drag, startPoint x: 482, startPoint y: 300, endPoint x: 496, endPoint y: 308, distance: 16.0
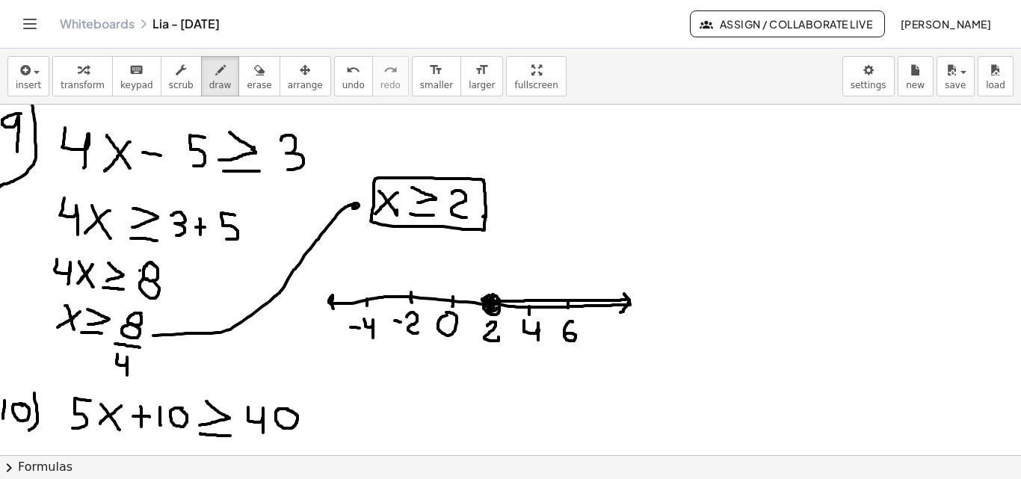
drag, startPoint x: 499, startPoint y: 301, endPoint x: 608, endPoint y: 298, distance: 109.1
drag, startPoint x: 498, startPoint y: 310, endPoint x: 512, endPoint y: 308, distance: 14.4
drag, startPoint x: 503, startPoint y: 308, endPoint x: 616, endPoint y: 315, distance: 113.0
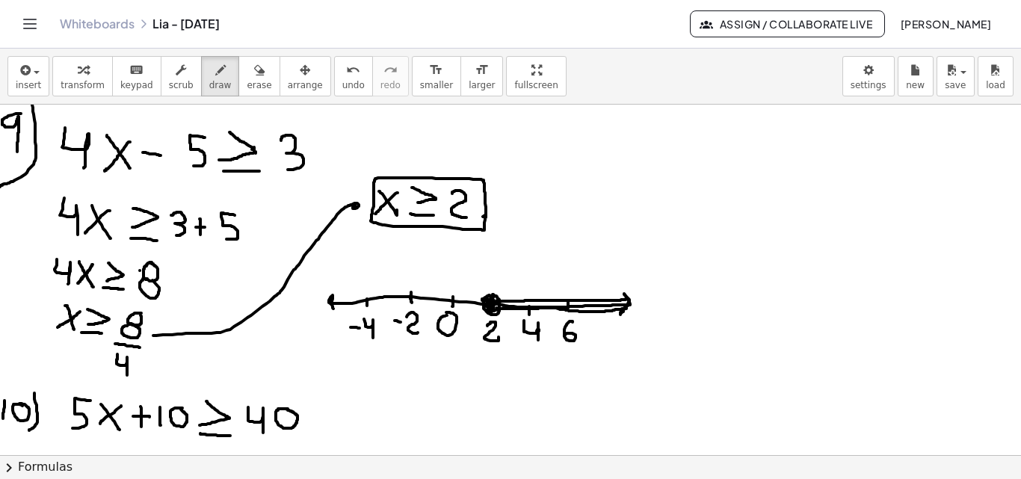
drag, startPoint x: 495, startPoint y: 306, endPoint x: 622, endPoint y: 300, distance: 127.2
drag, startPoint x: 627, startPoint y: 302, endPoint x: 622, endPoint y: 312, distance: 11.0
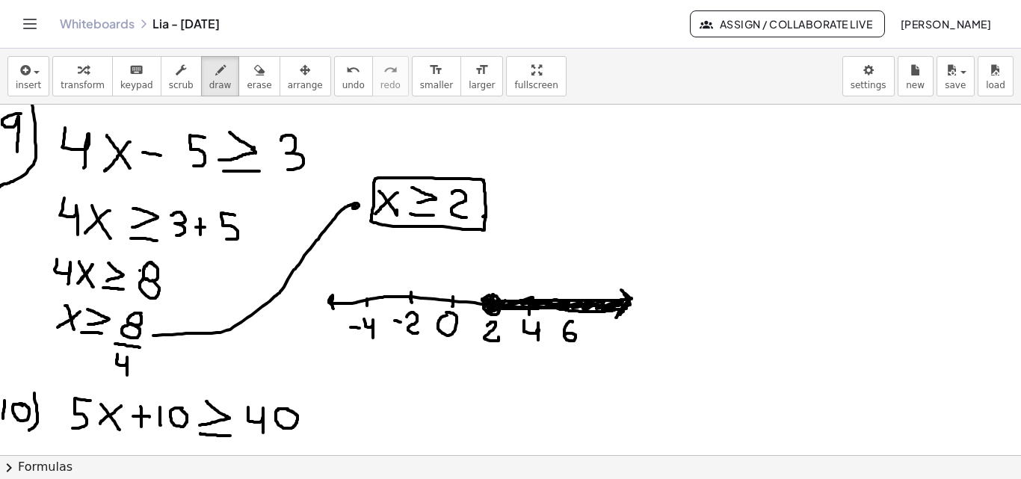
drag, startPoint x: 631, startPoint y: 299, endPoint x: 617, endPoint y: 286, distance: 19.1
drag, startPoint x: 622, startPoint y: 291, endPoint x: 625, endPoint y: 319, distance: 27.8
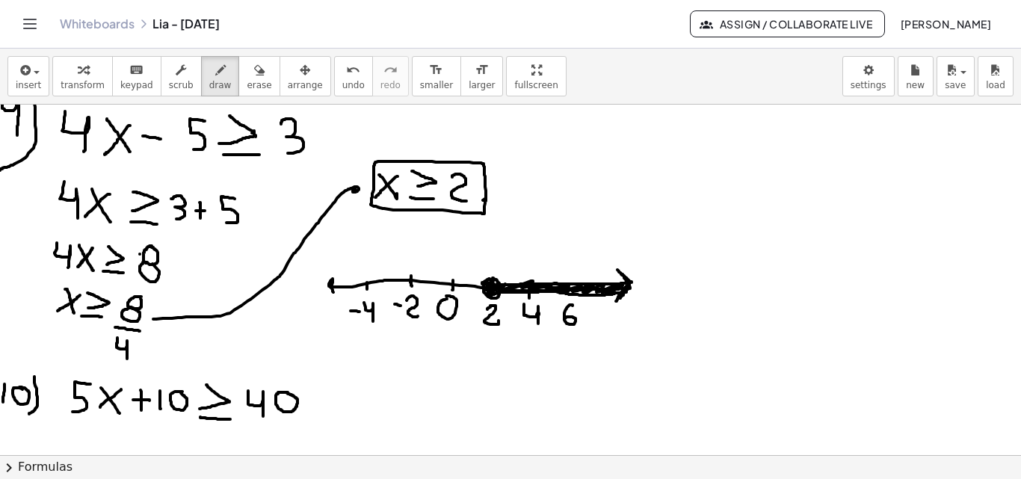
scroll to position [2527, 0]
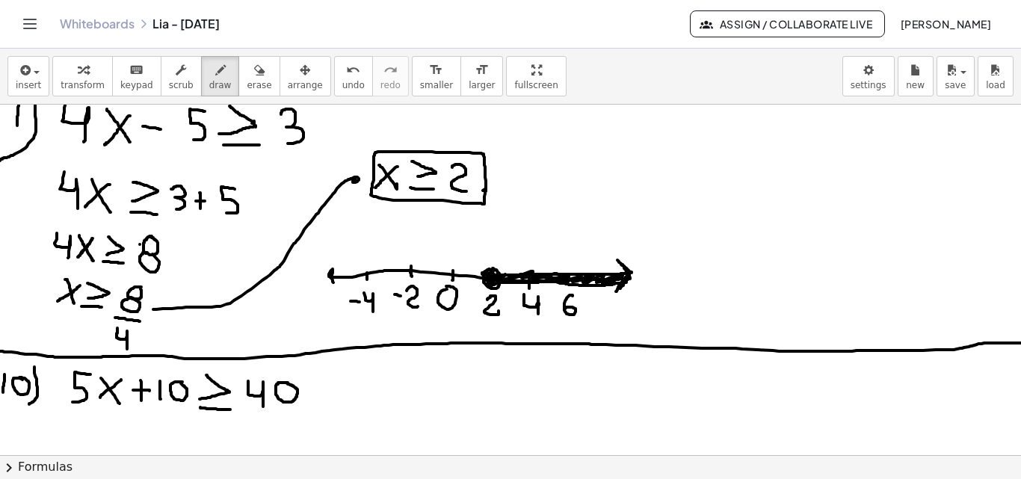
drag, startPoint x: 0, startPoint y: 351, endPoint x: 1003, endPoint y: 343, distance: 1002.9
click at [1016, 343] on html "Graspable Math Activities Get Started Activity Bank Assigned Work Classes White…" at bounding box center [510, 239] width 1021 height 479
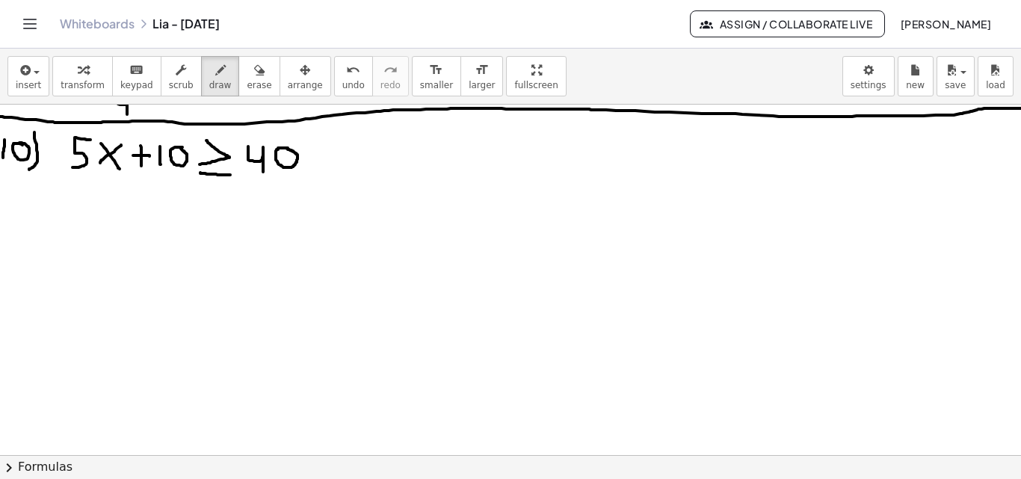
scroll to position [2765, 0]
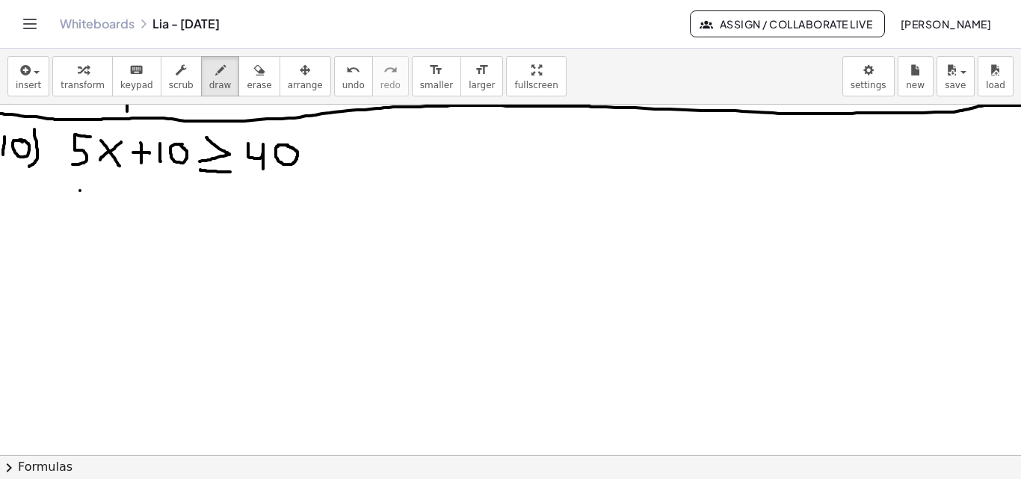
drag, startPoint x: 78, startPoint y: 191, endPoint x: 62, endPoint y: 218, distance: 31.1
drag, startPoint x: 87, startPoint y: 197, endPoint x: 102, endPoint y: 221, distance: 29.2
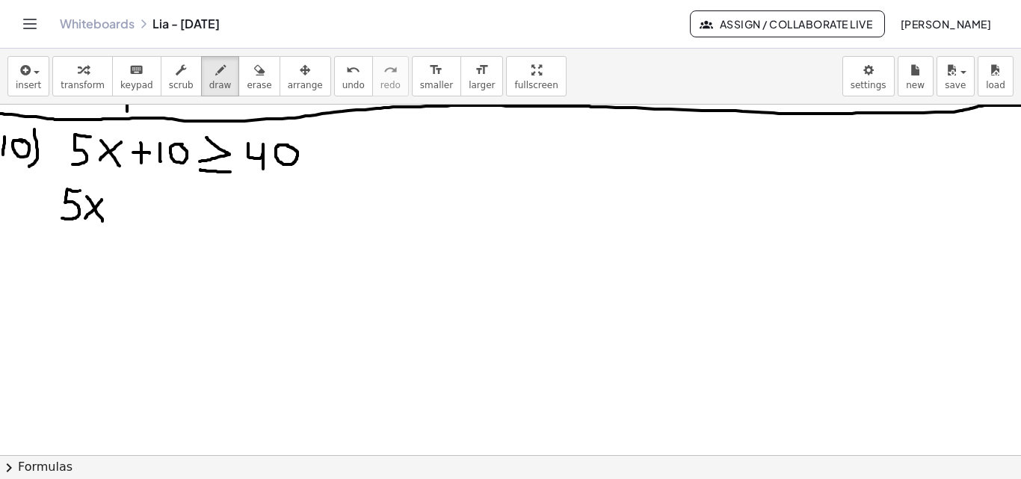
drag, startPoint x: 102, startPoint y: 200, endPoint x: 85, endPoint y: 218, distance: 24.9
drag, startPoint x: 113, startPoint y: 197, endPoint x: 112, endPoint y: 217, distance: 19.4
drag, startPoint x: 110, startPoint y: 226, endPoint x: 131, endPoint y: 227, distance: 21.0
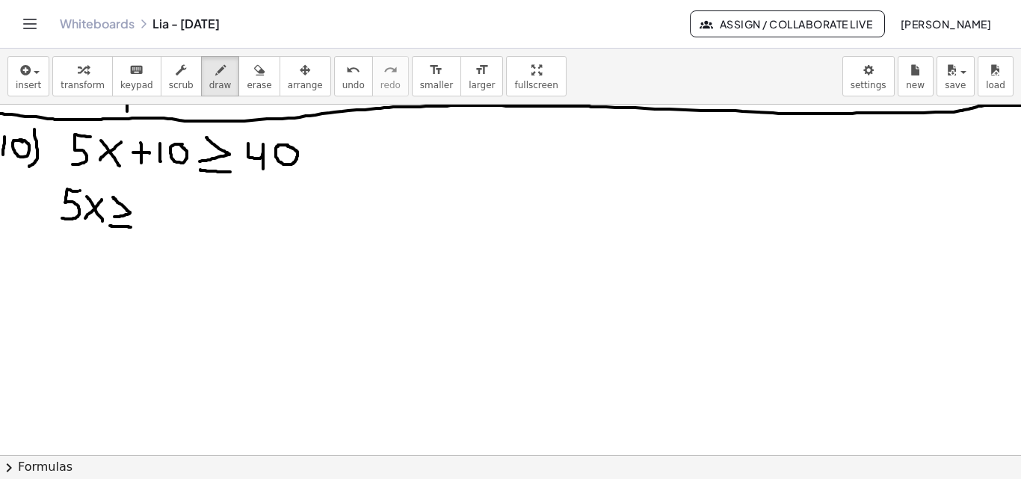
drag, startPoint x: 142, startPoint y: 197, endPoint x: 154, endPoint y: 220, distance: 26.1
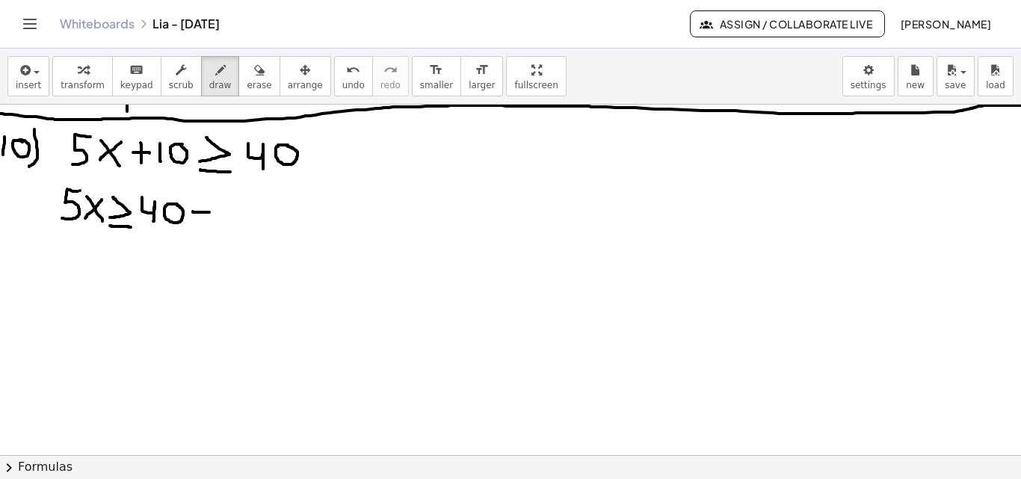
drag, startPoint x: 193, startPoint y: 211, endPoint x: 210, endPoint y: 212, distance: 17.2
drag, startPoint x: 222, startPoint y: 204, endPoint x: 222, endPoint y: 224, distance: 20.2
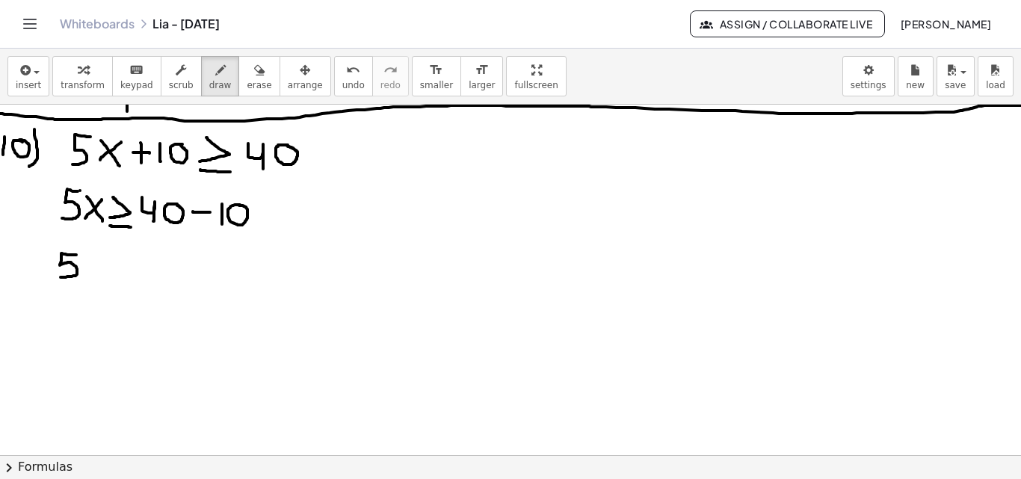
drag, startPoint x: 76, startPoint y: 255, endPoint x: 81, endPoint y: 269, distance: 15.1
drag, startPoint x: 84, startPoint y: 258, endPoint x: 97, endPoint y: 266, distance: 15.8
drag, startPoint x: 99, startPoint y: 256, endPoint x: 82, endPoint y: 274, distance: 23.8
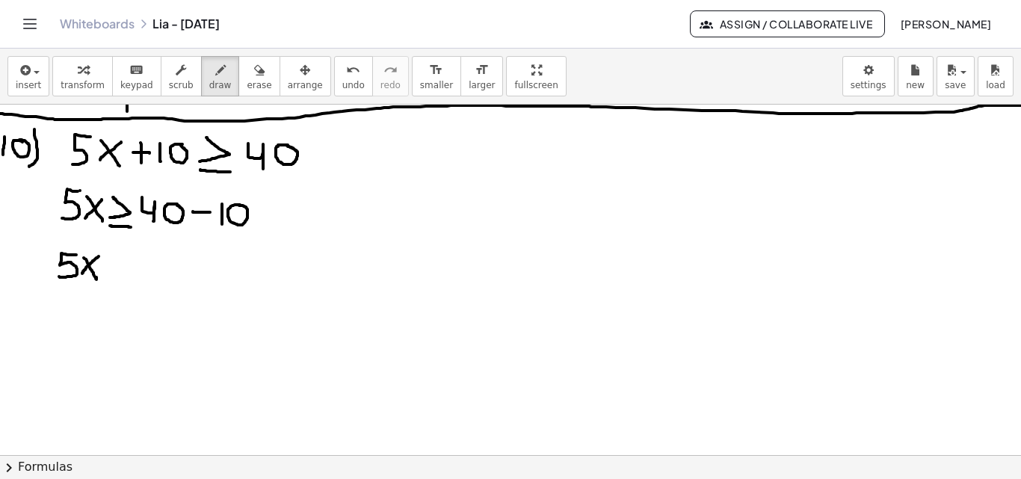
drag, startPoint x: 108, startPoint y: 256, endPoint x: 108, endPoint y: 271, distance: 15.7
drag, startPoint x: 108, startPoint y: 281, endPoint x: 127, endPoint y: 277, distance: 19.1
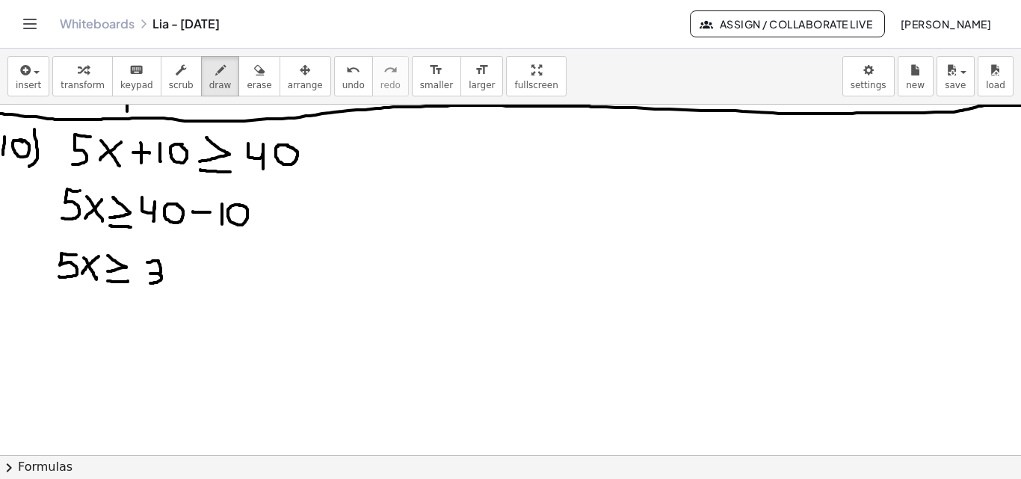
drag, startPoint x: 147, startPoint y: 262, endPoint x: 145, endPoint y: 284, distance: 21.8
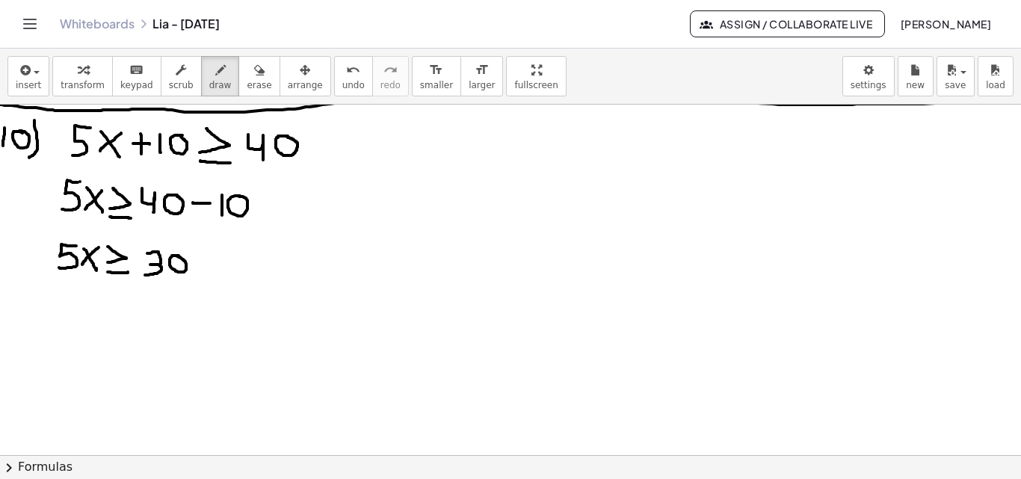
scroll to position [2778, 0]
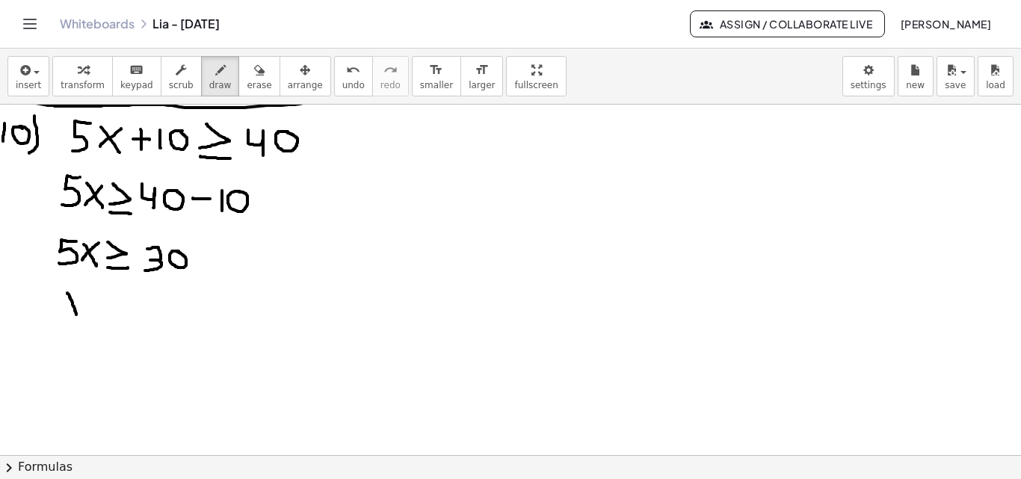
drag, startPoint x: 67, startPoint y: 293, endPoint x: 78, endPoint y: 317, distance: 26.1
drag, startPoint x: 80, startPoint y: 297, endPoint x: 64, endPoint y: 316, distance: 25.5
drag, startPoint x: 75, startPoint y: 315, endPoint x: 80, endPoint y: 321, distance: 8.5
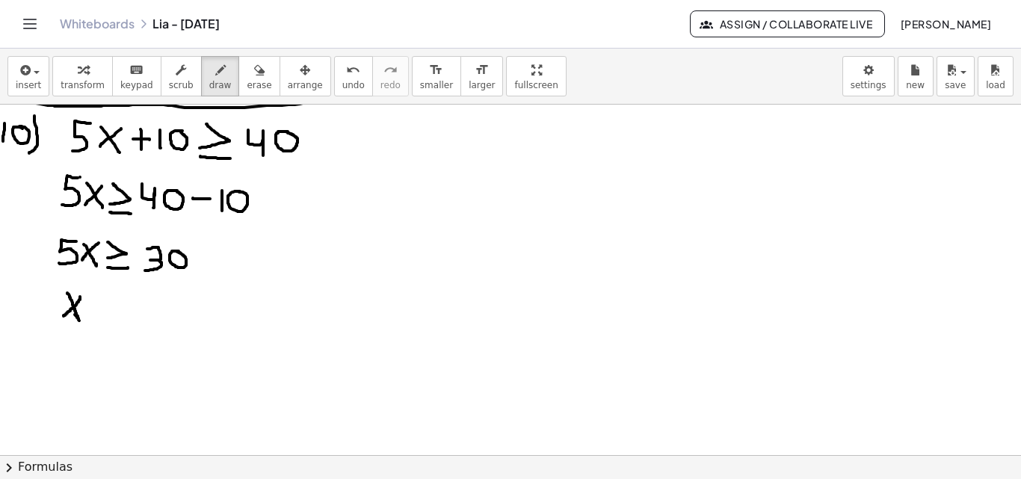
drag, startPoint x: 94, startPoint y: 296, endPoint x: 92, endPoint y: 311, distance: 15.1
drag, startPoint x: 92, startPoint y: 321, endPoint x: 108, endPoint y: 312, distance: 18.7
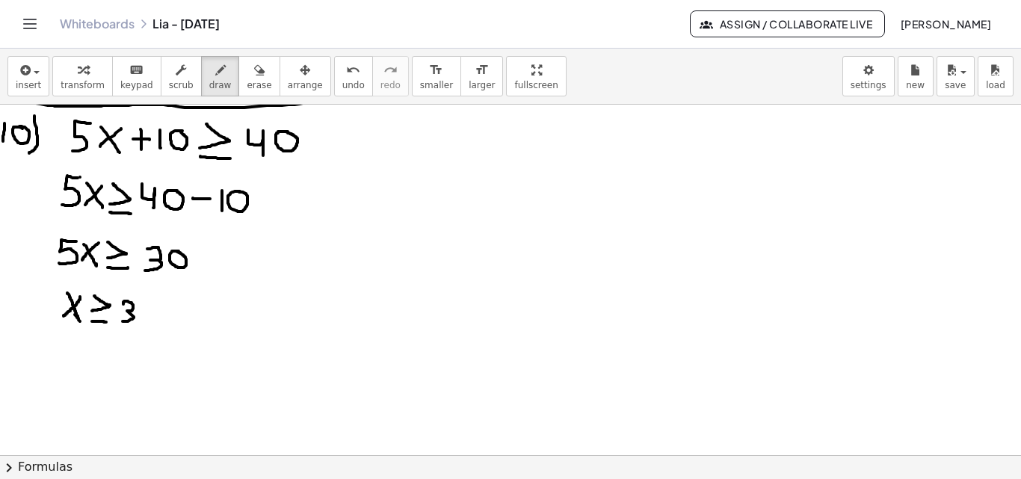
drag, startPoint x: 123, startPoint y: 304, endPoint x: 125, endPoint y: 318, distance: 14.3
drag, startPoint x: 152, startPoint y: 306, endPoint x: 140, endPoint y: 309, distance: 12.5
drag, startPoint x: 119, startPoint y: 336, endPoint x: 132, endPoint y: 341, distance: 14.2
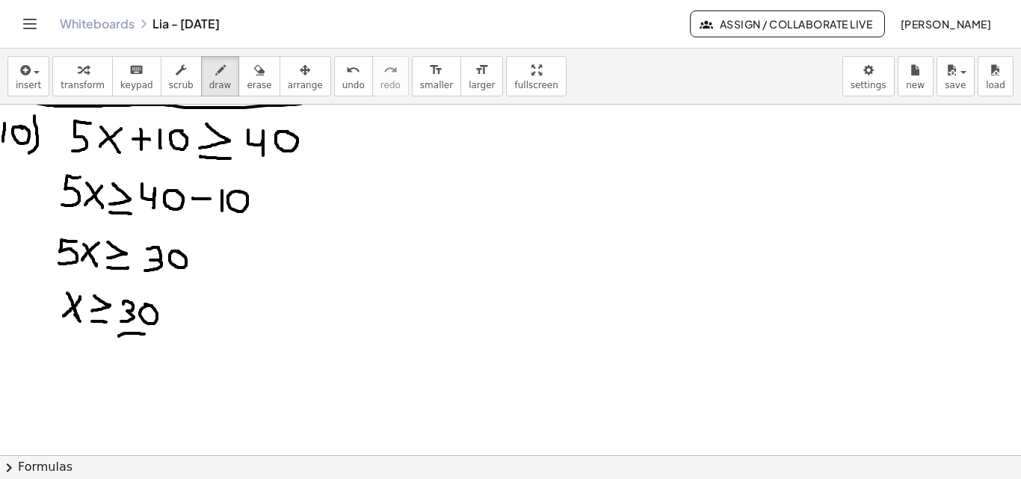
drag, startPoint x: 135, startPoint y: 342, endPoint x: 119, endPoint y: 350, distance: 18.1
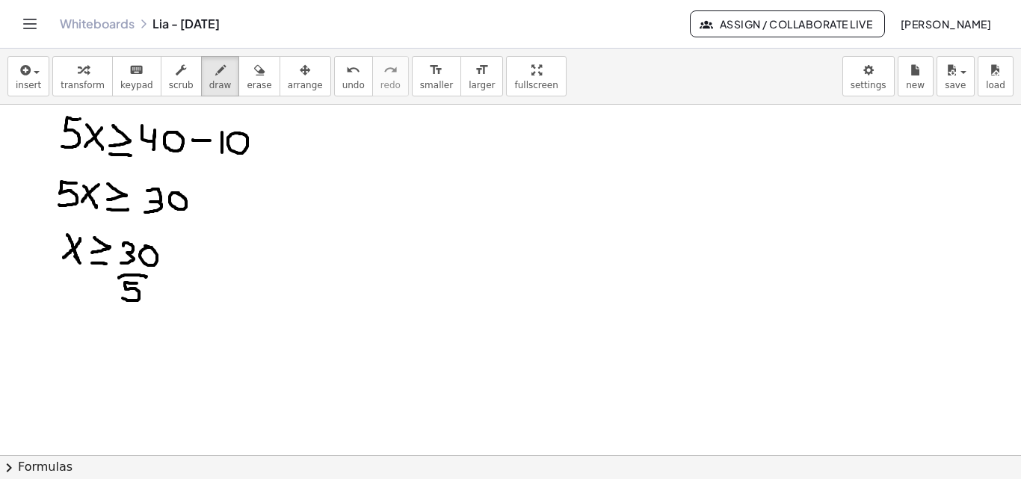
scroll to position [2843, 0]
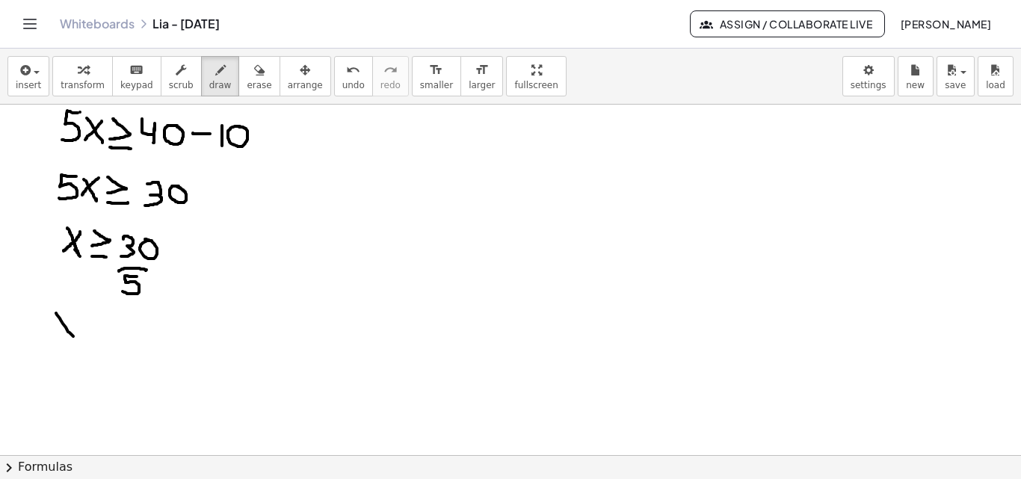
drag, startPoint x: 56, startPoint y: 313, endPoint x: 77, endPoint y: 333, distance: 28.6
drag, startPoint x: 76, startPoint y: 312, endPoint x: 55, endPoint y: 337, distance: 32.8
drag, startPoint x: 85, startPoint y: 313, endPoint x: 84, endPoint y: 333, distance: 19.5
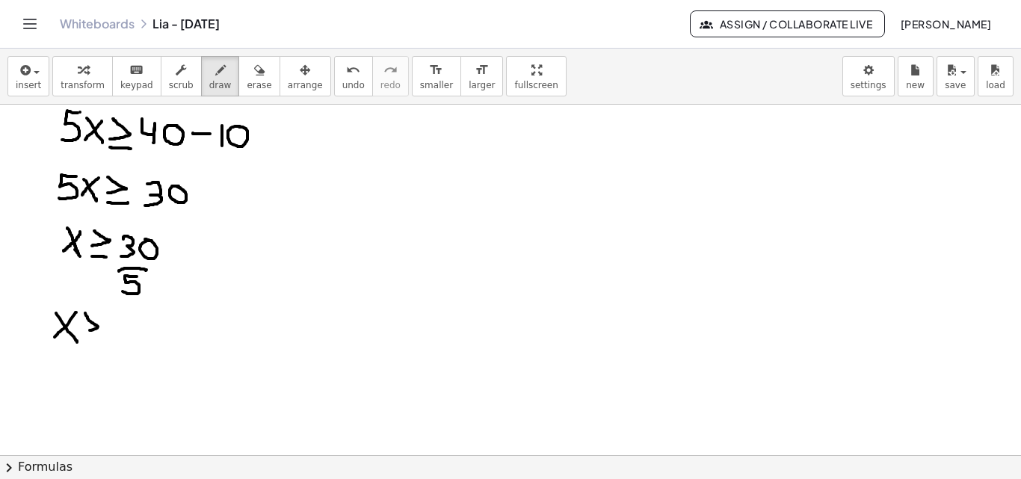
drag, startPoint x: 87, startPoint y: 340, endPoint x: 101, endPoint y: 340, distance: 14.2
drag, startPoint x: 137, startPoint y: 314, endPoint x: 118, endPoint y: 327, distance: 22.6
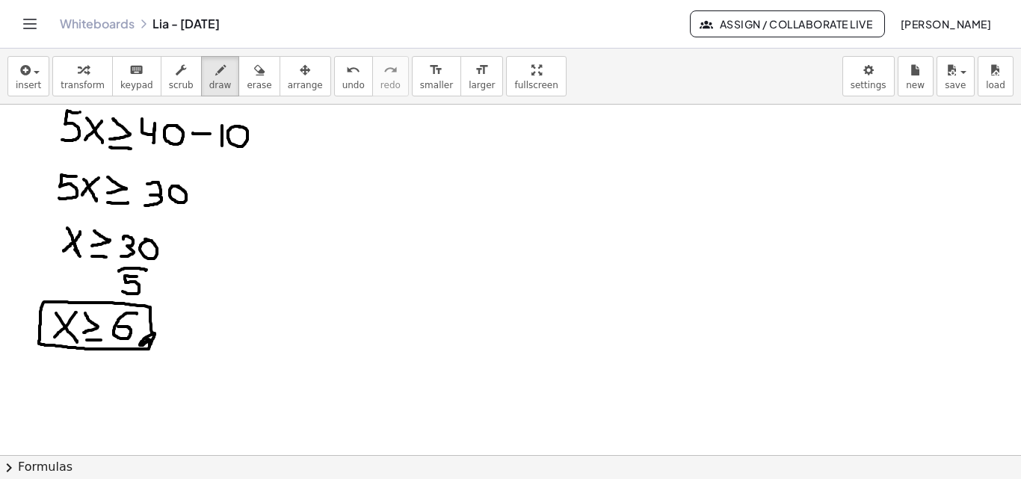
drag, startPoint x: 154, startPoint y: 336, endPoint x: 202, endPoint y: 315, distance: 52.5
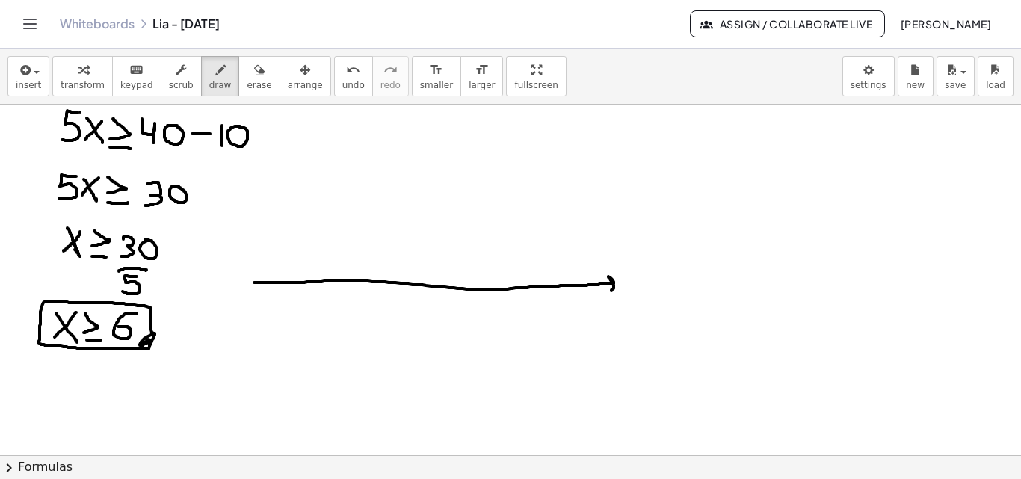
drag, startPoint x: 254, startPoint y: 282, endPoint x: 395, endPoint y: 281, distance: 141.2
drag, startPoint x: 253, startPoint y: 280, endPoint x: 259, endPoint y: 288, distance: 9.6
drag, startPoint x: 405, startPoint y: 282, endPoint x: 406, endPoint y: 294, distance: 12.7
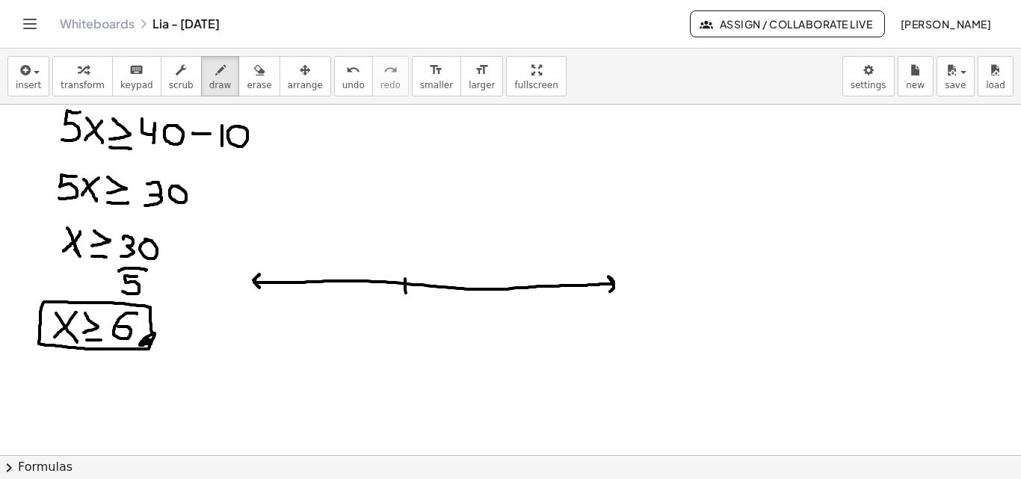
drag, startPoint x: 447, startPoint y: 280, endPoint x: 449, endPoint y: 292, distance: 12.2
drag, startPoint x: 443, startPoint y: 317, endPoint x: 448, endPoint y: 333, distance: 16.3
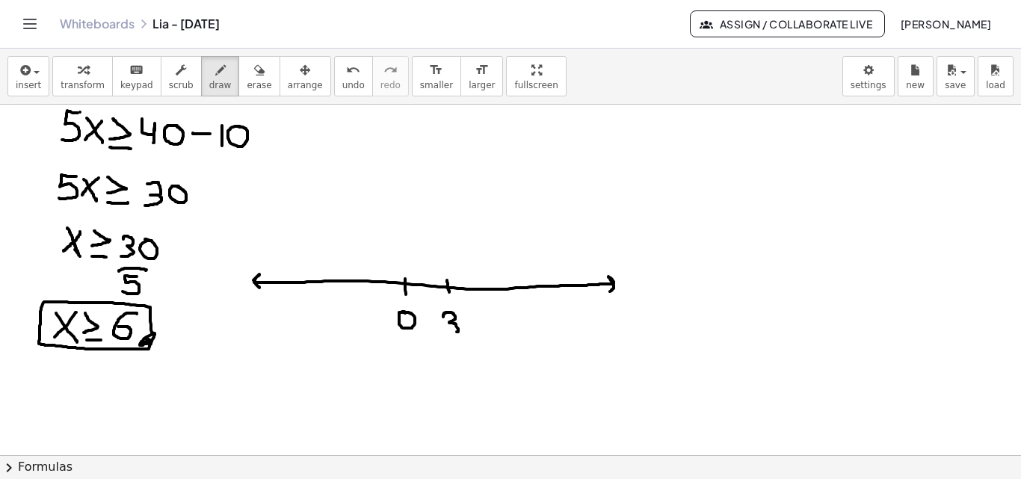
drag, startPoint x: 487, startPoint y: 282, endPoint x: 489, endPoint y: 303, distance: 20.2
drag, startPoint x: 492, startPoint y: 306, endPoint x: 483, endPoint y: 318, distance: 15.4
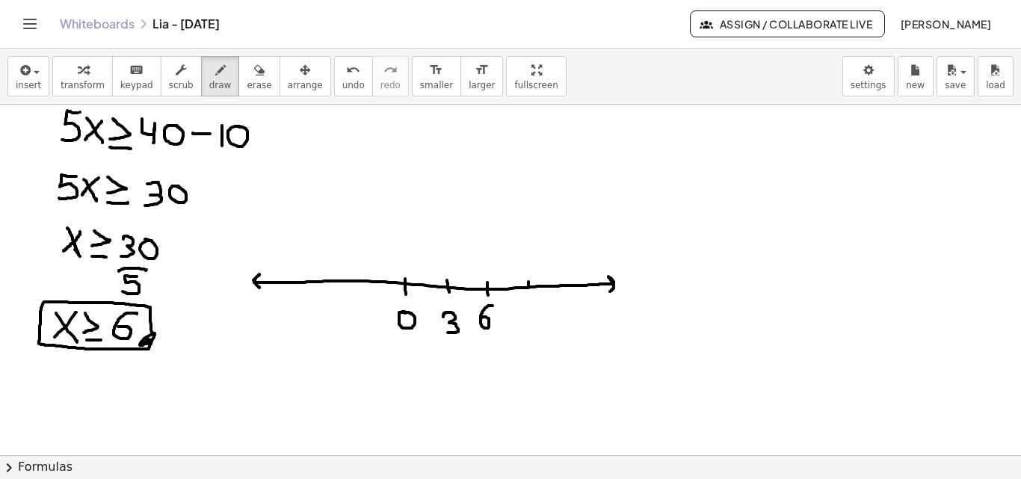
drag, startPoint x: 534, startPoint y: 306, endPoint x: 532, endPoint y: 324, distance: 17.3
drag, startPoint x: 362, startPoint y: 277, endPoint x: 362, endPoint y: 288, distance: 11.2
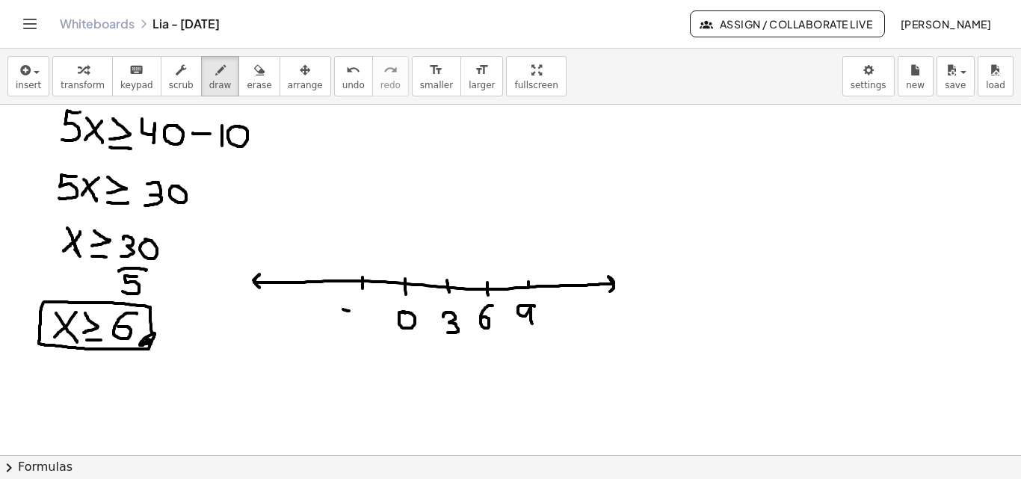
drag, startPoint x: 343, startPoint y: 309, endPoint x: 355, endPoint y: 312, distance: 12.3
drag, startPoint x: 359, startPoint y: 308, endPoint x: 360, endPoint y: 323, distance: 15.0
drag, startPoint x: 318, startPoint y: 277, endPoint x: 309, endPoint y: 301, distance: 25.8
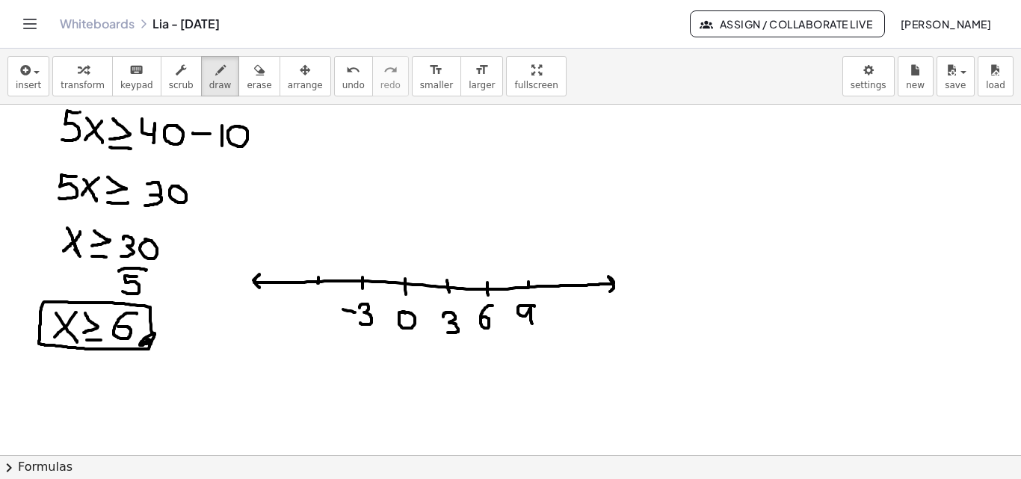
drag, startPoint x: 303, startPoint y: 306, endPoint x: 315, endPoint y: 308, distance: 12.0
drag, startPoint x: 324, startPoint y: 298, endPoint x: 319, endPoint y: 314, distance: 16.5
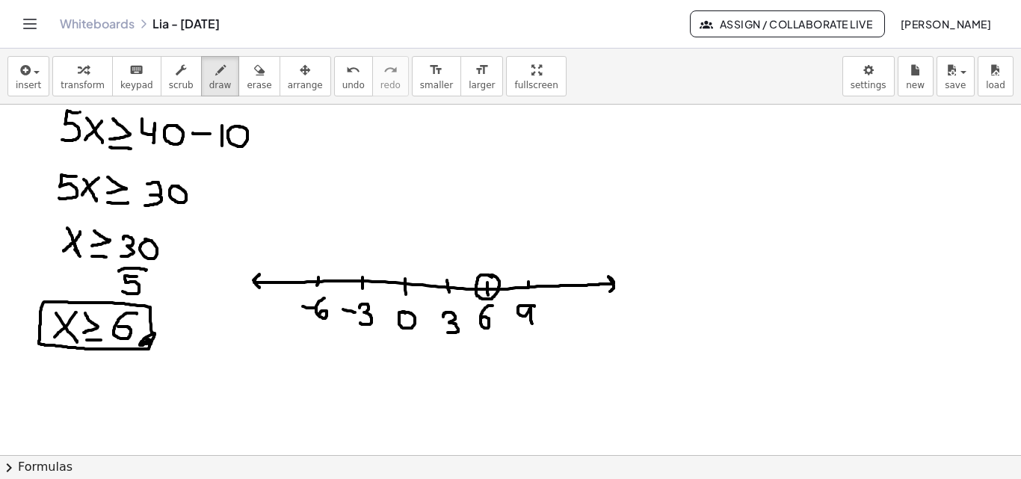
drag, startPoint x: 480, startPoint y: 275, endPoint x: 492, endPoint y: 290, distance: 18.7
drag, startPoint x: 499, startPoint y: 282, endPoint x: 613, endPoint y: 279, distance: 113.6
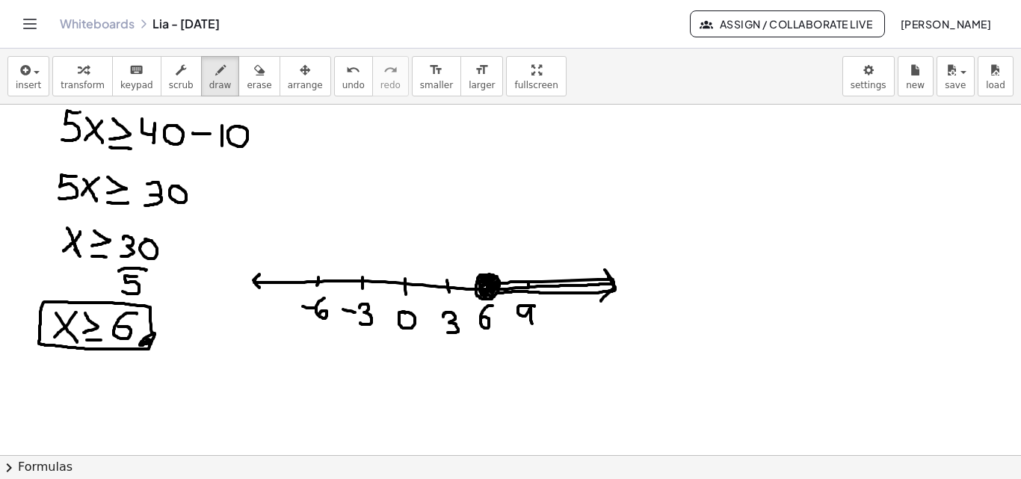
drag, startPoint x: 502, startPoint y: 293, endPoint x: 600, endPoint y: 301, distance: 98.2
drag, startPoint x: 504, startPoint y: 288, endPoint x: 555, endPoint y: 294, distance: 51.3
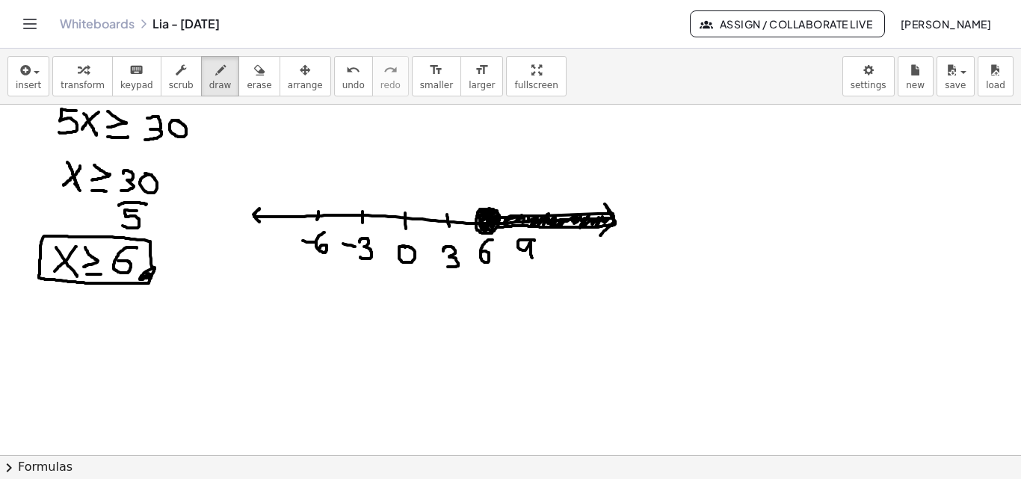
scroll to position [2912, 0]
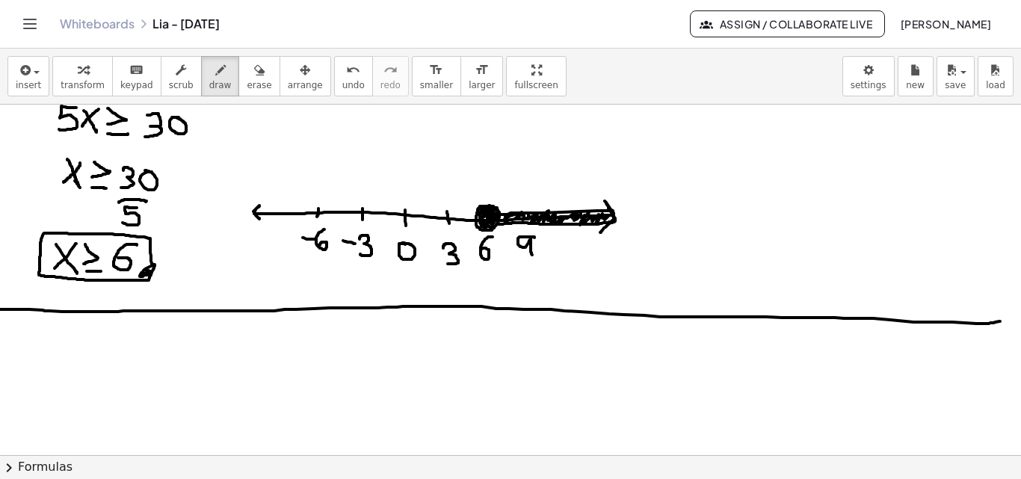
drag, startPoint x: 0, startPoint y: 309, endPoint x: 1000, endPoint y: 321, distance: 999.9
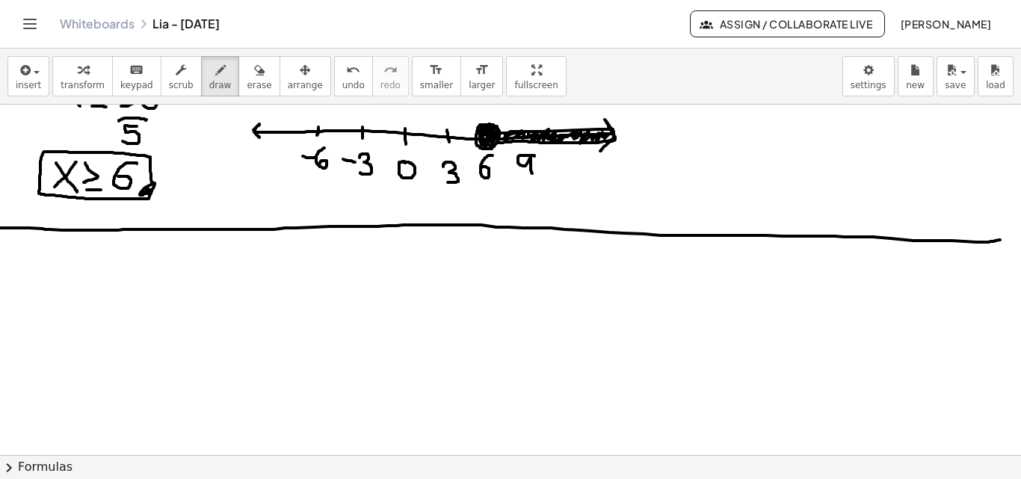
scroll to position [3025, 0]
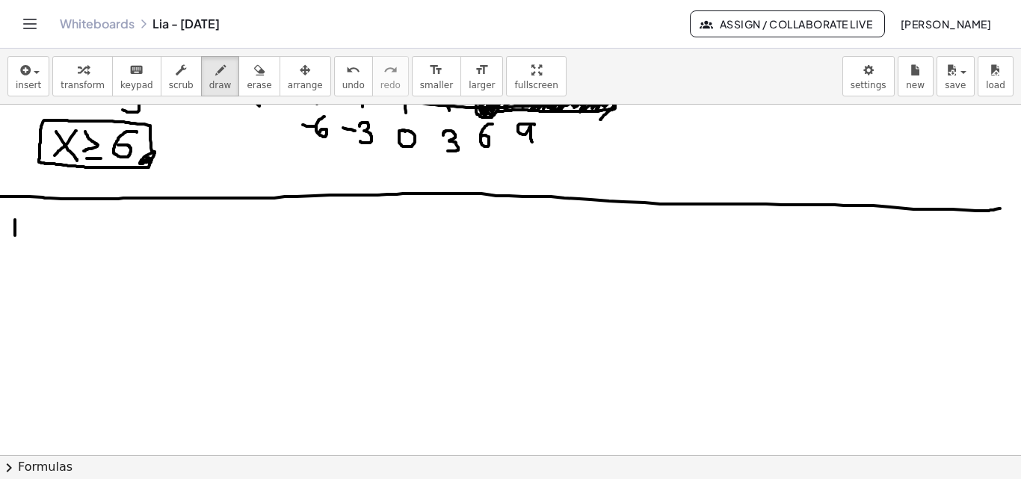
drag, startPoint x: 15, startPoint y: 220, endPoint x: 15, endPoint y: 235, distance: 15.7
drag, startPoint x: 22, startPoint y: 220, endPoint x: 25, endPoint y: 230, distance: 10.4
drag, startPoint x: 32, startPoint y: 207, endPoint x: 0, endPoint y: 259, distance: 61.4
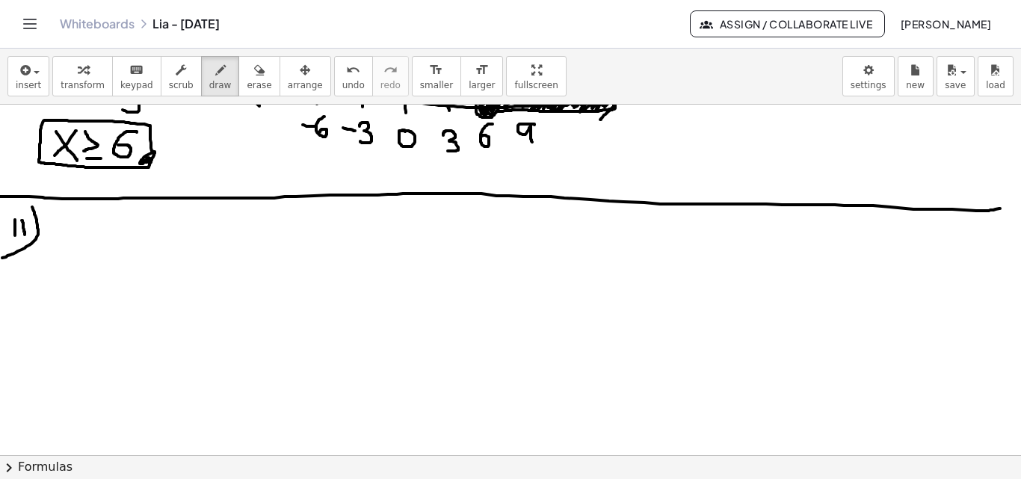
drag, startPoint x: 94, startPoint y: 222, endPoint x: 111, endPoint y: 235, distance: 20.8
drag, startPoint x: 111, startPoint y: 218, endPoint x: 93, endPoint y: 242, distance: 29.9
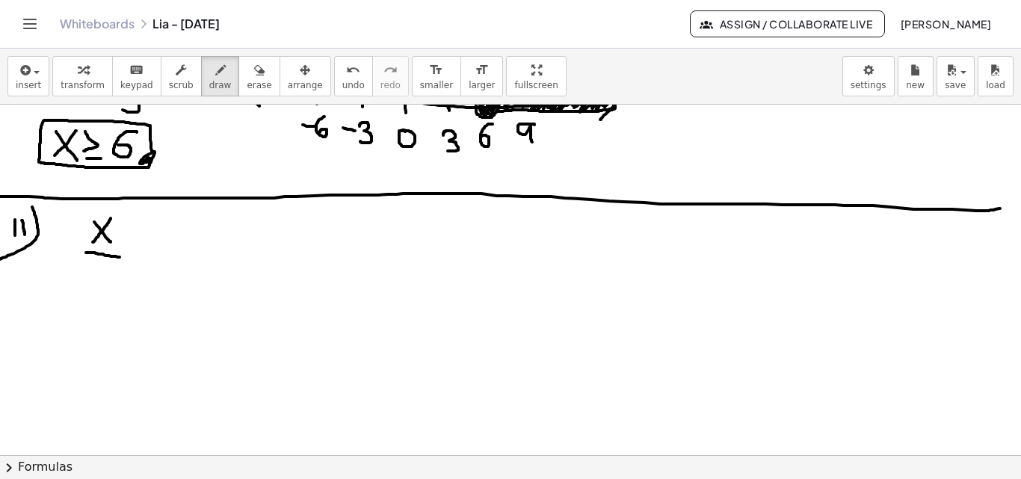
drag, startPoint x: 86, startPoint y: 253, endPoint x: 120, endPoint y: 257, distance: 33.9
drag, startPoint x: 107, startPoint y: 262, endPoint x: 92, endPoint y: 282, distance: 25.1
drag, startPoint x: 129, startPoint y: 240, endPoint x: 146, endPoint y: 240, distance: 17.2
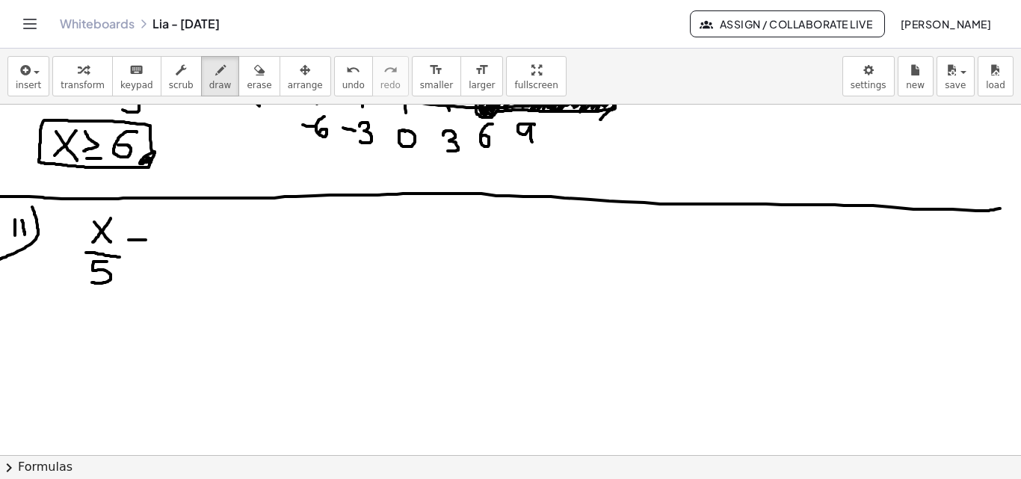
drag, startPoint x: 158, startPoint y: 226, endPoint x: 157, endPoint y: 246, distance: 20.2
drag, startPoint x: 229, startPoint y: 227, endPoint x: 213, endPoint y: 252, distance: 29.6
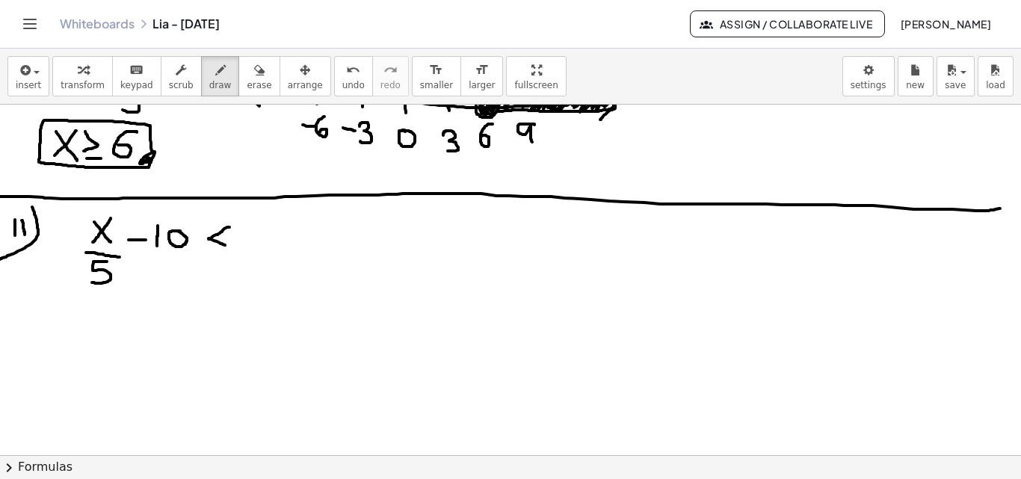
drag, startPoint x: 208, startPoint y: 253, endPoint x: 223, endPoint y: 256, distance: 14.5
click at [247, 84] on span "erase" at bounding box center [259, 85] width 25 height 10
drag, startPoint x: 87, startPoint y: 334, endPoint x: 99, endPoint y: 296, distance: 39.9
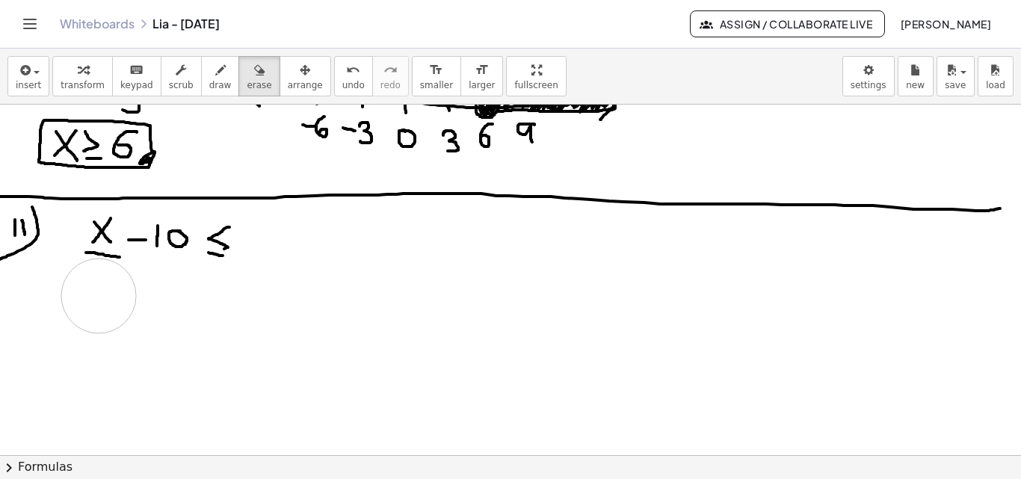
click at [209, 84] on span "draw" at bounding box center [220, 85] width 22 height 10
drag, startPoint x: 91, startPoint y: 271, endPoint x: 111, endPoint y: 288, distance: 26.0
drag, startPoint x: 243, startPoint y: 226, endPoint x: 250, endPoint y: 250, distance: 24.1
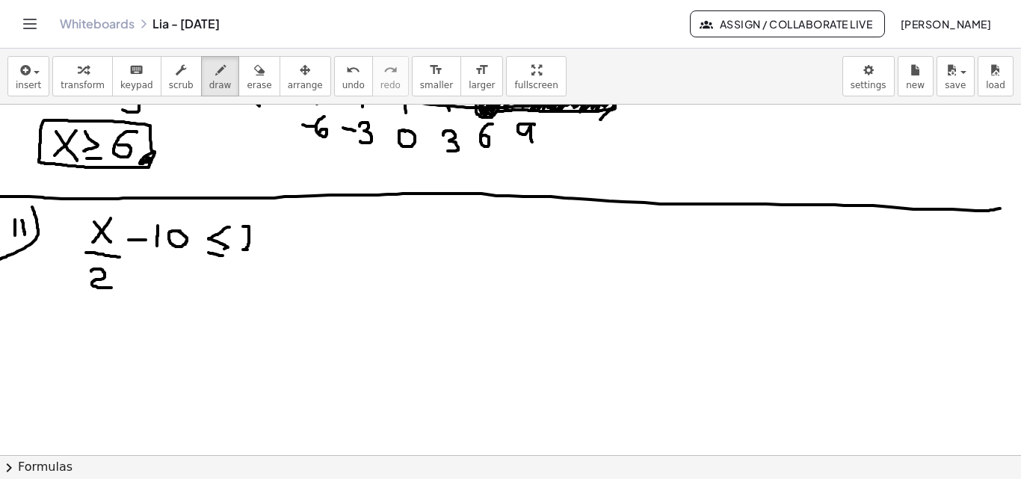
drag, startPoint x: 208, startPoint y: 255, endPoint x: 231, endPoint y: 259, distance: 23.5
drag, startPoint x: 227, startPoint y: 227, endPoint x: 226, endPoint y: 247, distance: 20.2
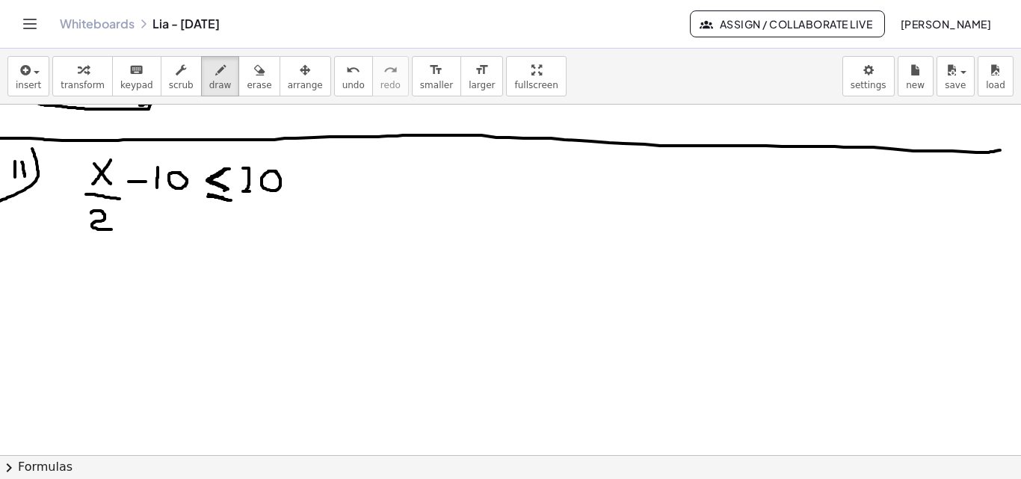
scroll to position [3091, 0]
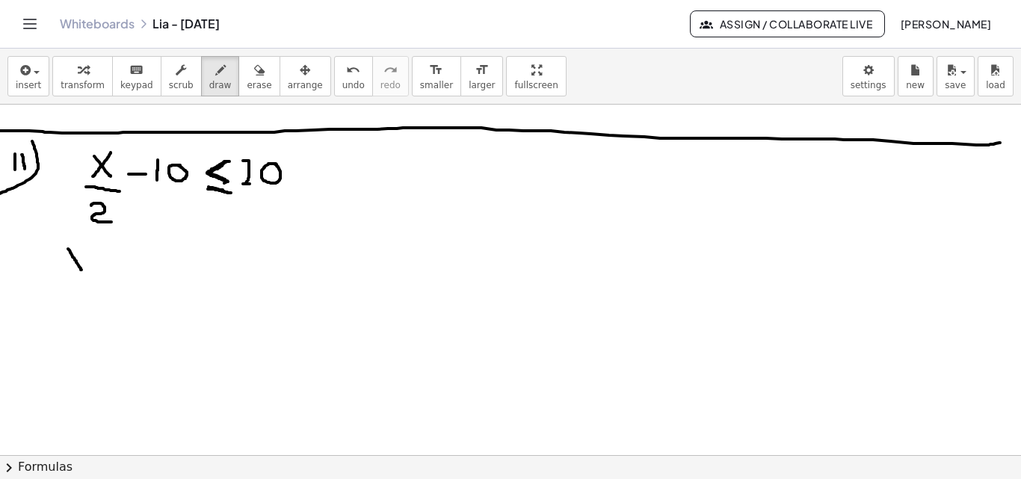
drag, startPoint x: 68, startPoint y: 249, endPoint x: 80, endPoint y: 254, distance: 13.1
drag, startPoint x: 81, startPoint y: 250, endPoint x: 65, endPoint y: 265, distance: 21.2
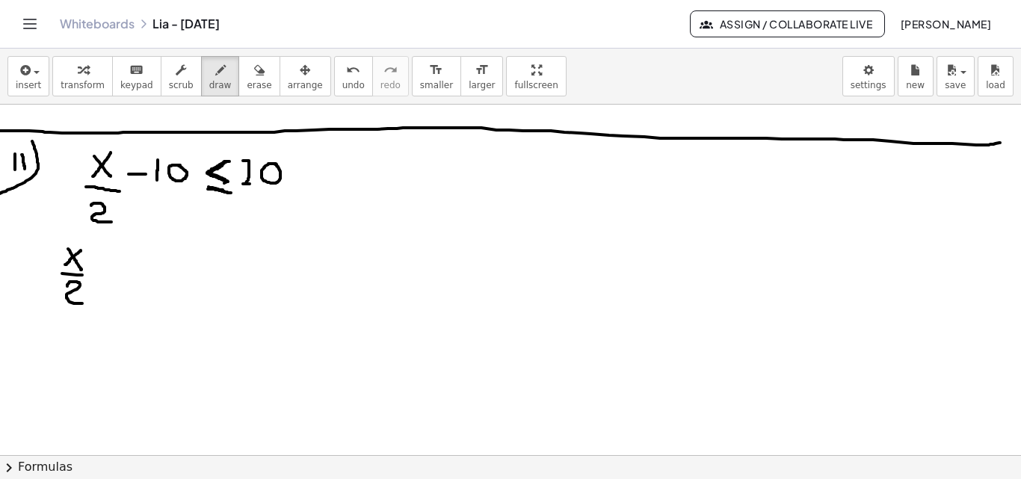
drag, startPoint x: 67, startPoint y: 286, endPoint x: 82, endPoint y: 303, distance: 22.8
drag, startPoint x: 117, startPoint y: 254, endPoint x: 120, endPoint y: 279, distance: 24.8
drag, startPoint x: 96, startPoint y: 285, endPoint x: 118, endPoint y: 286, distance: 21.7
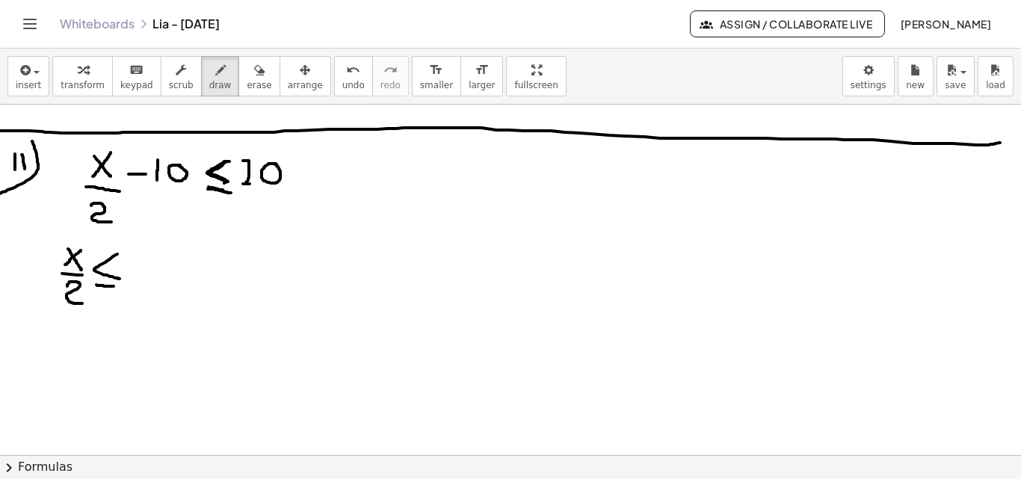
drag, startPoint x: 133, startPoint y: 258, endPoint x: 132, endPoint y: 278, distance: 20.2
drag, startPoint x: 167, startPoint y: 260, endPoint x: 169, endPoint y: 276, distance: 16.5
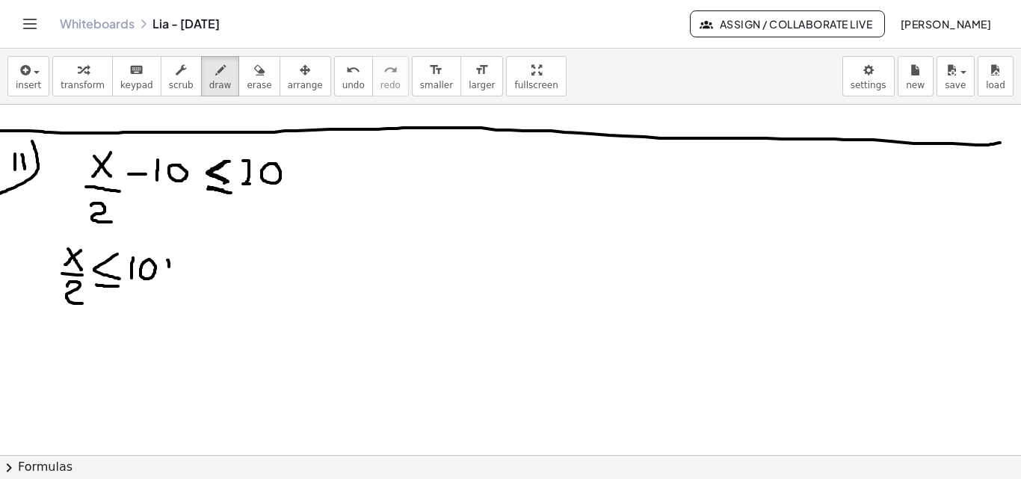
drag, startPoint x: 164, startPoint y: 271, endPoint x: 173, endPoint y: 269, distance: 9.1
drag, startPoint x: 182, startPoint y: 260, endPoint x: 183, endPoint y: 276, distance: 15.8
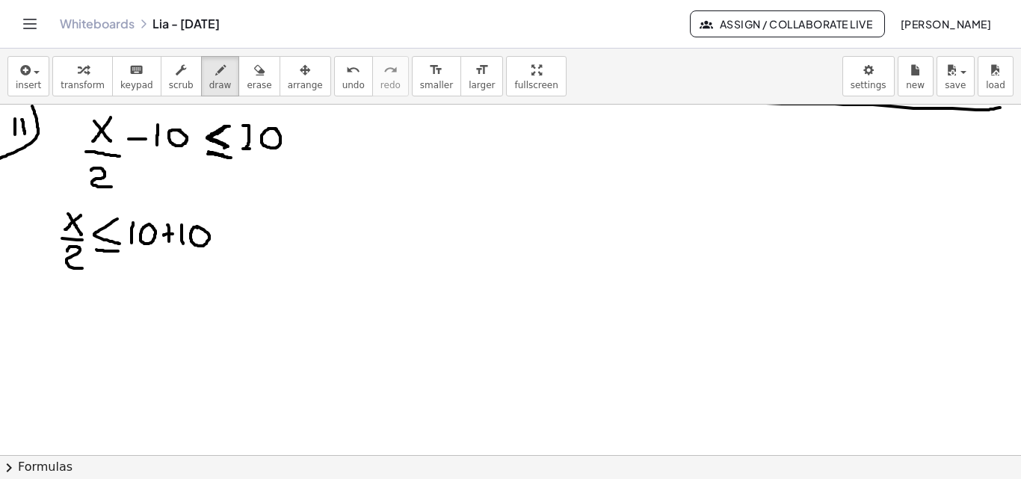
scroll to position [3130, 0]
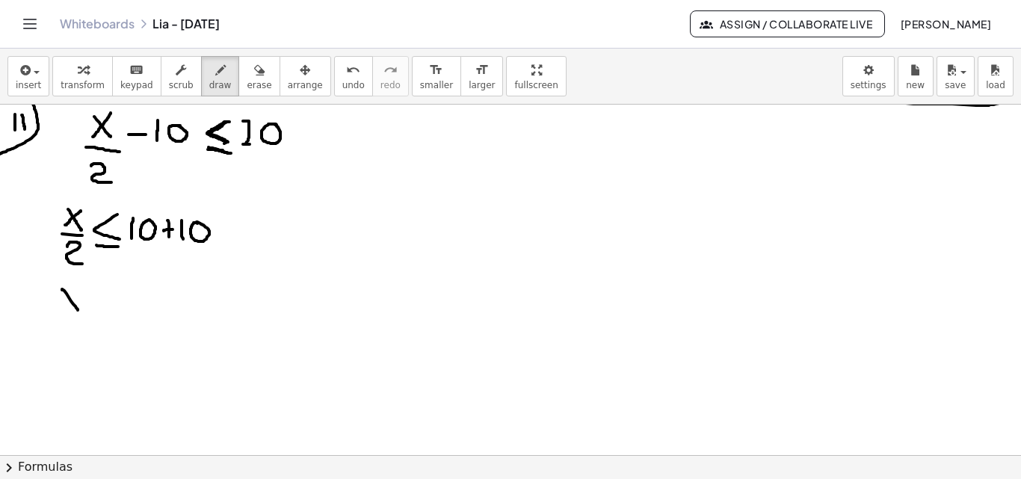
drag, startPoint x: 62, startPoint y: 289, endPoint x: 78, endPoint y: 305, distance: 22.7
drag, startPoint x: 78, startPoint y: 289, endPoint x: 64, endPoint y: 306, distance: 21.8
drag, startPoint x: 59, startPoint y: 318, endPoint x: 80, endPoint y: 318, distance: 20.9
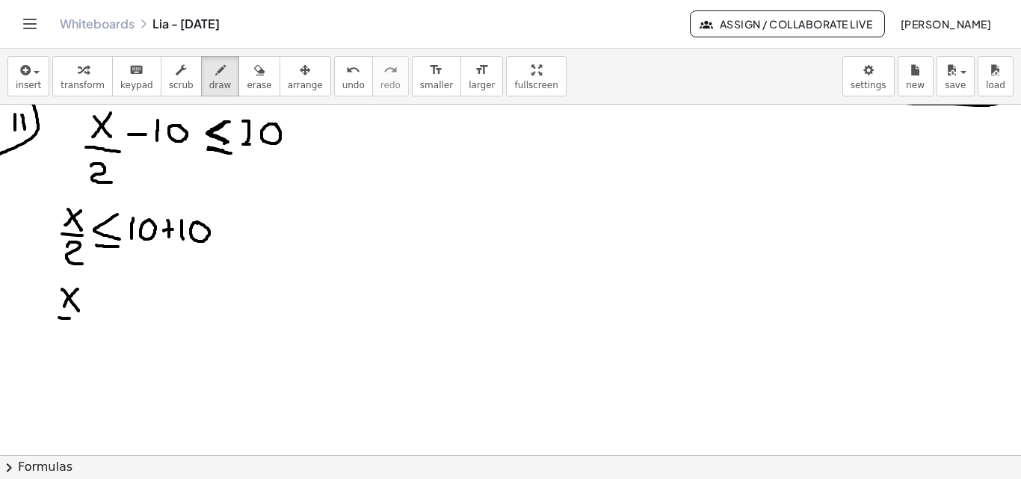
drag, startPoint x: 67, startPoint y: 332, endPoint x: 98, endPoint y: 317, distance: 34.1
drag, startPoint x: 114, startPoint y: 291, endPoint x: 117, endPoint y: 326, distance: 34.6
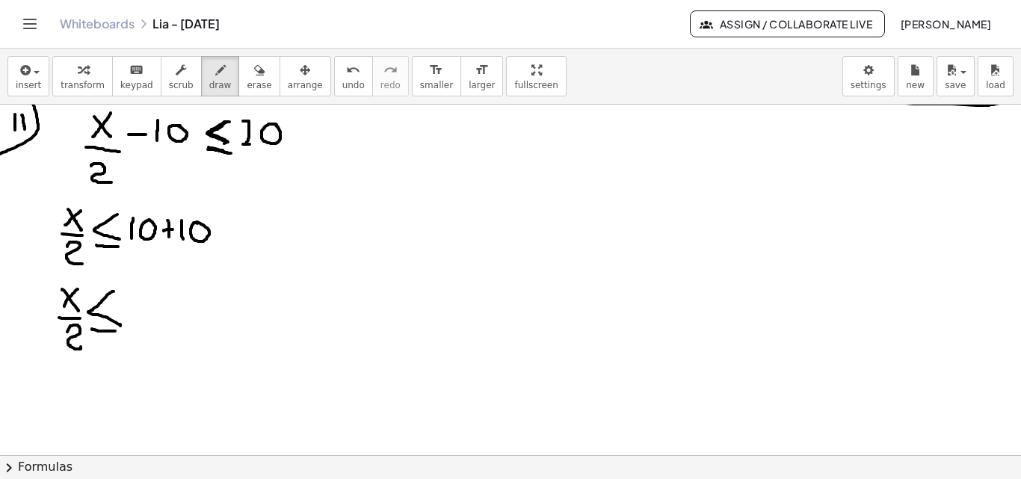
drag, startPoint x: 93, startPoint y: 330, endPoint x: 115, endPoint y: 331, distance: 22.5
drag, startPoint x: 135, startPoint y: 298, endPoint x: 146, endPoint y: 306, distance: 13.5
drag, startPoint x: 136, startPoint y: 299, endPoint x: 128, endPoint y: 300, distance: 8.4
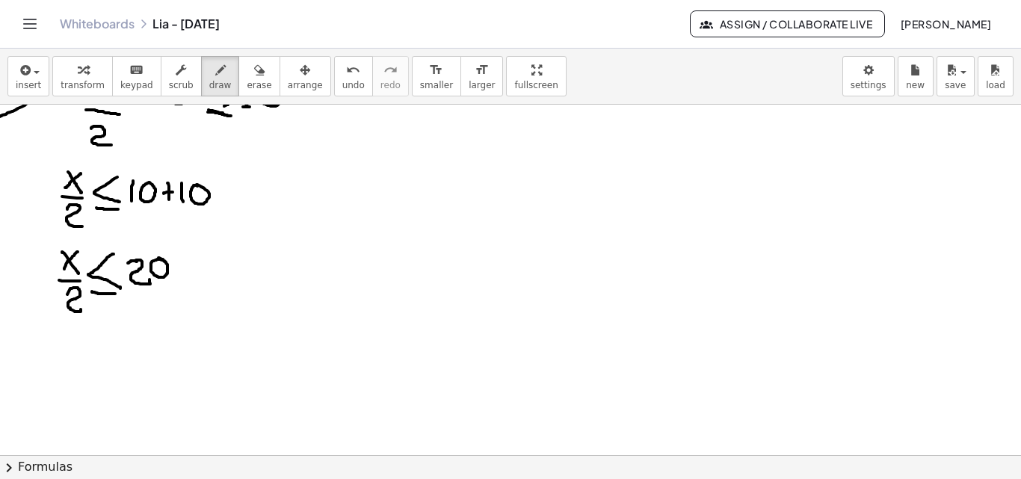
scroll to position [3175, 0]
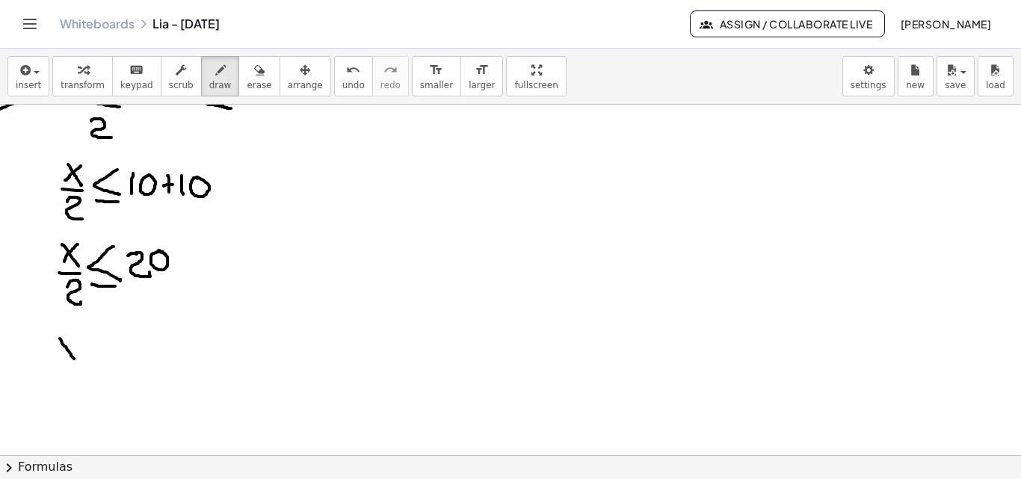
drag, startPoint x: 60, startPoint y: 339, endPoint x: 74, endPoint y: 347, distance: 16.8
drag, startPoint x: 73, startPoint y: 341, endPoint x: 60, endPoint y: 357, distance: 21.2
drag, startPoint x: 109, startPoint y: 339, endPoint x: 109, endPoint y: 357, distance: 17.9
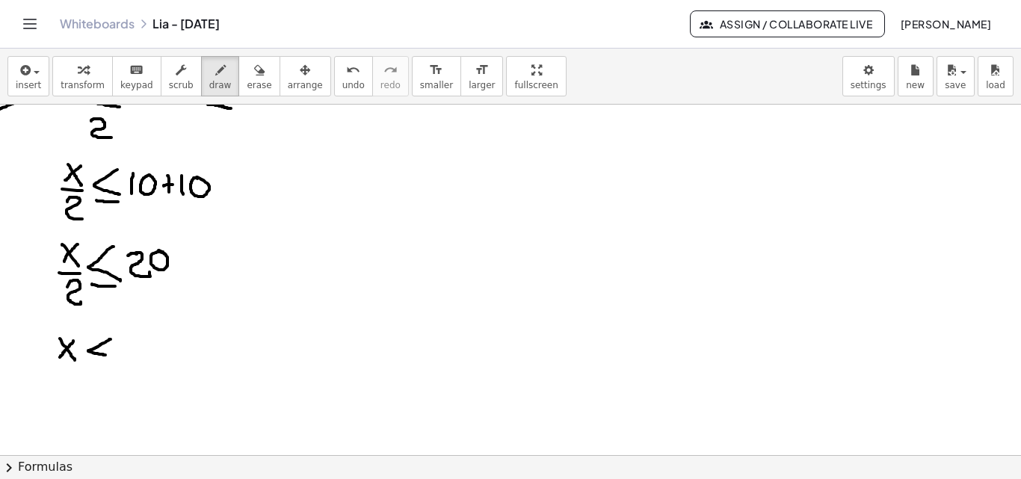
drag, startPoint x: 90, startPoint y: 366, endPoint x: 112, endPoint y: 368, distance: 22.5
drag, startPoint x: 124, startPoint y: 342, endPoint x: 139, endPoint y: 356, distance: 20.6
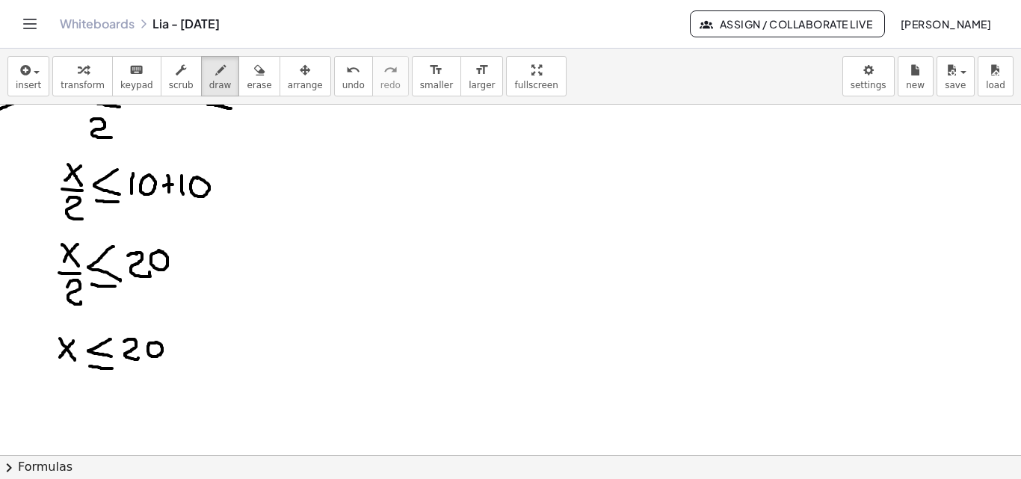
drag, startPoint x: 129, startPoint y: 374, endPoint x: 140, endPoint y: 386, distance: 17.4
drag, startPoint x: 137, startPoint y: 390, endPoint x: 148, endPoint y: 407, distance: 19.9
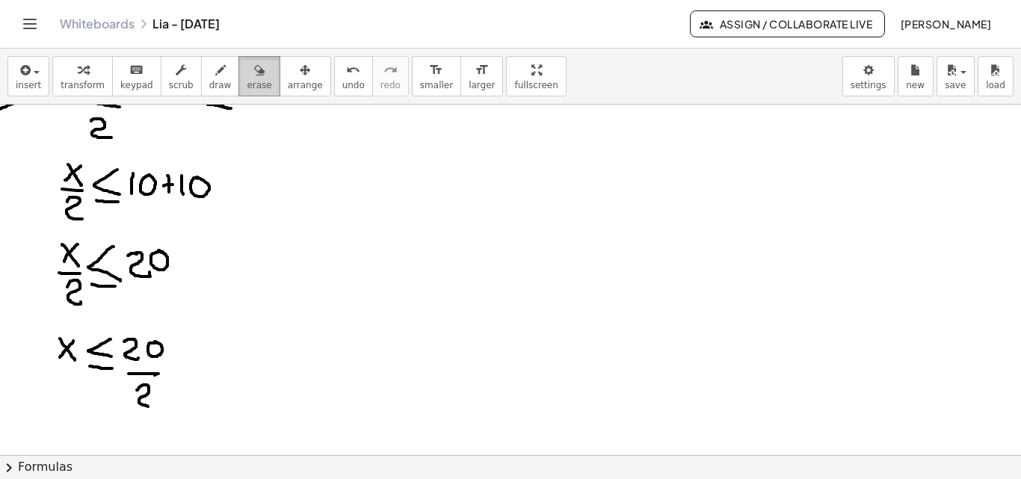
click at [247, 68] on div "button" at bounding box center [259, 70] width 25 height 18
drag, startPoint x: 279, startPoint y: 433, endPoint x: 140, endPoint y: 406, distance: 140.8
click at [201, 78] on button "draw" at bounding box center [220, 76] width 39 height 40
drag, startPoint x: 177, startPoint y: 332, endPoint x: 172, endPoint y: 362, distance: 30.3
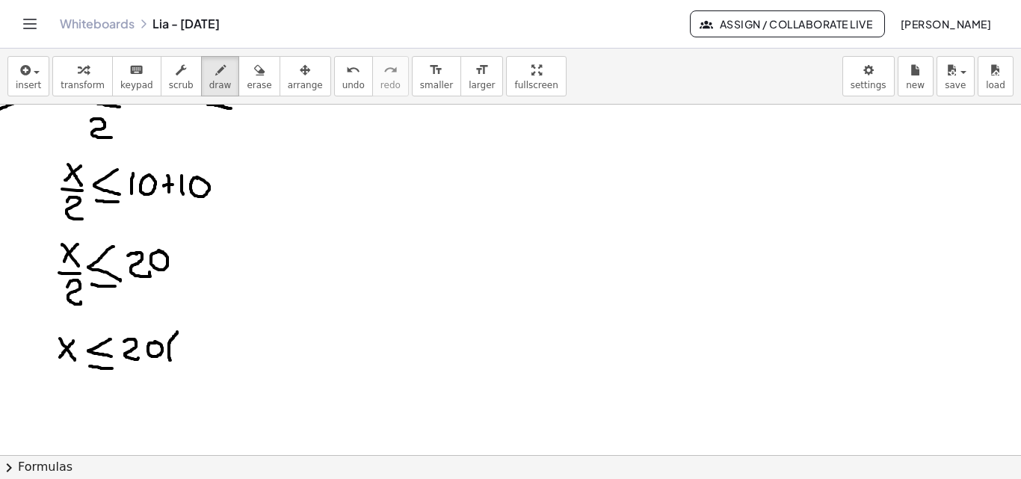
drag, startPoint x: 183, startPoint y: 340, endPoint x: 193, endPoint y: 349, distance: 13.2
drag, startPoint x: 198, startPoint y: 331, endPoint x: 198, endPoint y: 362, distance: 31.4
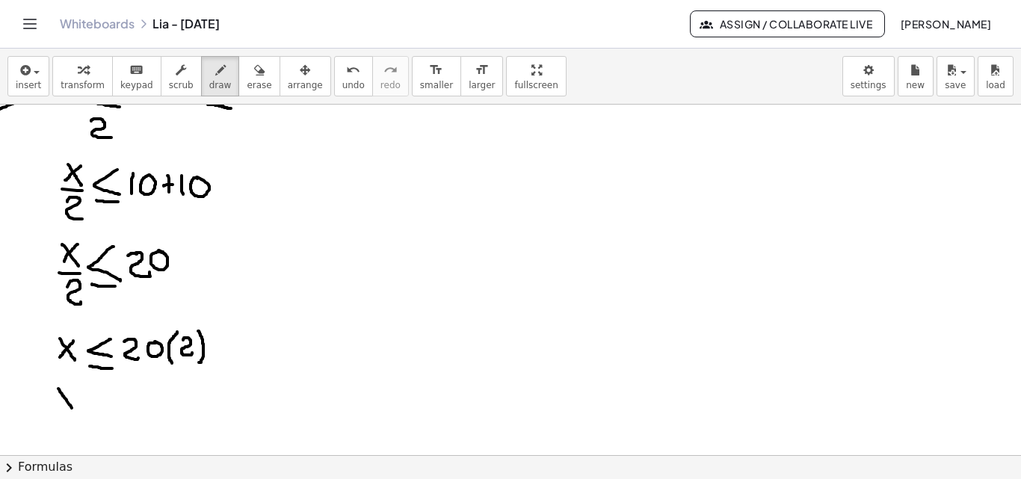
drag, startPoint x: 59, startPoint y: 389, endPoint x: 75, endPoint y: 411, distance: 26.8
drag, startPoint x: 73, startPoint y: 390, endPoint x: 60, endPoint y: 411, distance: 24.9
drag, startPoint x: 101, startPoint y: 386, endPoint x: 92, endPoint y: 409, distance: 24.1
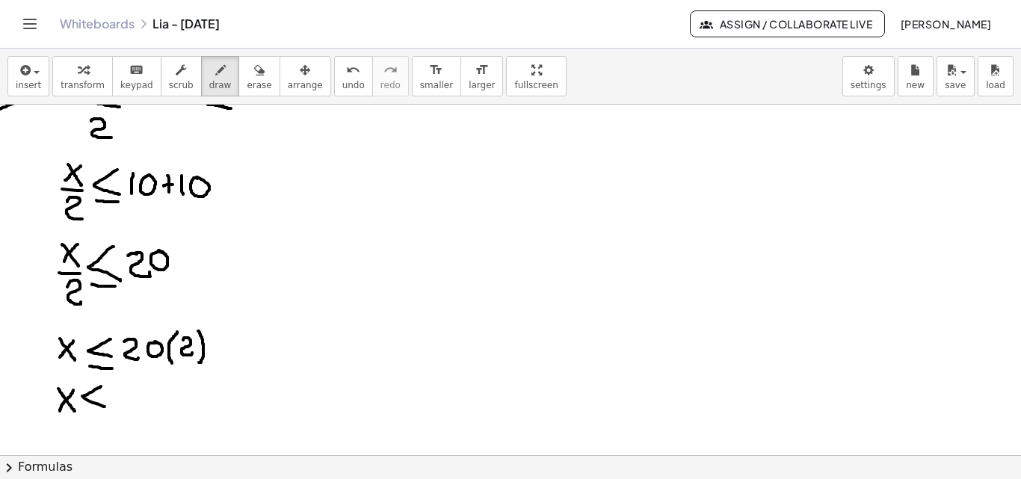
drag, startPoint x: 85, startPoint y: 413, endPoint x: 103, endPoint y: 417, distance: 18.3
drag, startPoint x: 116, startPoint y: 389, endPoint x: 128, endPoint y: 412, distance: 25.4
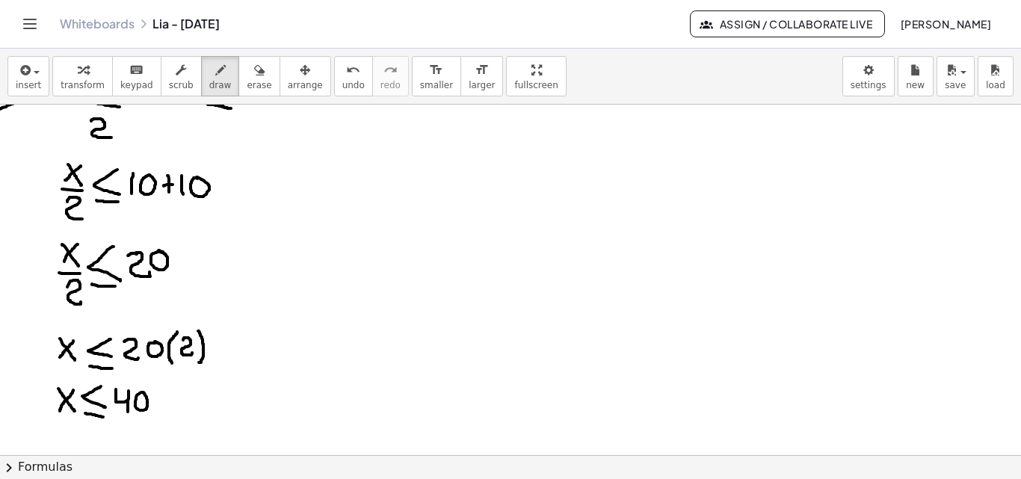
drag, startPoint x: 155, startPoint y: 399, endPoint x: 414, endPoint y: 362, distance: 261.1
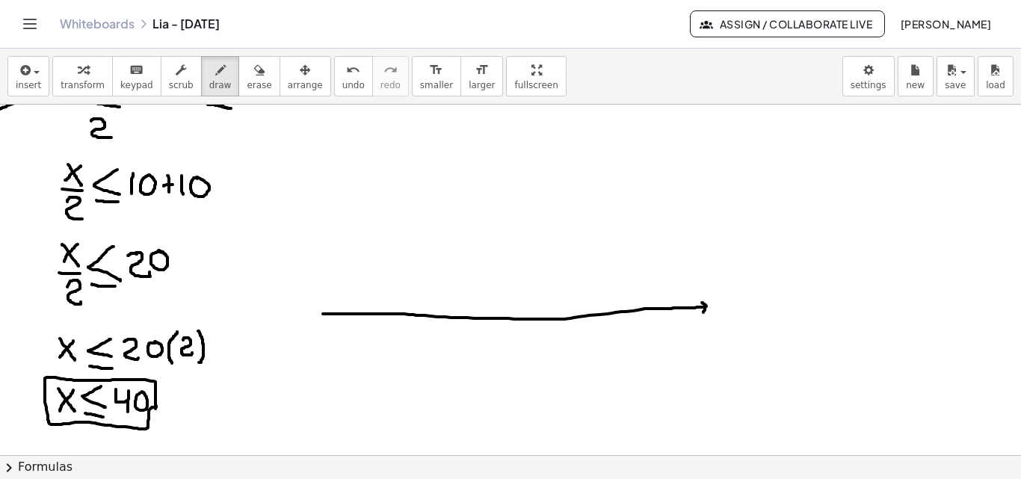
drag, startPoint x: 323, startPoint y: 314, endPoint x: 675, endPoint y: 317, distance: 352.0
drag, startPoint x: 477, startPoint y: 312, endPoint x: 470, endPoint y: 339, distance: 27.0
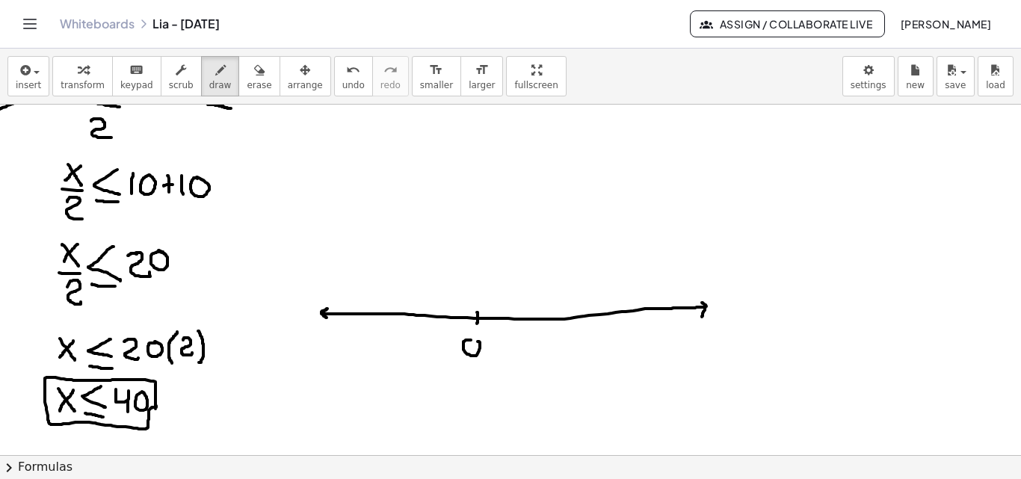
drag, startPoint x: 510, startPoint y: 343, endPoint x: 519, endPoint y: 347, distance: 9.4
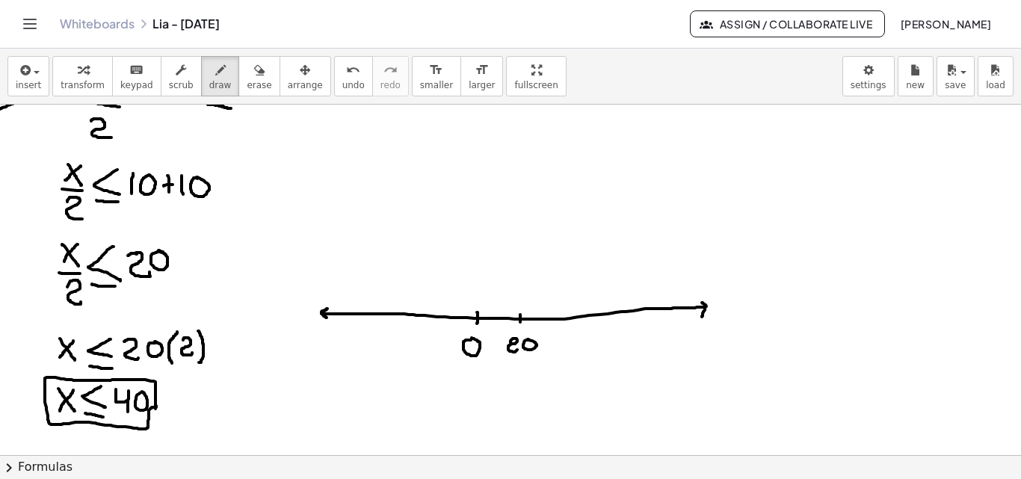
drag, startPoint x: 239, startPoint y: 79, endPoint x: 422, endPoint y: 176, distance: 206.9
click at [247, 80] on span "erase" at bounding box center [259, 85] width 25 height 10
click at [209, 69] on div "button" at bounding box center [220, 70] width 22 height 18
drag, startPoint x: 474, startPoint y: 337, endPoint x: 472, endPoint y: 352, distance: 15.0
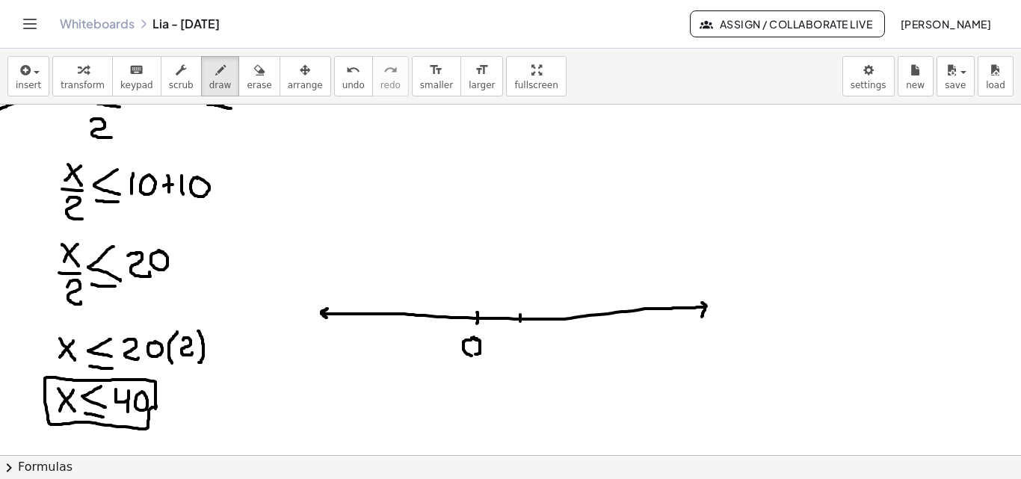
drag, startPoint x: 512, startPoint y: 340, endPoint x: 519, endPoint y: 348, distance: 10.6
drag, startPoint x: 563, startPoint y: 314, endPoint x: 564, endPoint y: 322, distance: 8.3
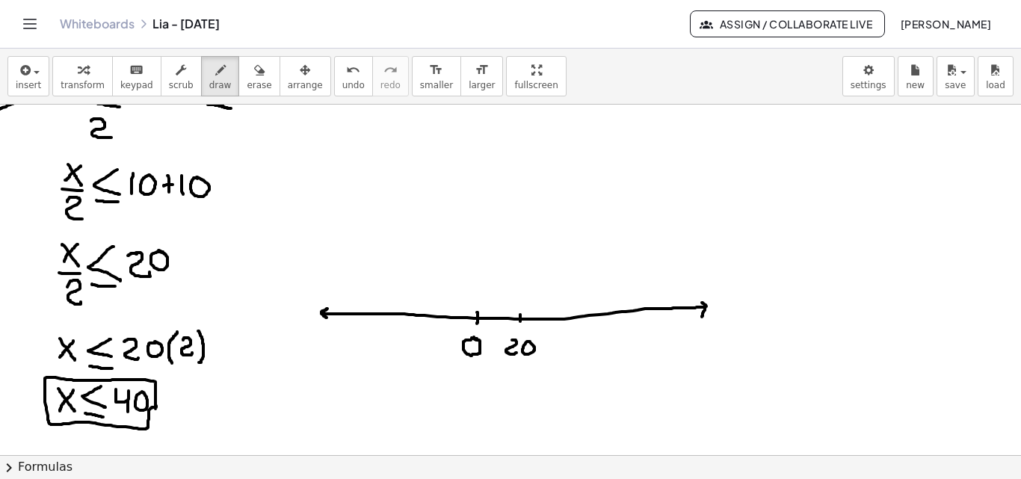
drag, startPoint x: 558, startPoint y: 336, endPoint x: 566, endPoint y: 351, distance: 17.1
drag, startPoint x: 579, startPoint y: 338, endPoint x: 581, endPoint y: 330, distance: 7.8
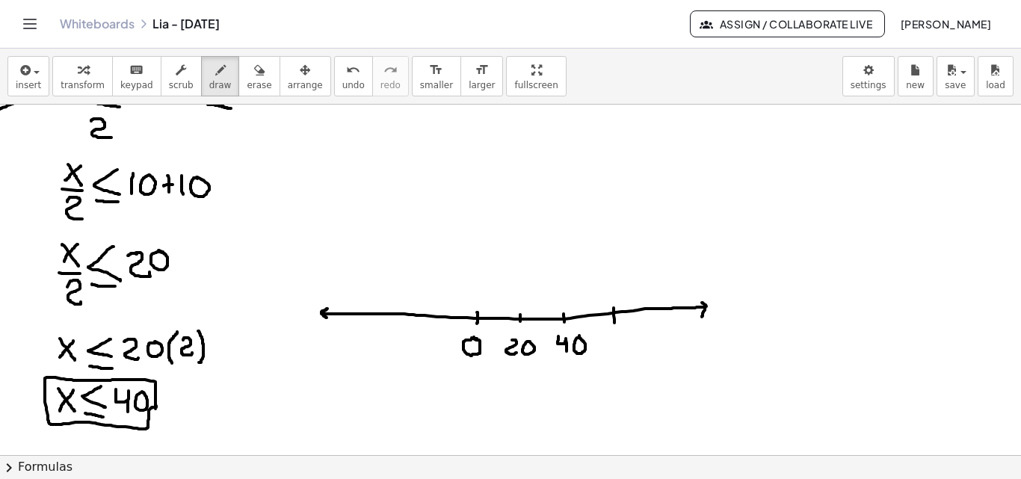
drag, startPoint x: 614, startPoint y: 308, endPoint x: 614, endPoint y: 323, distance: 15.0
drag, startPoint x: 615, startPoint y: 336, endPoint x: 609, endPoint y: 347, distance: 13.4
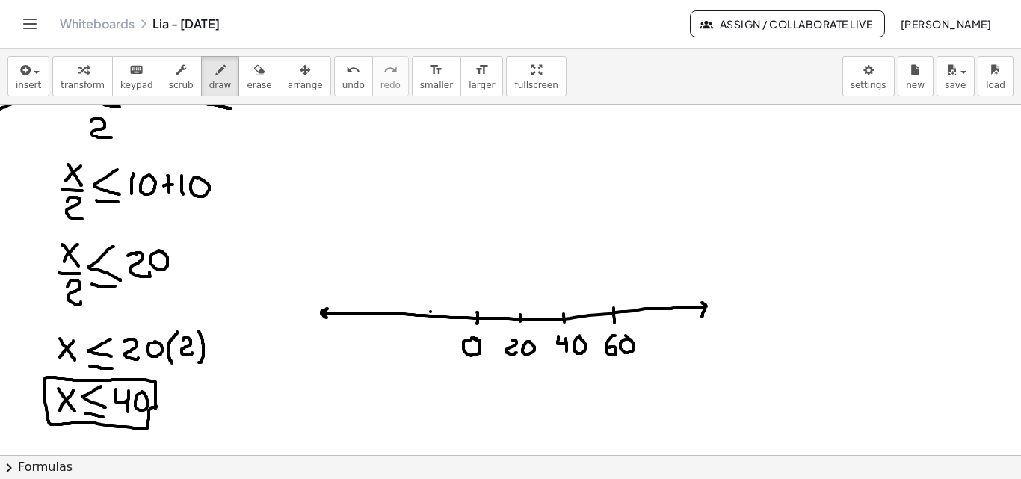
drag, startPoint x: 408, startPoint y: 340, endPoint x: 416, endPoint y: 340, distance: 8.2
drag, startPoint x: 423, startPoint y: 334, endPoint x: 428, endPoint y: 342, distance: 9.7
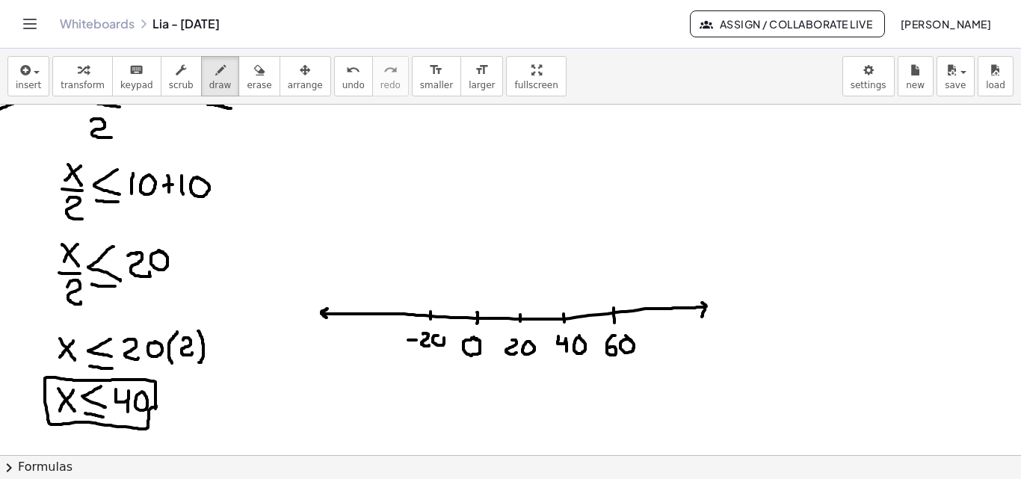
drag, startPoint x: 372, startPoint y: 311, endPoint x: 370, endPoint y: 327, distance: 15.9
drag, startPoint x: 368, startPoint y: 333, endPoint x: 376, endPoint y: 350, distance: 19.4
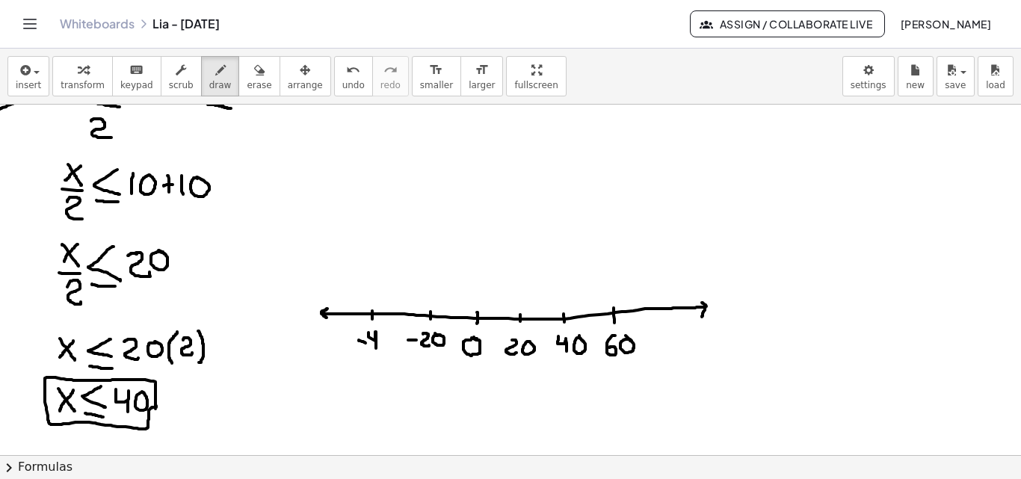
drag, startPoint x: 568, startPoint y: 306, endPoint x: 552, endPoint y: 325, distance: 24.4
drag, startPoint x: 556, startPoint y: 310, endPoint x: 561, endPoint y: 328, distance: 18.7
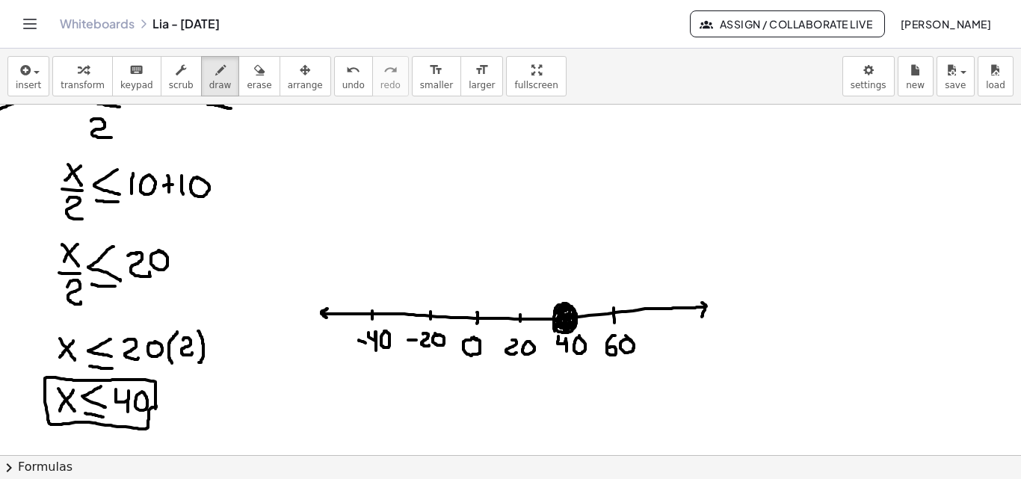
drag, startPoint x: 554, startPoint y: 312, endPoint x: 324, endPoint y: 316, distance: 230.2
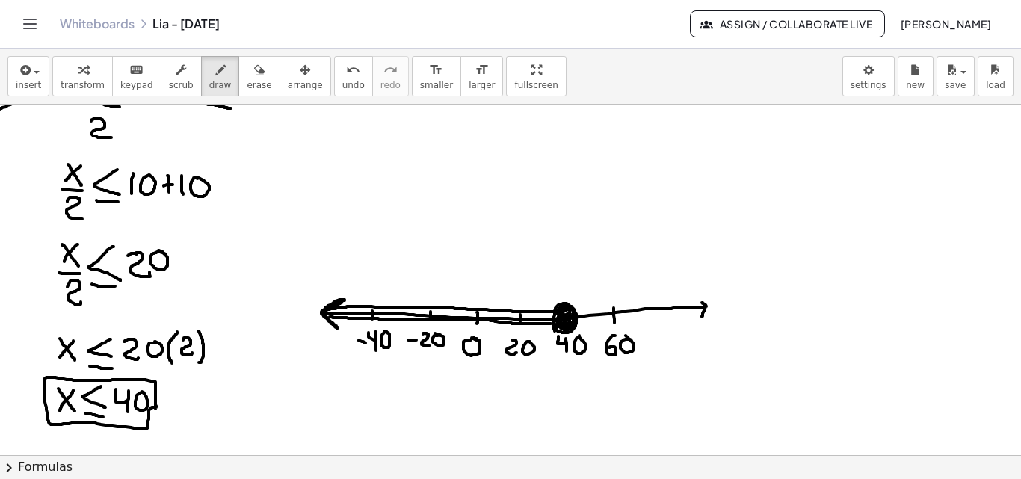
drag, startPoint x: 330, startPoint y: 317, endPoint x: 427, endPoint y: 321, distance: 97.2
drag, startPoint x: 326, startPoint y: 314, endPoint x: 543, endPoint y: 324, distance: 216.9
drag, startPoint x: 407, startPoint y: 309, endPoint x: 412, endPoint y: 315, distance: 8.5
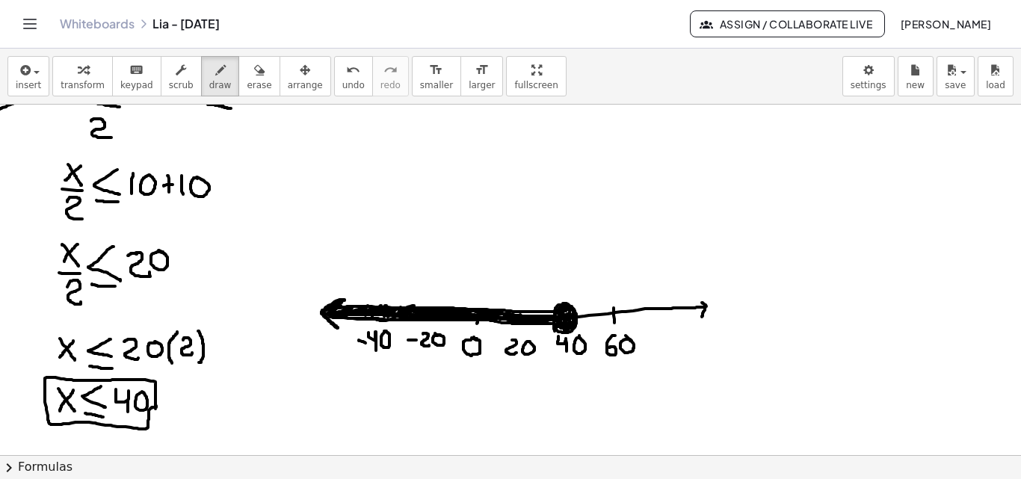
drag, startPoint x: 520, startPoint y: 322, endPoint x: 521, endPoint y: 330, distance: 8.3
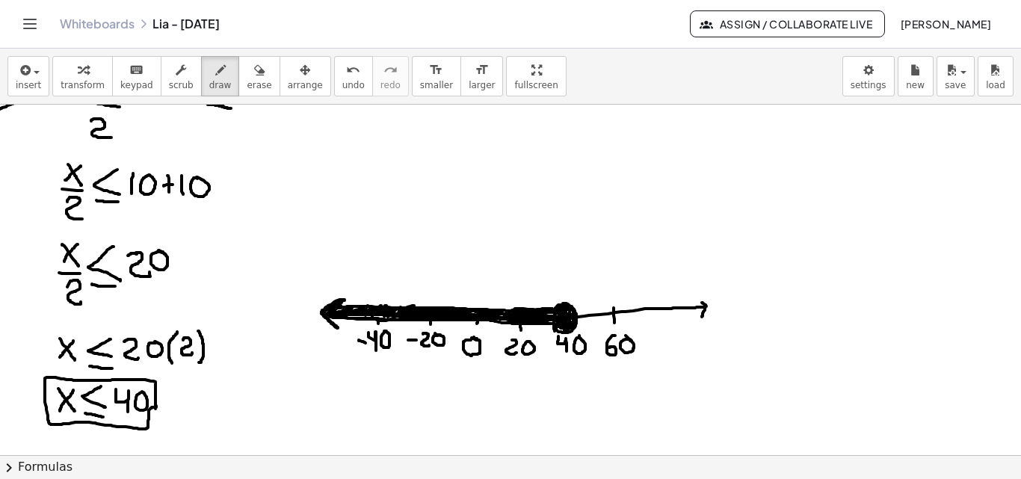
drag, startPoint x: 528, startPoint y: 309, endPoint x: 553, endPoint y: 323, distance: 28.7
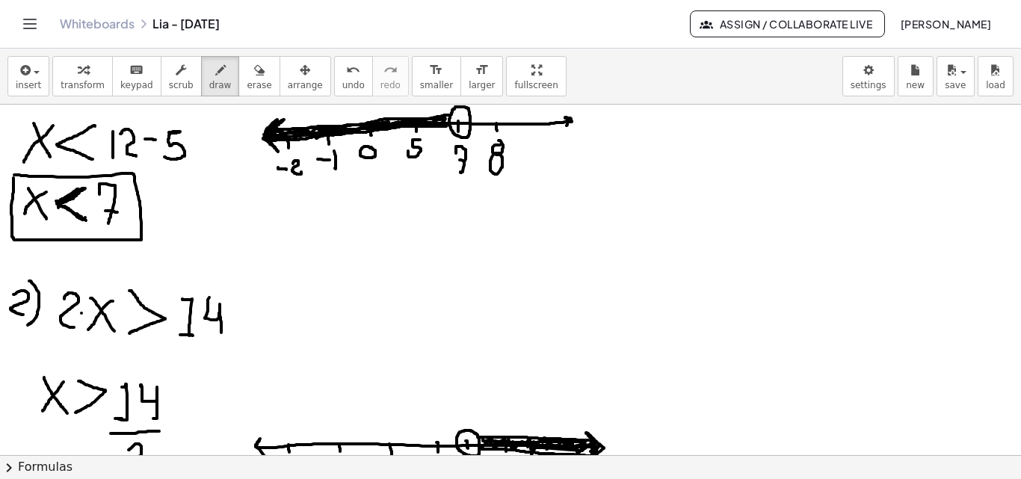
scroll to position [208, 0]
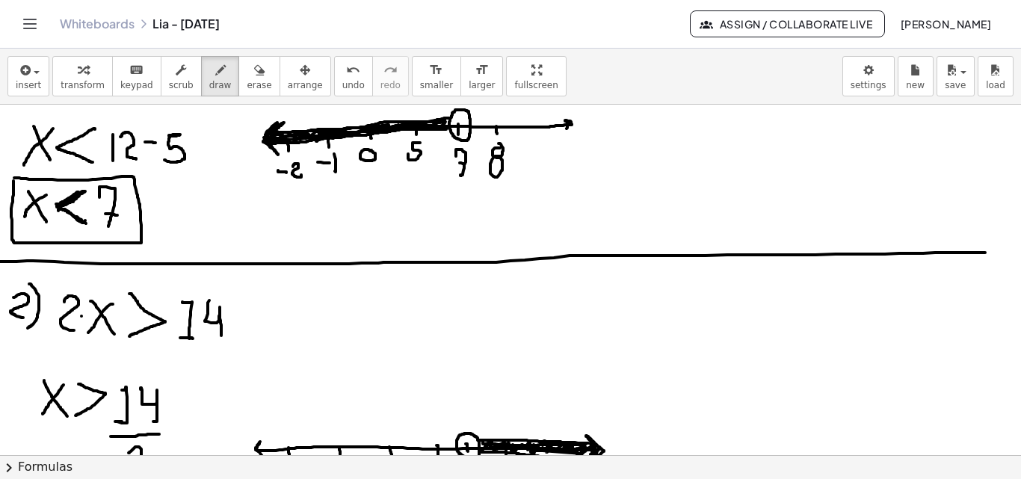
drag, startPoint x: 0, startPoint y: 262, endPoint x: 1039, endPoint y: 254, distance: 1038.7
click at [1016, 254] on html "Graspable Math Activities Get Started Activity Bank Assigned Work Classes White…" at bounding box center [510, 239] width 1021 height 479
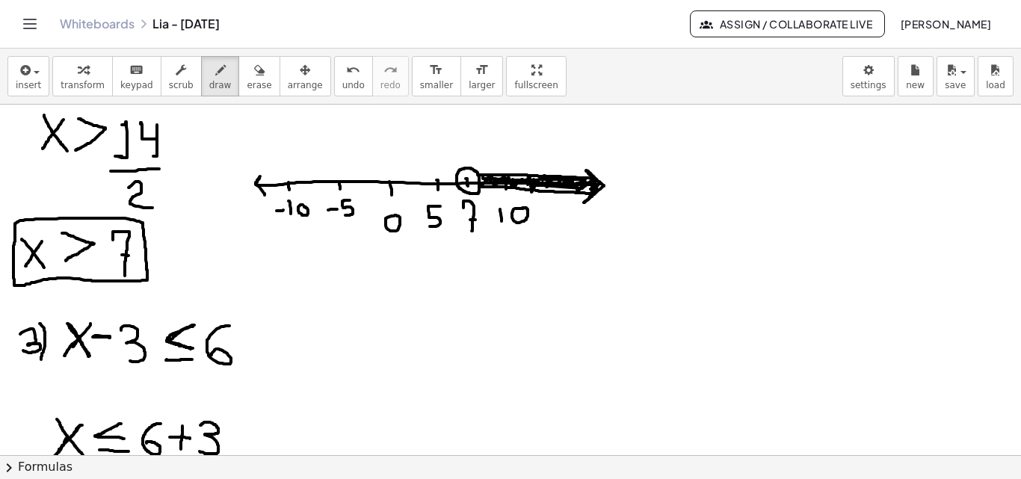
scroll to position [506, 0]
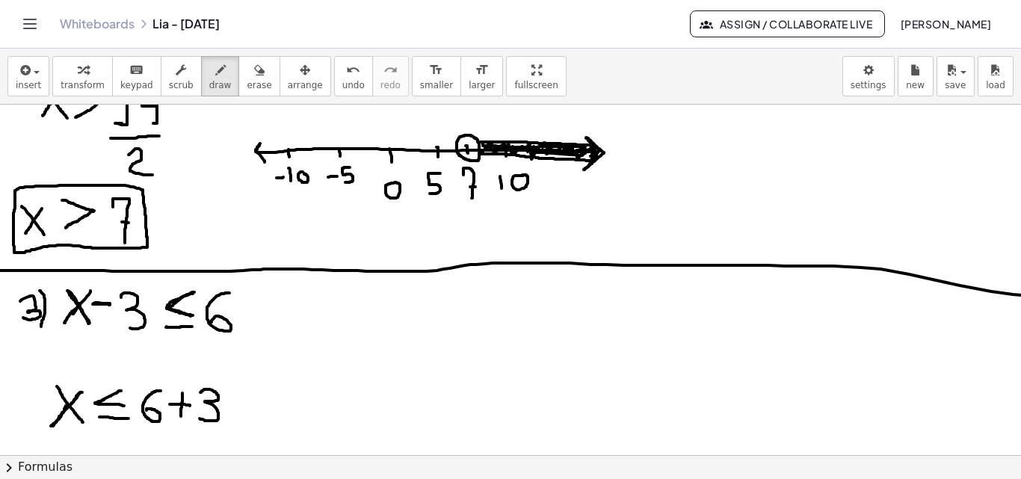
drag, startPoint x: 0, startPoint y: 271, endPoint x: 1065, endPoint y: 292, distance: 1065.1
click at [1016, 292] on html "Graspable Math Activities Get Started Activity Bank Assigned Work Classes White…" at bounding box center [510, 239] width 1021 height 479
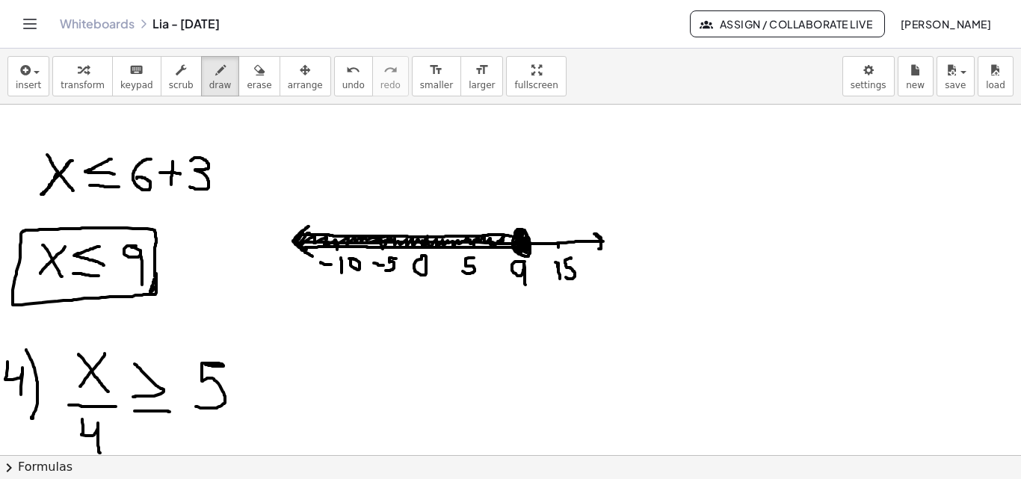
scroll to position [774, 10]
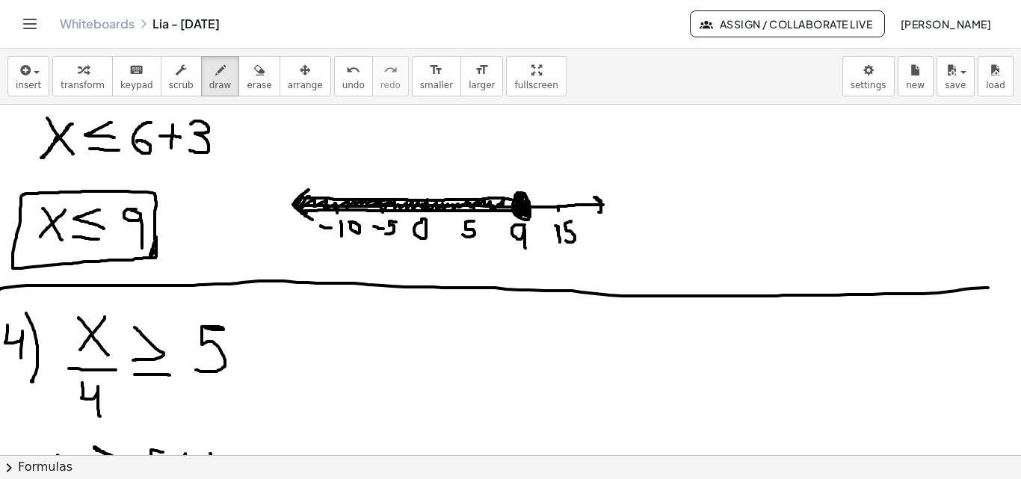
drag, startPoint x: 0, startPoint y: 289, endPoint x: 1003, endPoint y: 284, distance: 1002.9
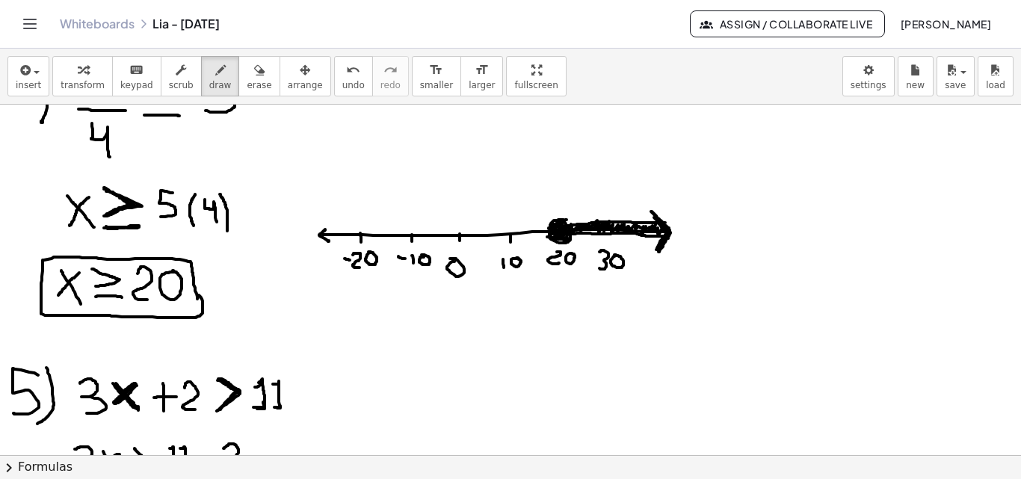
scroll to position [1118, 0]
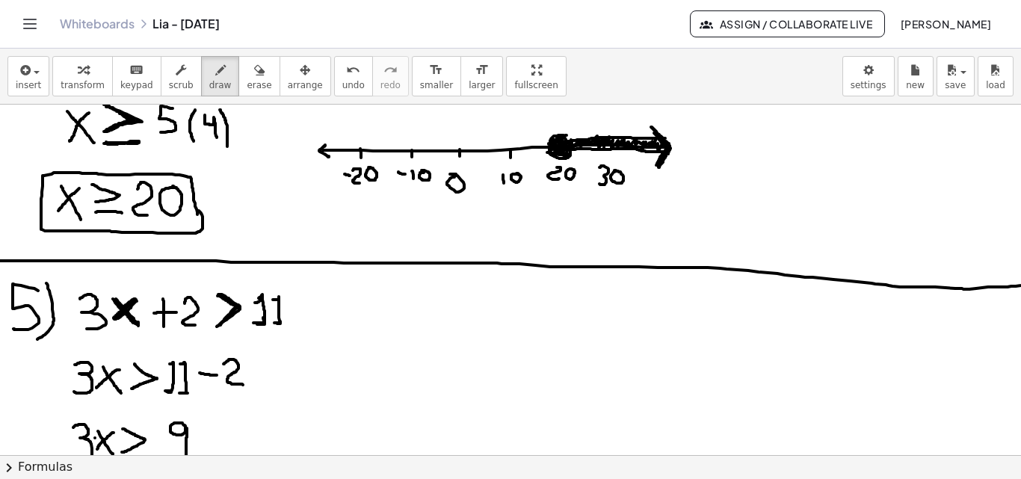
drag, startPoint x: 0, startPoint y: 261, endPoint x: 1045, endPoint y: 282, distance: 1044.9
click at [1016, 282] on html "Graspable Math Activities Get Started Activity Bank Assigned Work Classes White…" at bounding box center [510, 239] width 1021 height 479
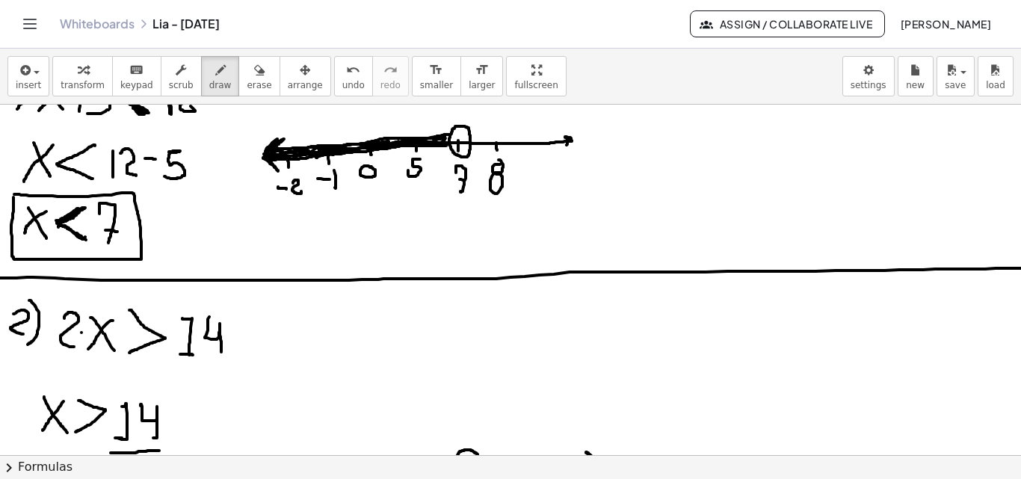
scroll to position [0, 0]
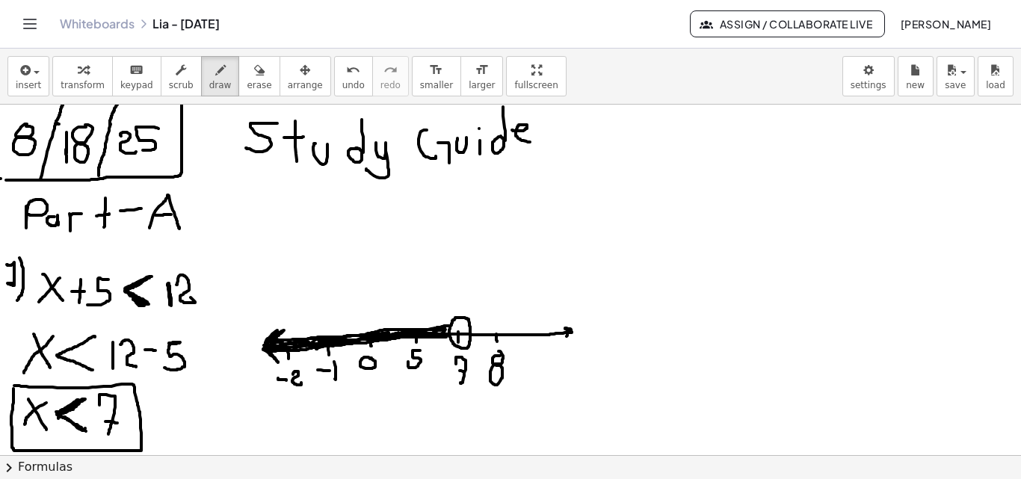
drag, startPoint x: 574, startPoint y: 122, endPoint x: 576, endPoint y: 145, distance: 23.3
drag, startPoint x: 584, startPoint y: 120, endPoint x: 586, endPoint y: 146, distance: 27.0
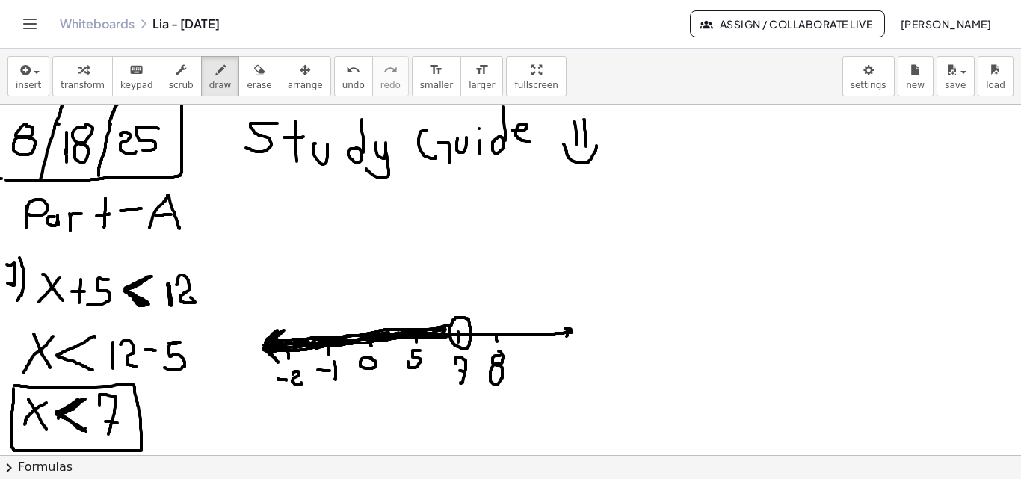
drag, startPoint x: 563, startPoint y: 144, endPoint x: 596, endPoint y: 140, distance: 32.4
click at [964, 62] on div "button" at bounding box center [956, 70] width 22 height 18
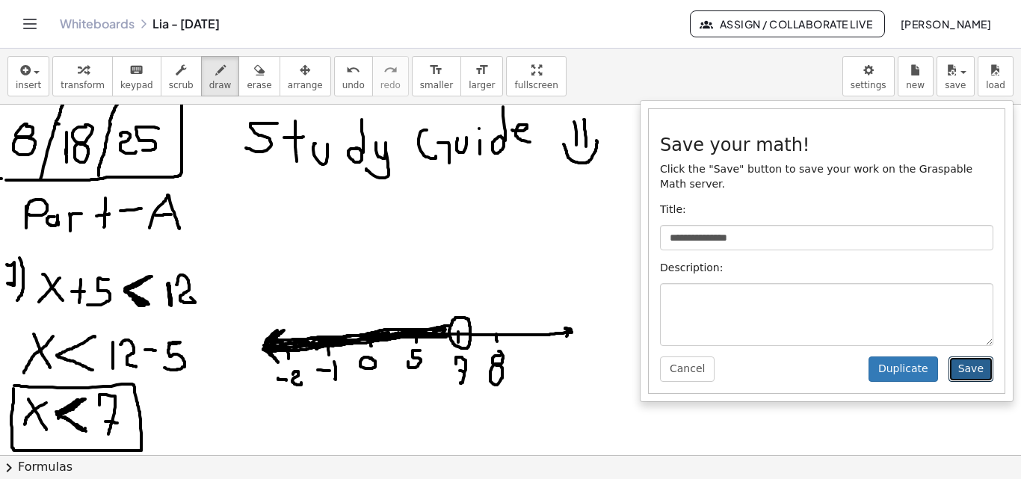
click at [971, 356] on button "Save" at bounding box center [970, 368] width 45 height 25
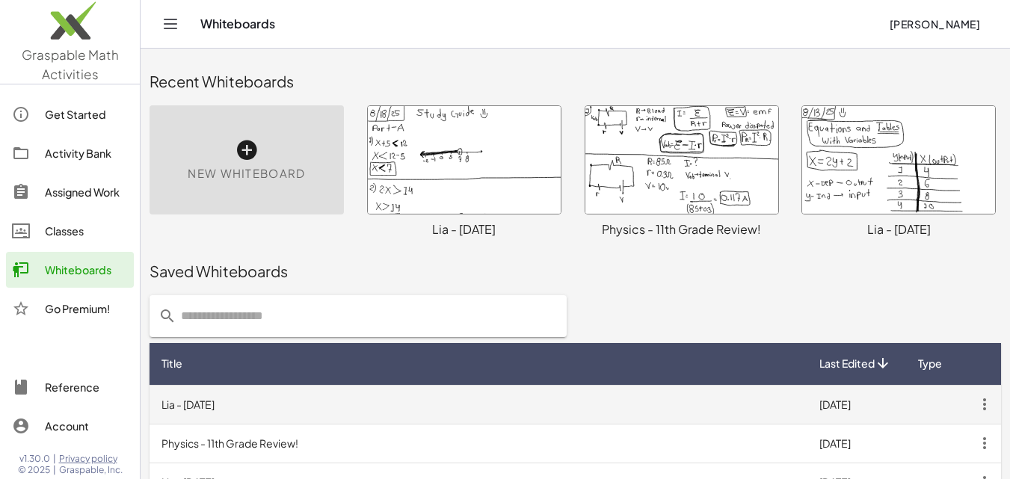
click at [983, 404] on icon "button" at bounding box center [984, 404] width 27 height 27
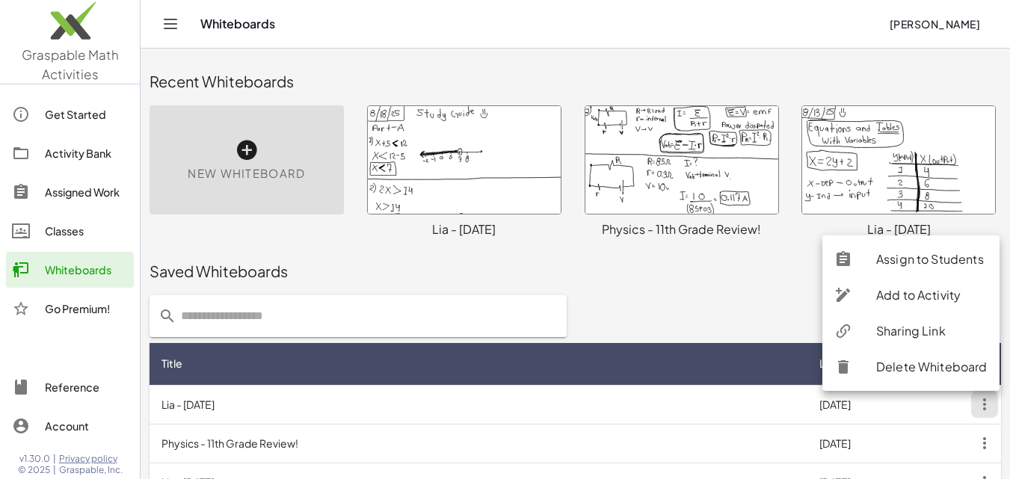
click at [912, 349] on div "Sharing Link" at bounding box center [910, 367] width 177 height 36
